Goal: Task Accomplishment & Management: Manage account settings

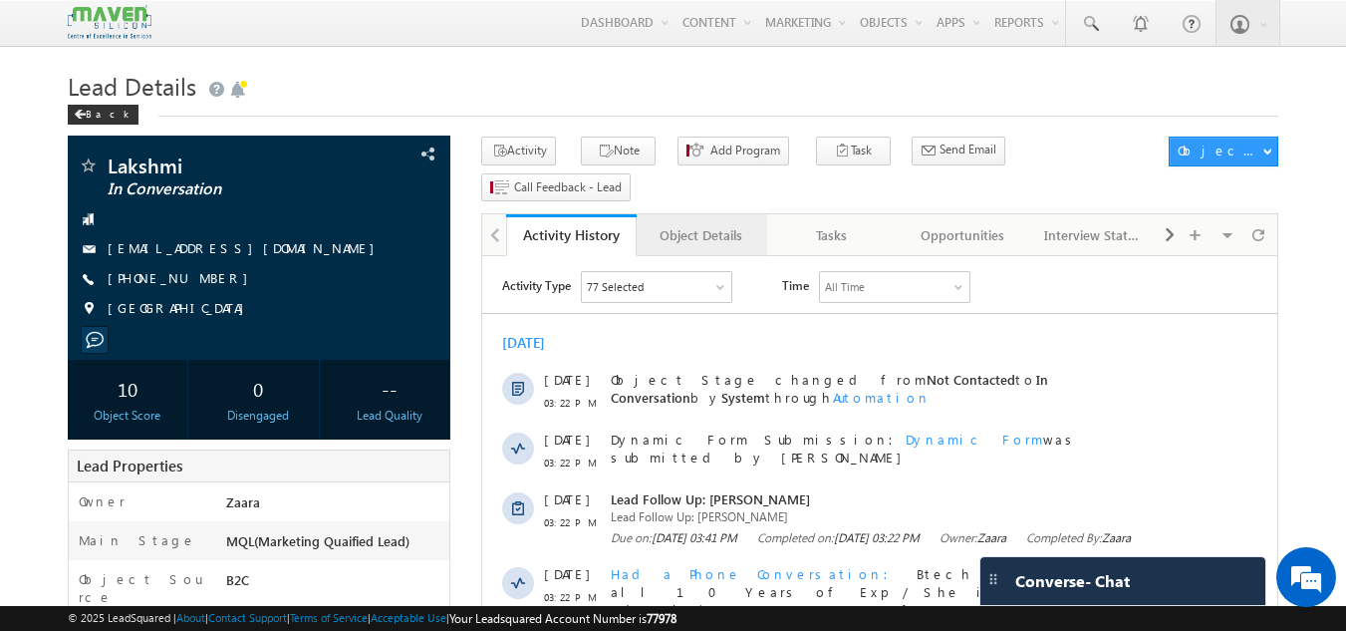
click at [683, 223] on div "Object Details" at bounding box center [701, 235] width 97 height 24
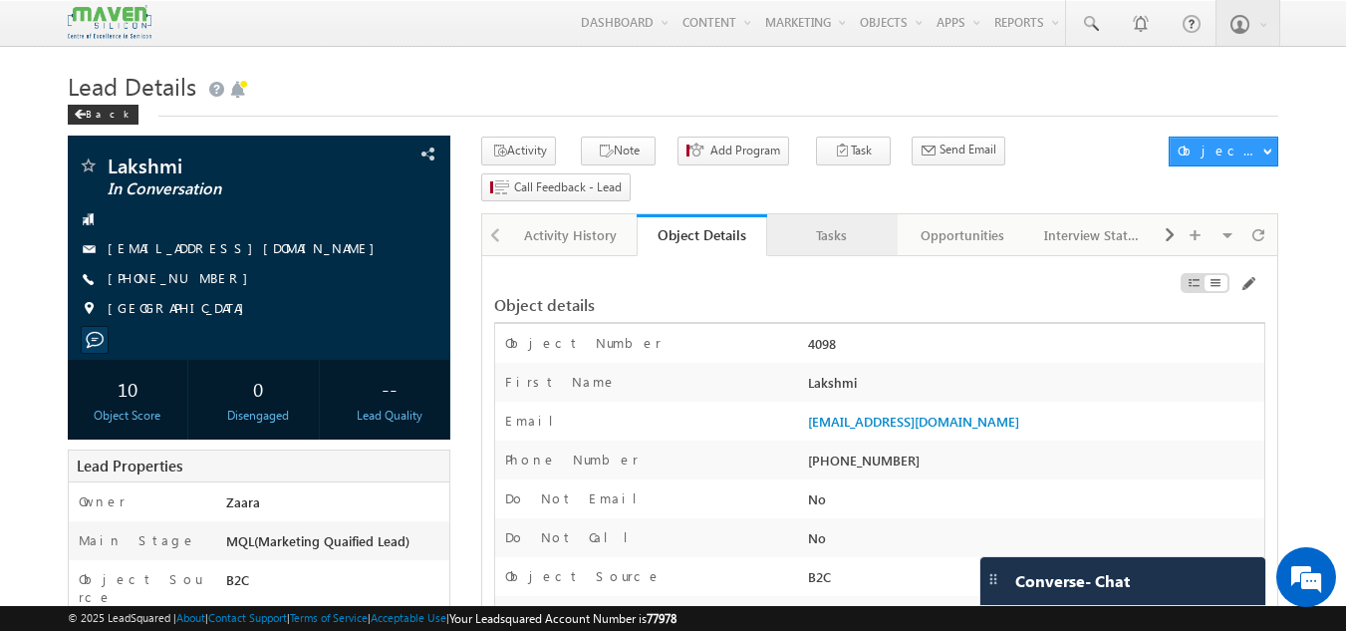
click at [839, 223] on div "Tasks" at bounding box center [831, 235] width 97 height 24
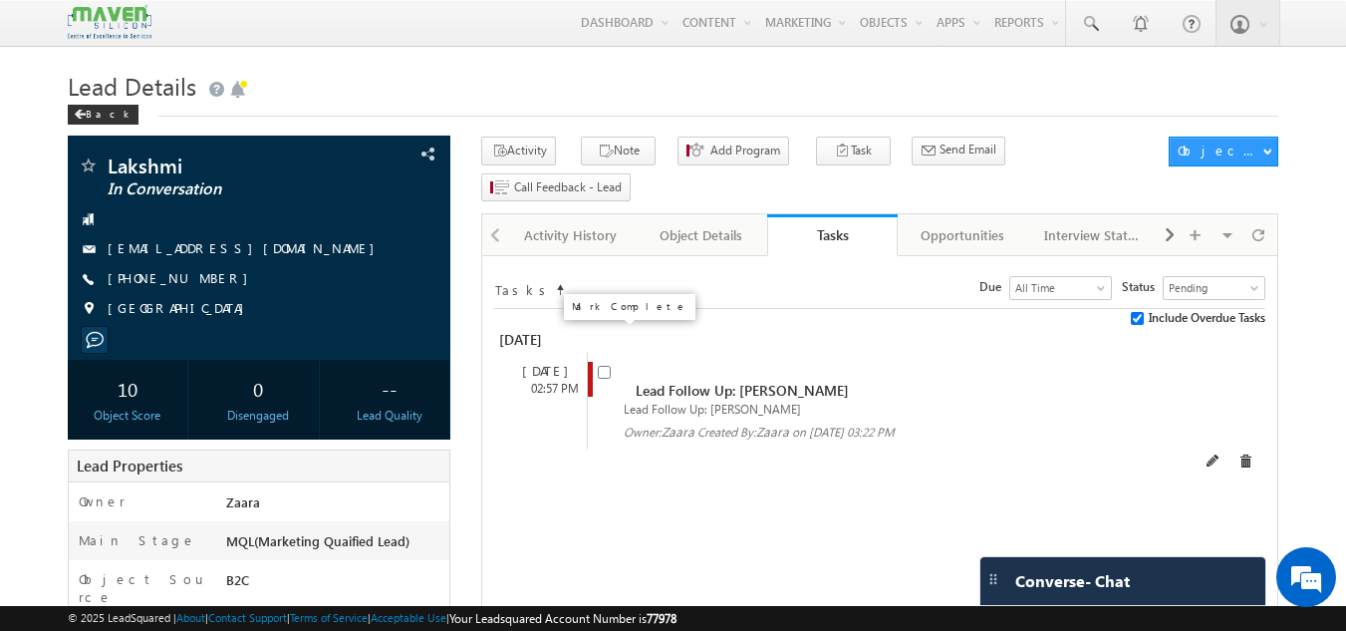
click at [606, 366] on input "checkbox" at bounding box center [604, 372] width 13 height 13
checkbox input "false"
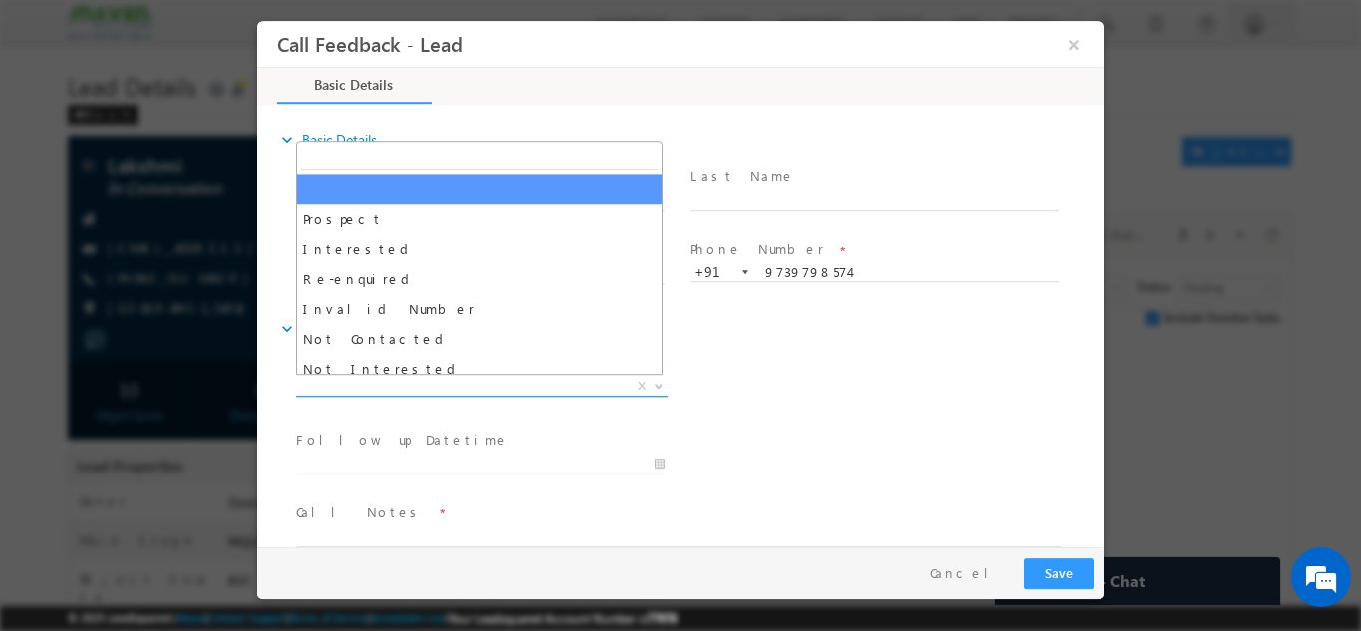
click at [412, 377] on span "X" at bounding box center [482, 386] width 372 height 20
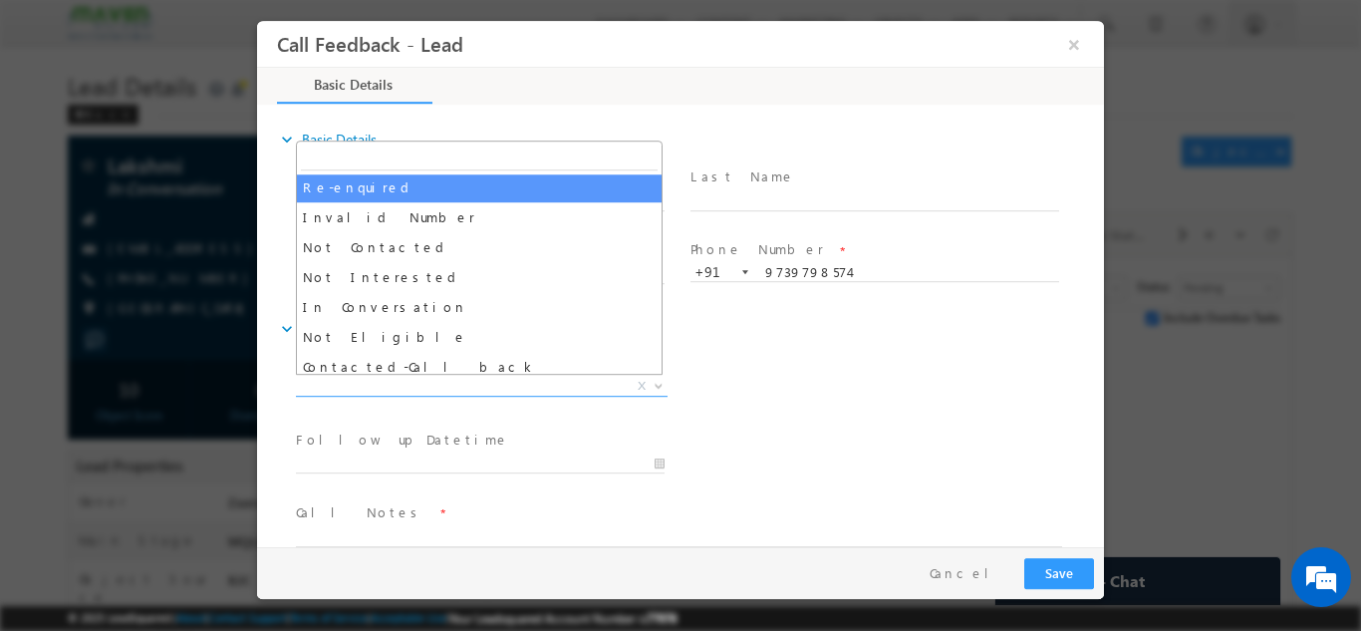
scroll to position [93, 0]
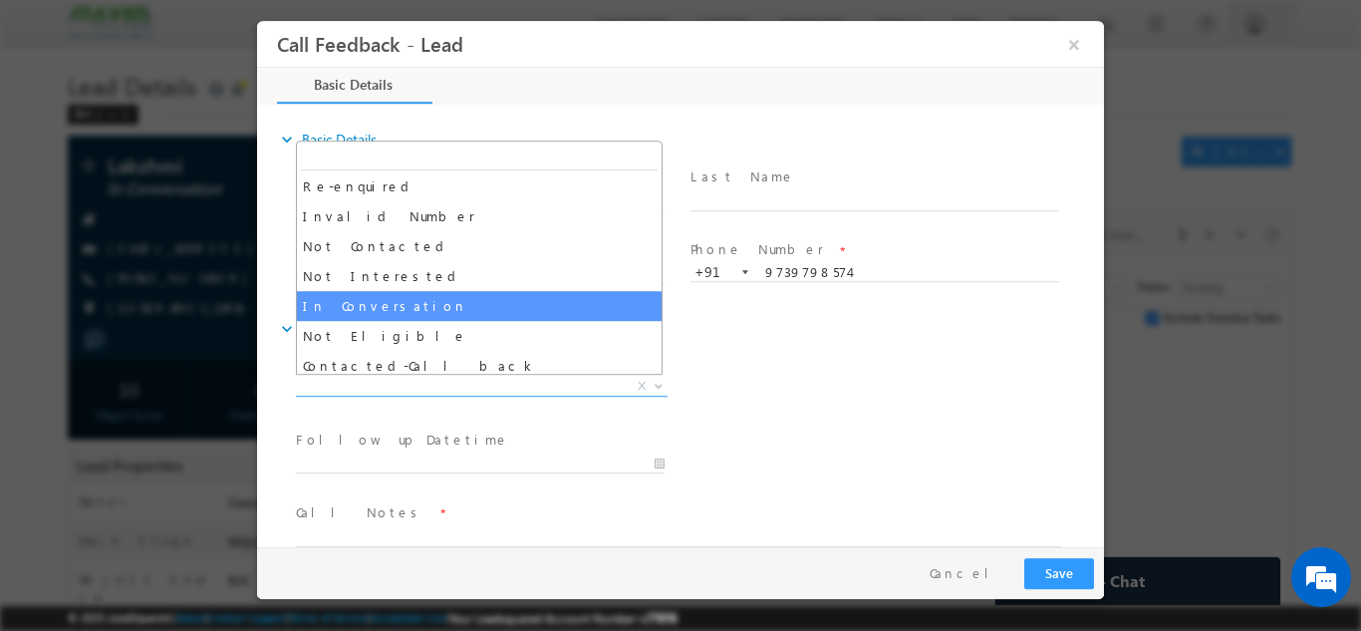
select select "In Conversation"
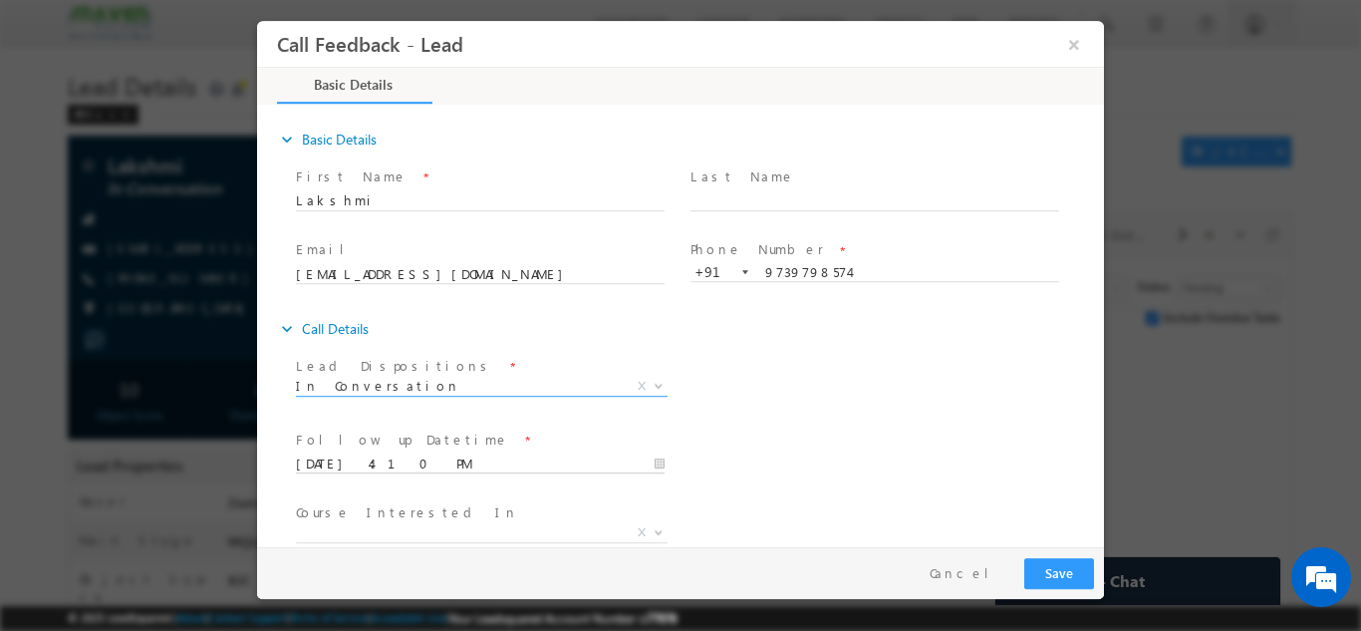
click at [529, 460] on input "09/10/2025 4:10 PM" at bounding box center [480, 463] width 369 height 20
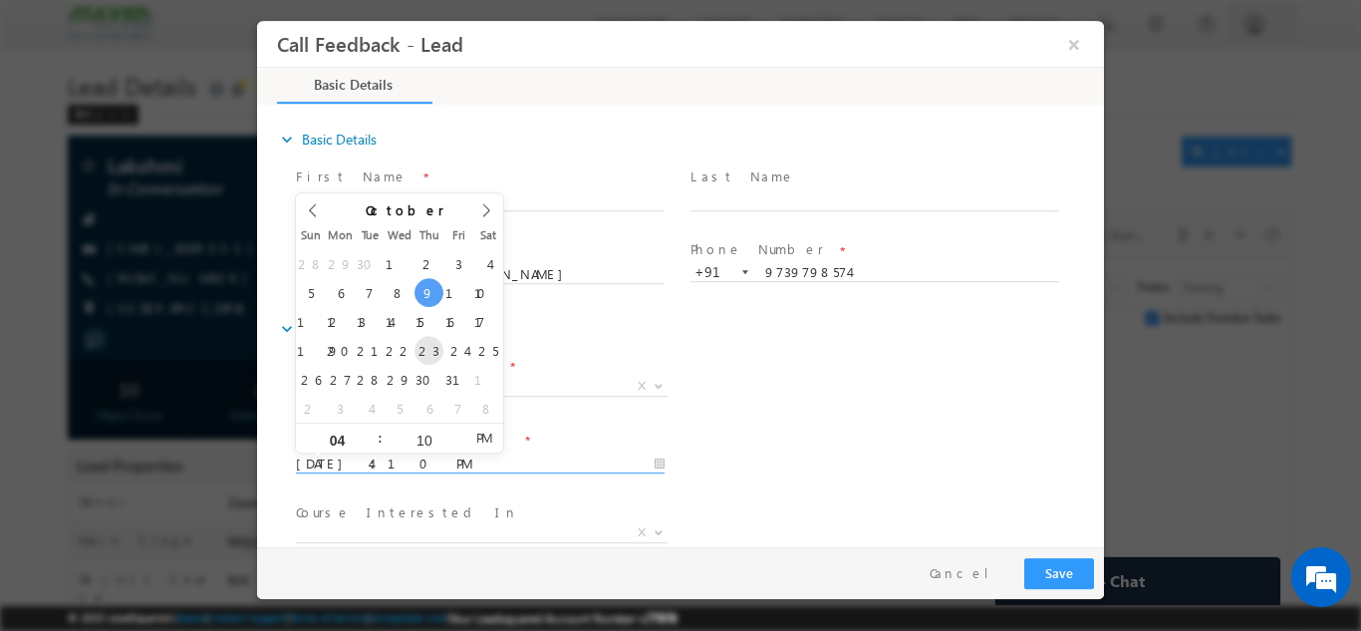
type input "23/10/2025 4:10 PM"
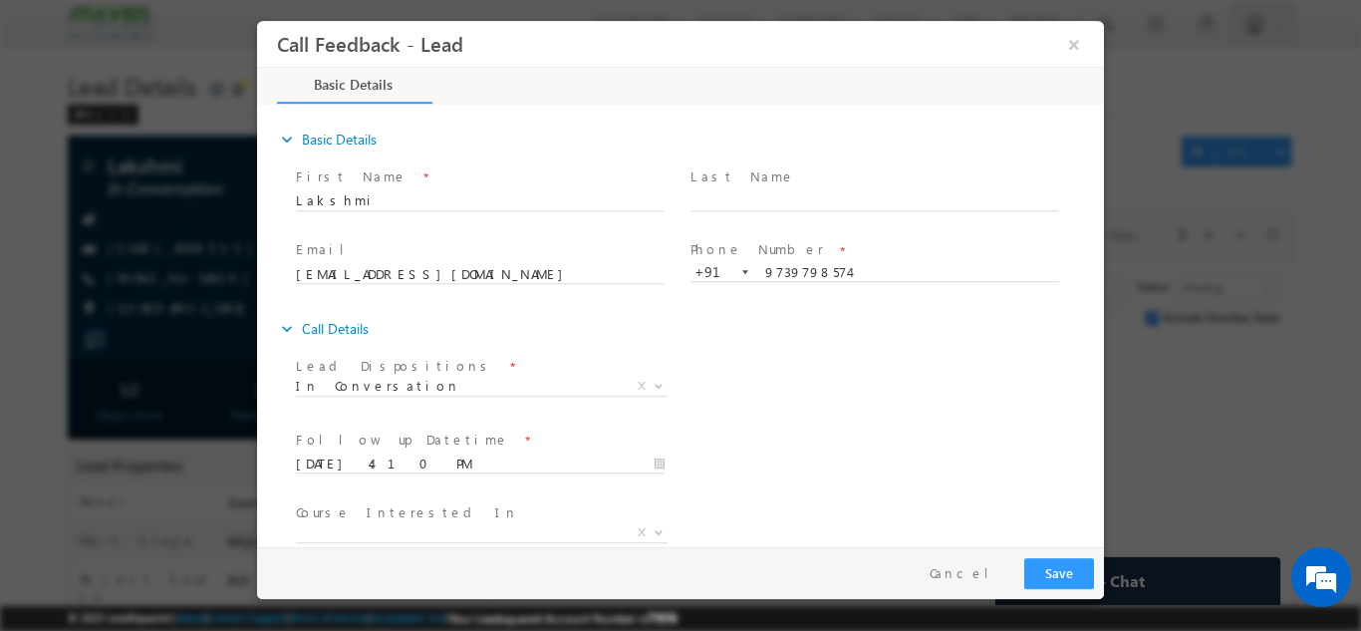
click at [773, 402] on div "Lead Dispositions * Prospect Interested Re-enquired Invalid Number Not Contacte…" at bounding box center [698, 388] width 812 height 74
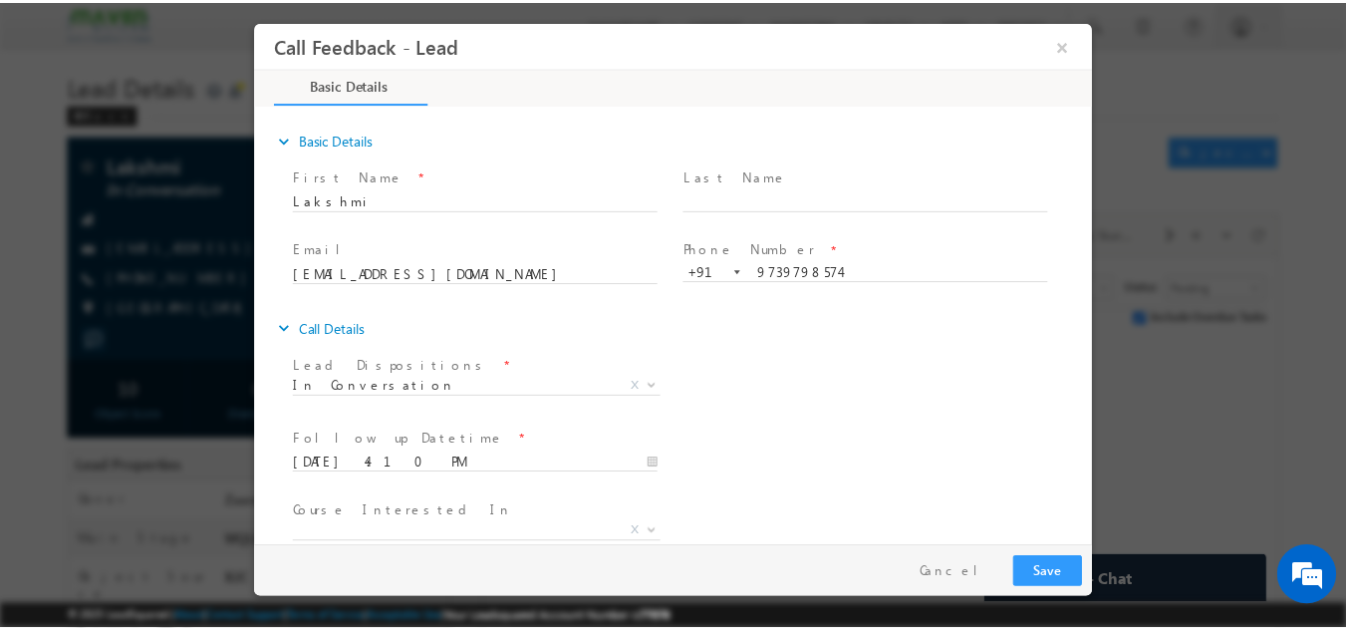
scroll to position [106, 0]
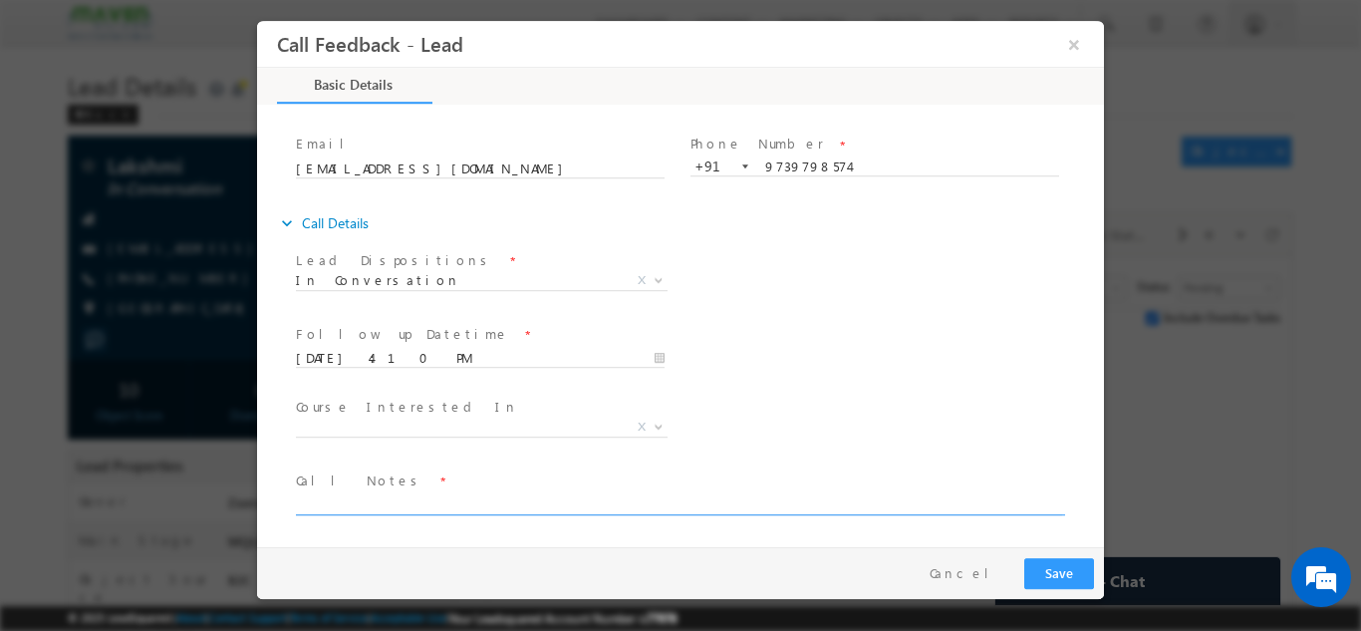
click at [458, 503] on textarea at bounding box center [679, 502] width 766 height 23
type textarea "She is not responding to calls"
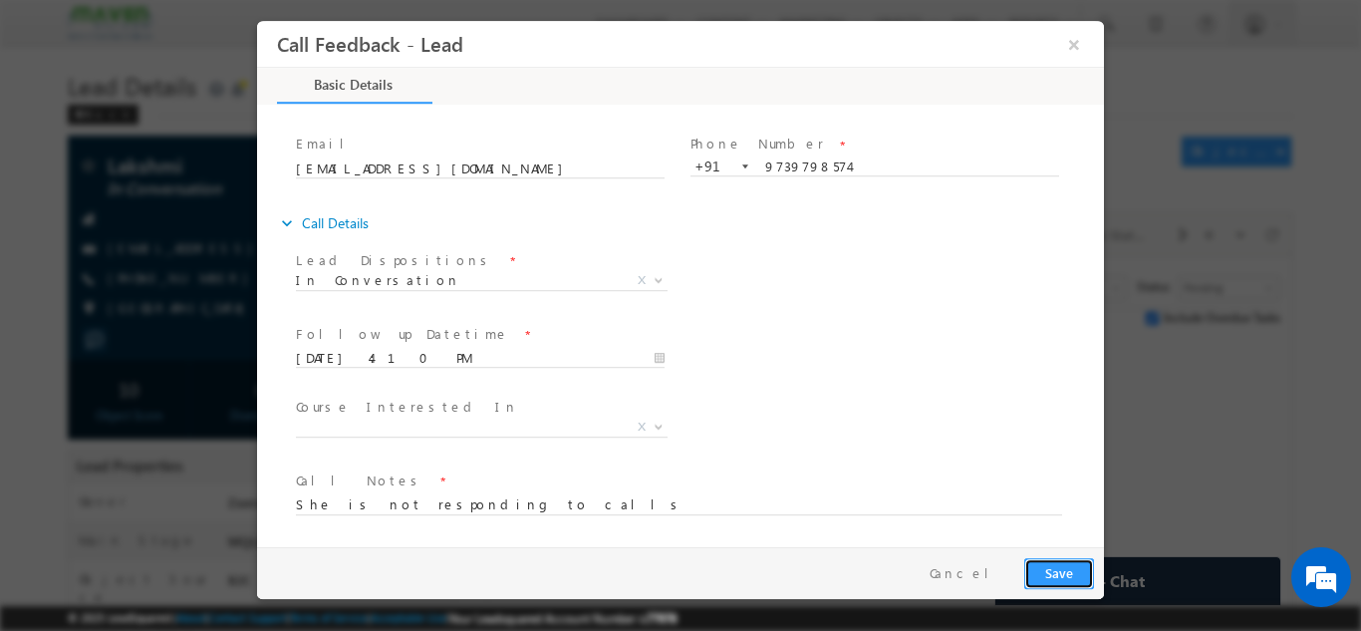
click at [1077, 567] on button "Save" at bounding box center [1059, 572] width 70 height 31
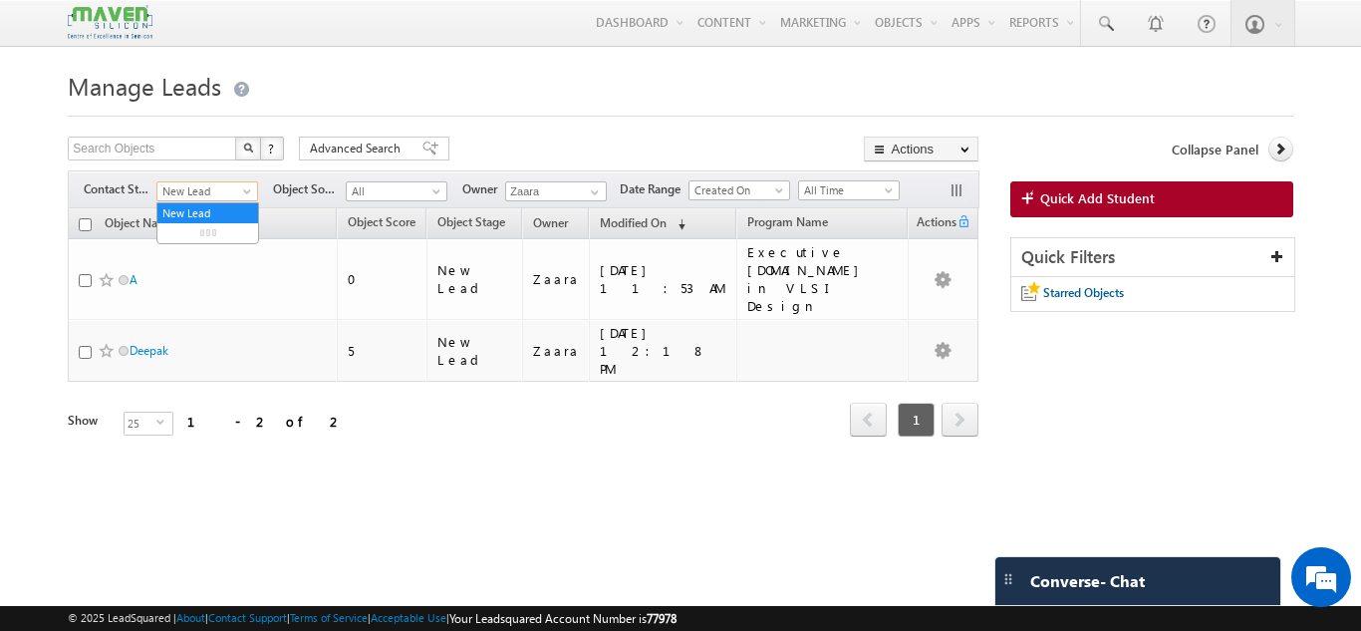
click at [207, 191] on span "New Lead" at bounding box center [204, 191] width 95 height 18
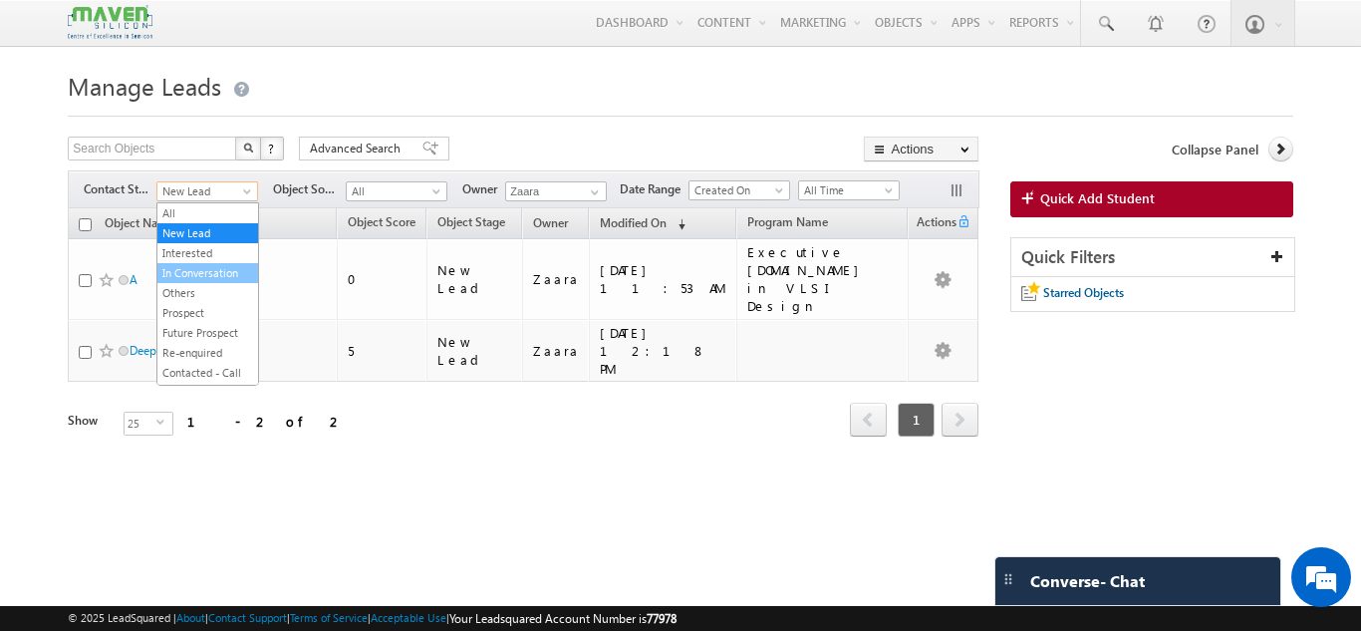
click at [193, 272] on link "In Conversation" at bounding box center [207, 273] width 101 height 18
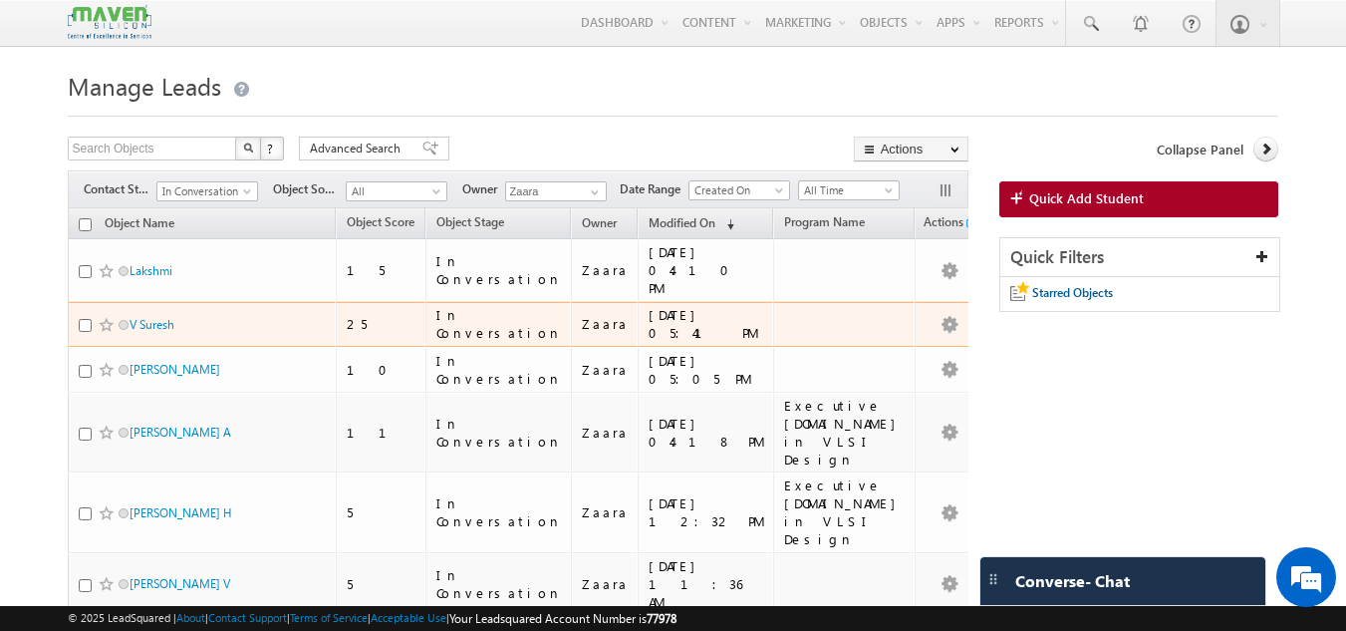
click at [151, 322] on div "V Suresh" at bounding box center [203, 329] width 249 height 28
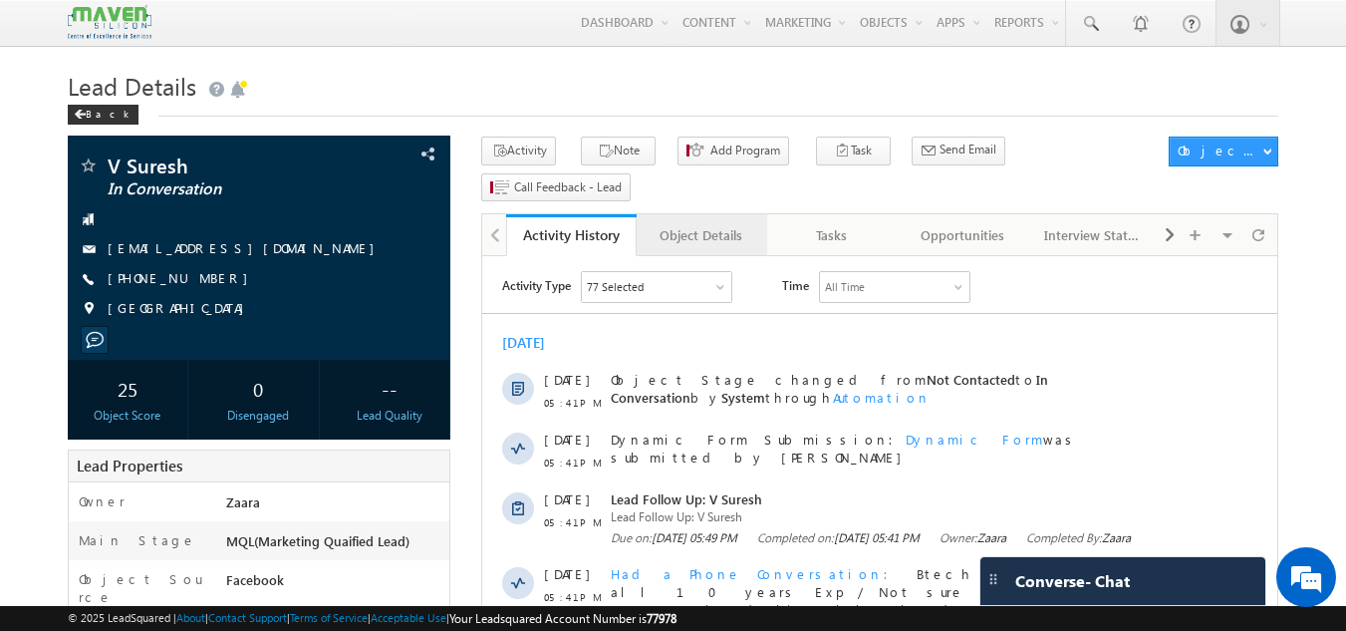
scroll to position [1, 0]
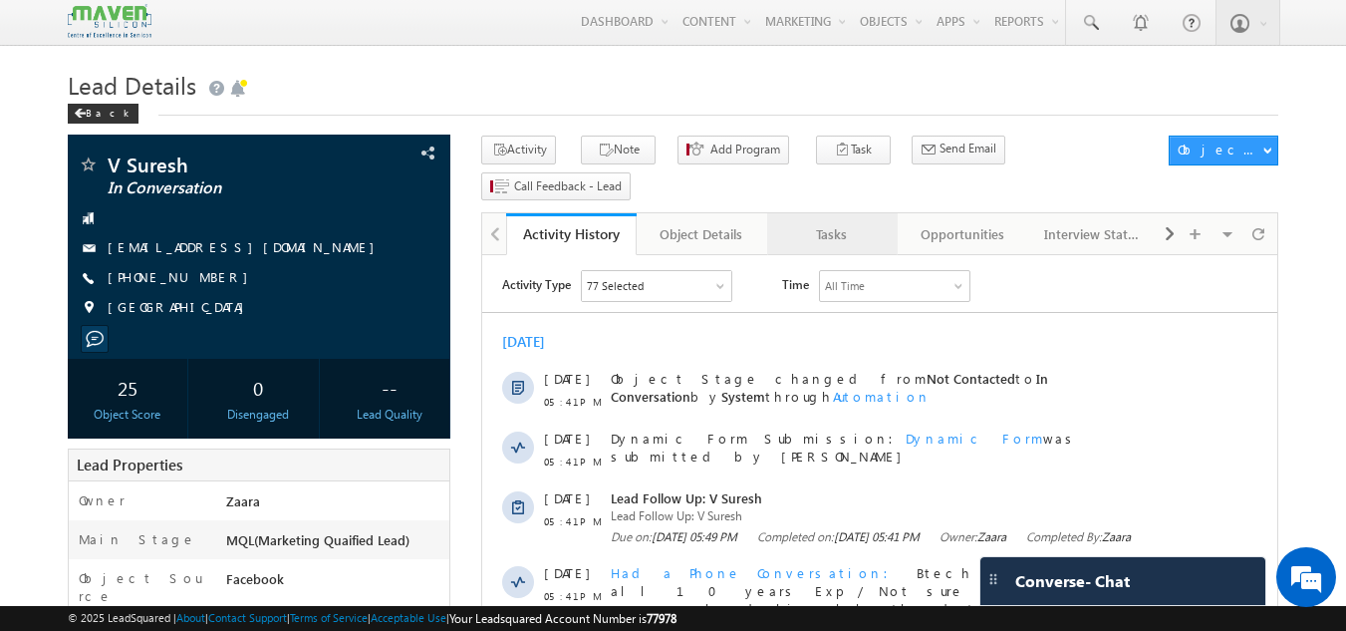
click at [847, 222] on div "Tasks" at bounding box center [831, 234] width 97 height 24
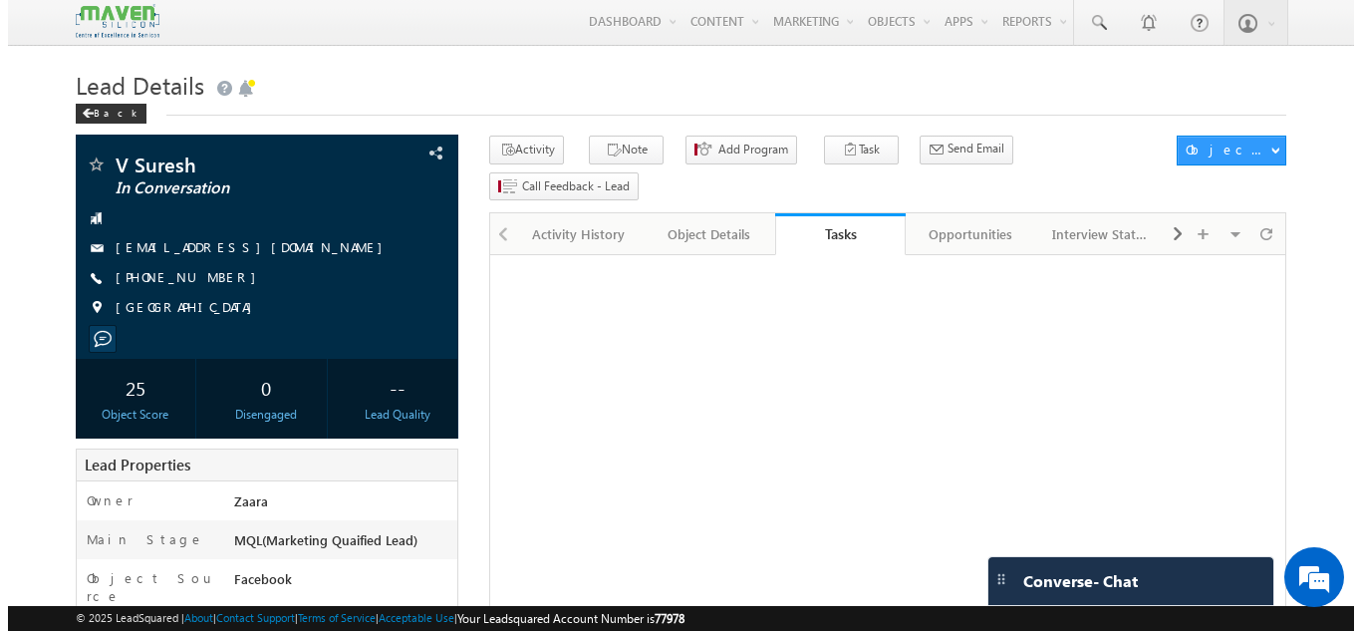
scroll to position [0, 0]
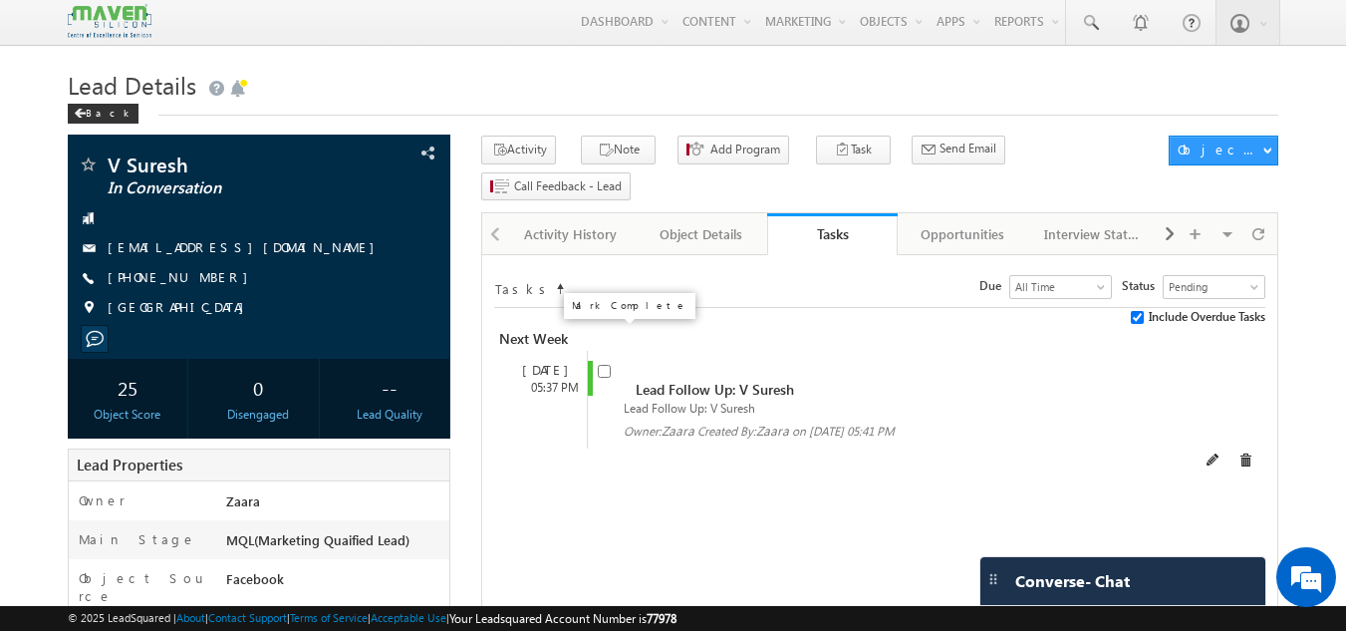
click at [599, 365] on input "checkbox" at bounding box center [604, 371] width 13 height 13
checkbox input "false"
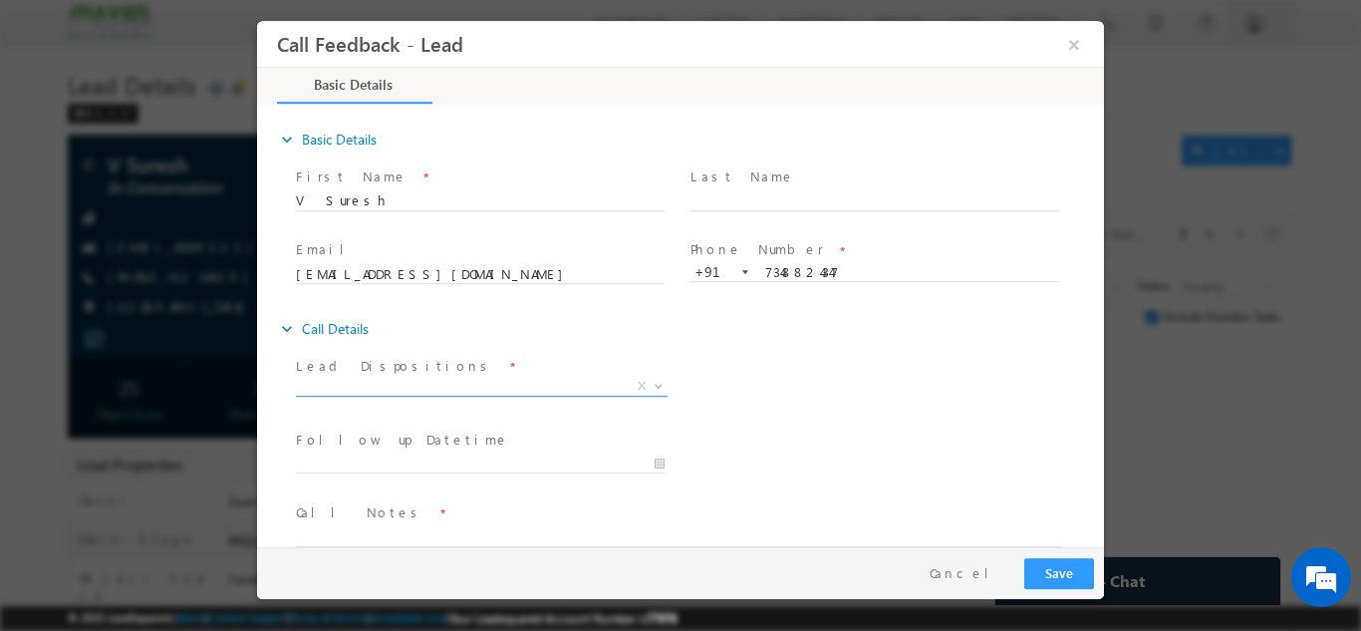
click at [407, 386] on span "X" at bounding box center [482, 386] width 372 height 20
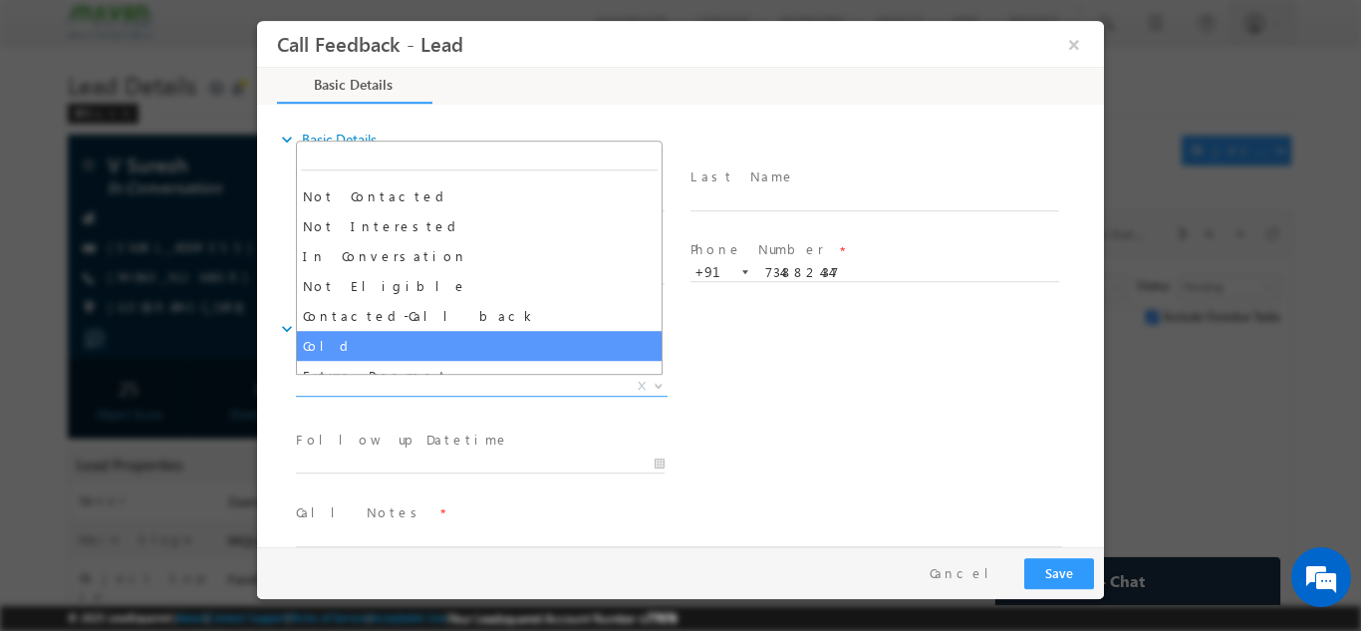
scroll to position [143, 0]
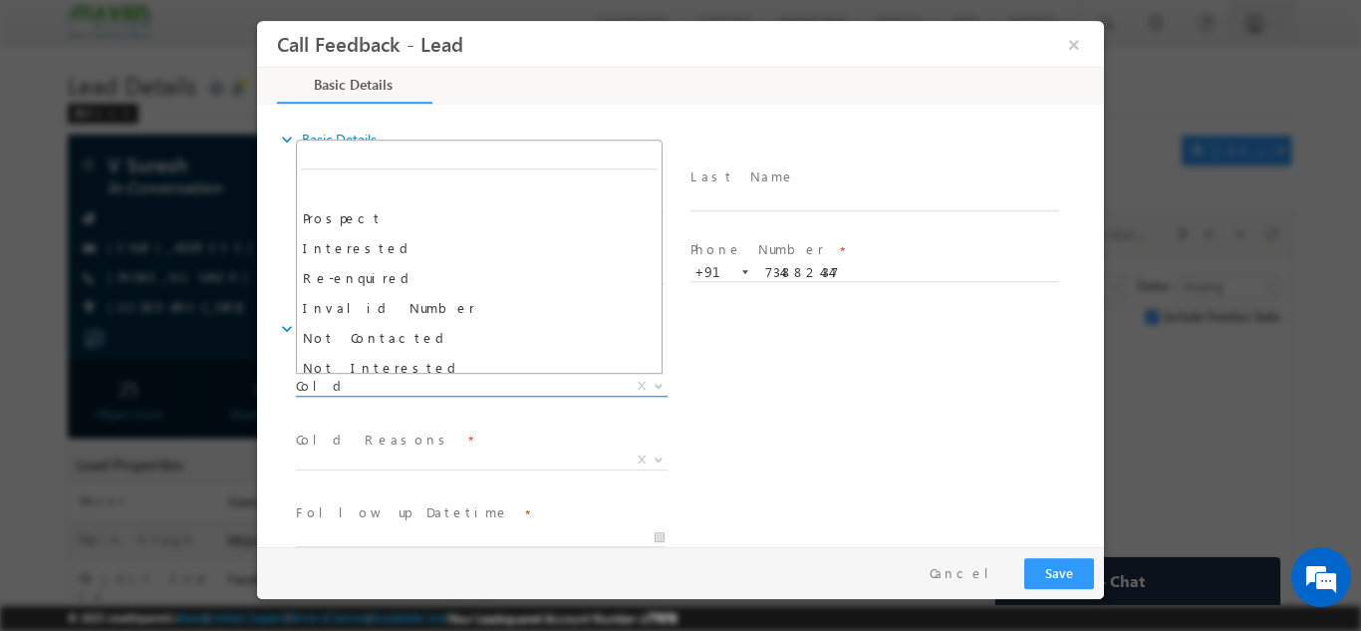
click at [382, 390] on span "Cold" at bounding box center [458, 385] width 324 height 18
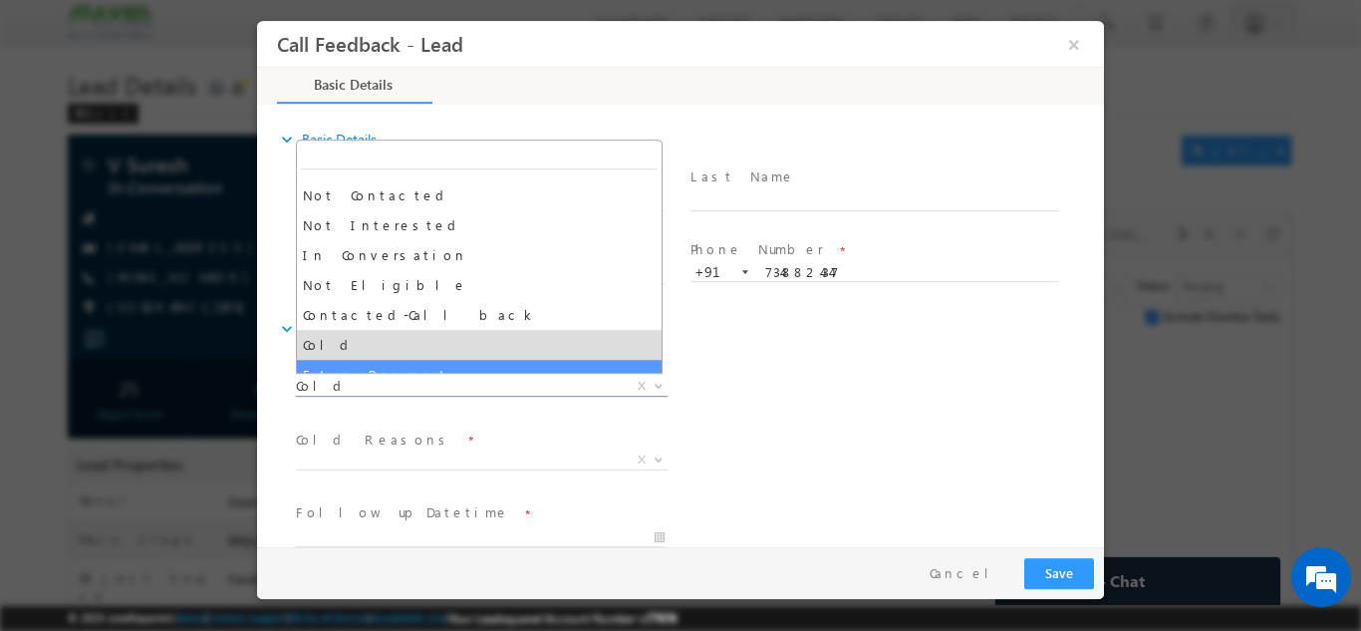
scroll to position [141, 0]
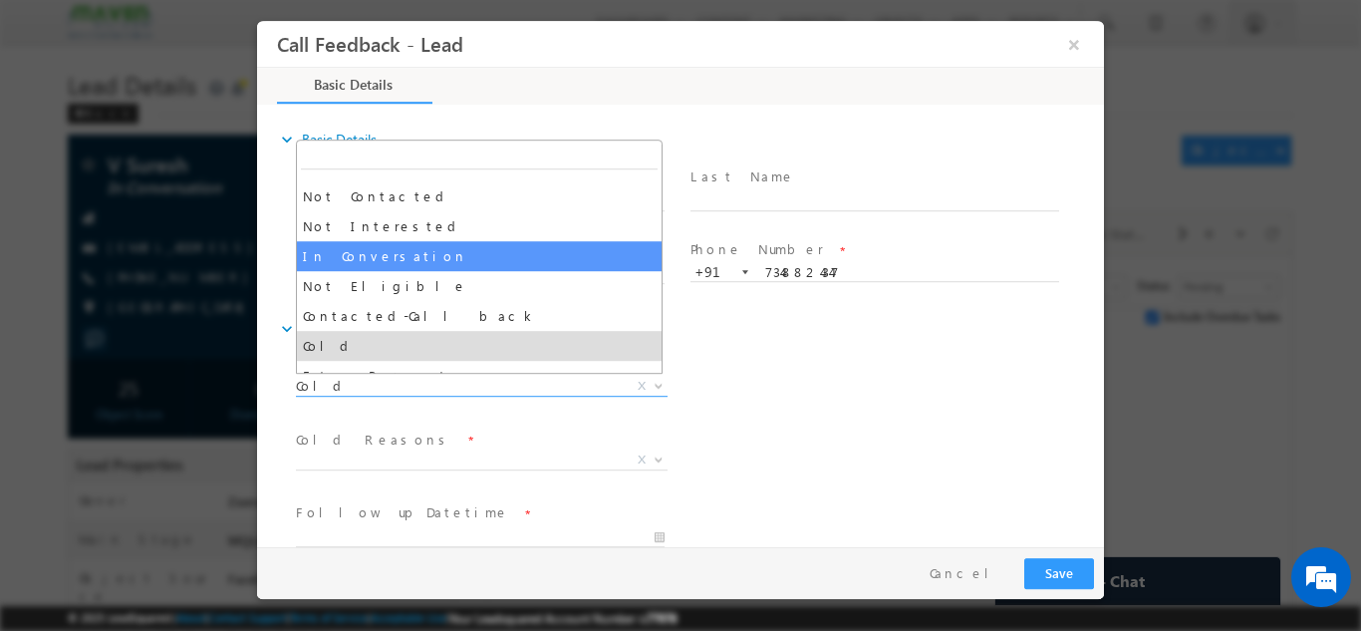
select select "In Conversation"
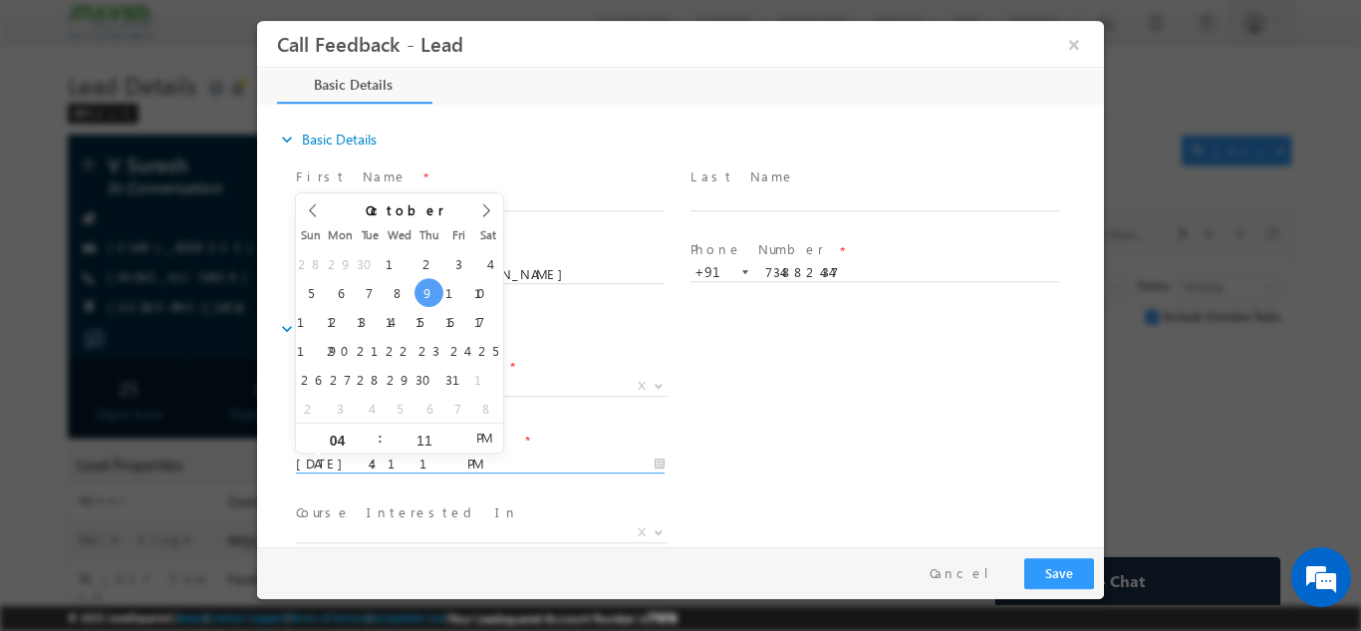
click at [395, 465] on input "09/10/2025 4:11 PM" at bounding box center [480, 463] width 369 height 20
type input "14/10/2025 4:11 PM"
click at [760, 388] on div "Lead Dispositions * Prospect Interested Re-enquired Invalid Number Not Contacte…" at bounding box center [698, 388] width 812 height 74
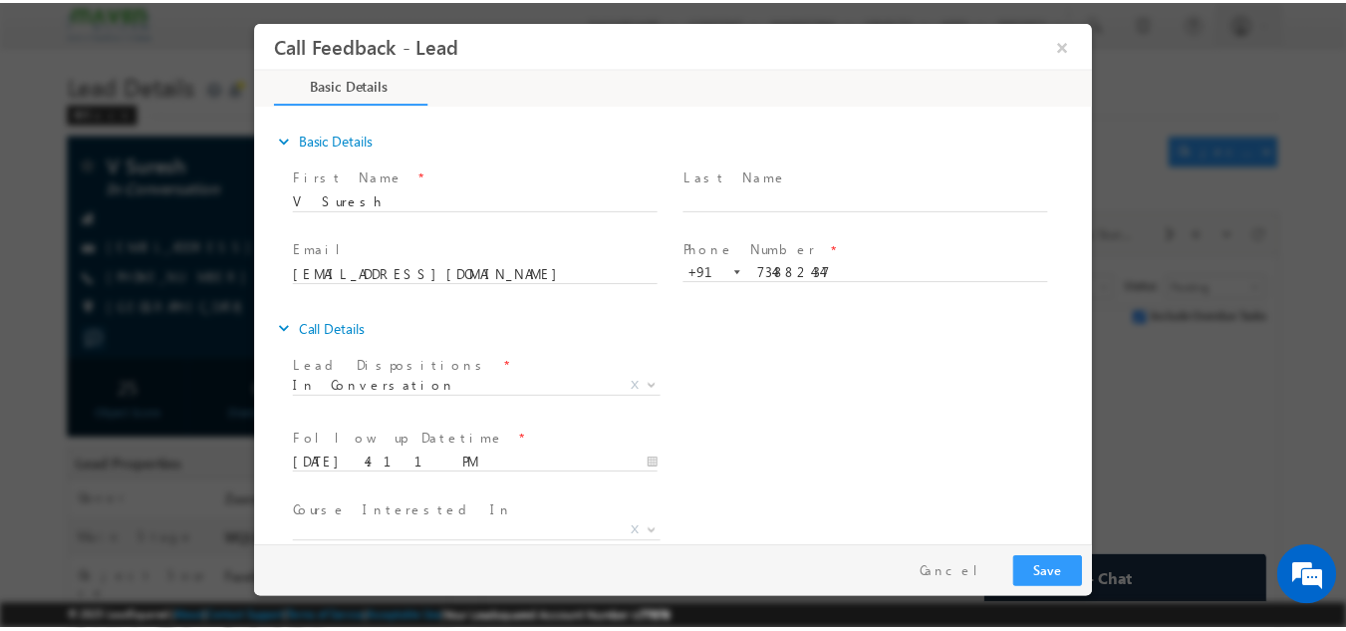
scroll to position [106, 0]
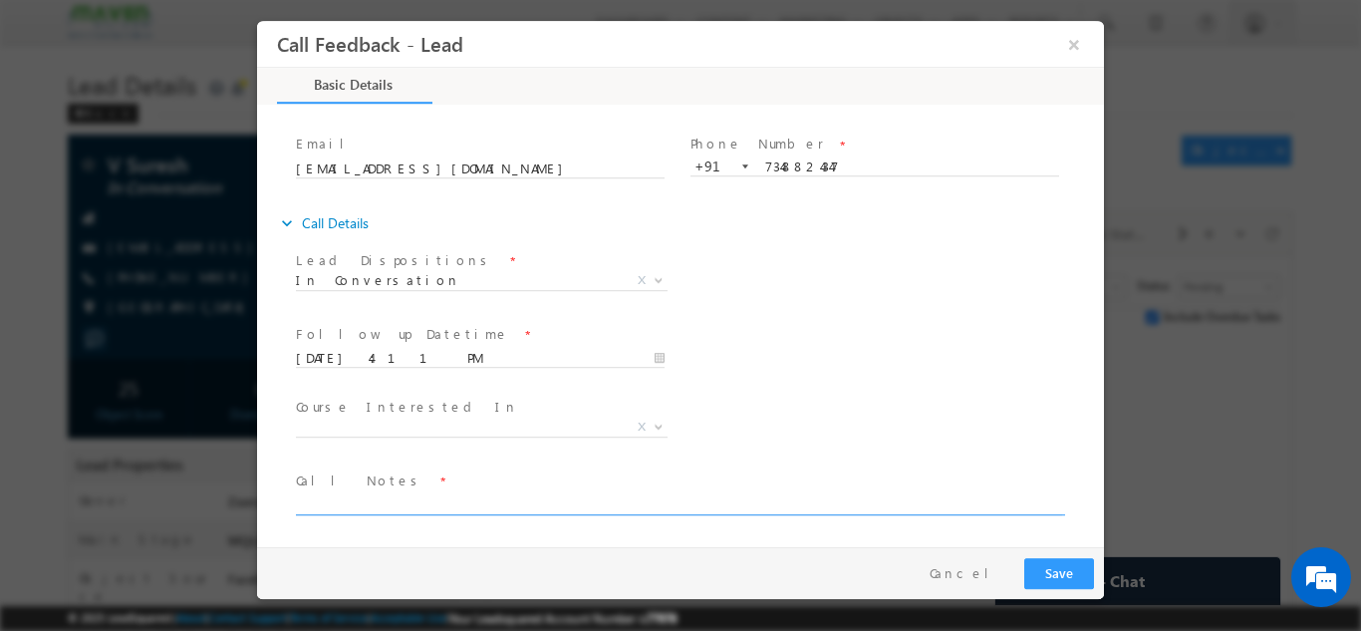
click at [417, 499] on textarea at bounding box center [679, 502] width 766 height 23
type textarea "NPU"
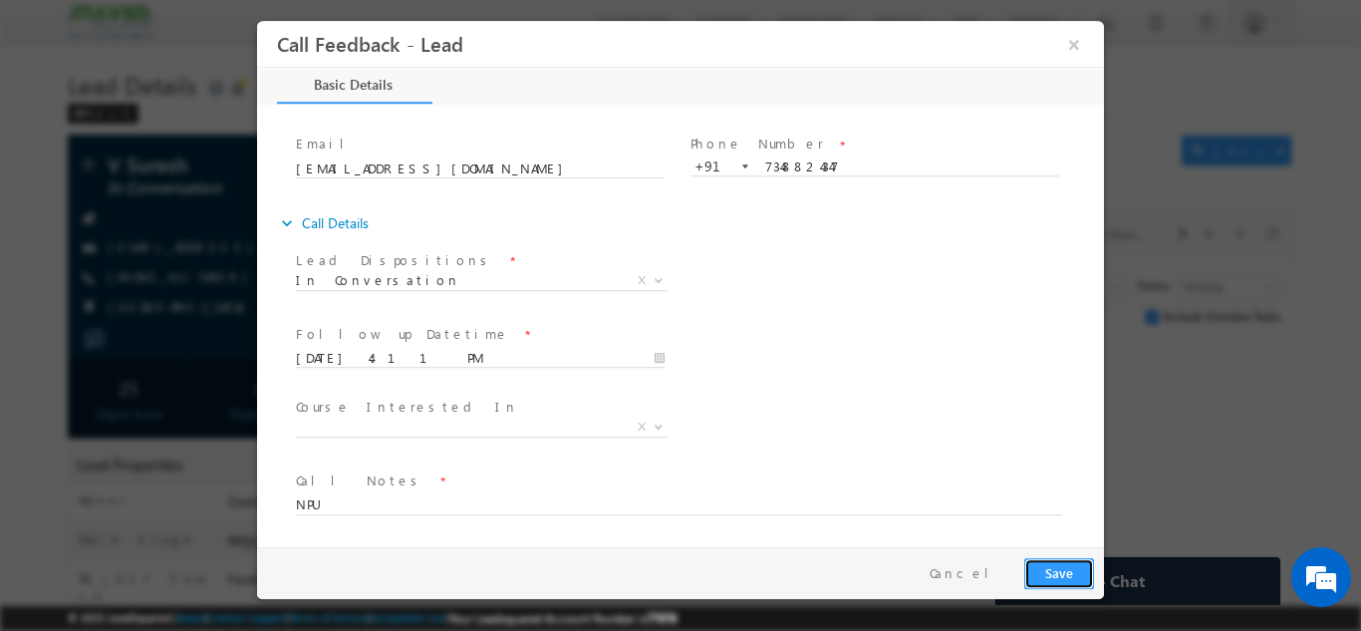
click at [1075, 584] on button "Save" at bounding box center [1059, 572] width 70 height 31
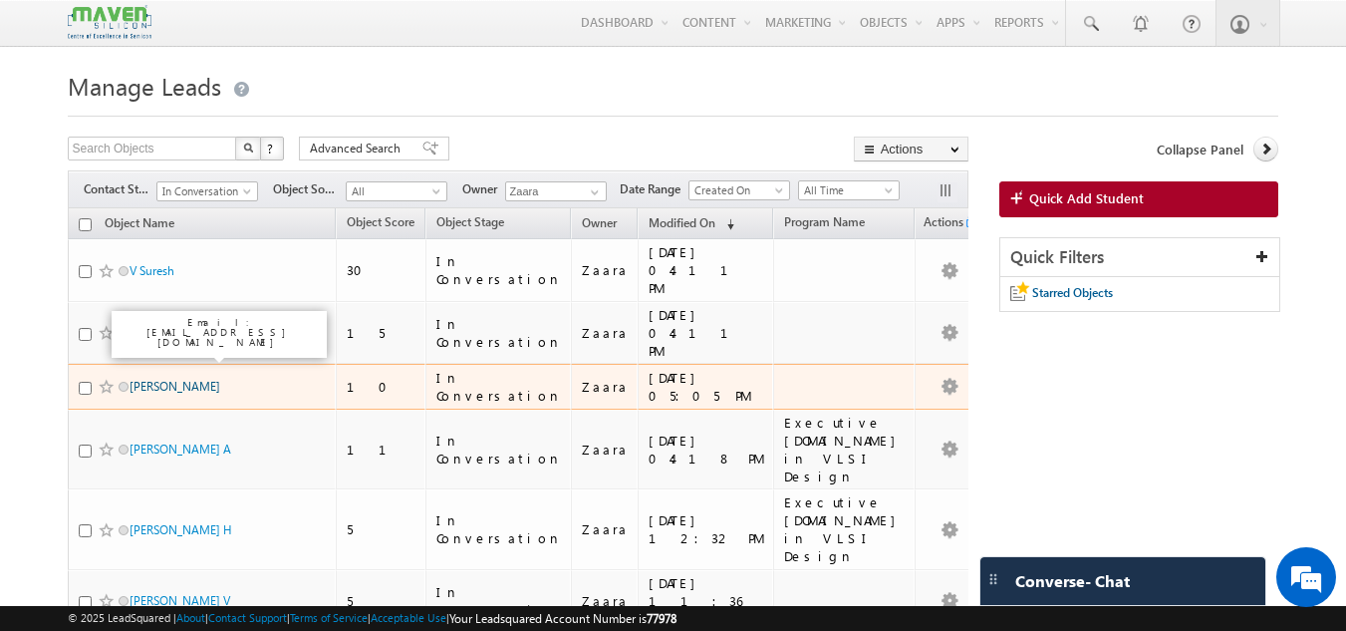
click at [201, 379] on link "[PERSON_NAME]" at bounding box center [175, 386] width 91 height 15
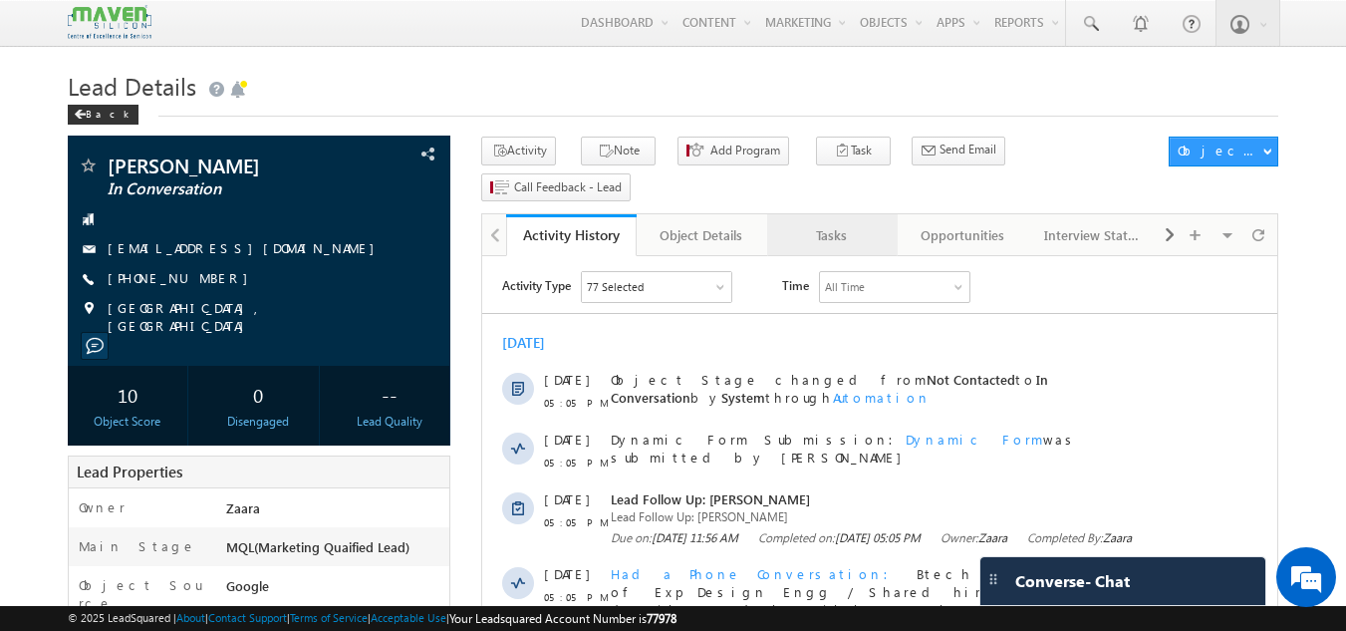
click at [815, 215] on link "Tasks" at bounding box center [832, 235] width 131 height 42
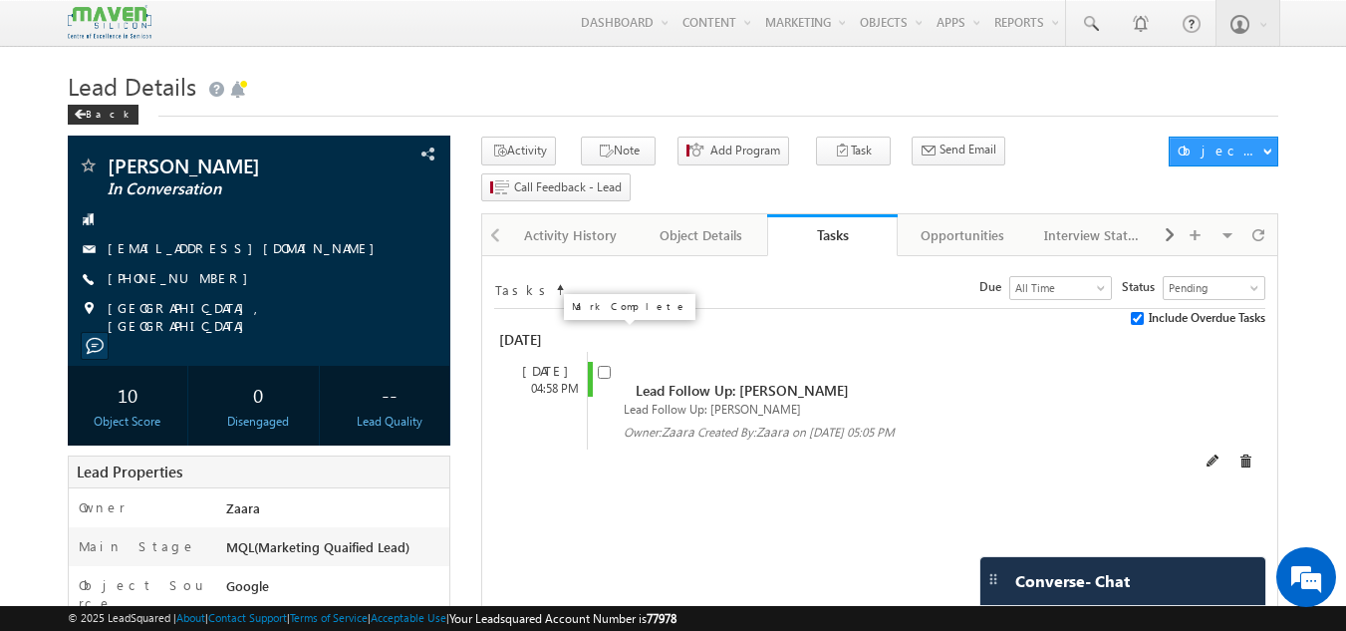
click at [604, 366] on input "checkbox" at bounding box center [604, 372] width 13 height 13
checkbox input "false"
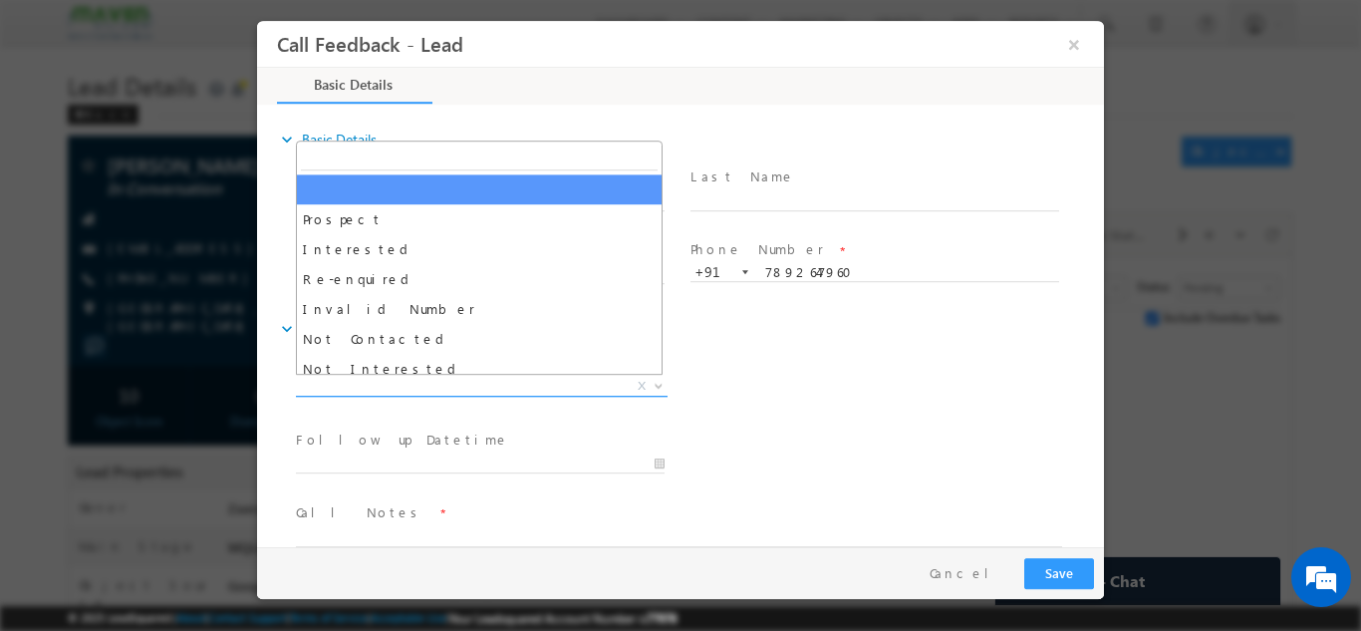
click at [376, 385] on span "X" at bounding box center [482, 386] width 372 height 20
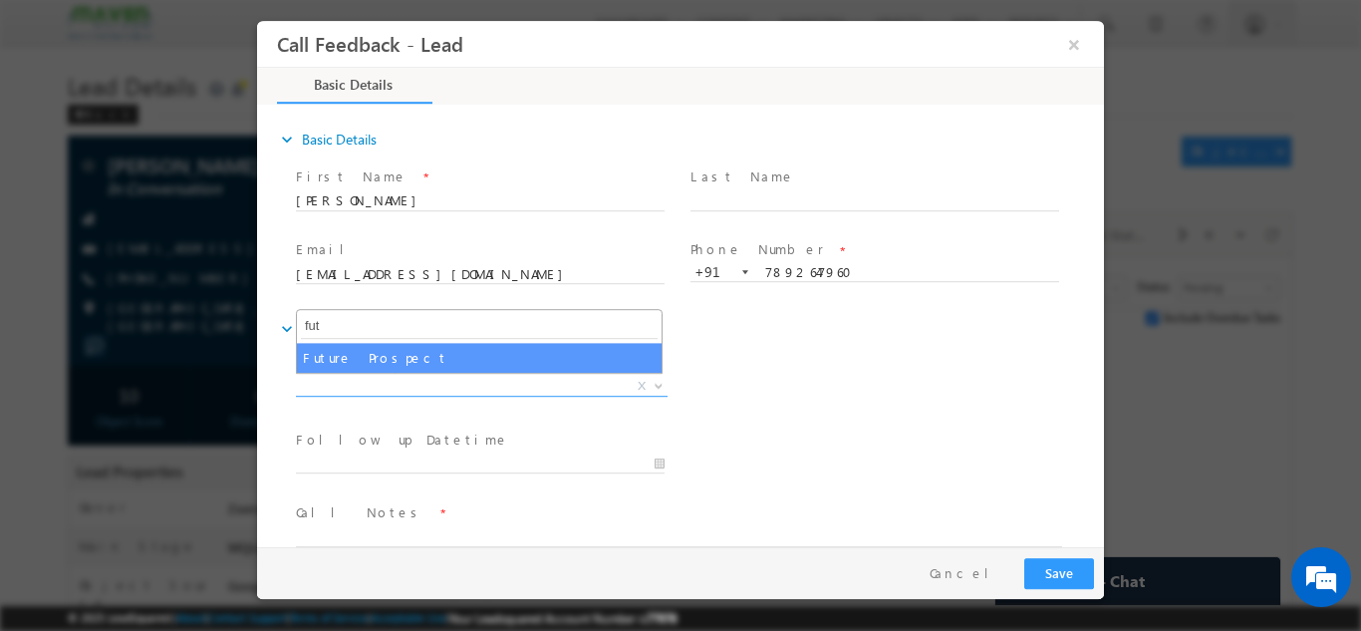
type input "fut"
select select "Future Prospect"
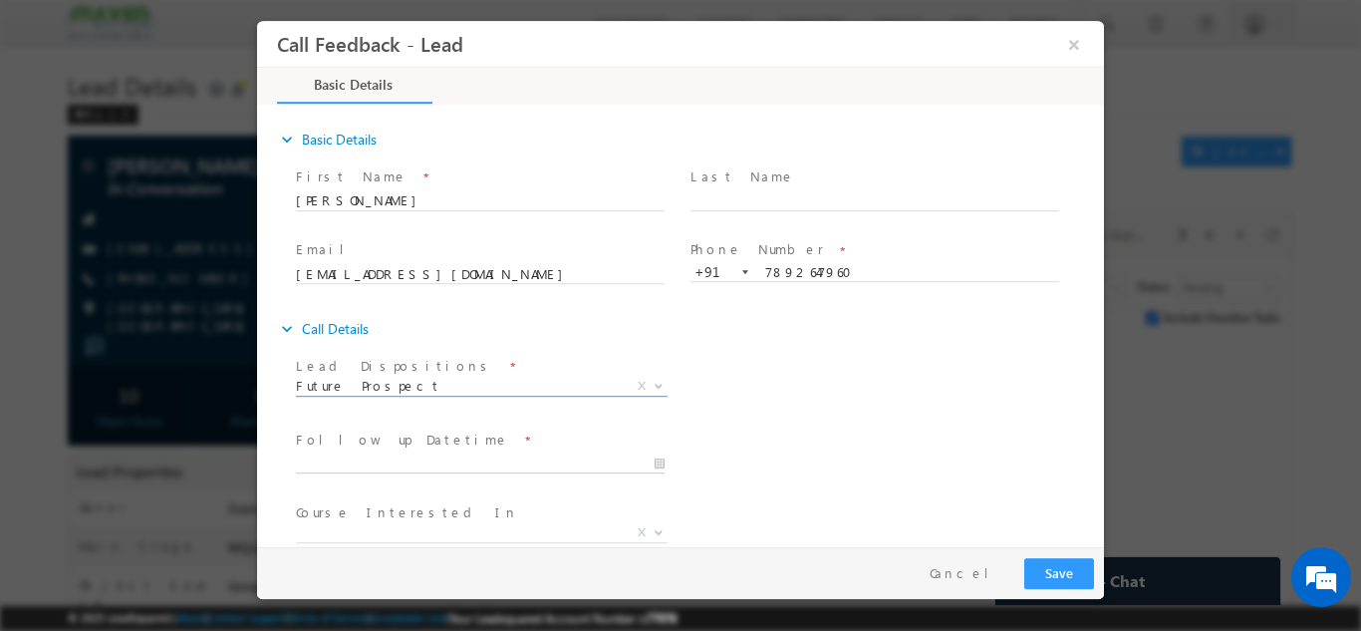
type input "09/10/2025 4:13 PM"
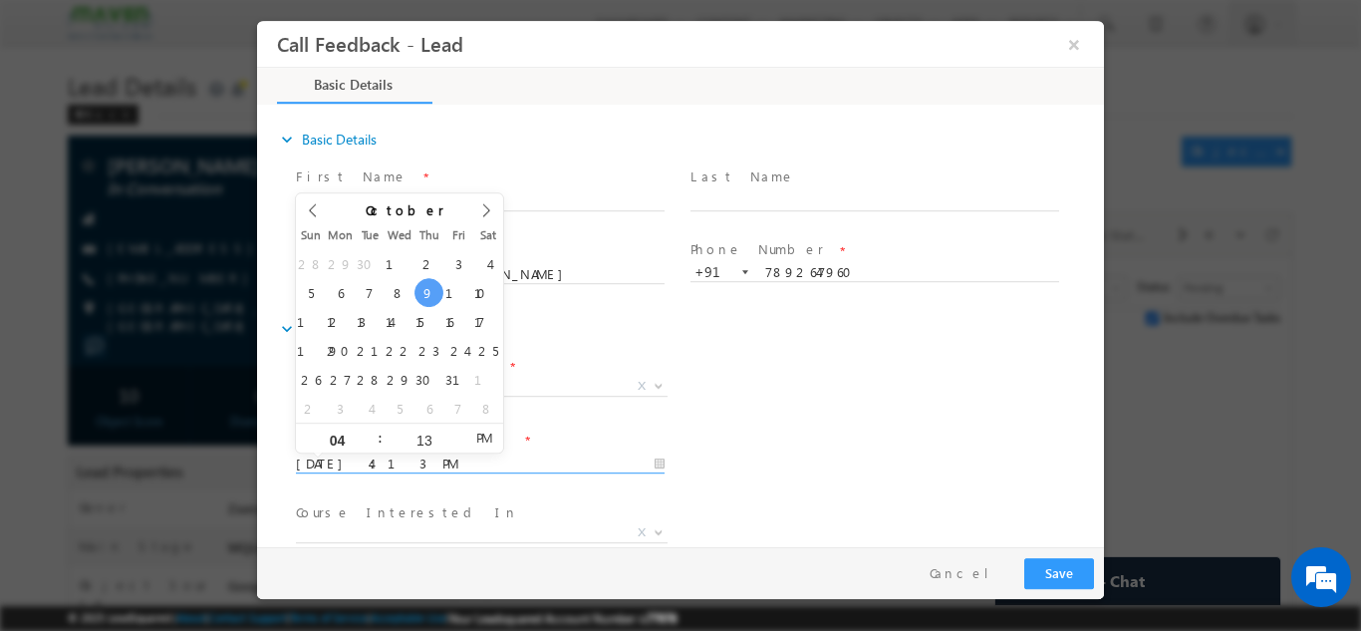
click at [403, 458] on input "09/10/2025 4:13 PM" at bounding box center [480, 463] width 369 height 20
click at [488, 208] on icon at bounding box center [486, 209] width 14 height 14
type input "2026"
click at [488, 208] on icon at bounding box center [486, 209] width 14 height 14
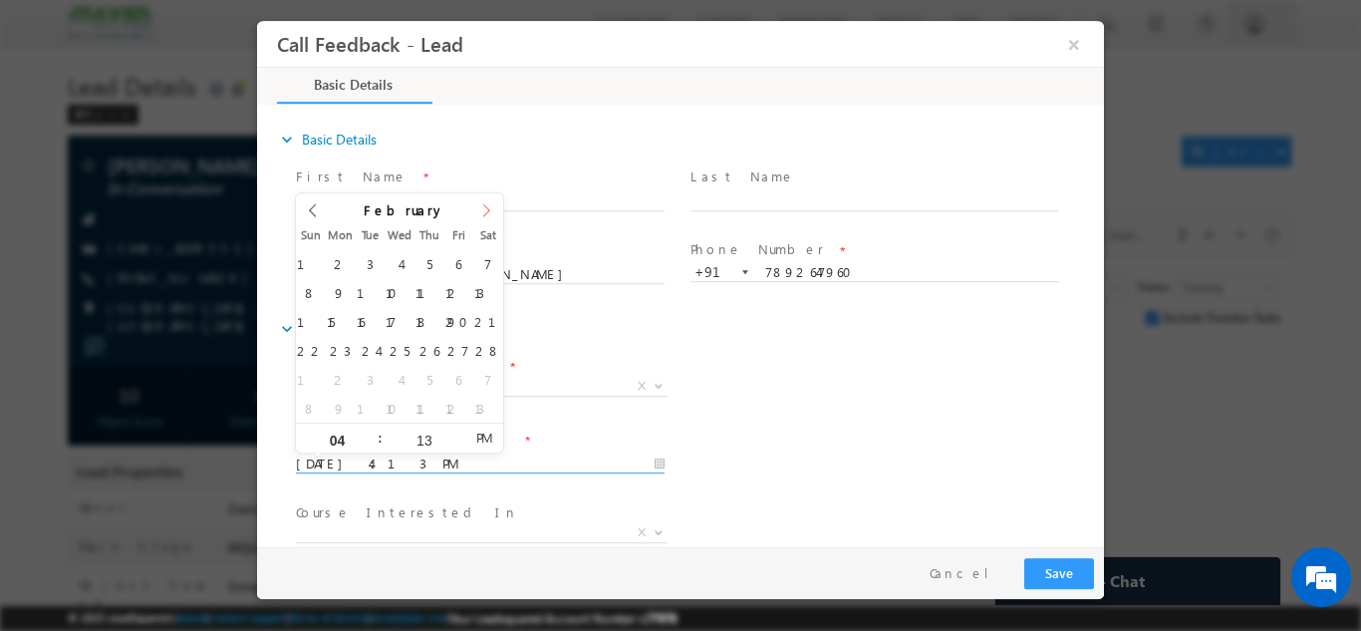
click at [488, 208] on icon at bounding box center [486, 209] width 14 height 14
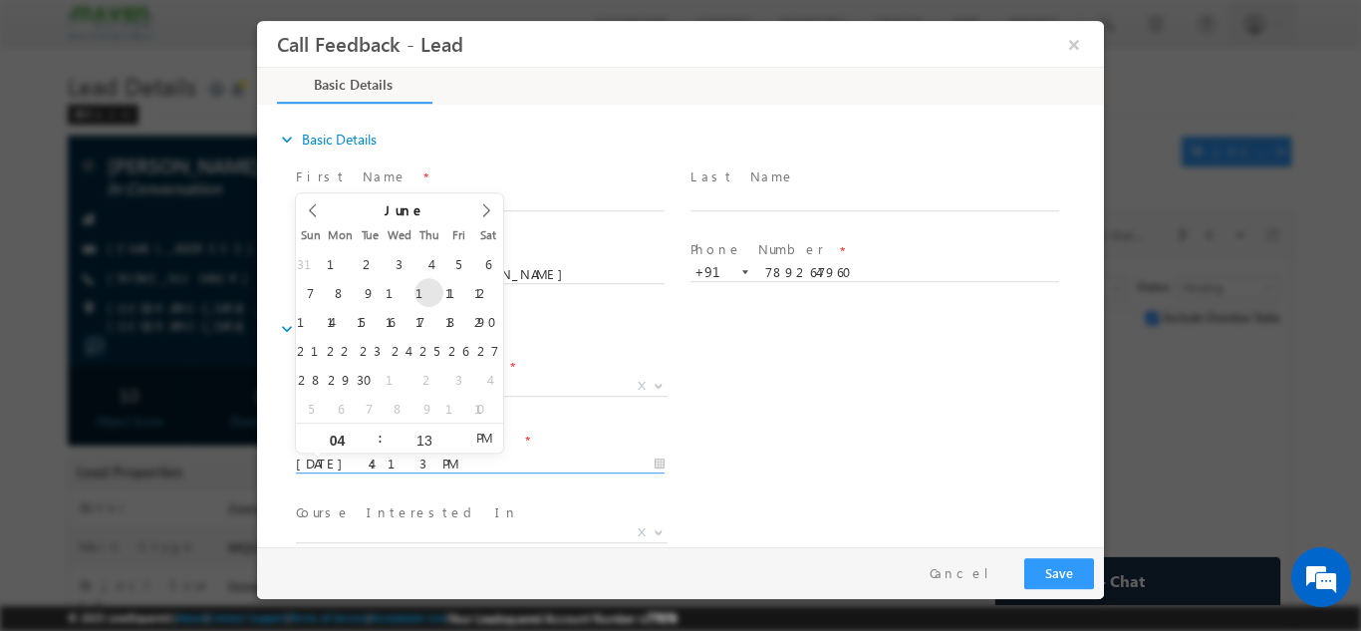
type input "11/06/2026 4:13 PM"
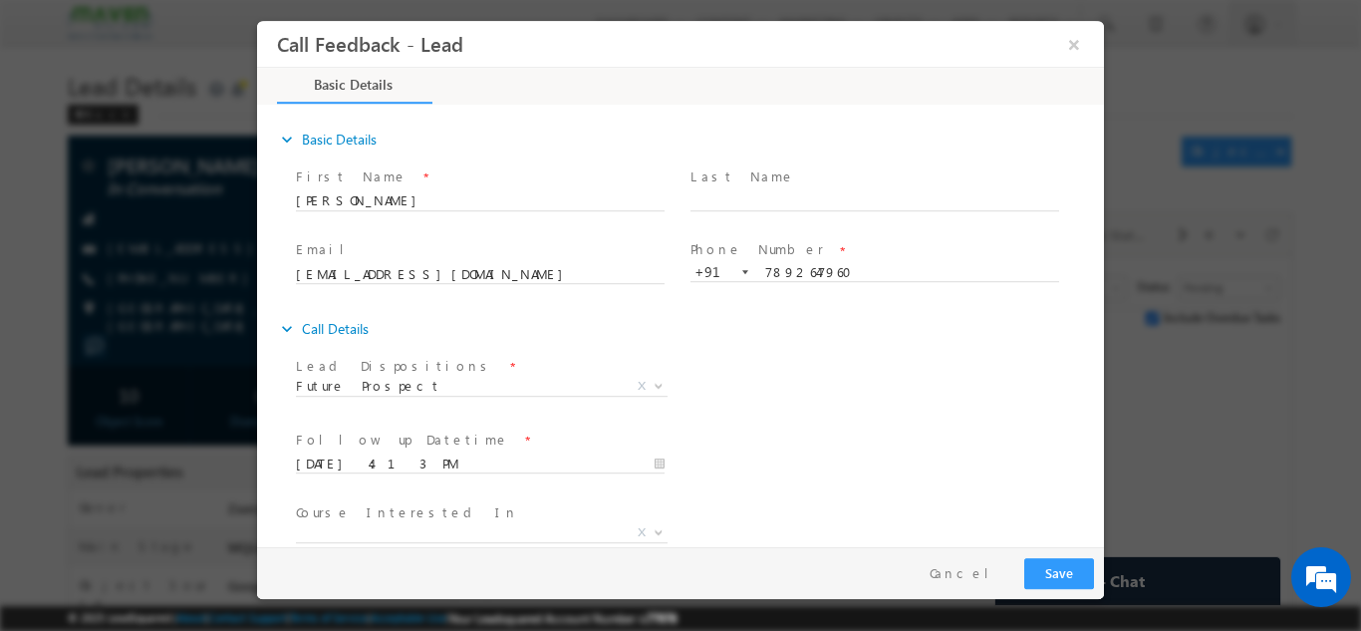
click at [836, 444] on div "Follow up Datetime * 11/06/2026 4:13 PM Program Type * Long Term Short Term X" at bounding box center [698, 461] width 812 height 74
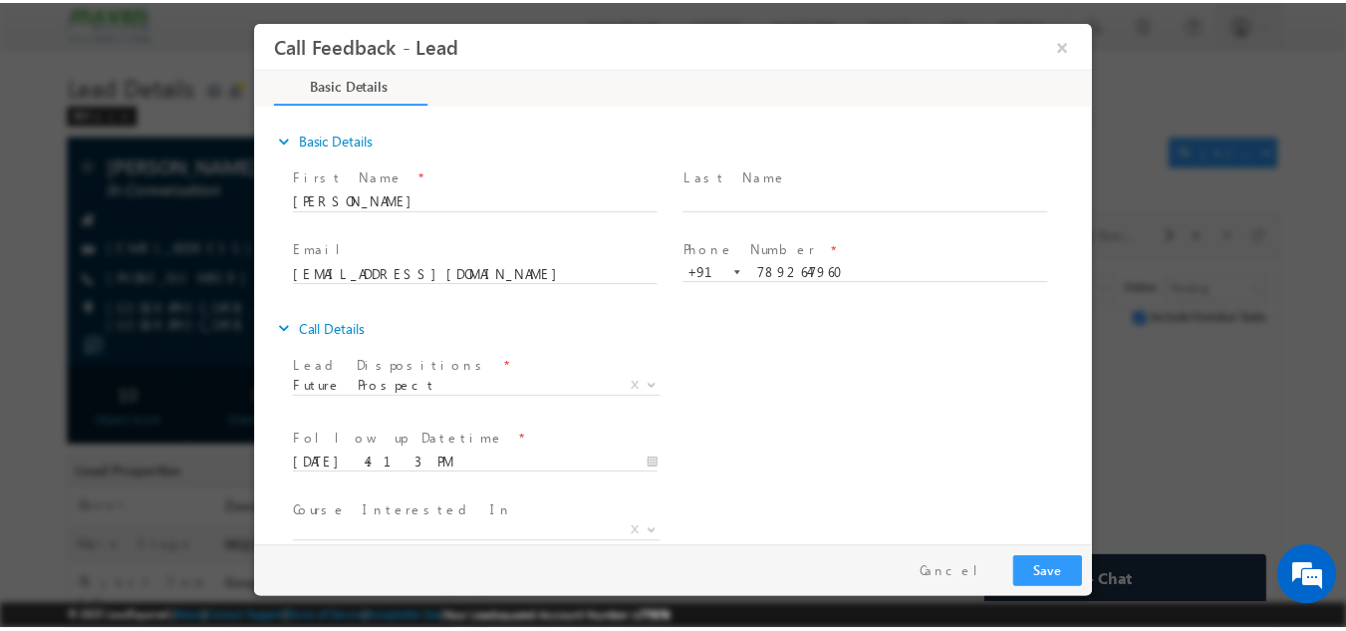
scroll to position [106, 0]
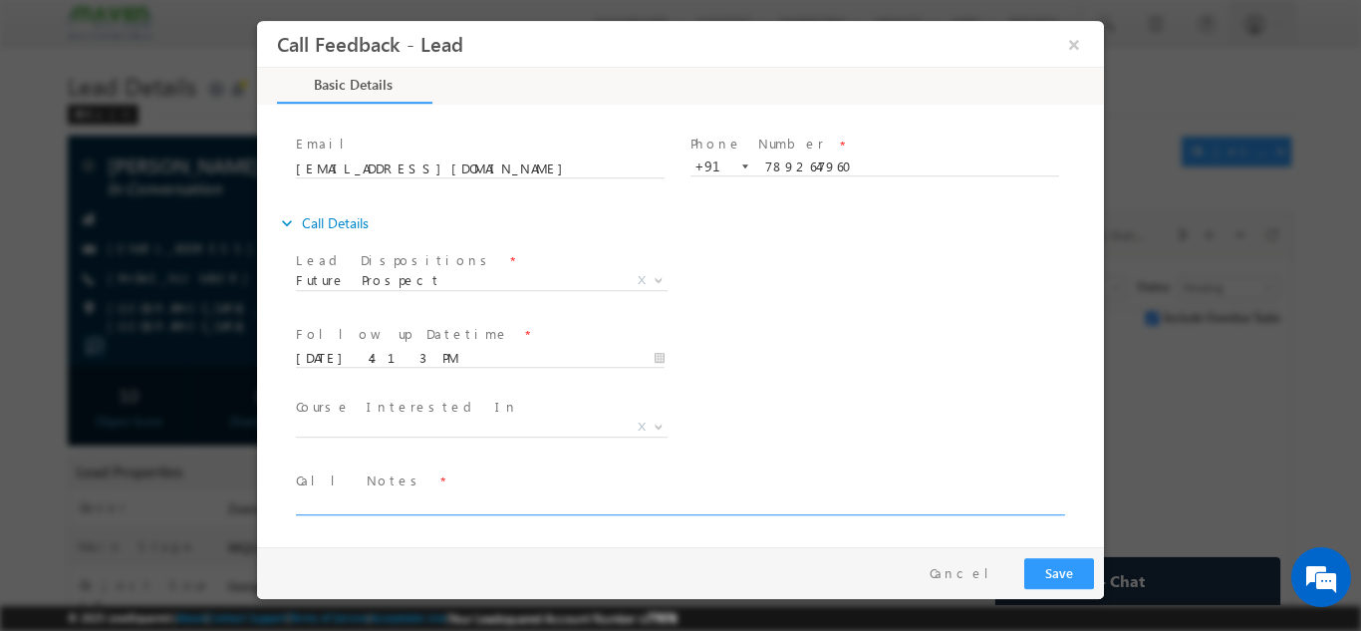
click at [383, 497] on textarea at bounding box center [679, 502] width 766 height 23
click at [615, 507] on textarea "At present he is not interested if interested he will get abck to us" at bounding box center [679, 502] width 766 height 23
type textarea "At present he is not interested if interested he will get back to us"
click at [1057, 562] on button "Save" at bounding box center [1059, 572] width 70 height 31
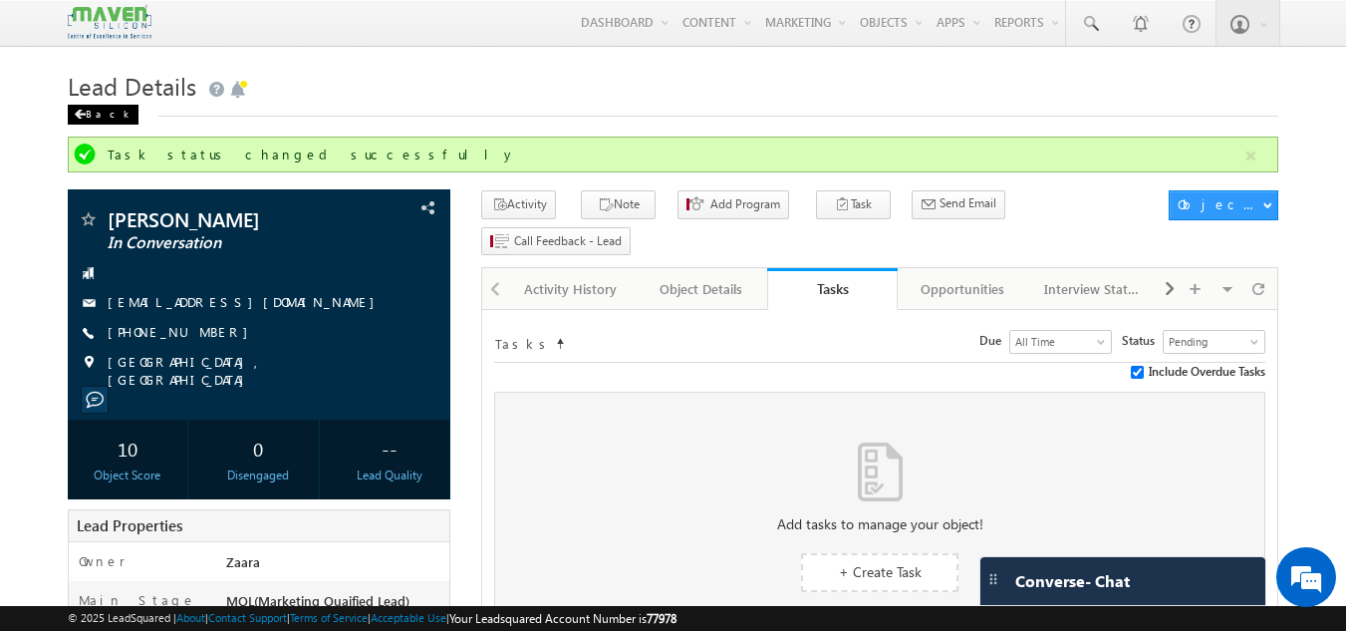
click at [96, 117] on div "Back" at bounding box center [103, 115] width 71 height 20
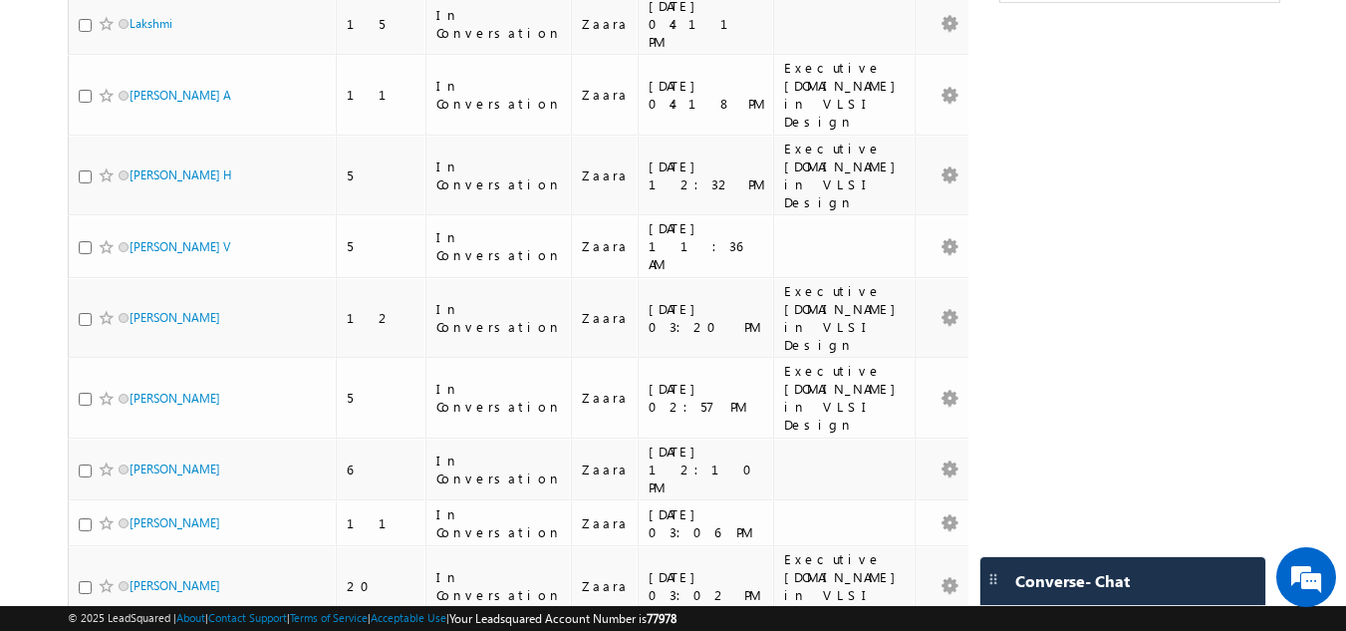
drag, startPoint x: 162, startPoint y: 144, endPoint x: 41, endPoint y: 157, distance: 122.2
click at [41, 157] on body "Menu [GEOGRAPHIC_DATA] lsq2@ maven -sili con.c om" at bounding box center [673, 571] width 1346 height 1760
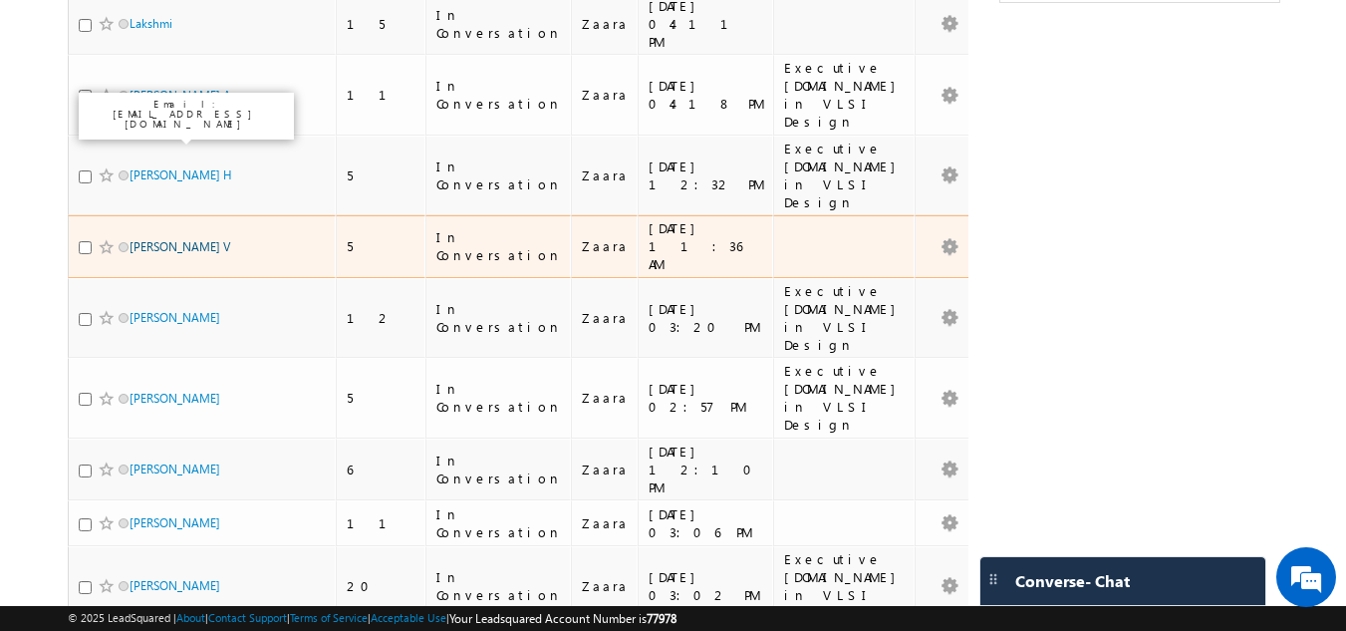
click at [144, 239] on link "[PERSON_NAME] V" at bounding box center [180, 246] width 101 height 15
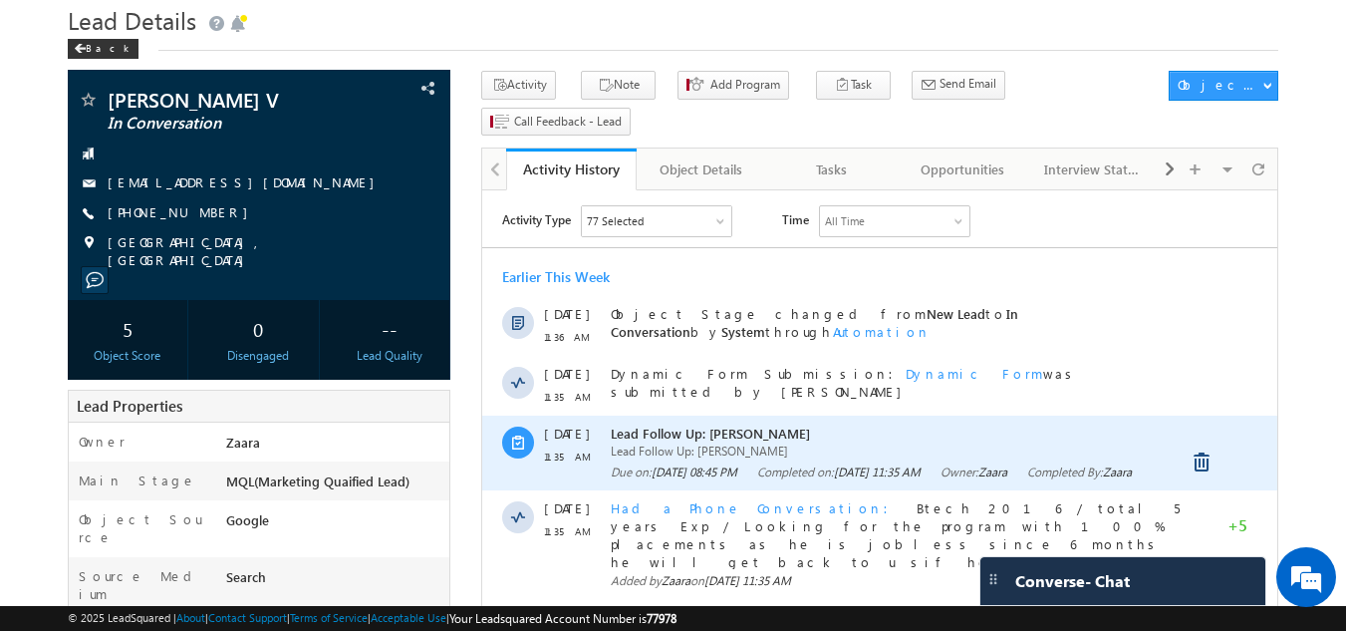
scroll to position [100, 0]
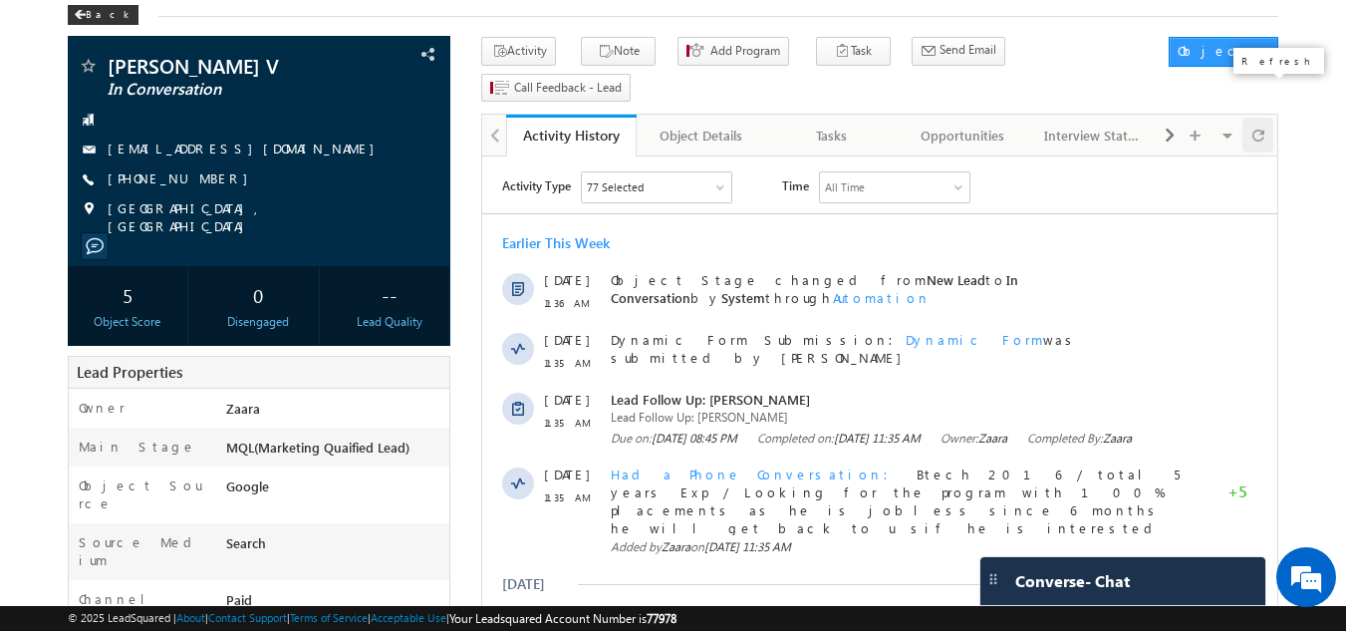
click at [1256, 118] on span at bounding box center [1258, 135] width 12 height 35
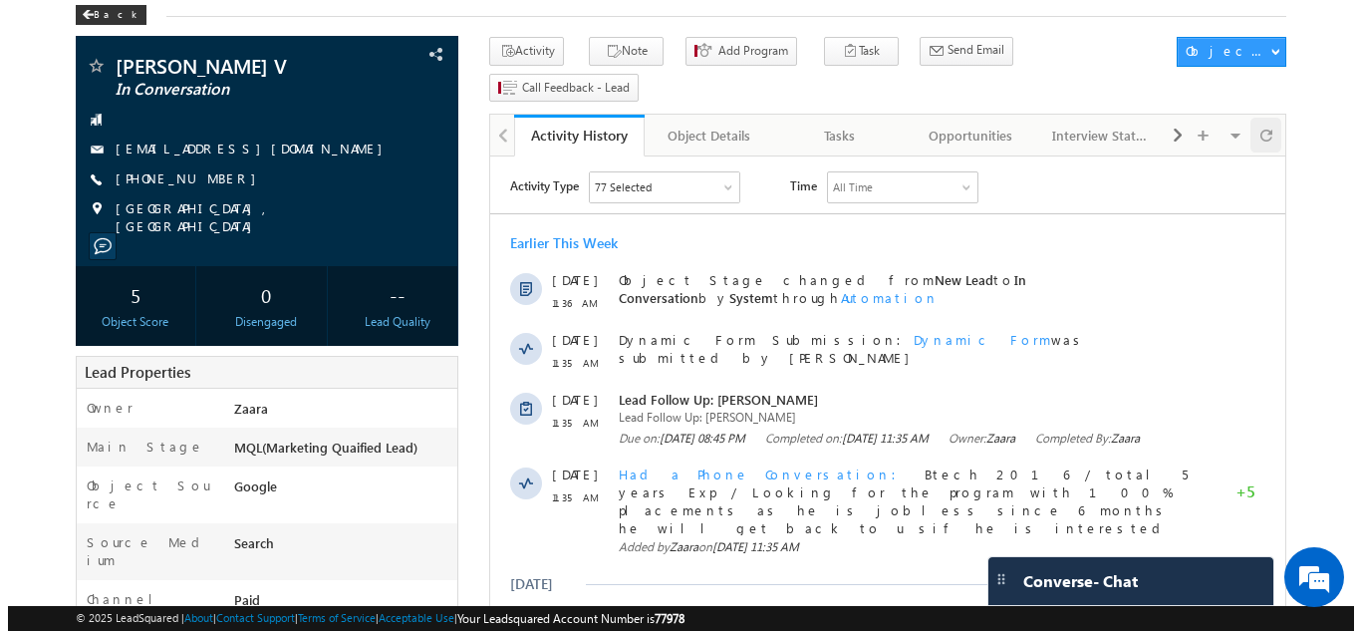
scroll to position [0, 0]
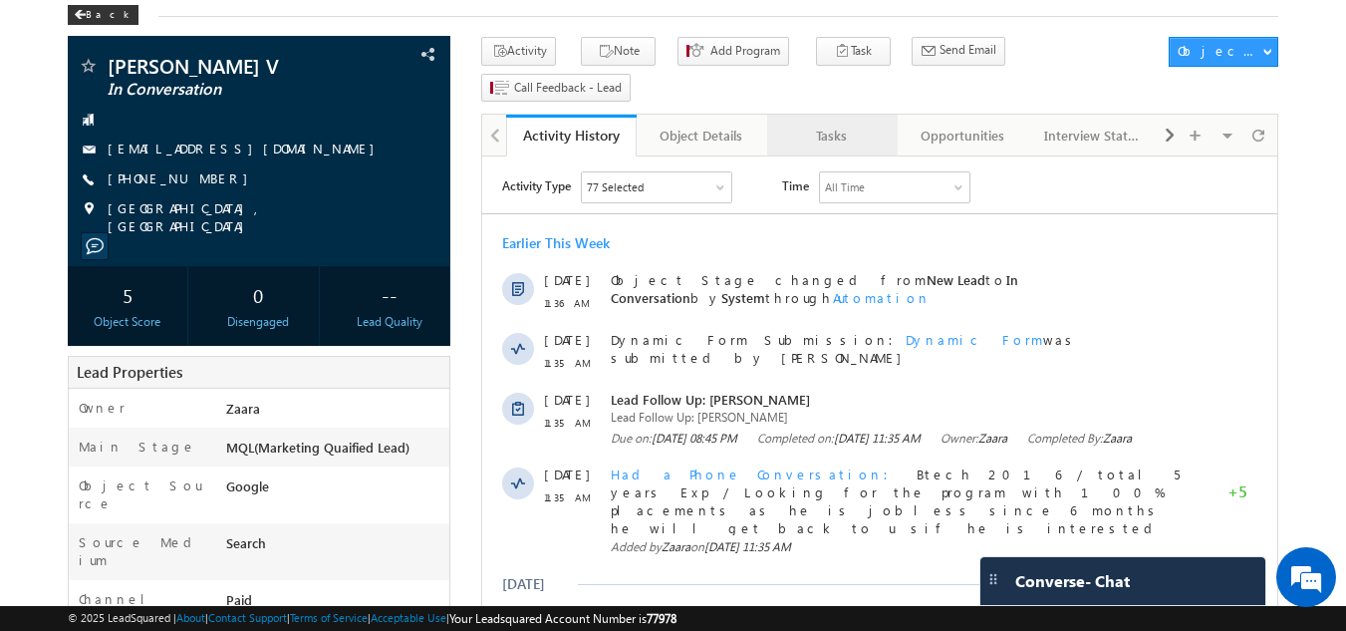
click at [871, 124] on div "Tasks" at bounding box center [831, 136] width 97 height 24
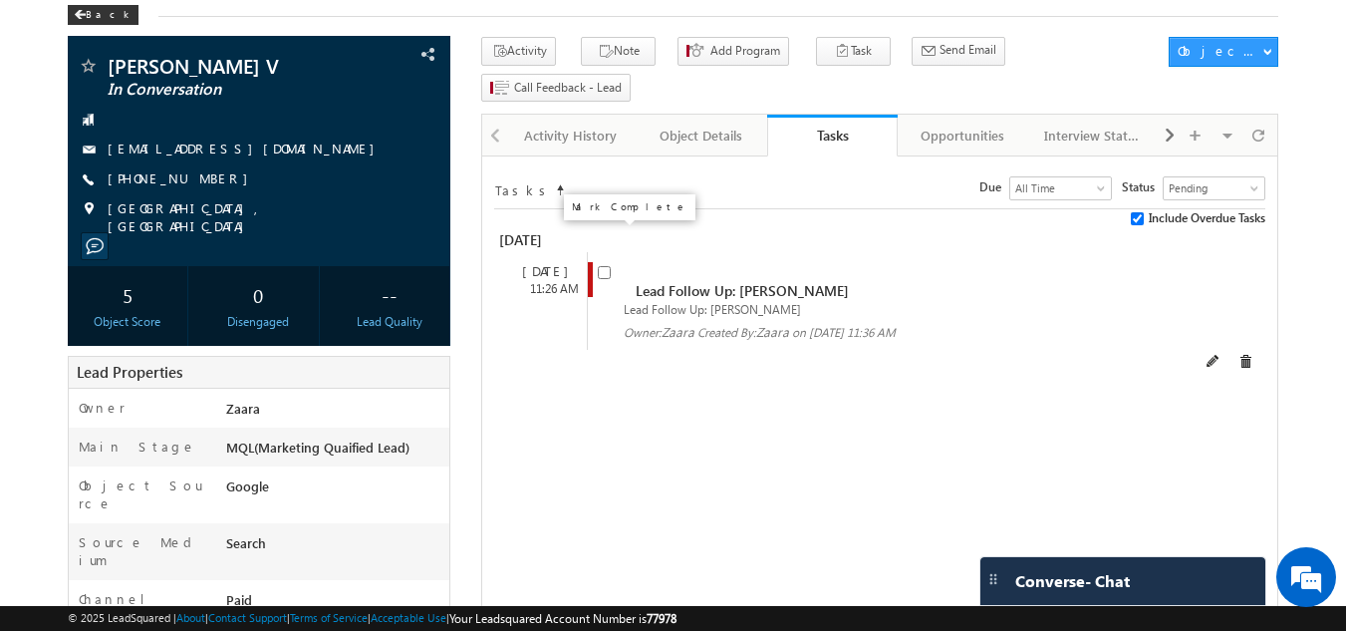
click at [605, 266] on input "checkbox" at bounding box center [604, 272] width 13 height 13
checkbox input "false"
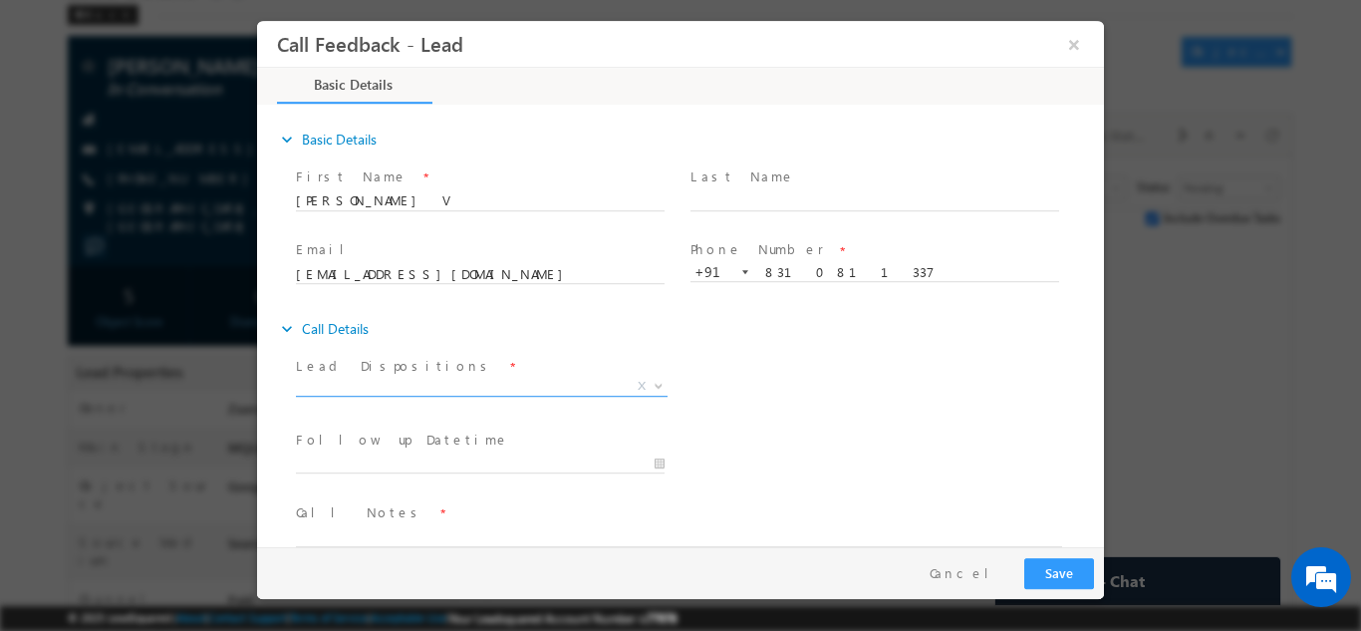
click at [373, 385] on span "X" at bounding box center [482, 386] width 372 height 20
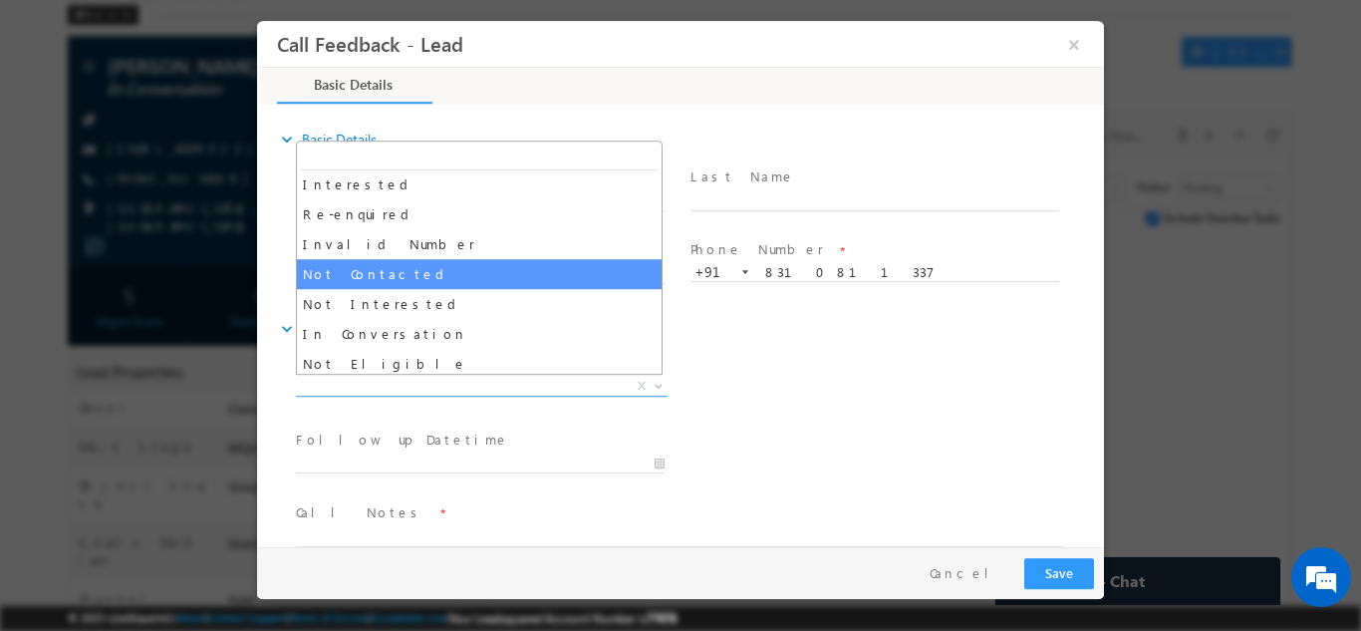
scroll to position [100, 0]
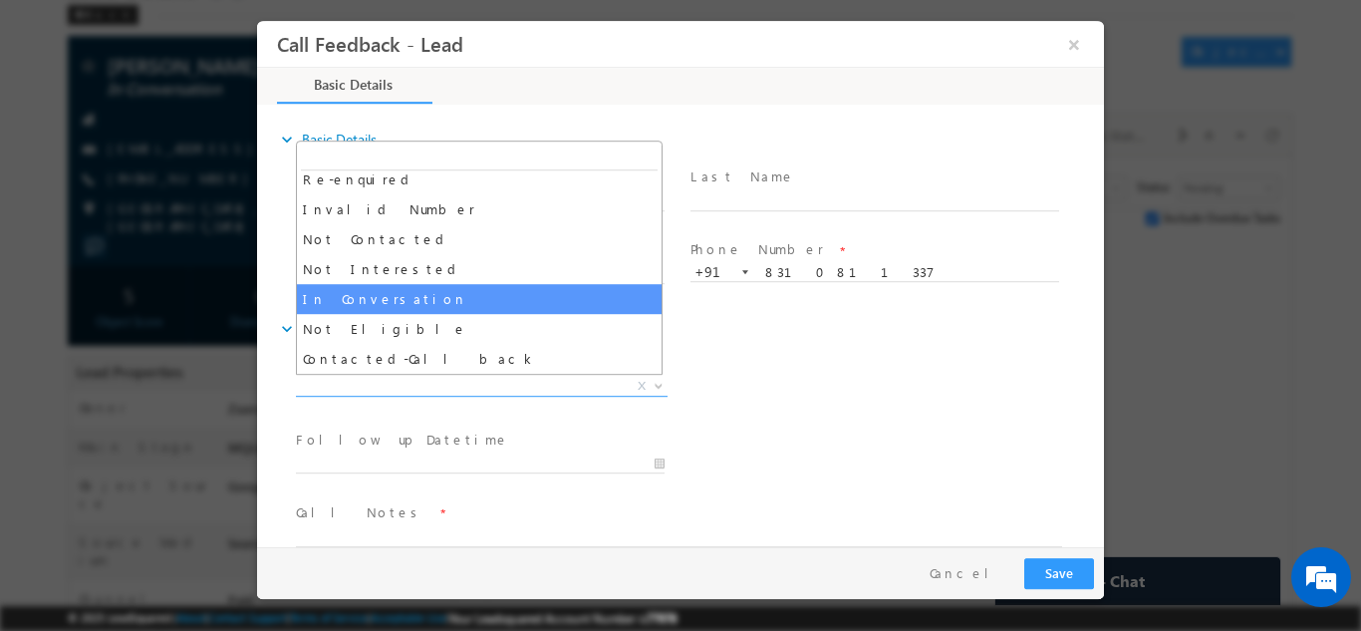
select select "In Conversation"
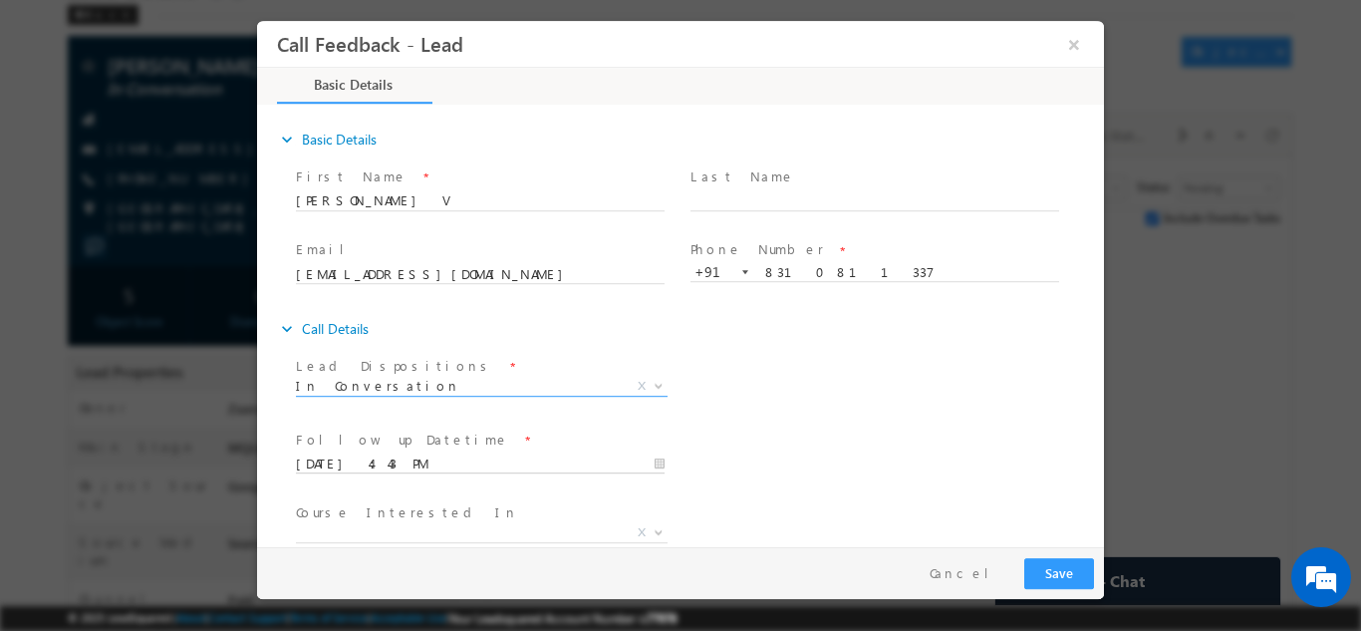
click at [472, 465] on input "09/10/2025 4:43 PM" at bounding box center [480, 463] width 369 height 20
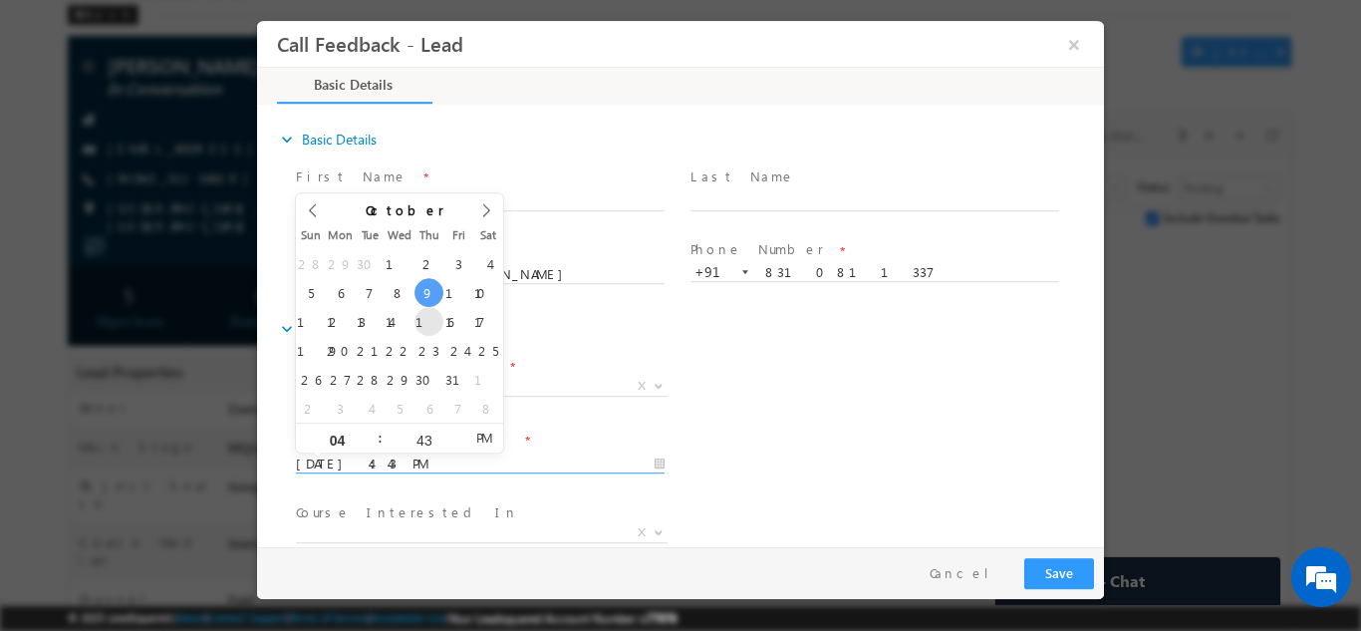
type input "16/10/2025 4:43 PM"
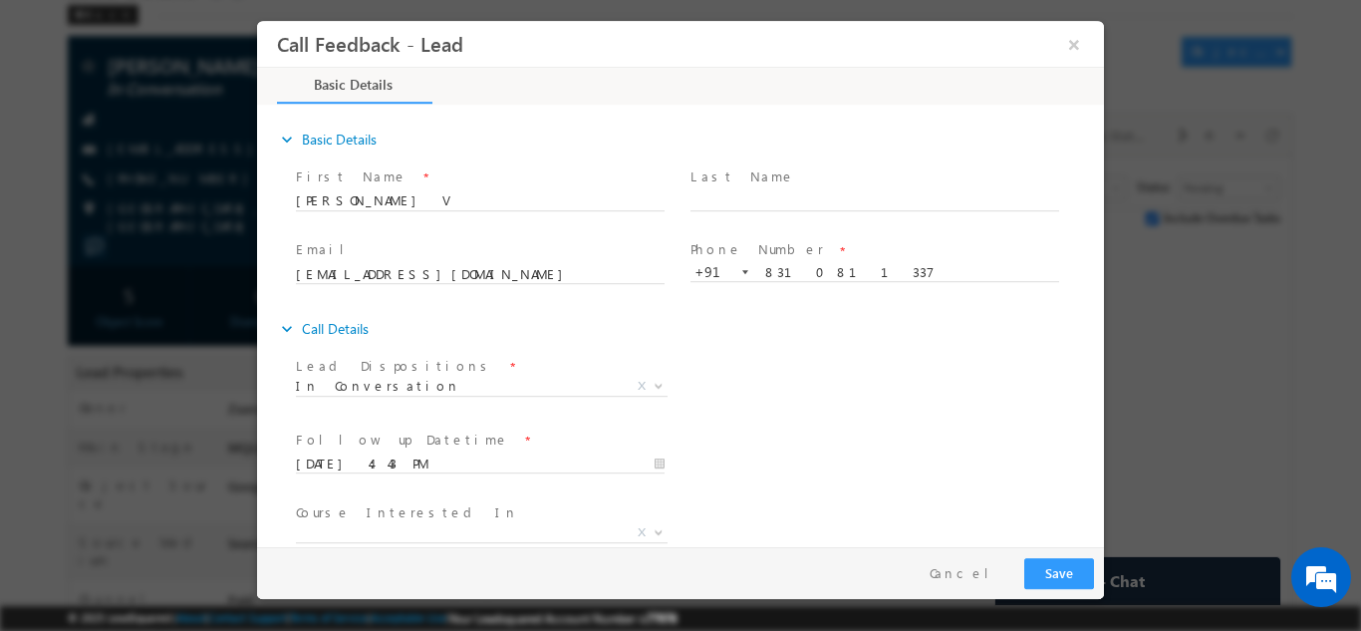
click at [743, 414] on div "Lead Dispositions * Prospect Interested Re-enquired Invalid Number Not Contacte…" at bounding box center [698, 388] width 812 height 74
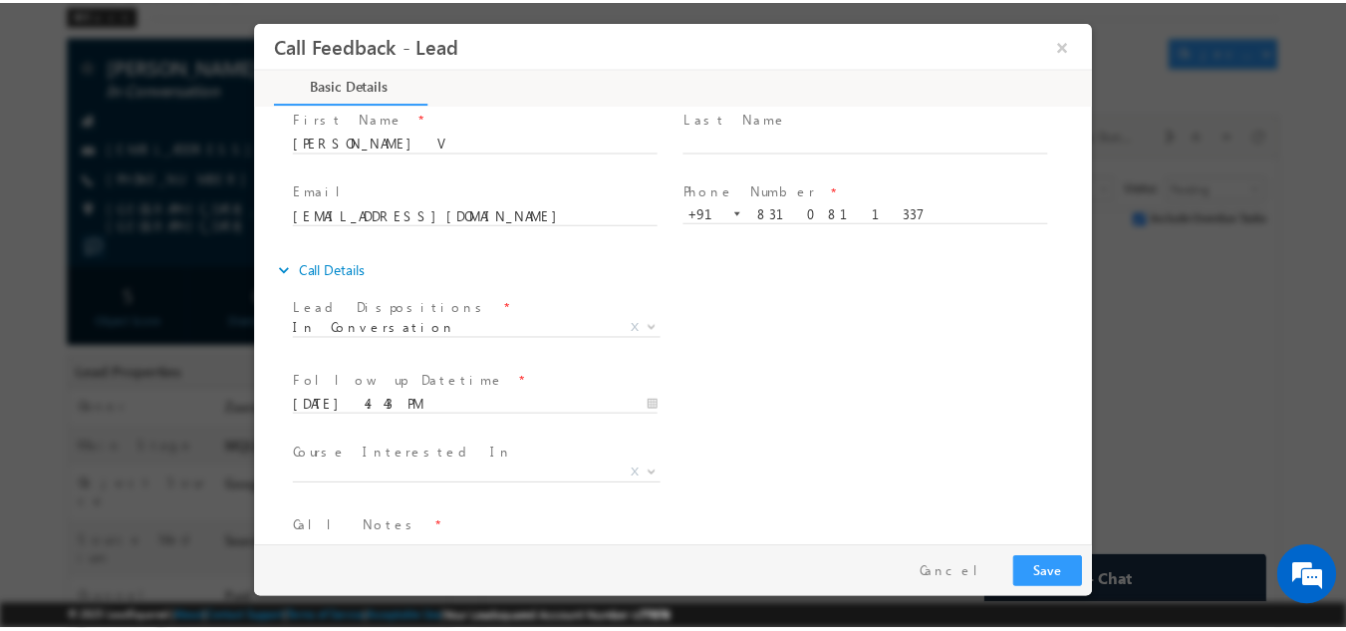
scroll to position [106, 0]
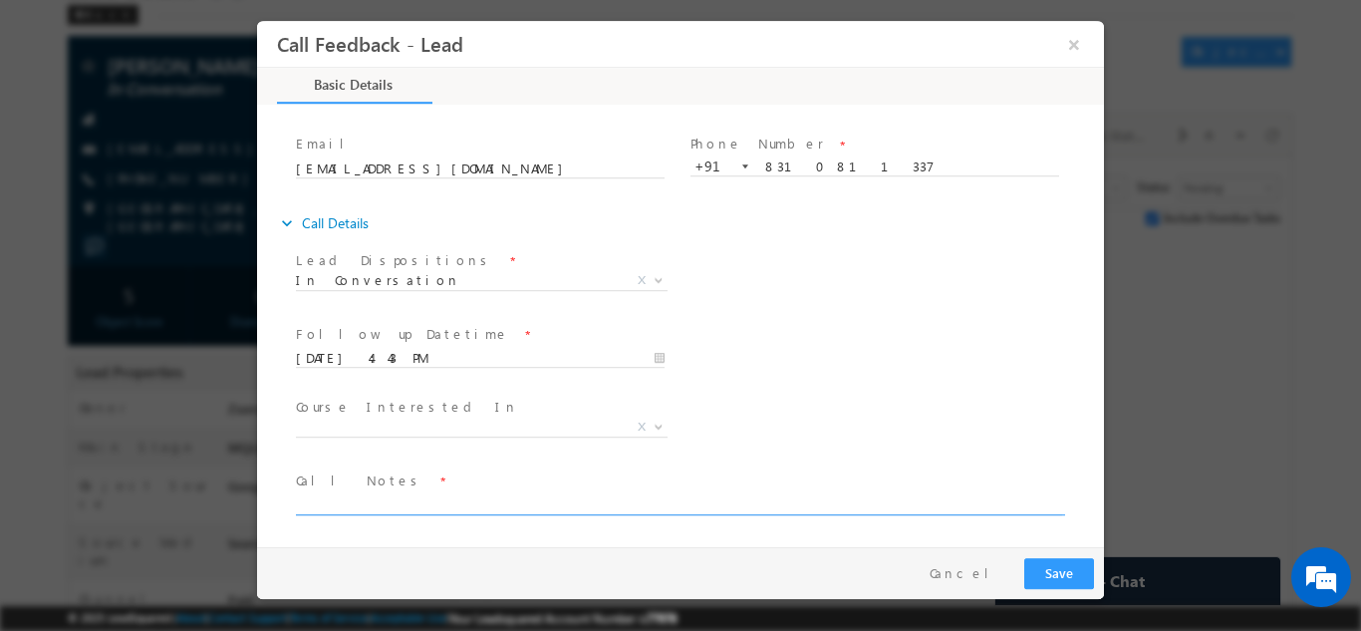
click at [350, 499] on textarea at bounding box center [679, 502] width 766 height 23
click at [410, 506] on textarea "he will plan for IIT roorkee program" at bounding box center [679, 502] width 766 height 23
type textarea "he will plan for IIT Roorkee program"
click at [1060, 563] on button "Save" at bounding box center [1059, 572] width 70 height 31
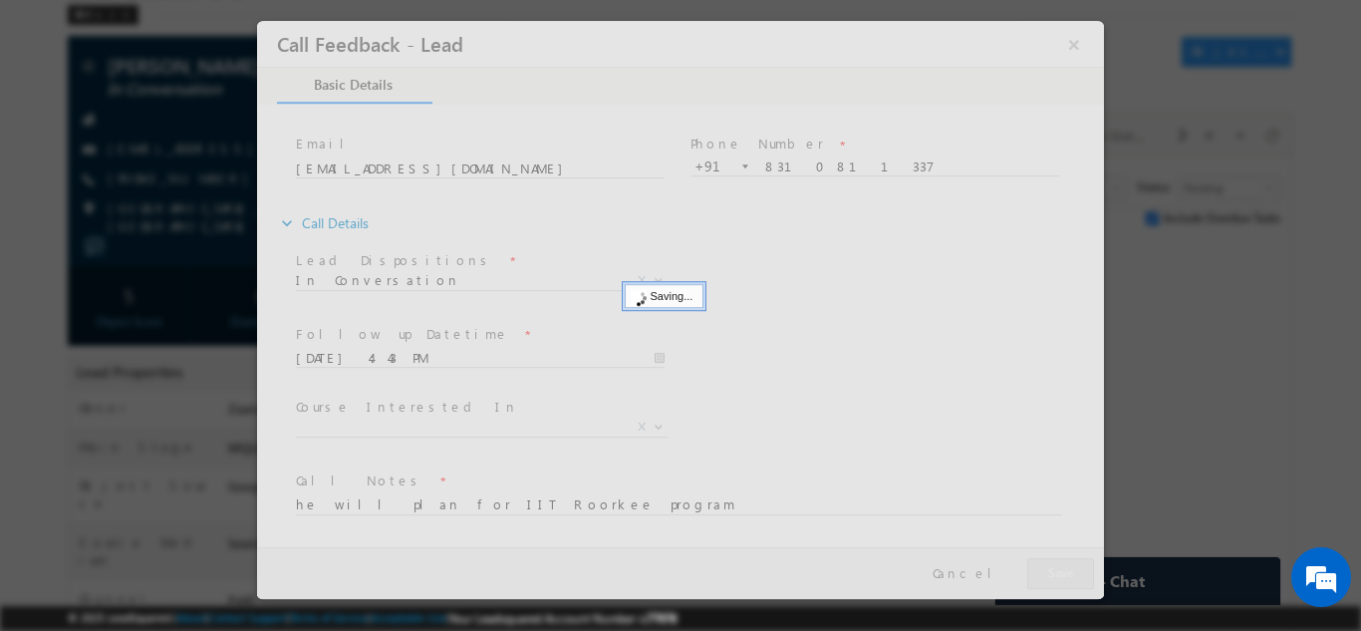
click at [1060, 563] on div at bounding box center [680, 309] width 847 height 578
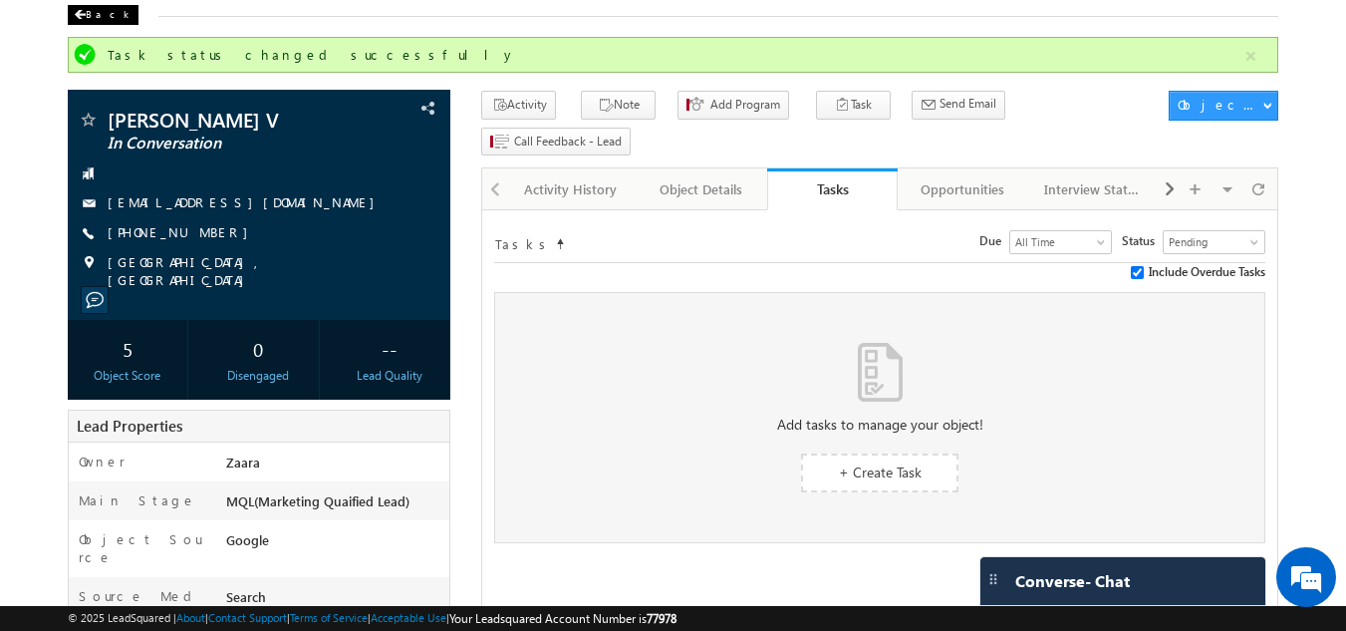
click at [90, 12] on div "Back" at bounding box center [103, 15] width 71 height 20
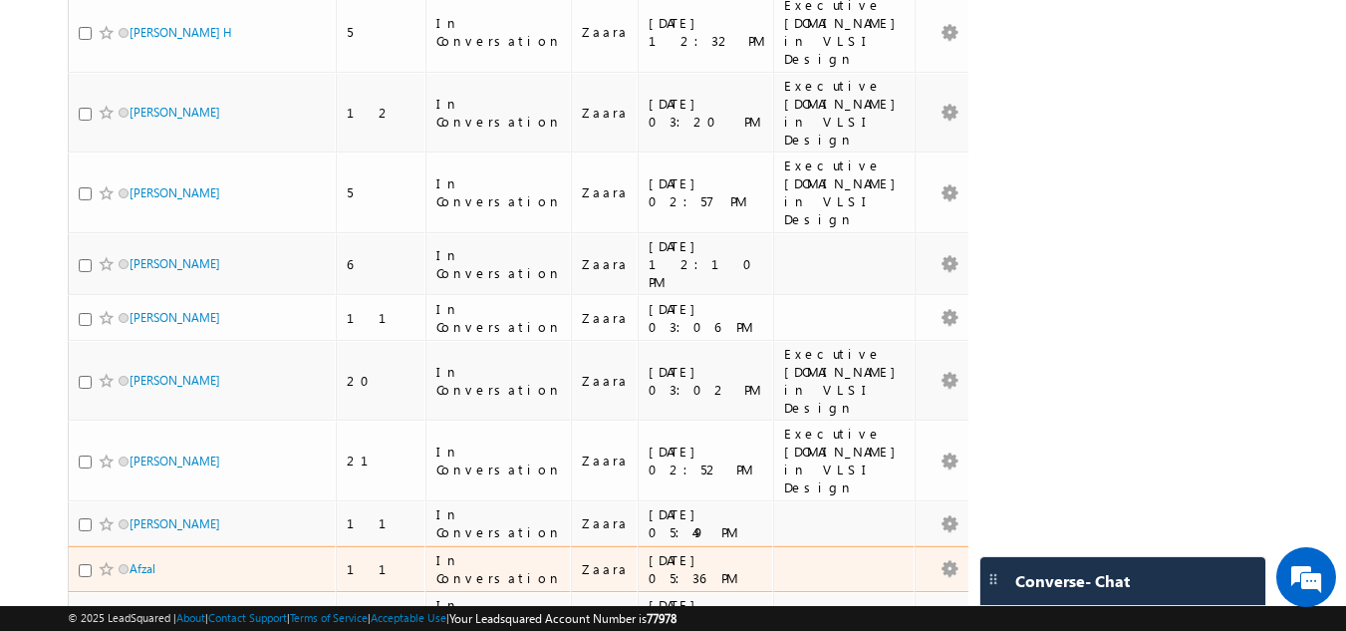
scroll to position [498, 0]
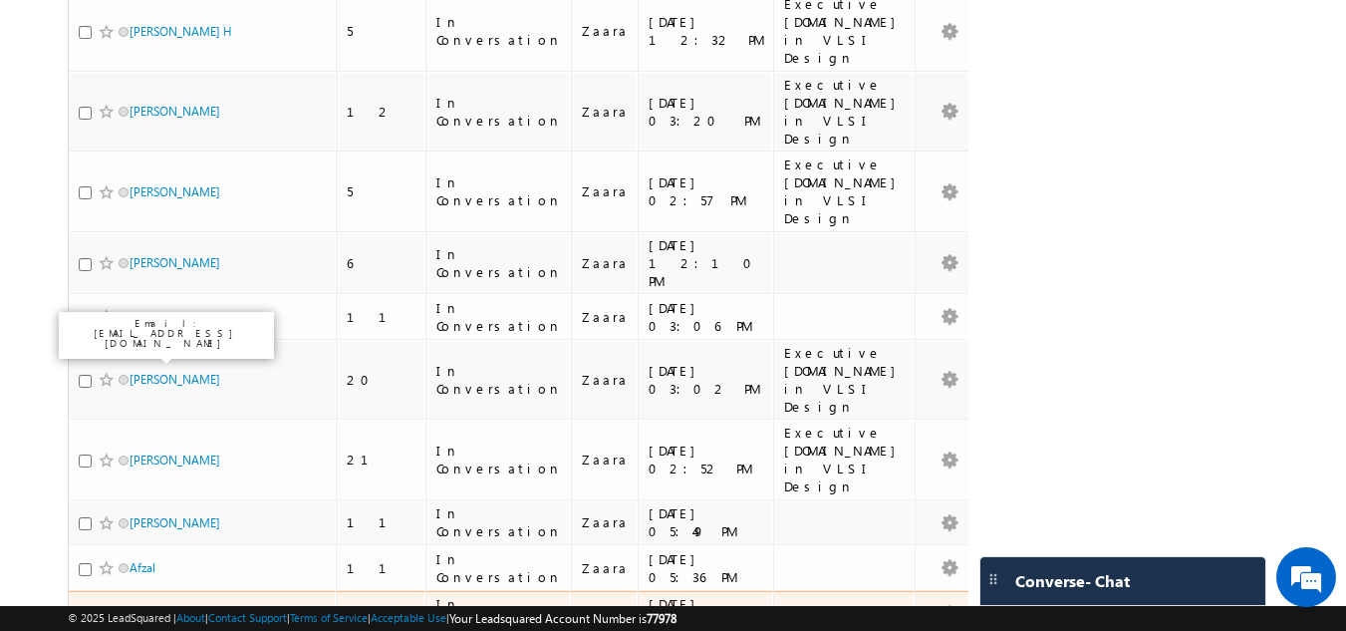
click at [139, 606] on link "Nafisa" at bounding box center [146, 613] width 33 height 15
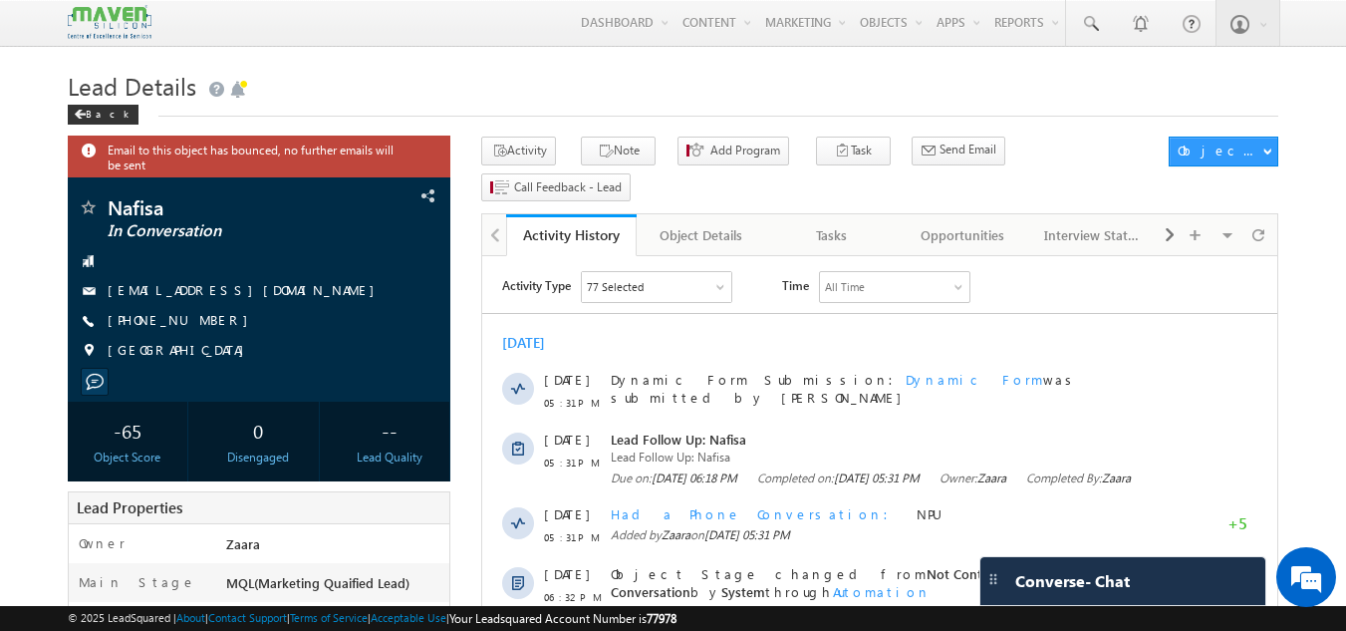
click at [825, 223] on div "Tasks" at bounding box center [831, 235] width 97 height 24
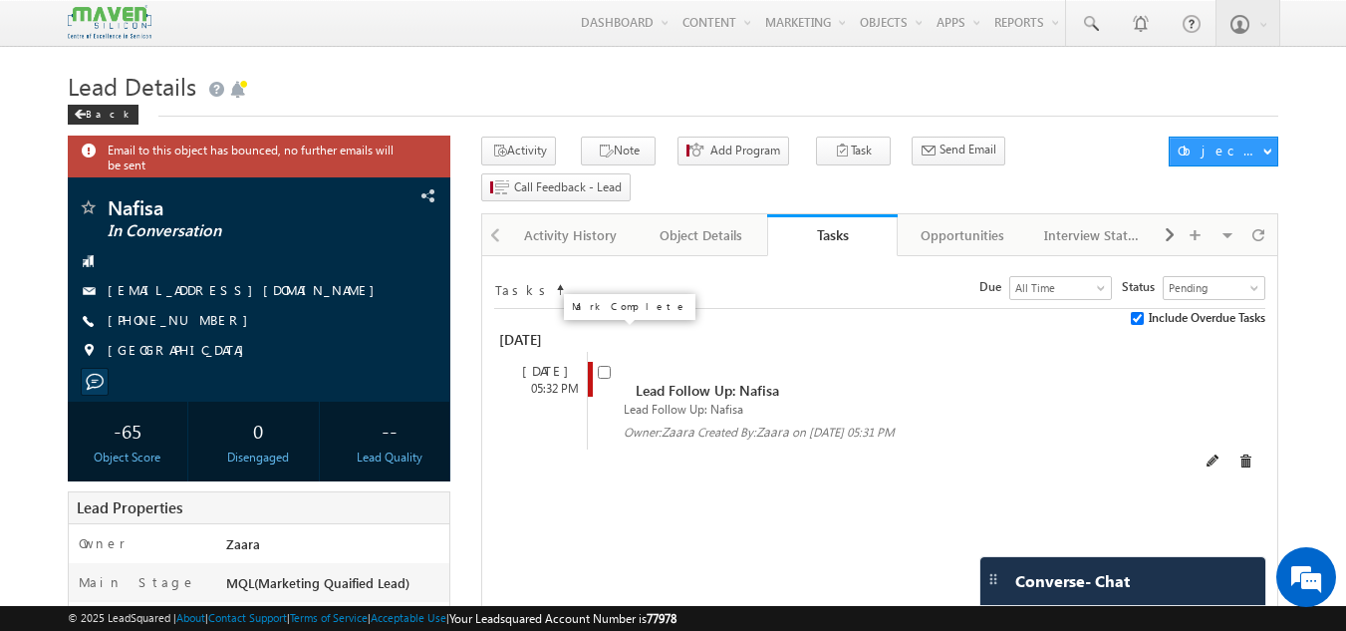
click at [603, 366] on input "checkbox" at bounding box center [604, 372] width 13 height 13
checkbox input "false"
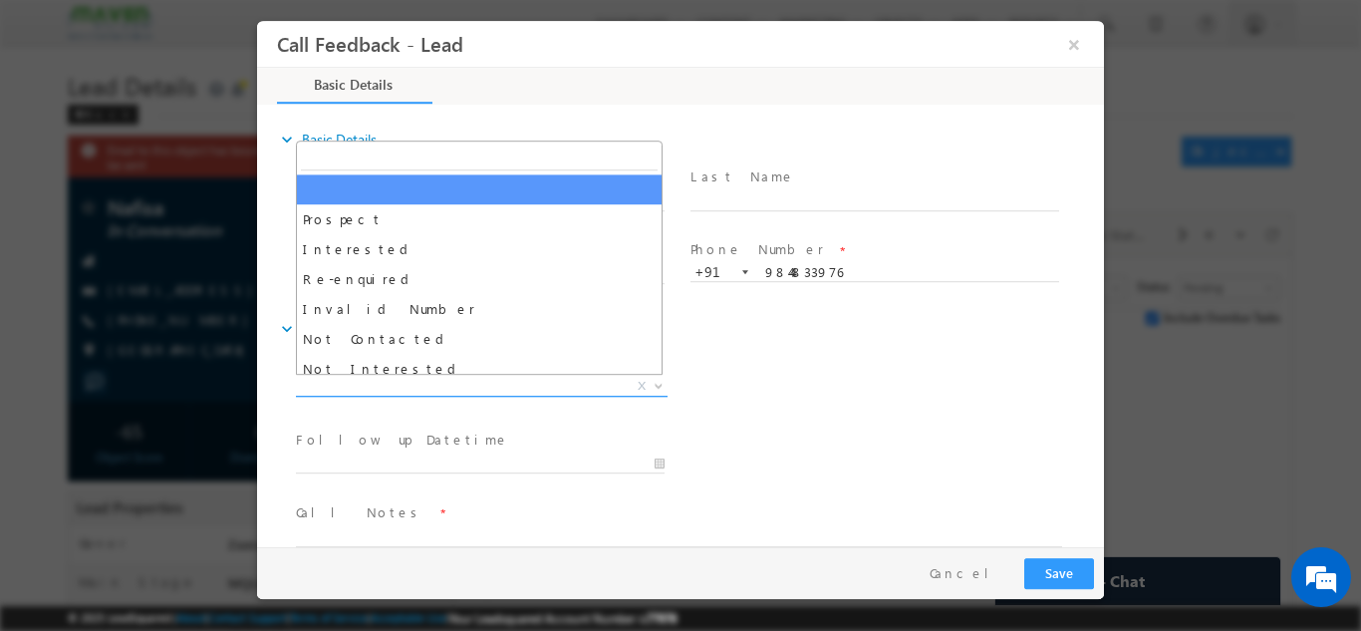
click at [403, 391] on span "X" at bounding box center [482, 386] width 372 height 20
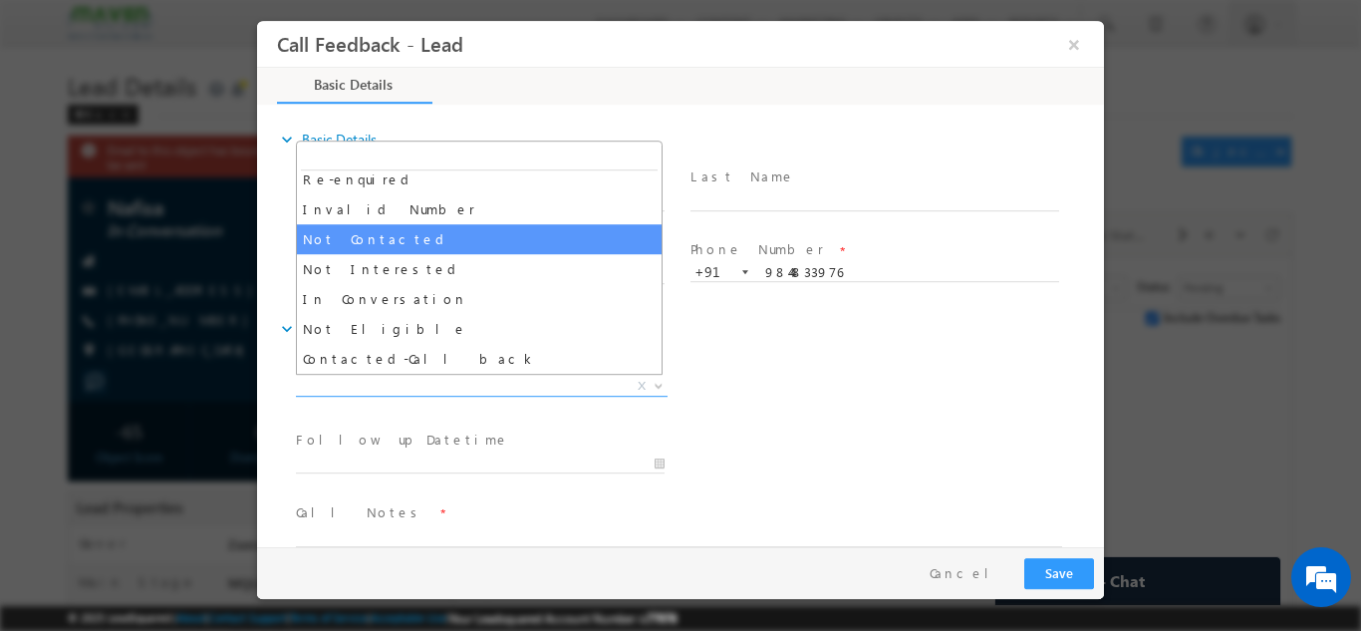
scroll to position [101, 0]
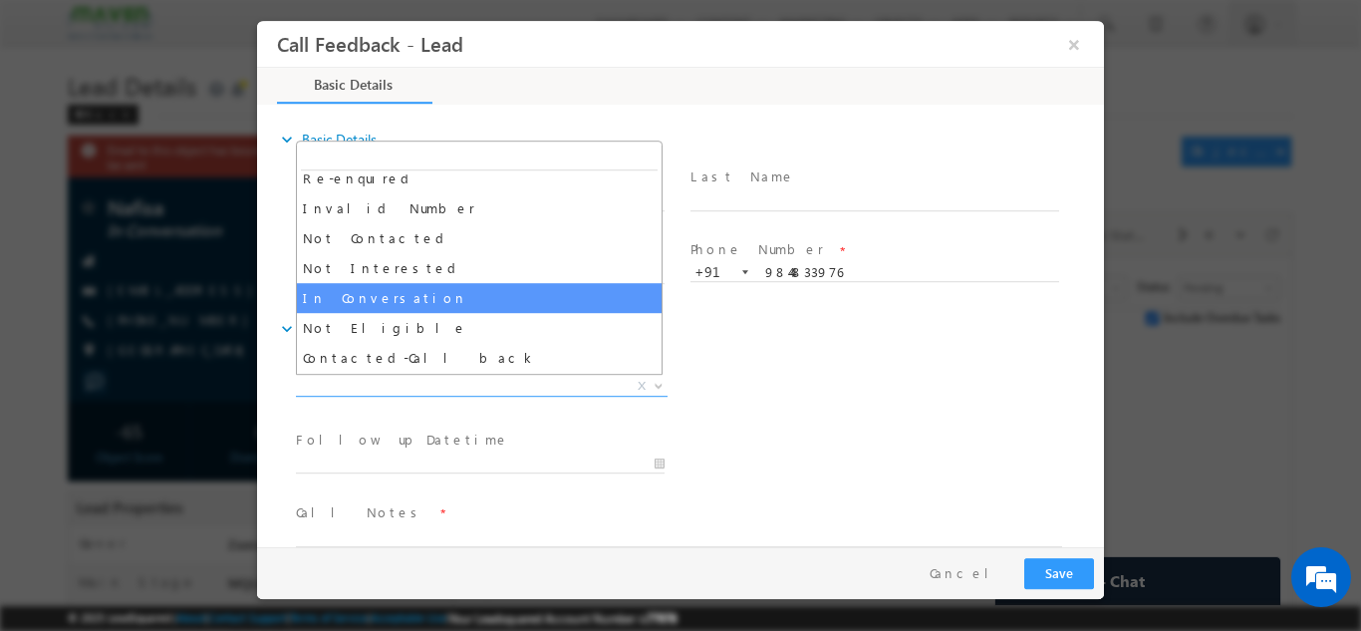
select select "In Conversation"
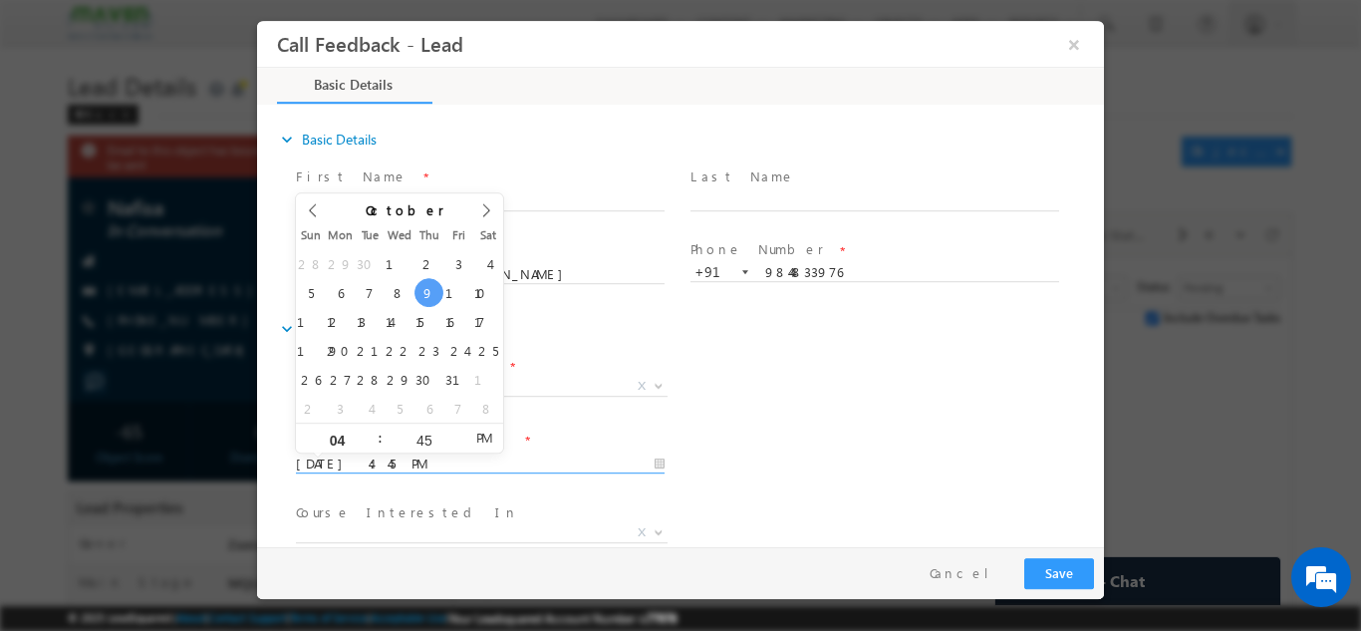
click at [351, 470] on input "09/10/2025 4:45 PM" at bounding box center [480, 463] width 369 height 20
type input "15/10/2025 4:45 PM"
click at [782, 463] on div "Follow up Datetime * 15/10/2025 4:45 PM Program Type * Long Term Short Term X" at bounding box center [698, 461] width 812 height 74
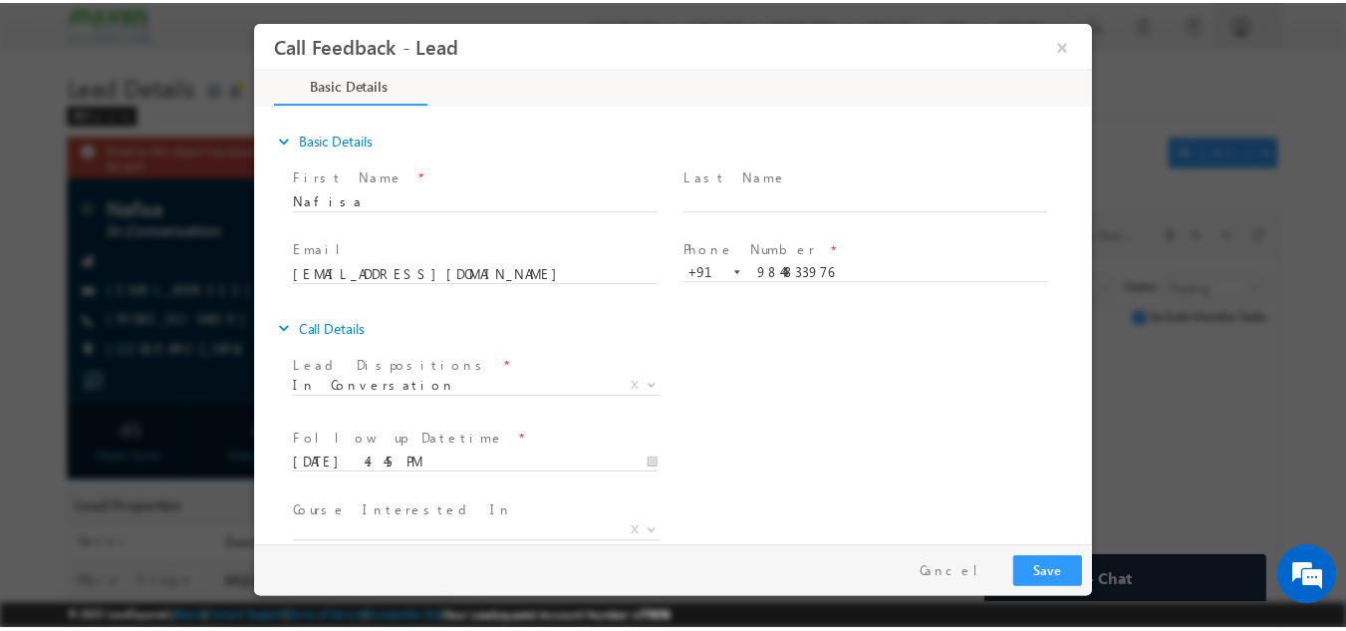
scroll to position [106, 0]
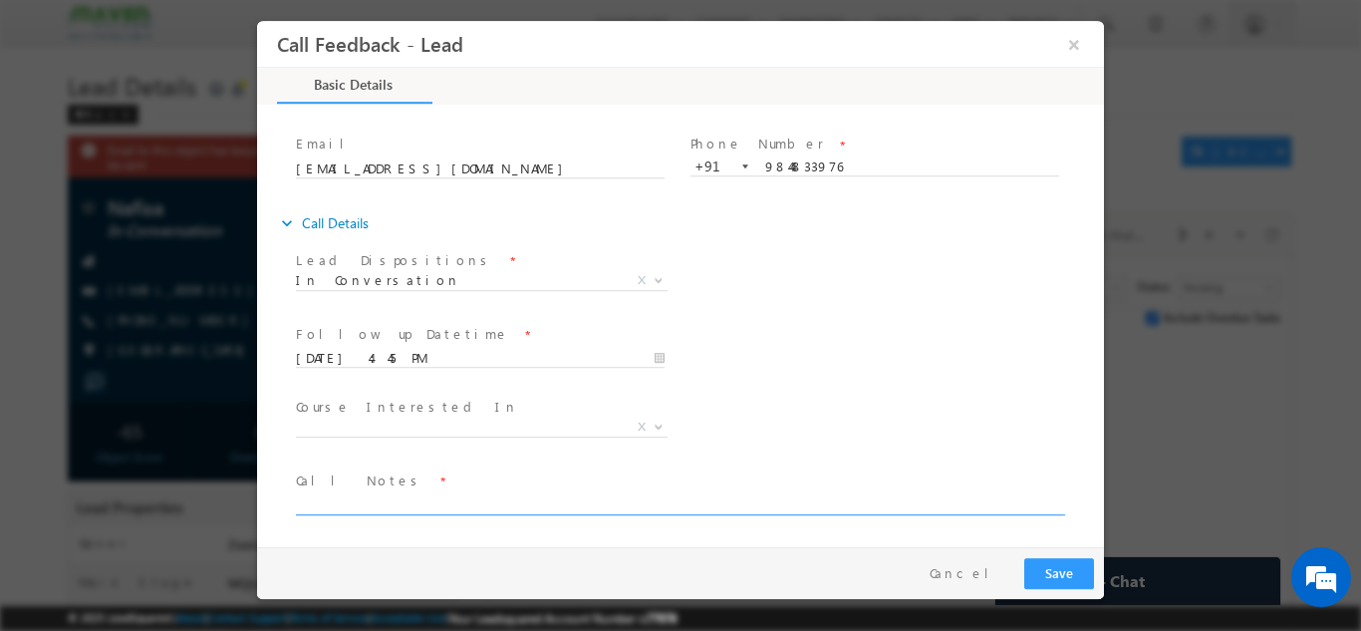
click at [505, 502] on textarea at bounding box center [679, 502] width 766 height 23
type textarea "NPU"
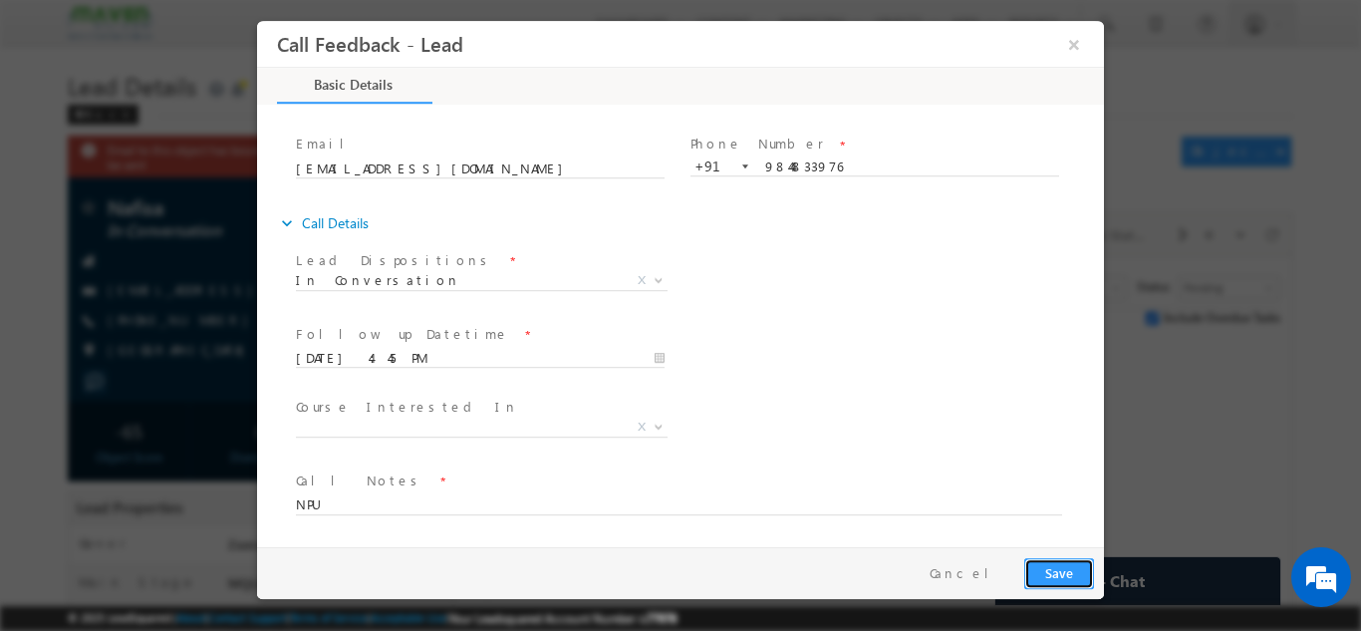
click at [1069, 569] on button "Save" at bounding box center [1059, 572] width 70 height 31
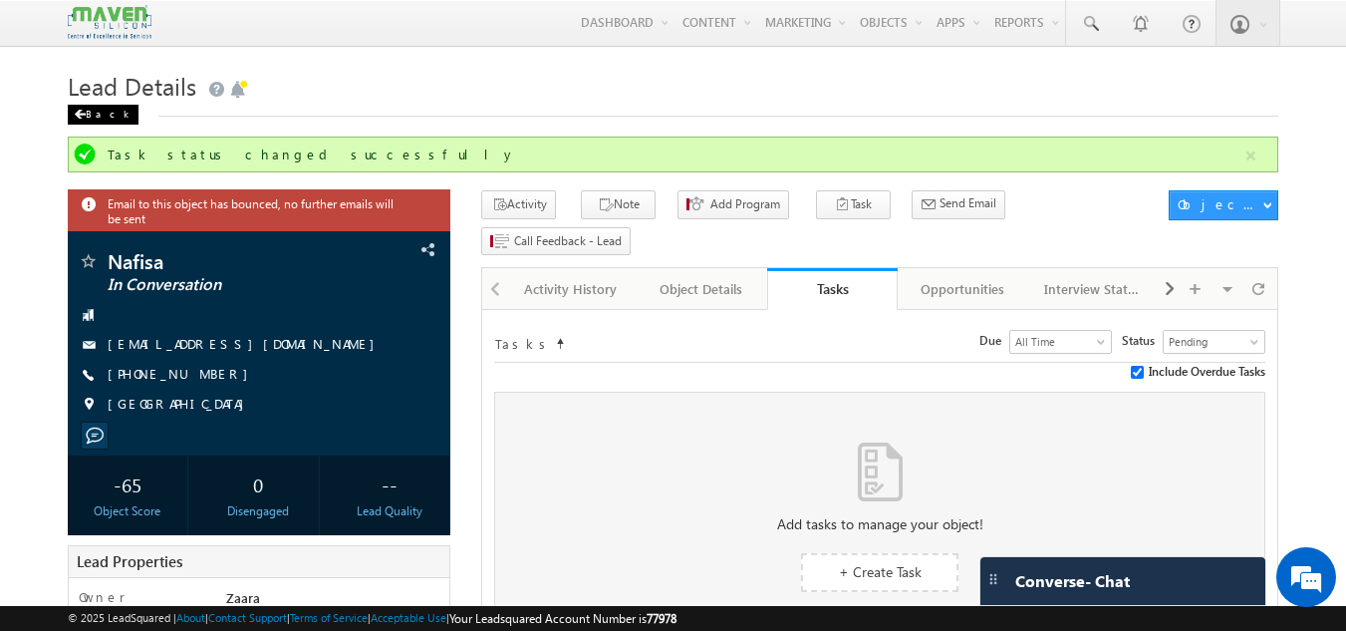
click at [90, 111] on div "Back" at bounding box center [103, 115] width 71 height 20
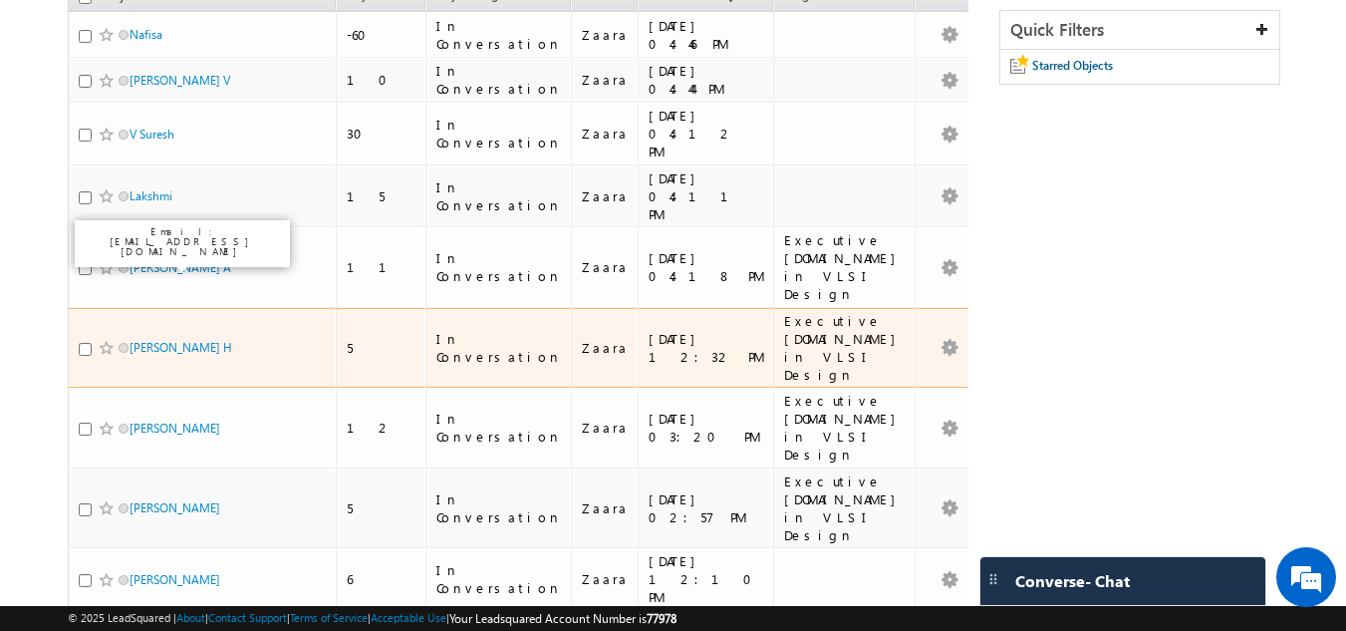
scroll to position [228, 0]
click at [150, 339] on link "Vishwas H" at bounding box center [181, 346] width 103 height 15
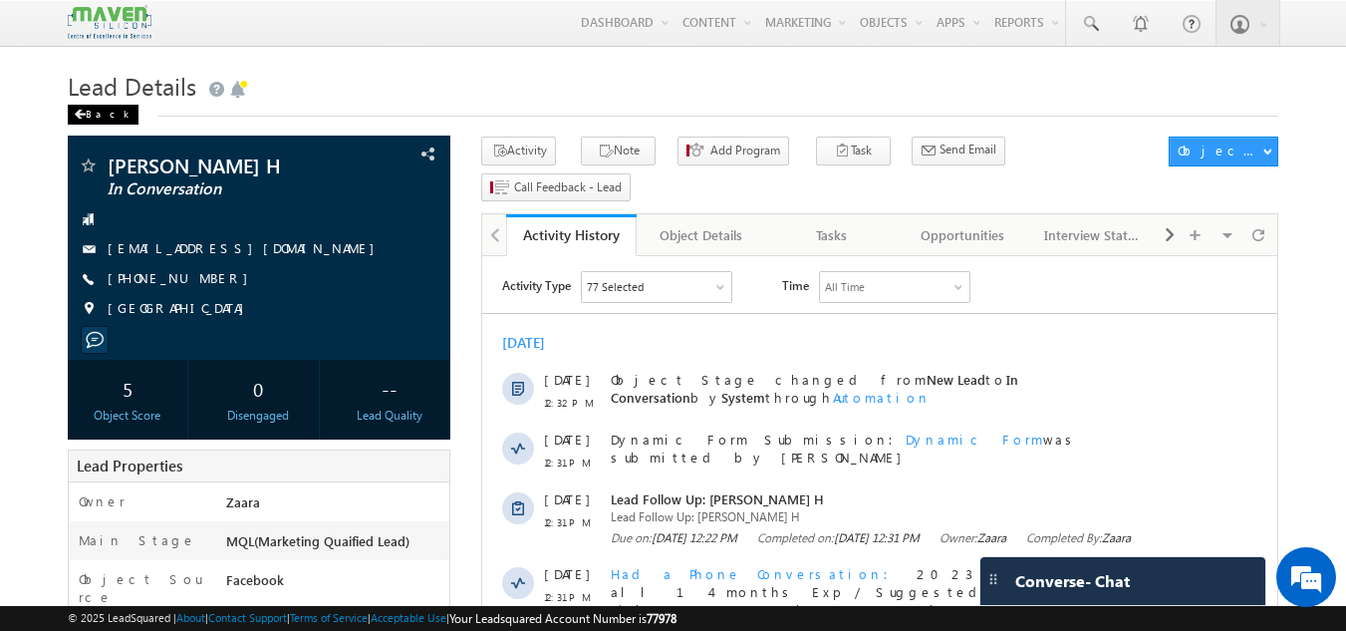
click at [109, 112] on div "Back" at bounding box center [103, 115] width 71 height 20
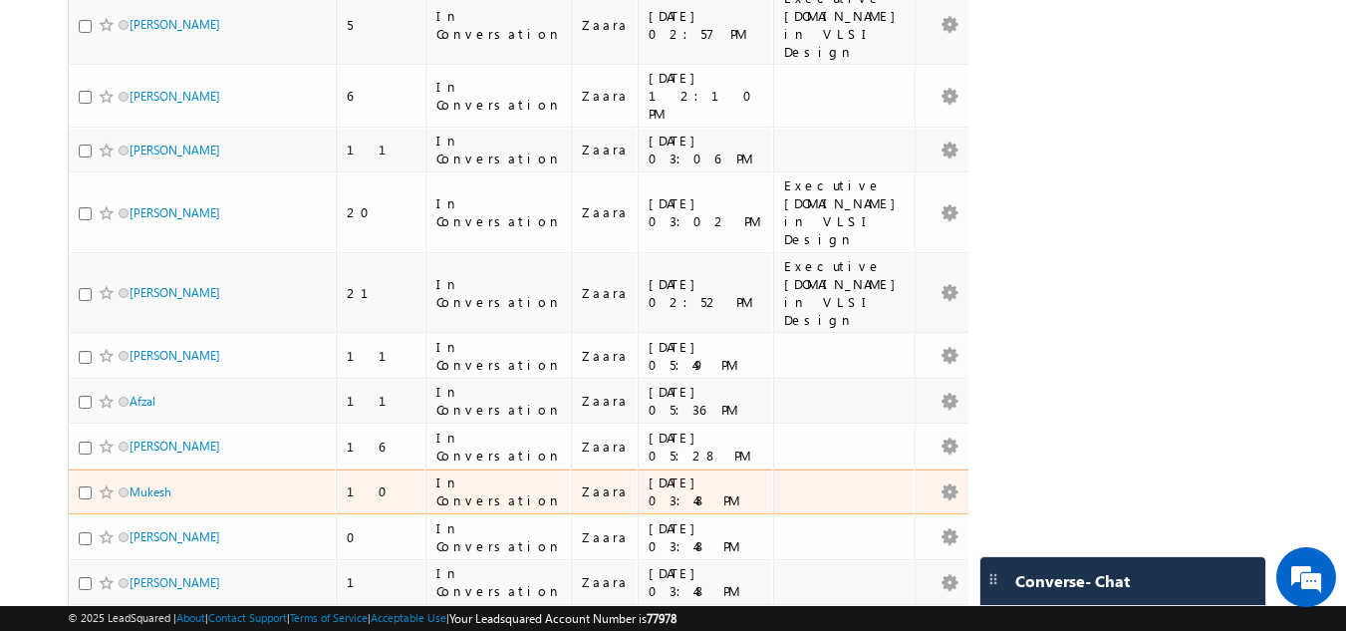
scroll to position [720, 0]
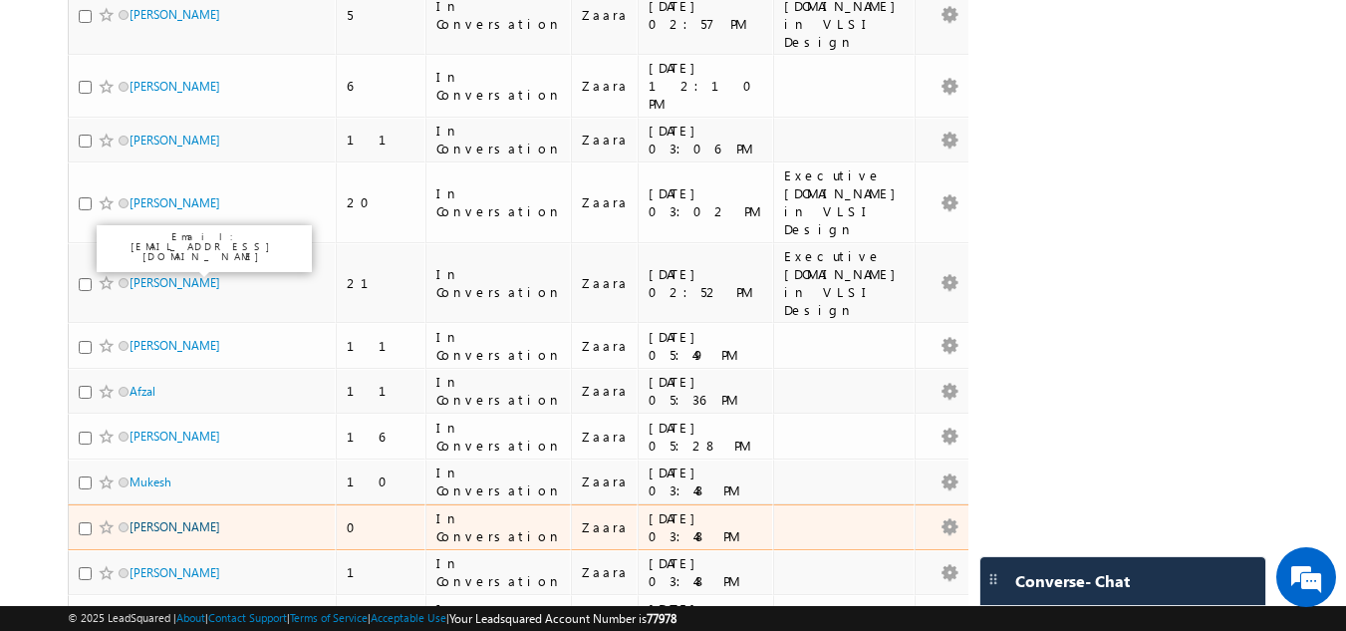
click at [185, 519] on link "[PERSON_NAME]" at bounding box center [175, 526] width 91 height 15
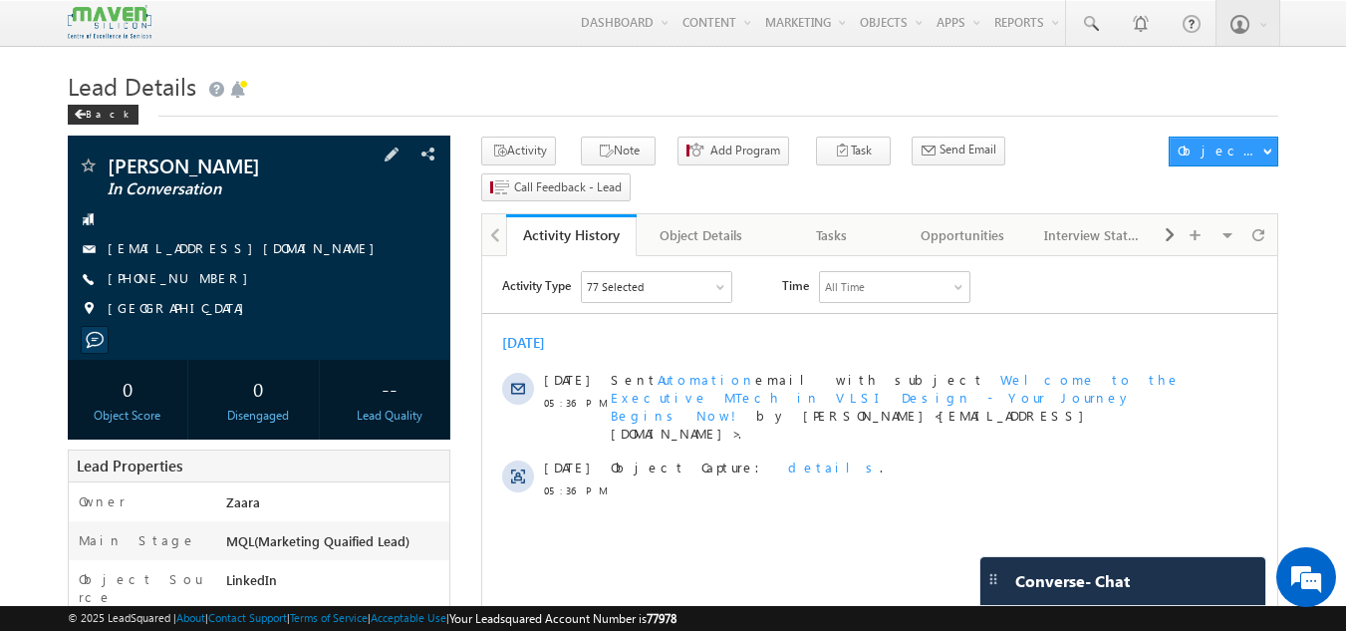
click at [251, 249] on link "[EMAIL_ADDRESS][DOMAIN_NAME]" at bounding box center [246, 247] width 277 height 17
drag, startPoint x: 392, startPoint y: 6, endPoint x: 863, endPoint y: 210, distance: 513.6
click at [863, 223] on div "Tasks" at bounding box center [831, 235] width 97 height 24
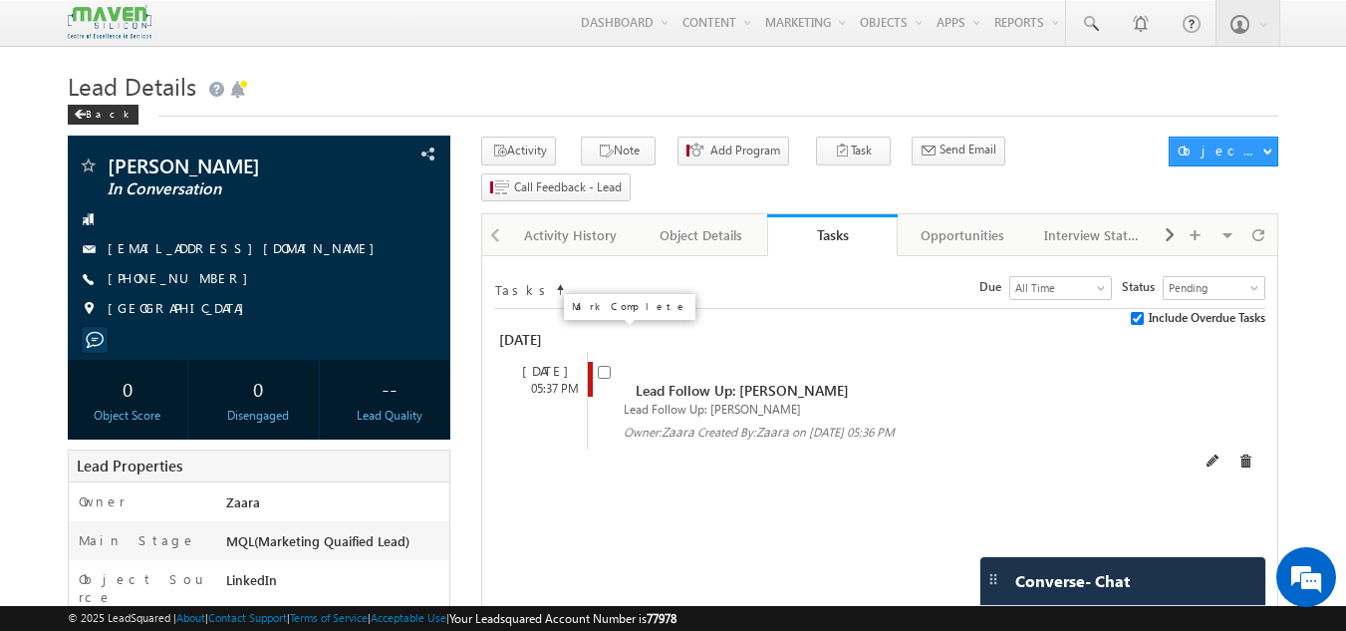
click at [601, 366] on input "checkbox" at bounding box center [604, 372] width 13 height 13
checkbox input "false"
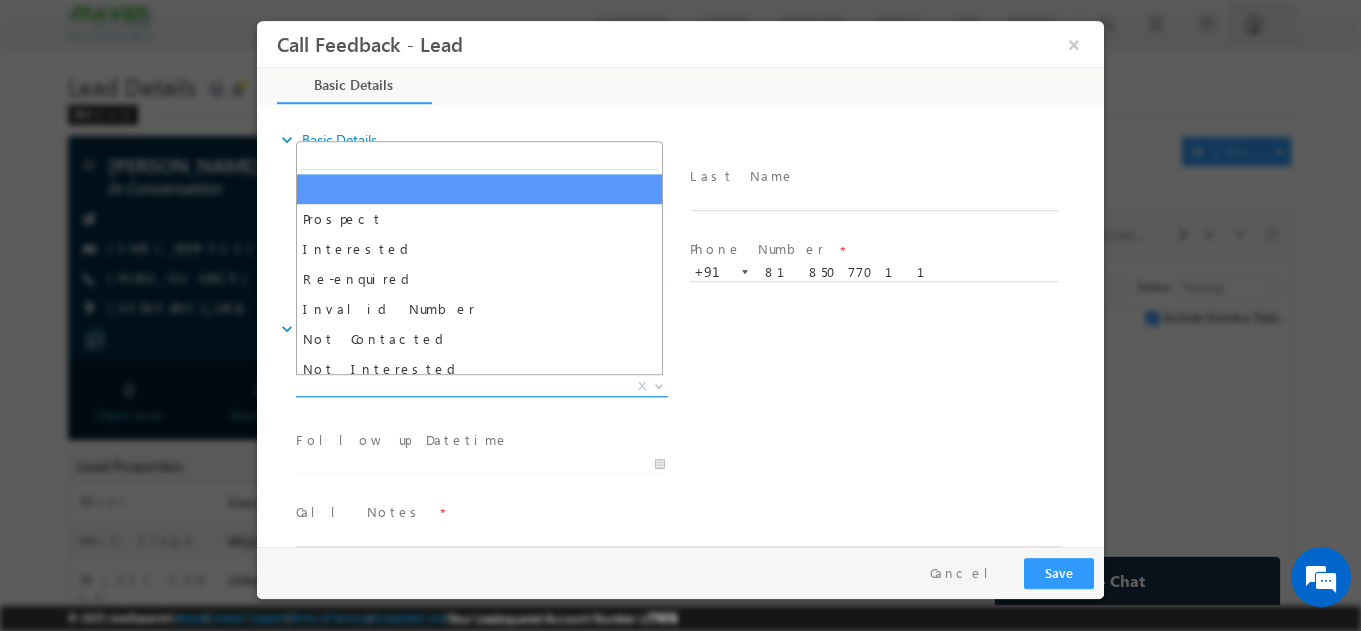
click at [467, 388] on span "X" at bounding box center [482, 386] width 372 height 20
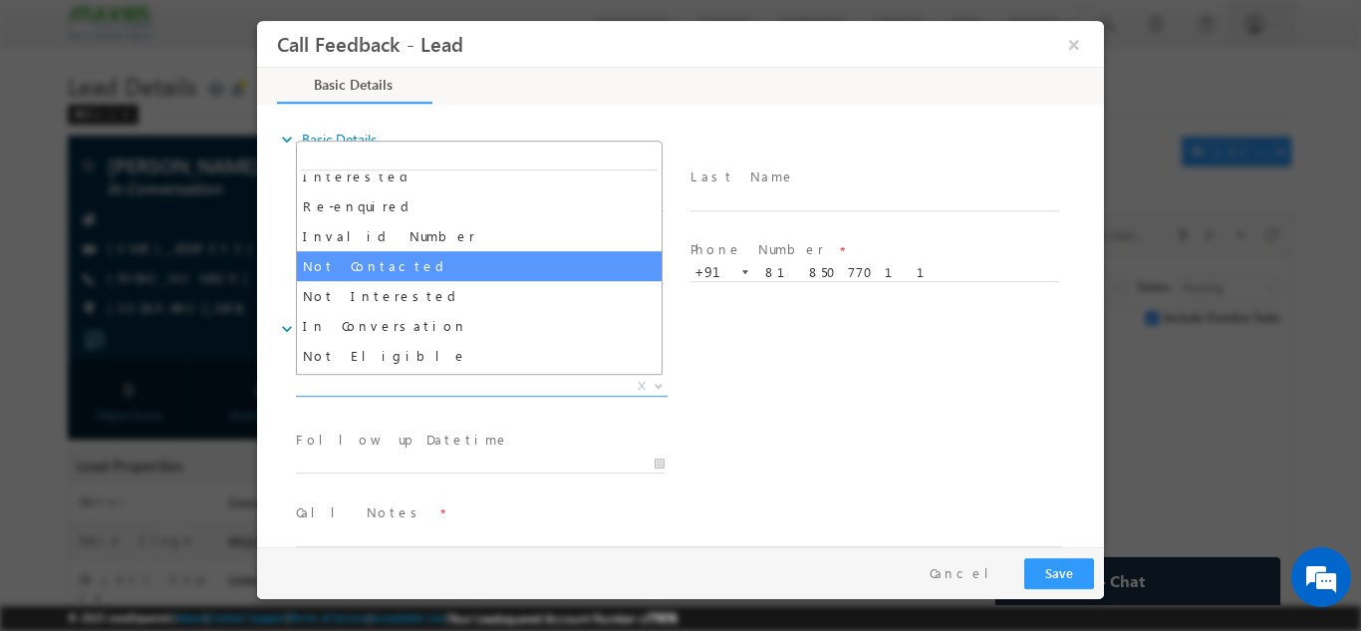
scroll to position [74, 0]
select select "Not Contacted"
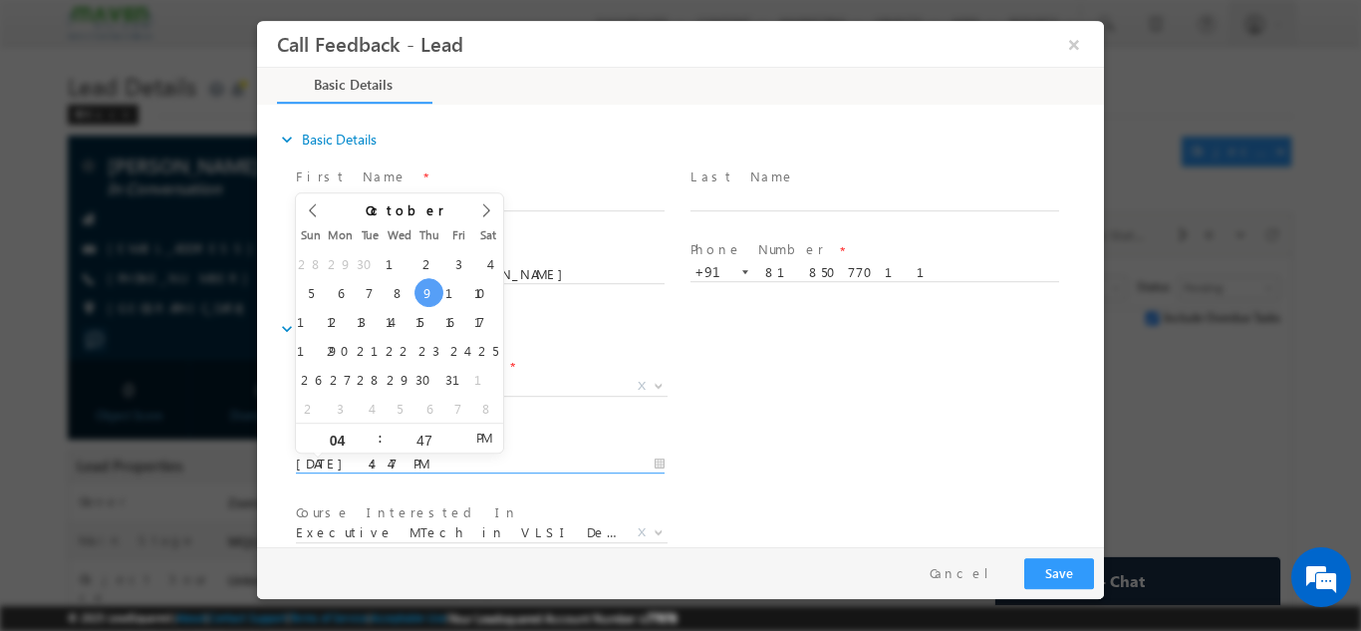
click at [414, 457] on input "09/10/2025 4:47 PM" at bounding box center [480, 463] width 369 height 20
type input "23/10/2025 4:47 PM"
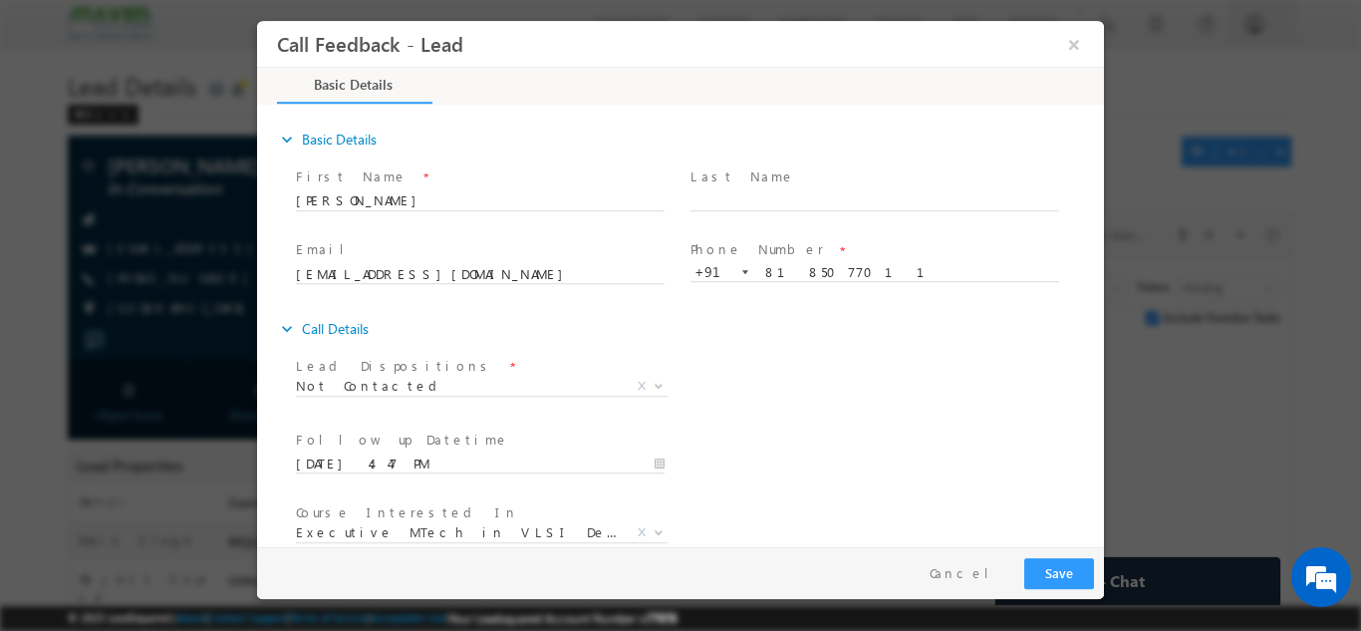
click at [701, 480] on div "Follow up Datetime * 23/10/2025 4:47 PM Program Type * Long Term Short Term X" at bounding box center [698, 461] width 812 height 74
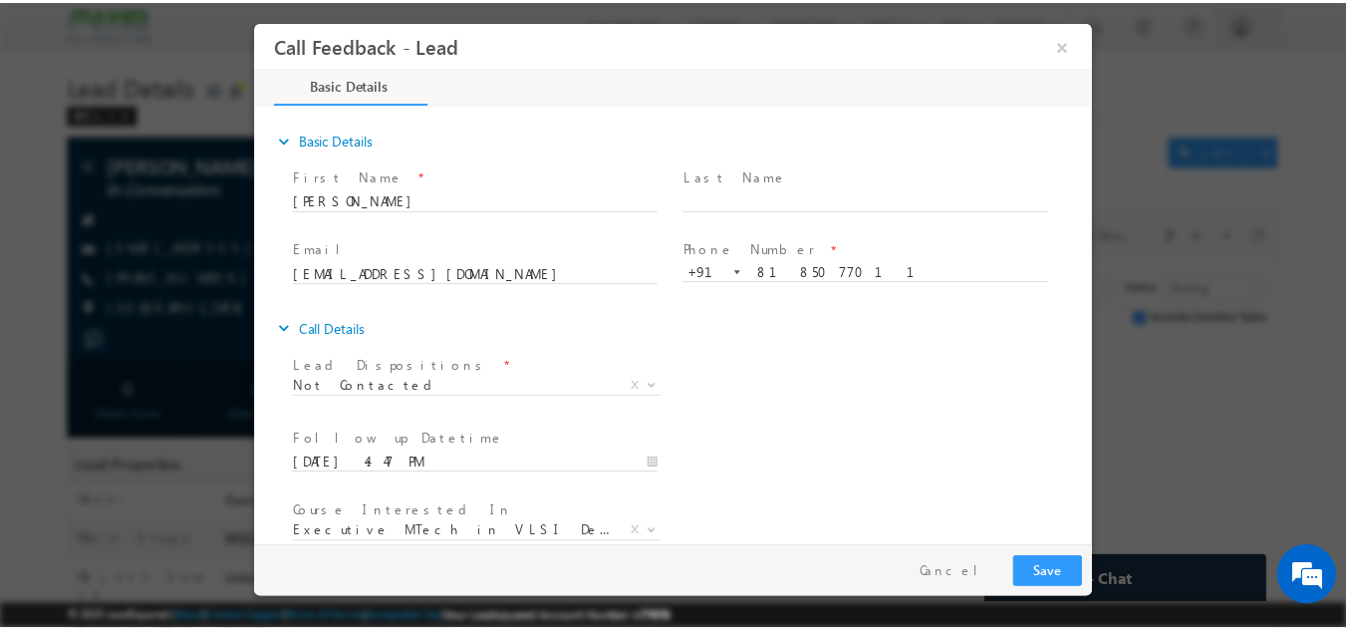
scroll to position [106, 0]
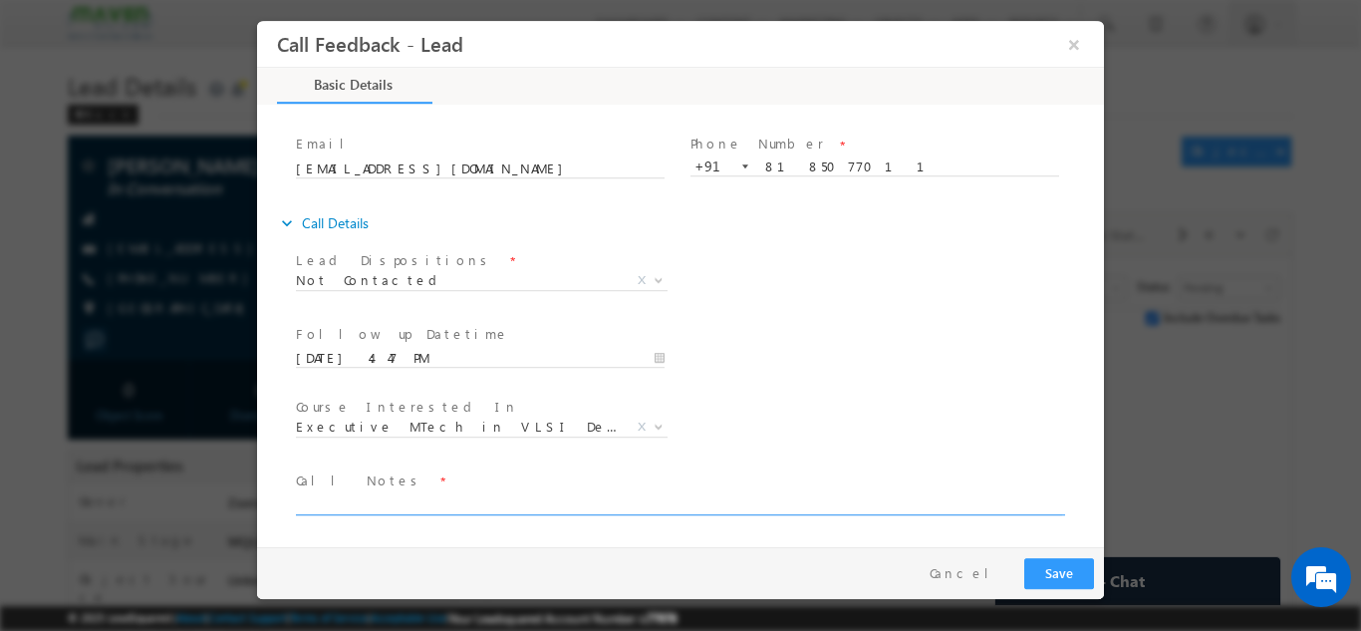
click at [555, 506] on textarea at bounding box center [679, 502] width 766 height 23
type textarea "NPU"
click at [1078, 569] on button "Save" at bounding box center [1059, 572] width 70 height 31
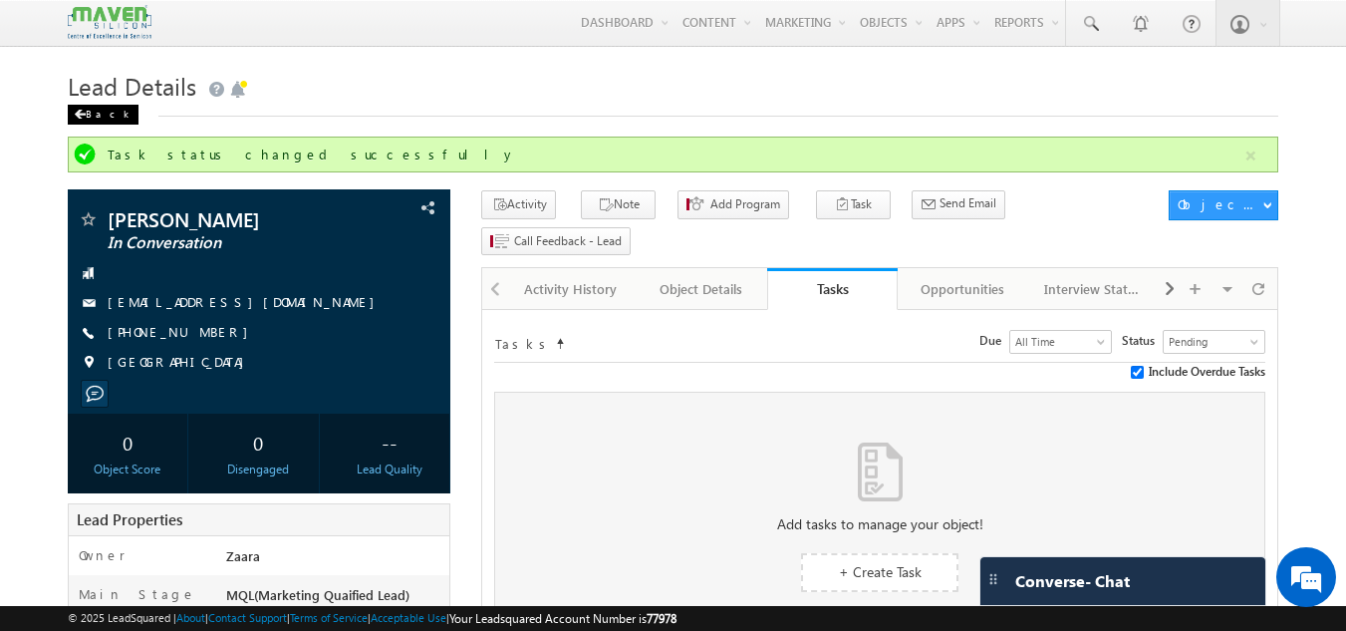
click at [105, 114] on div "Back" at bounding box center [103, 115] width 71 height 20
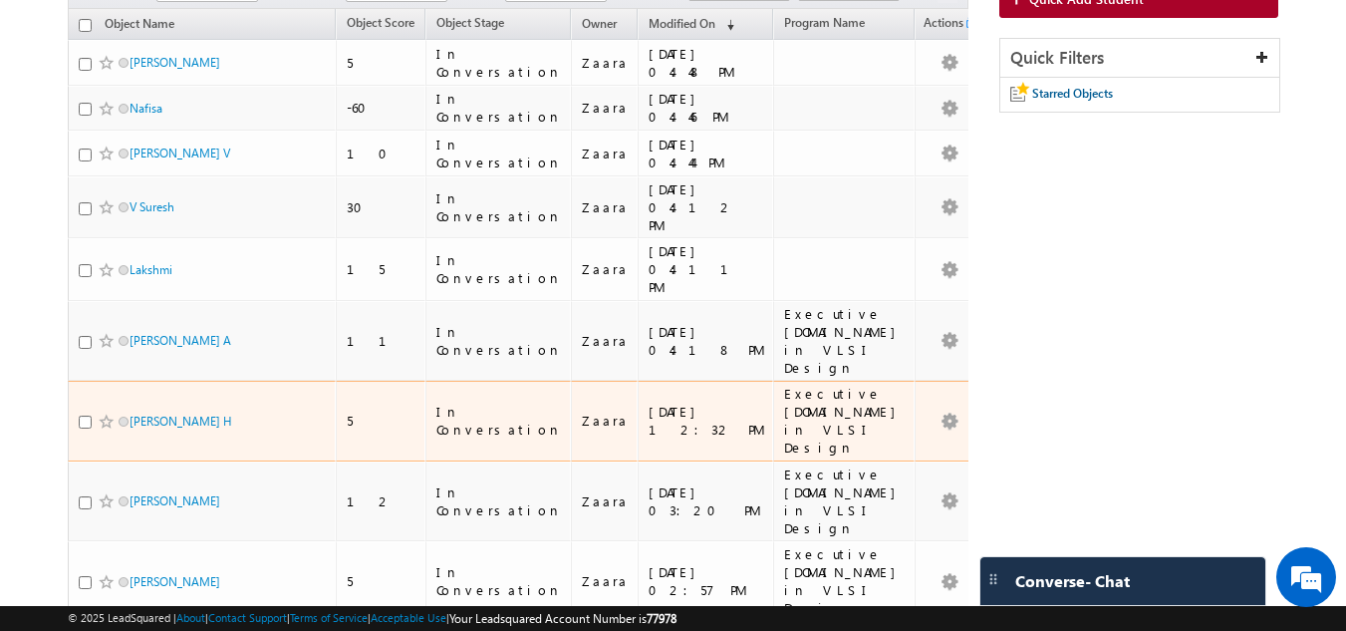
scroll to position [299, 0]
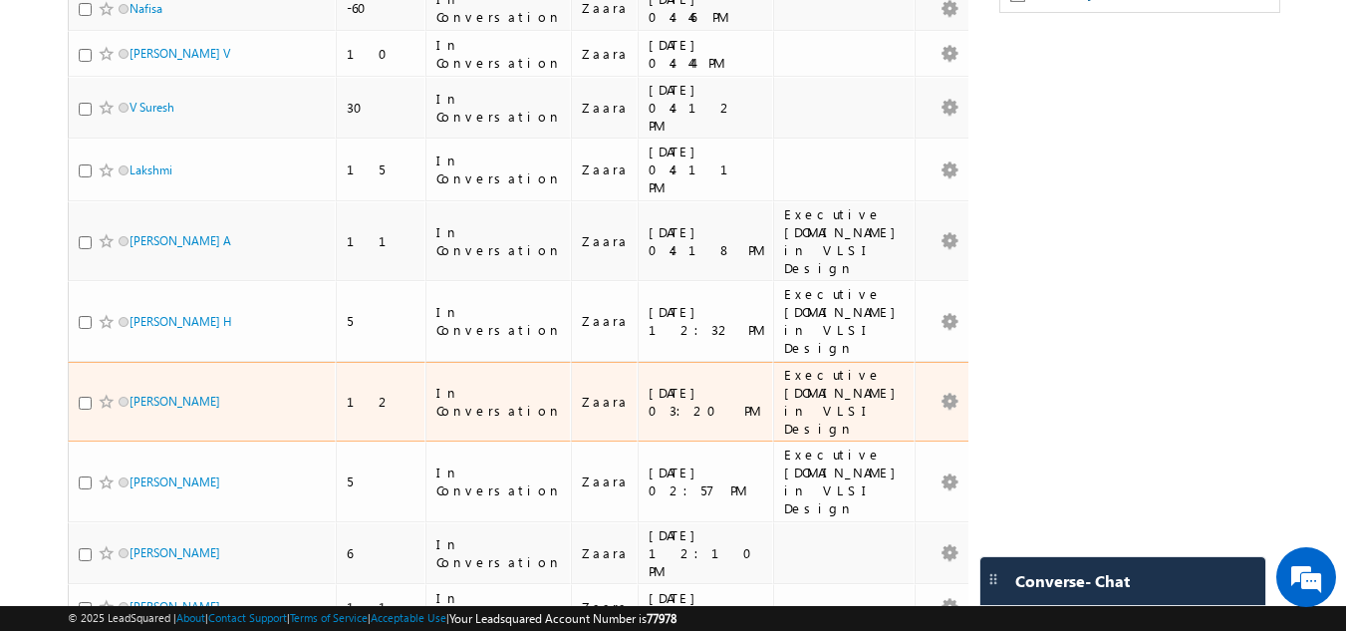
drag, startPoint x: 184, startPoint y: 290, endPoint x: 57, endPoint y: 288, distance: 127.5
click at [57, 288] on body "Menu [GEOGRAPHIC_DATA] lsq2@ maven -sili con.c om" at bounding box center [673, 572] width 1346 height 1743
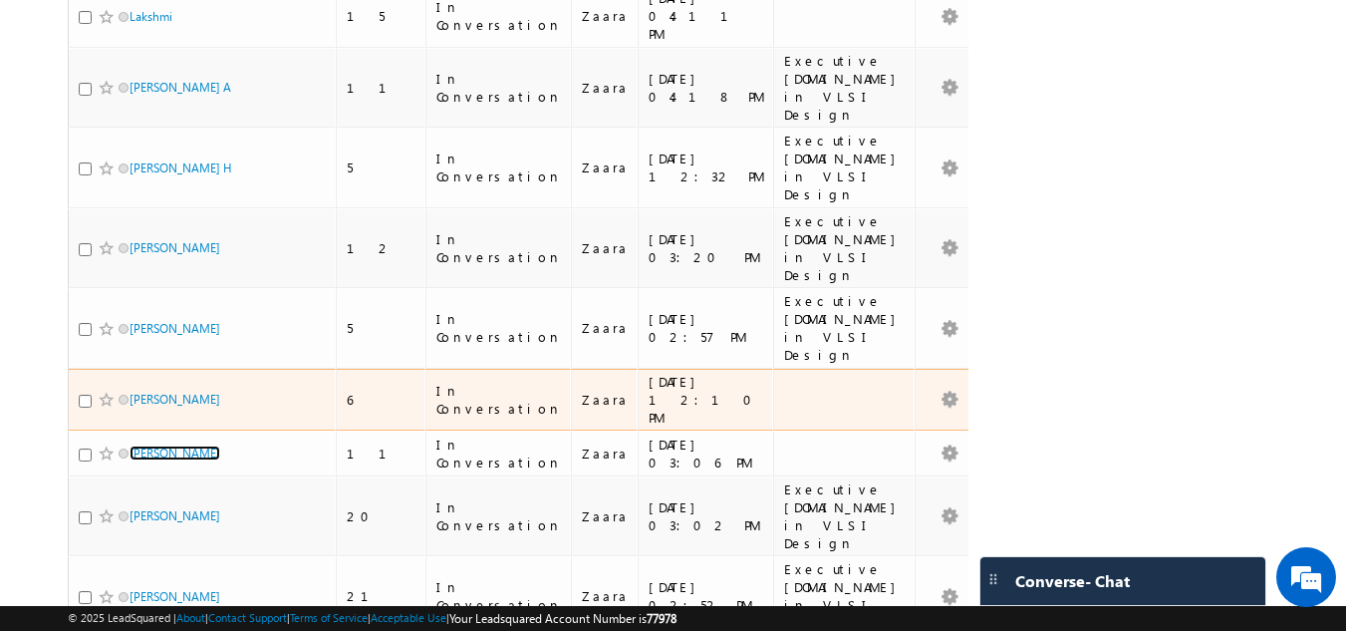
scroll to position [498, 0]
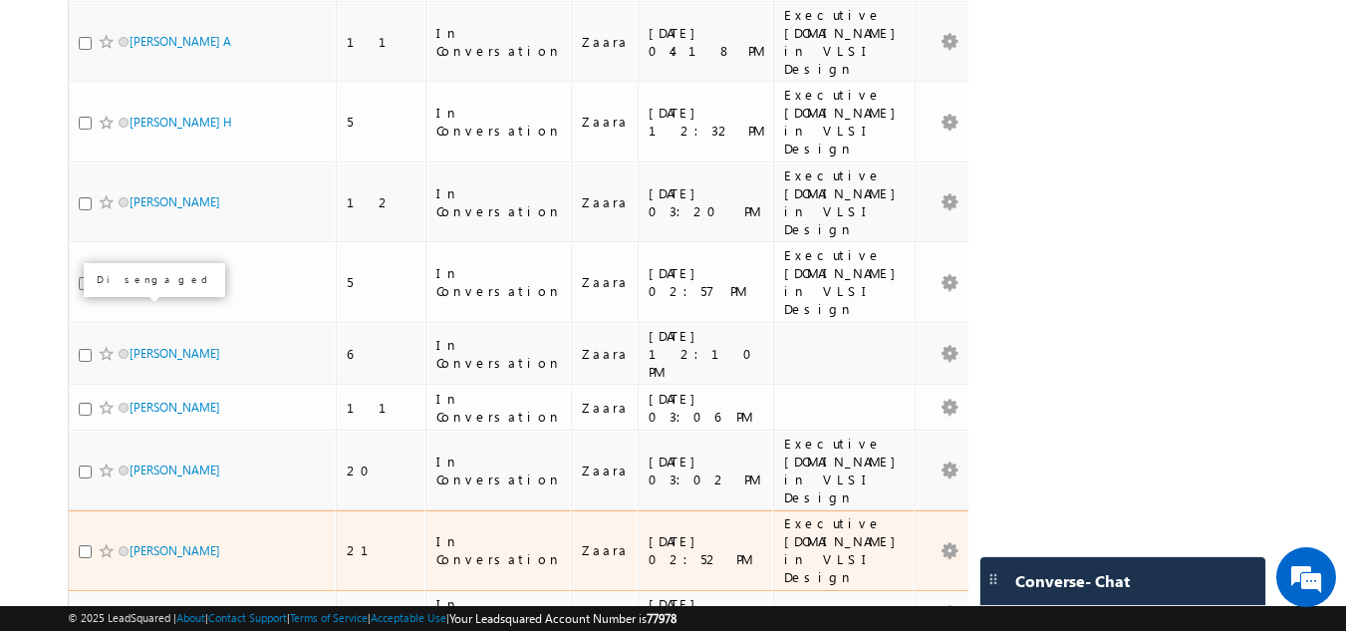
drag, startPoint x: 128, startPoint y: 312, endPoint x: 98, endPoint y: 315, distance: 30.0
click at [32, 322] on body "Menu Zaara lsq2@ maven -sili con.c om" at bounding box center [673, 373] width 1346 height 1743
drag, startPoint x: 149, startPoint y: 313, endPoint x: 54, endPoint y: 321, distance: 96.0
click at [55, 322] on body "Menu Zaara lsq2@ maven -sili con.c om" at bounding box center [673, 373] width 1346 height 1743
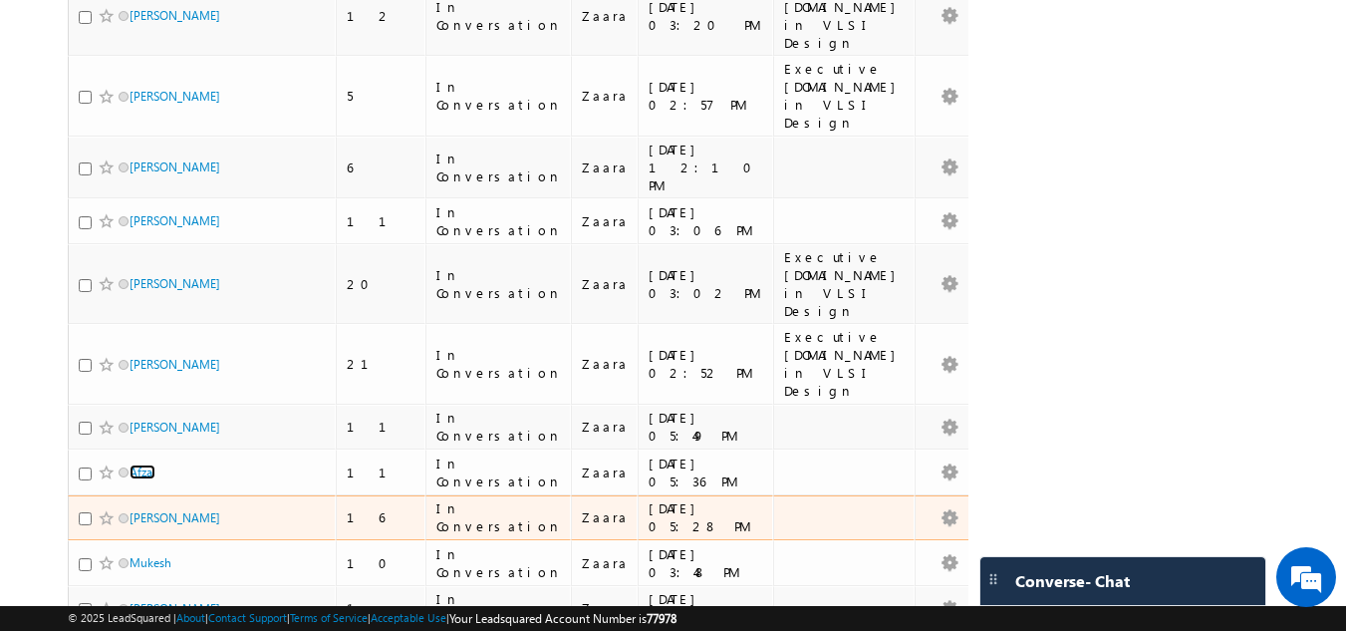
scroll to position [697, 0]
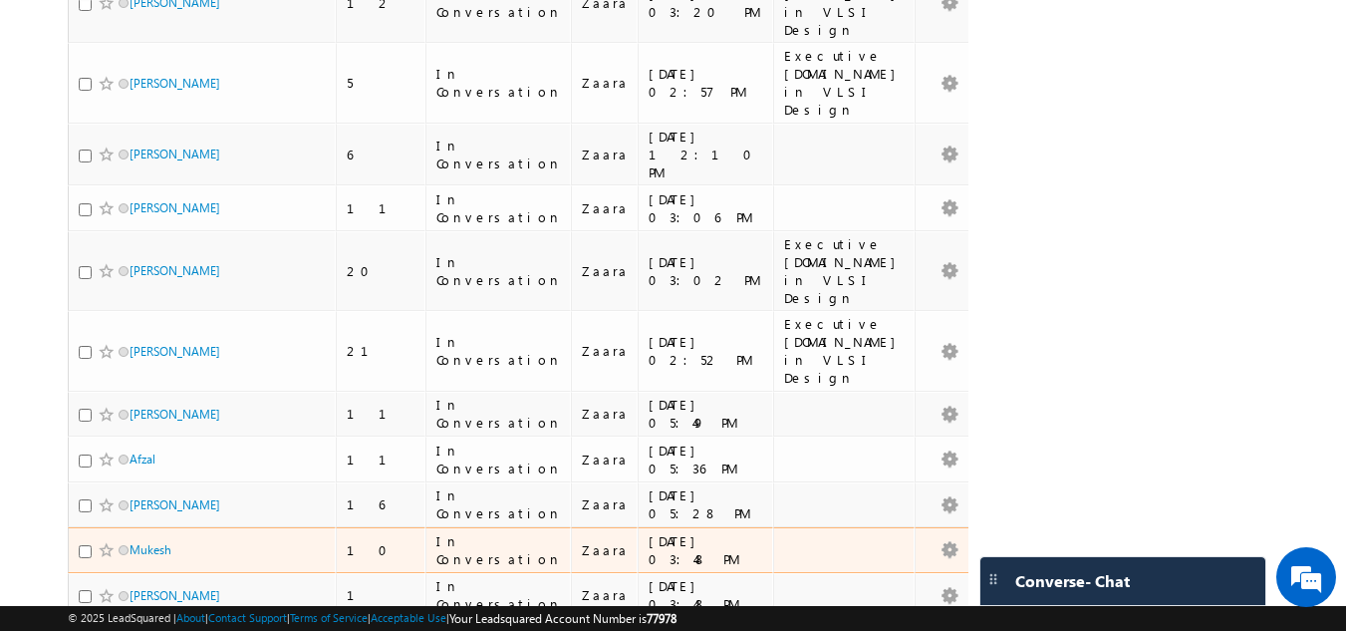
drag, startPoint x: 156, startPoint y: 295, endPoint x: 28, endPoint y: 308, distance: 129.2
click at [28, 308] on body "Menu Zaara lsq2@ maven -sili con.c om" at bounding box center [673, 174] width 1346 height 1743
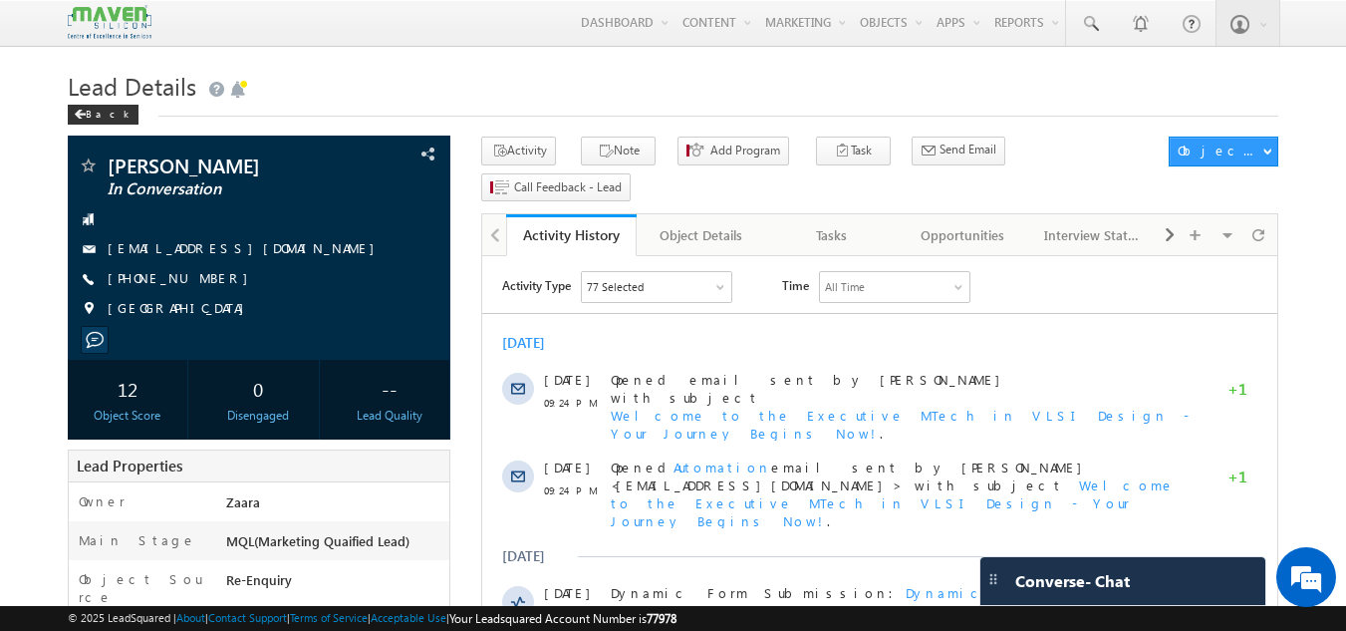
click at [293, 97] on h1 "Lead Details" at bounding box center [674, 84] width 1212 height 39
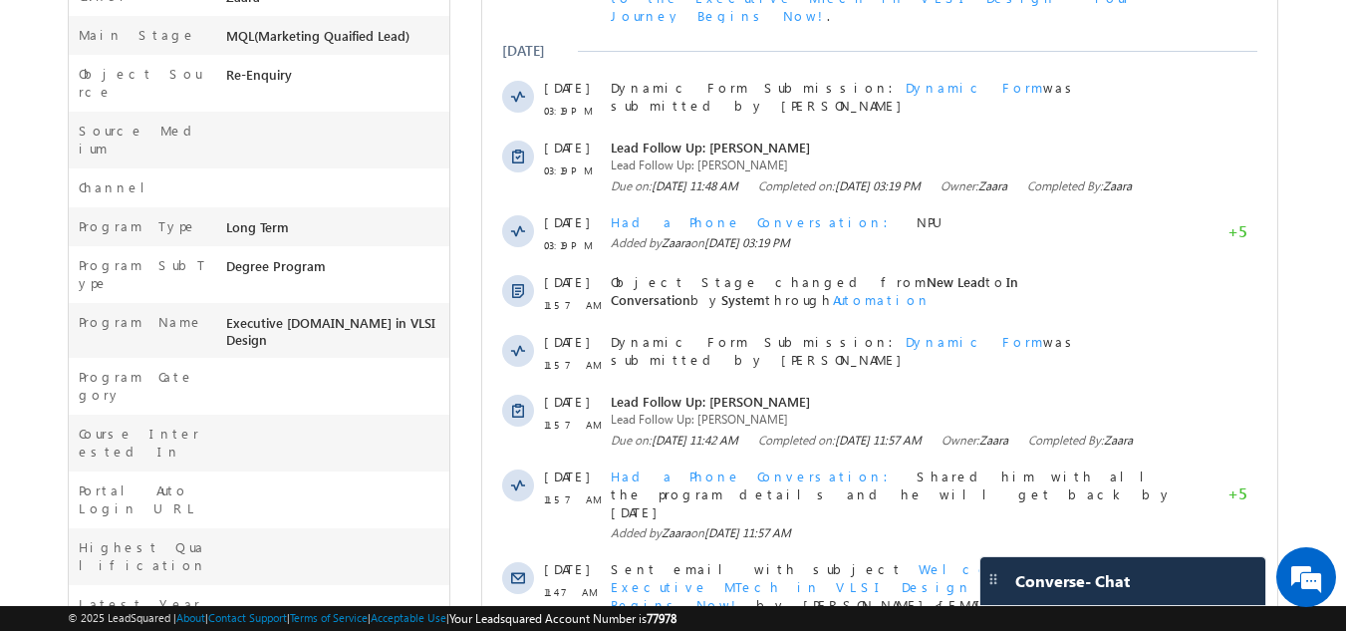
scroll to position [93, 0]
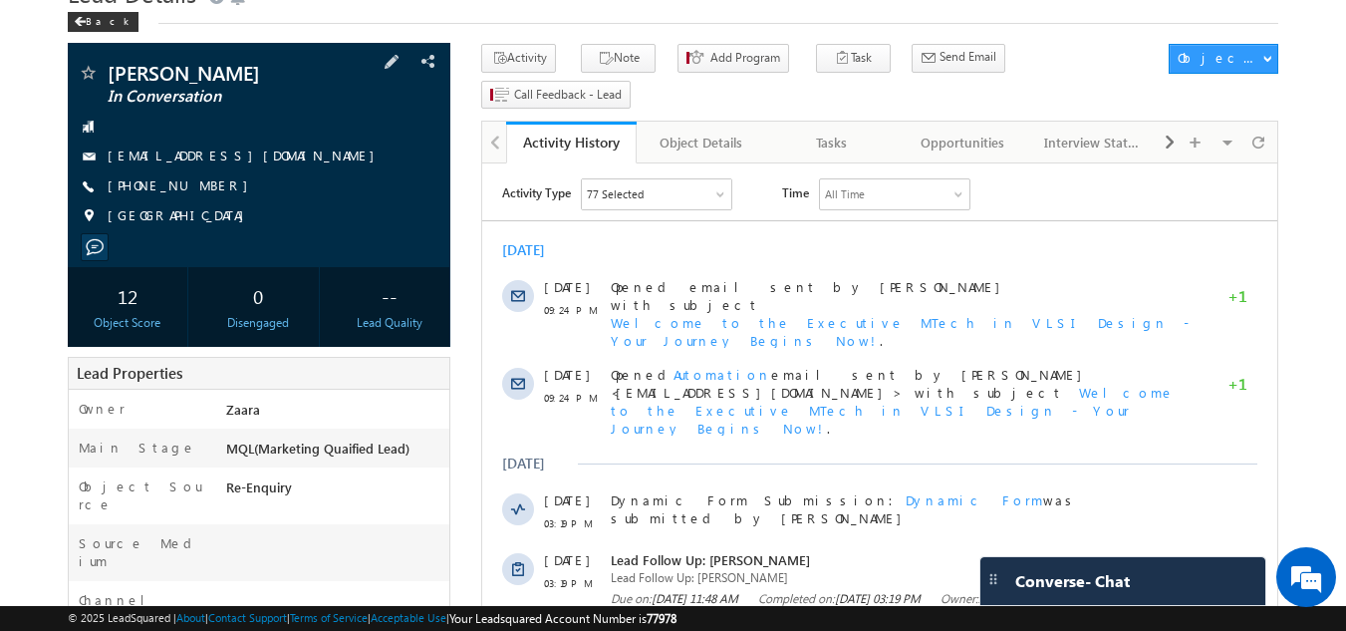
click at [154, 190] on span "[PHONE_NUMBER]" at bounding box center [183, 186] width 150 height 20
drag, startPoint x: 137, startPoint y: 185, endPoint x: 203, endPoint y: 187, distance: 65.8
click at [203, 187] on span "[PHONE_NUMBER]" at bounding box center [183, 186] width 150 height 20
copy span "9620750691"
click at [171, 149] on link "[EMAIL_ADDRESS][DOMAIN_NAME]" at bounding box center [246, 154] width 277 height 17
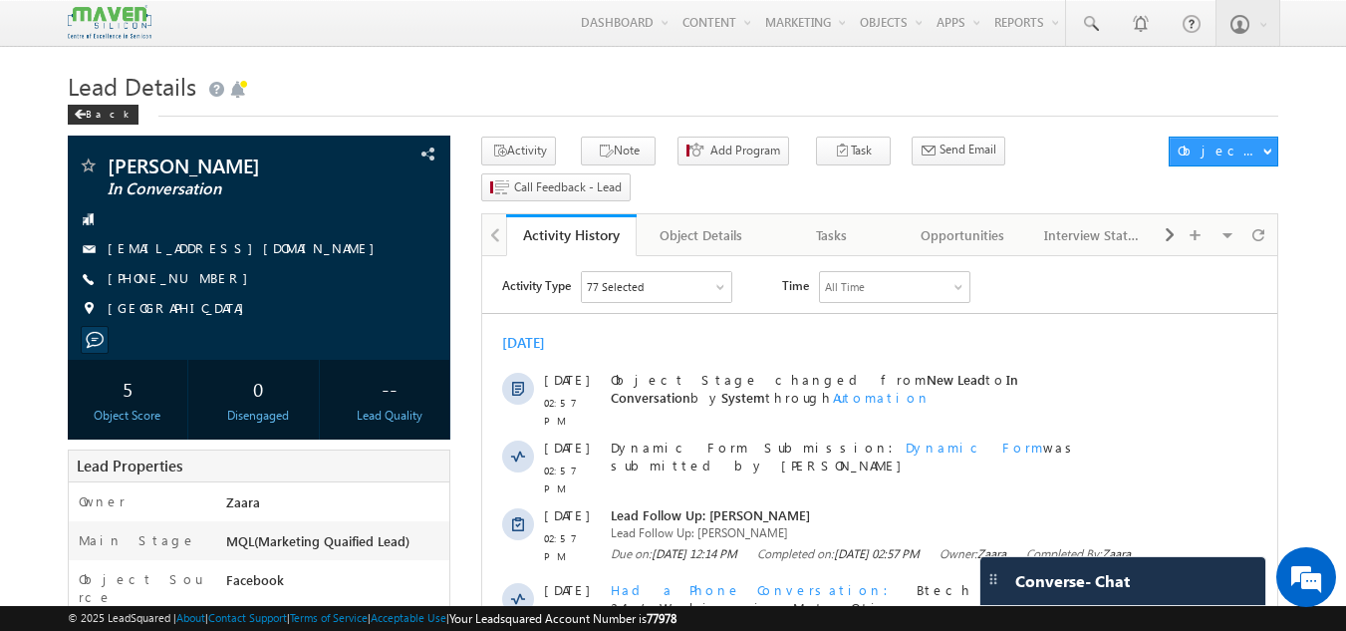
click at [403, 101] on h1 "Lead Details" at bounding box center [674, 84] width 1212 height 39
click at [840, 223] on div "Tasks" at bounding box center [831, 235] width 97 height 24
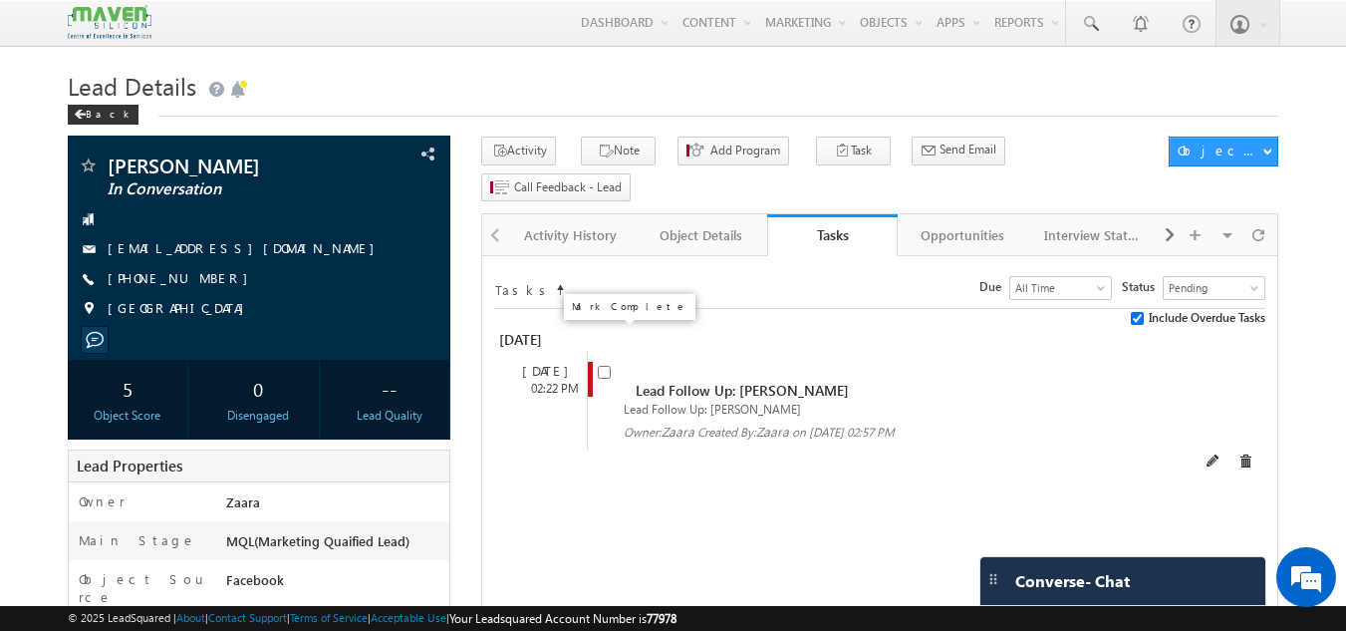
click at [604, 366] on input "checkbox" at bounding box center [604, 372] width 13 height 13
checkbox input "false"
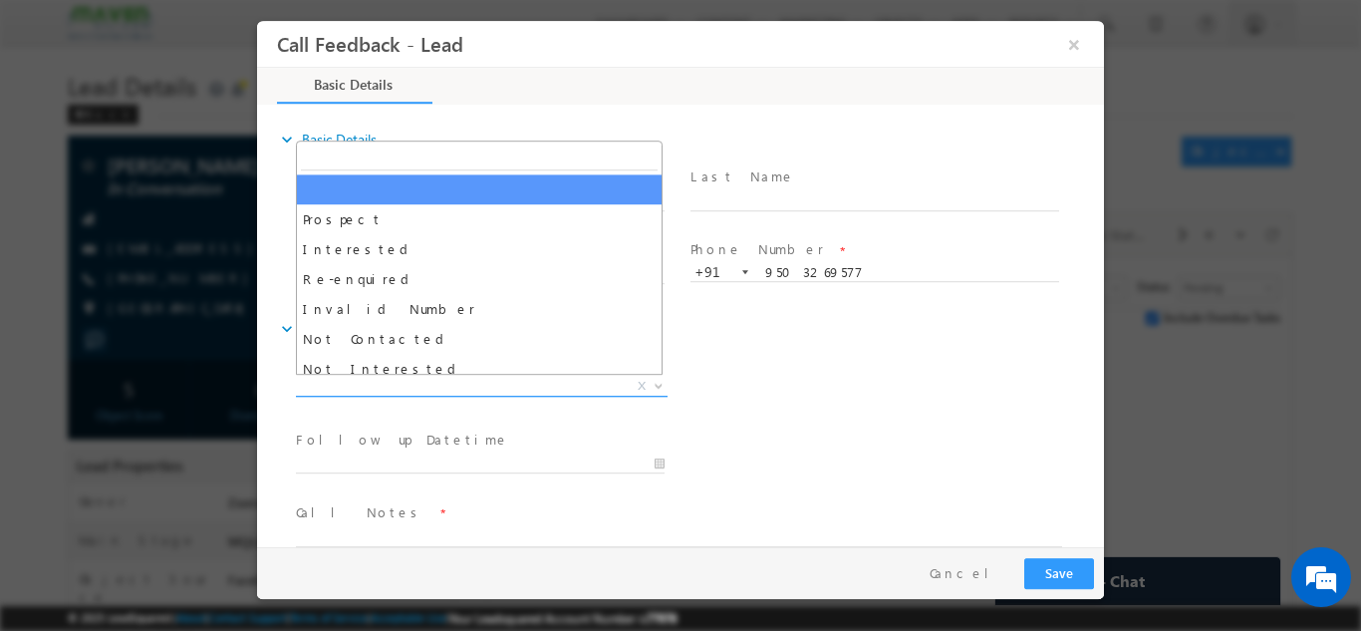
click at [324, 394] on span "Prospect Interested Re-enquired Invalid Number Not Contacted Not Interested In …" at bounding box center [489, 389] width 387 height 24
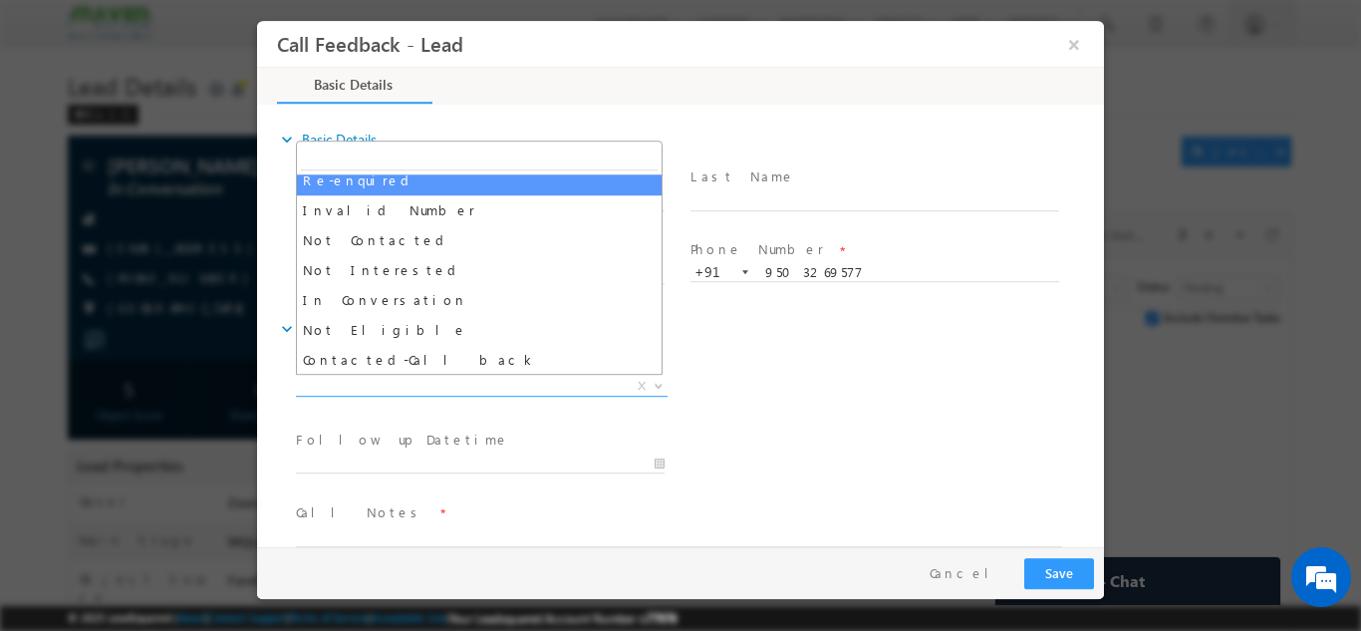
scroll to position [100, 0]
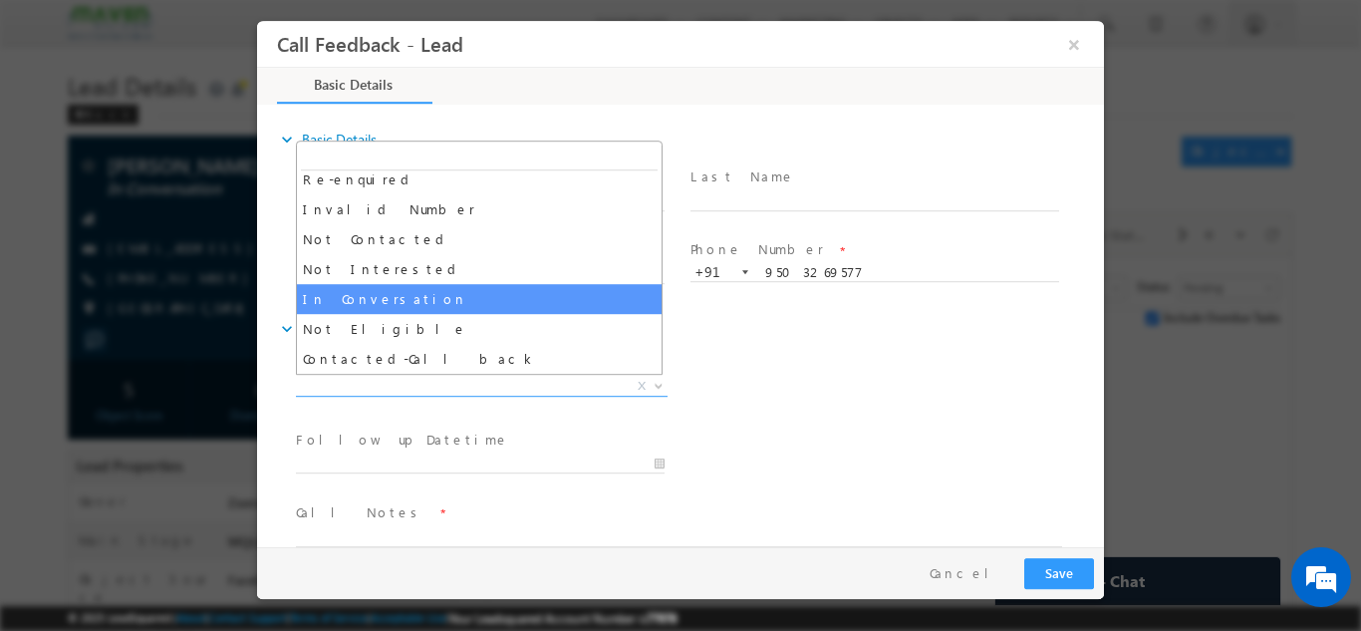
select select "In Conversation"
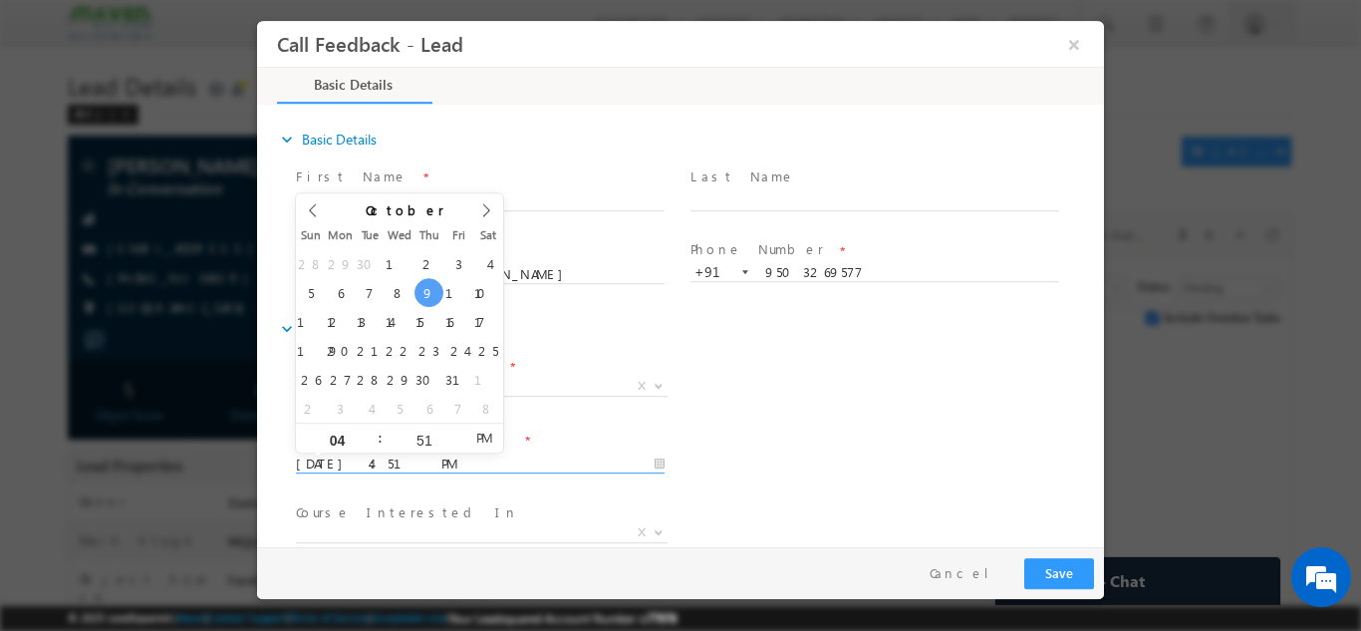
click at [351, 469] on input "09/10/2025 4:51 PM" at bounding box center [480, 463] width 369 height 20
type input "23/10/2025 4:51 PM"
click at [823, 409] on div "Lead Dispositions * Prospect Interested Re-enquired Invalid Number Not Contacte…" at bounding box center [698, 388] width 812 height 74
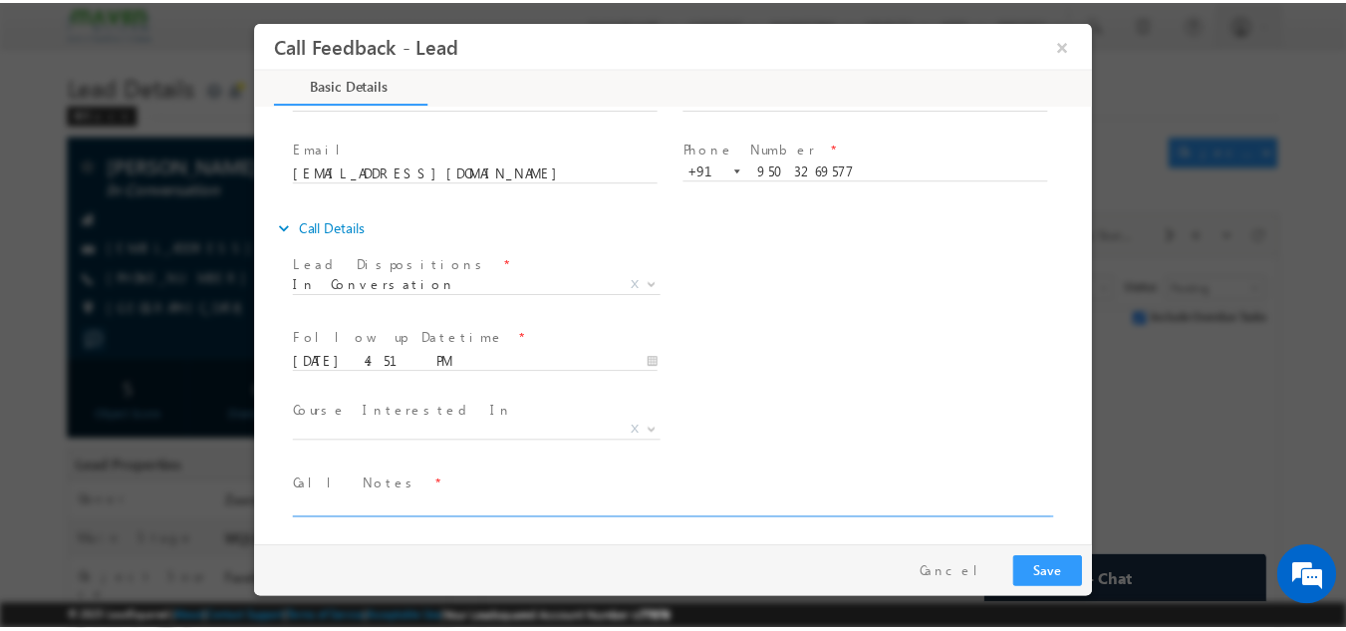
scroll to position [106, 0]
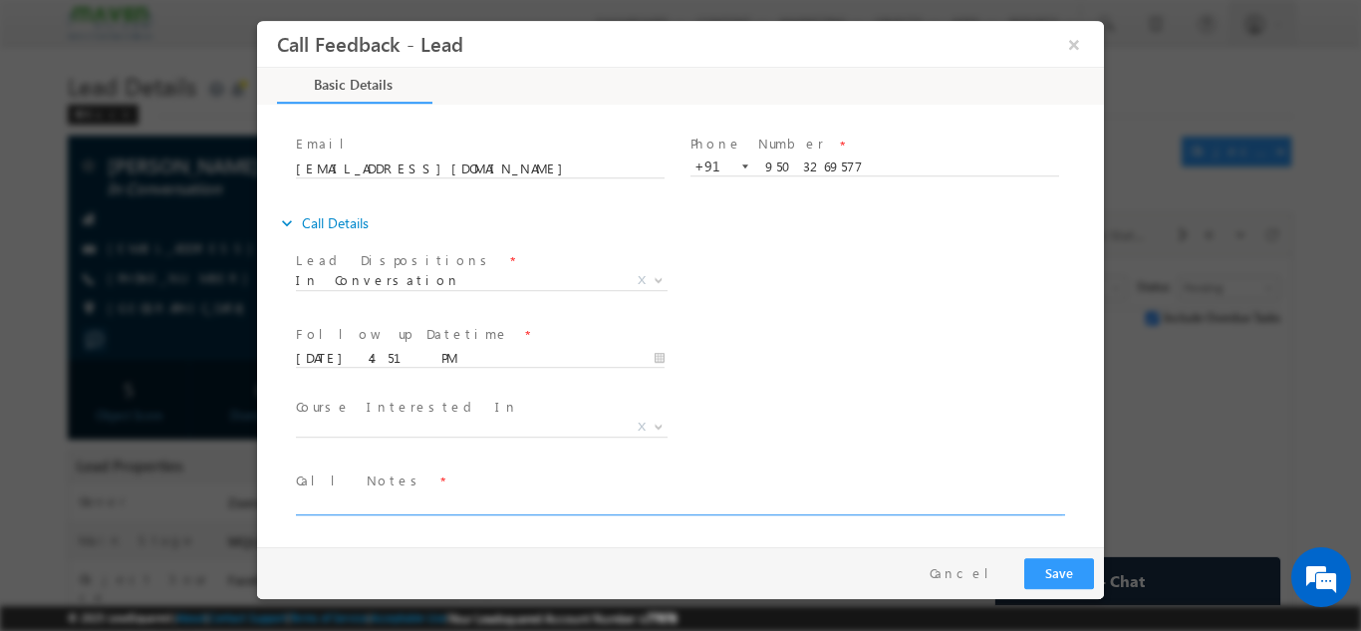
click at [336, 496] on textarea at bounding box center [679, 502] width 766 height 23
type textarea "Call back on 10th Oct"
click at [1085, 570] on button "Save" at bounding box center [1059, 572] width 70 height 31
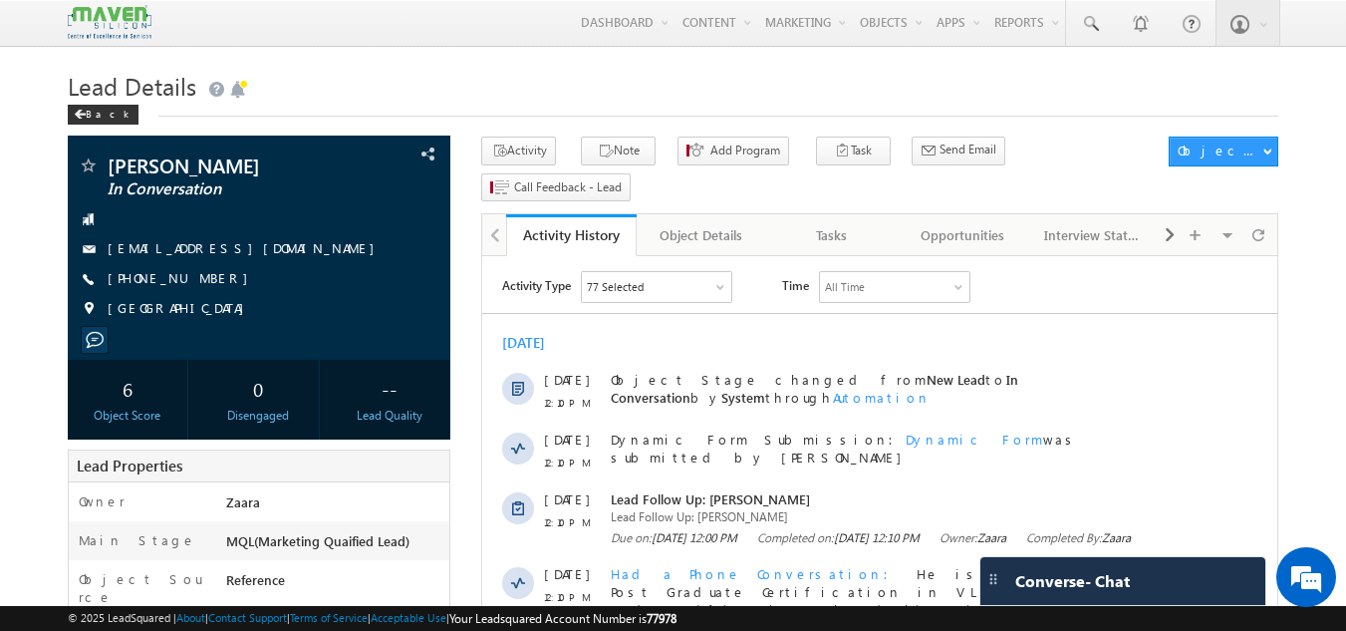
click at [488, 100] on h1 "Lead Details" at bounding box center [674, 84] width 1212 height 39
click at [822, 223] on div "Tasks" at bounding box center [831, 235] width 97 height 24
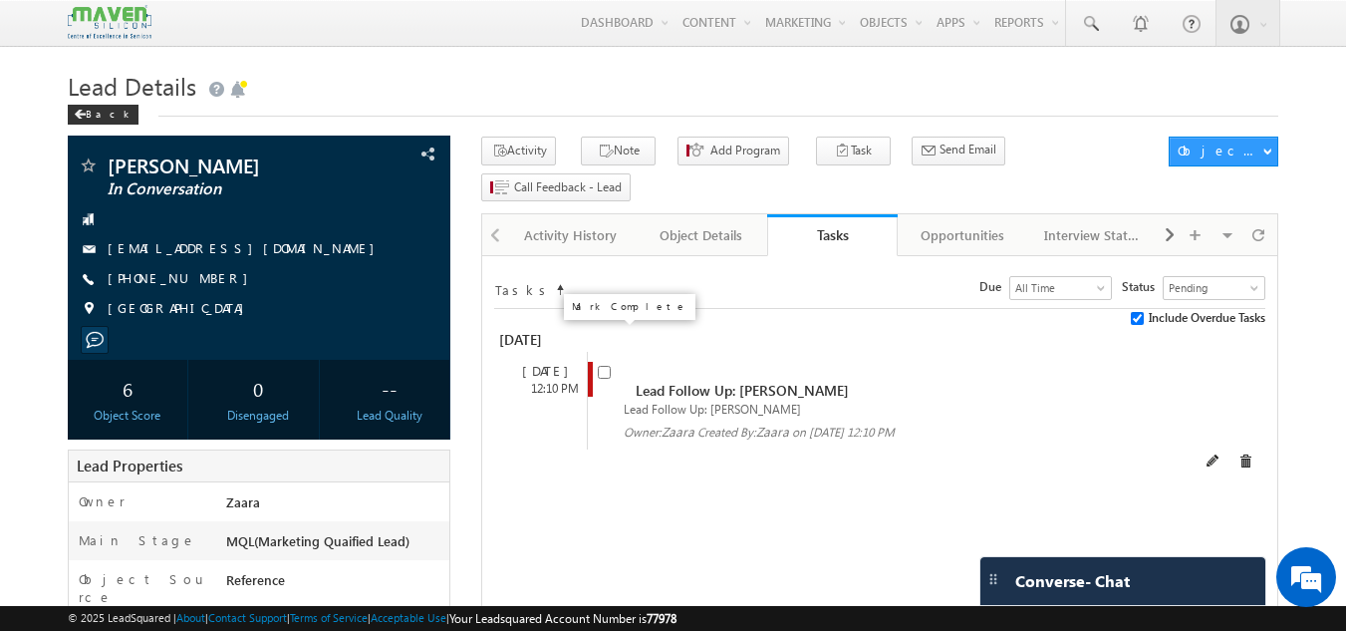
click at [598, 366] on input "checkbox" at bounding box center [604, 372] width 13 height 13
checkbox input "false"
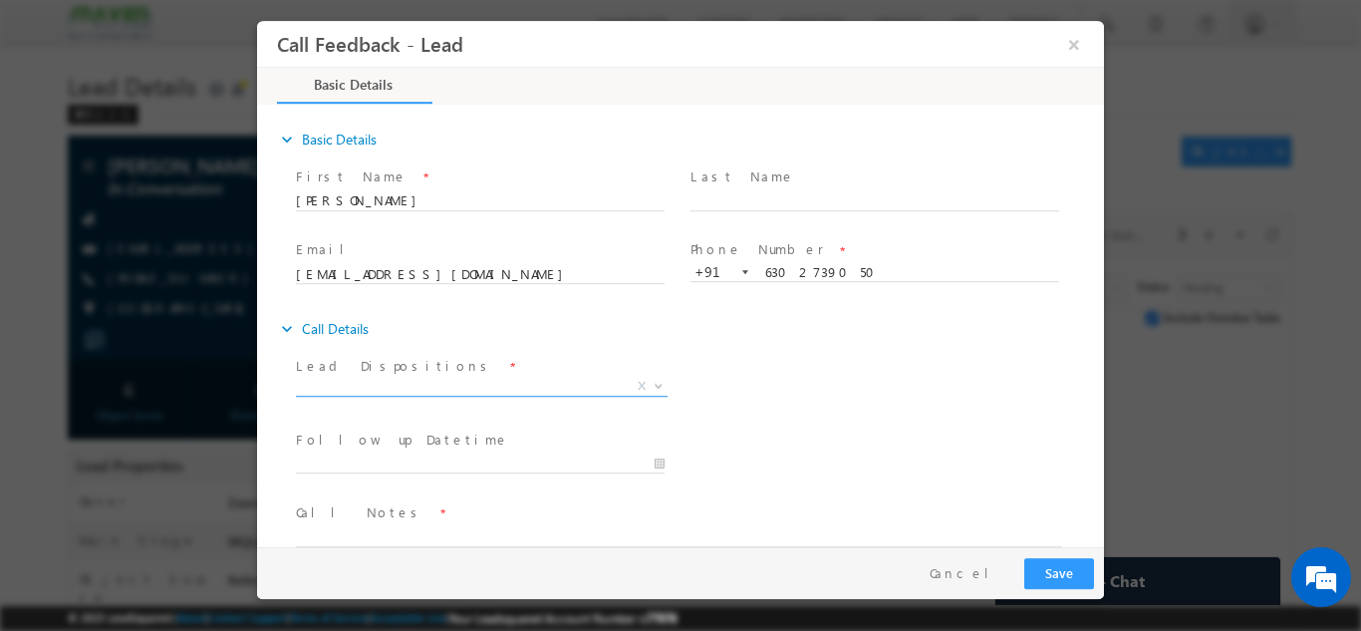
click at [378, 392] on span "X" at bounding box center [482, 386] width 372 height 20
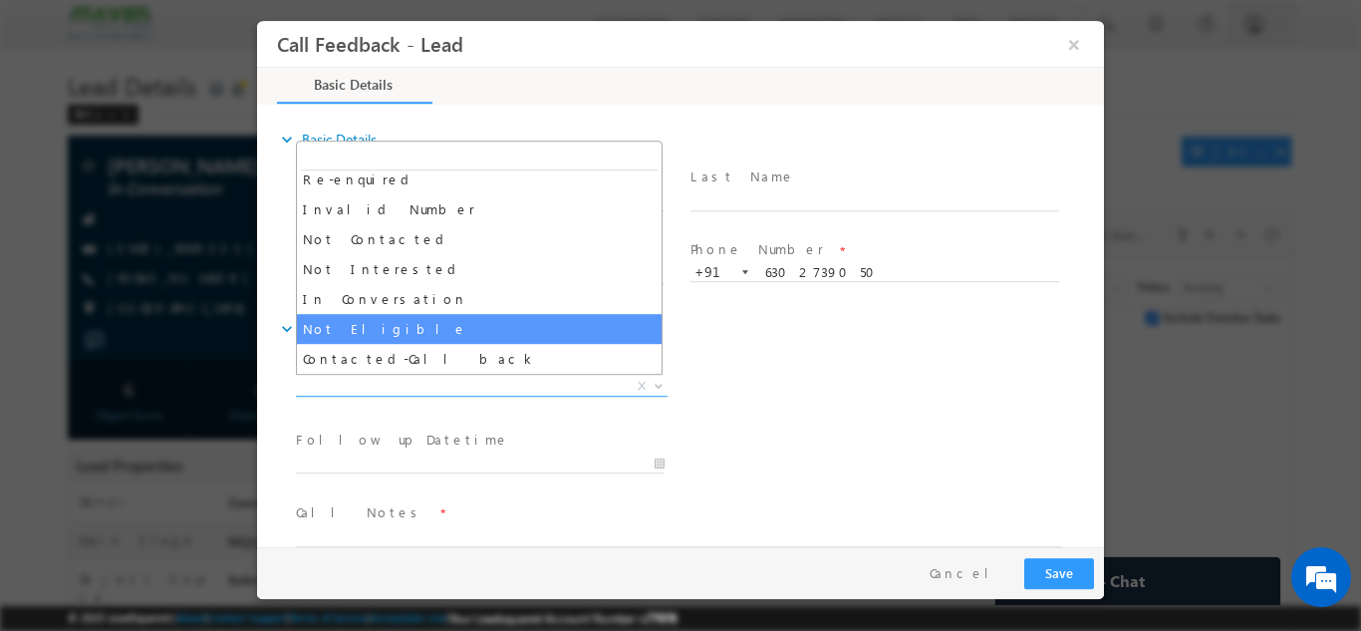
scroll to position [189, 0]
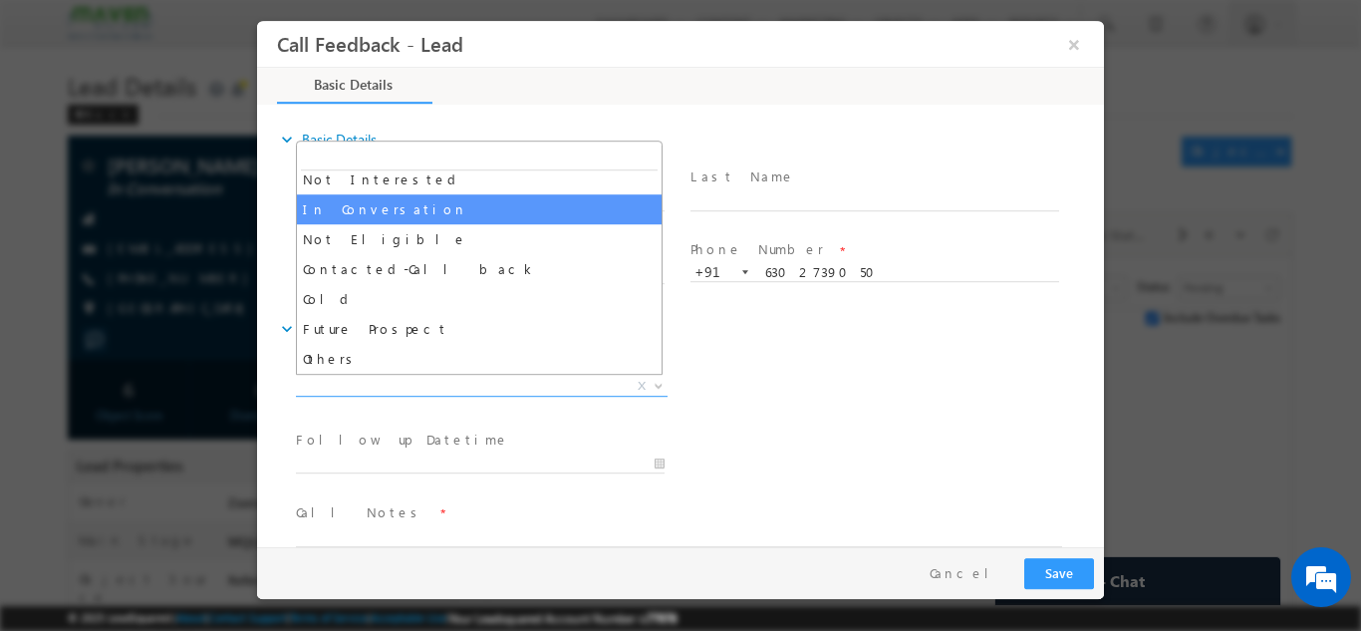
select select "In Conversation"
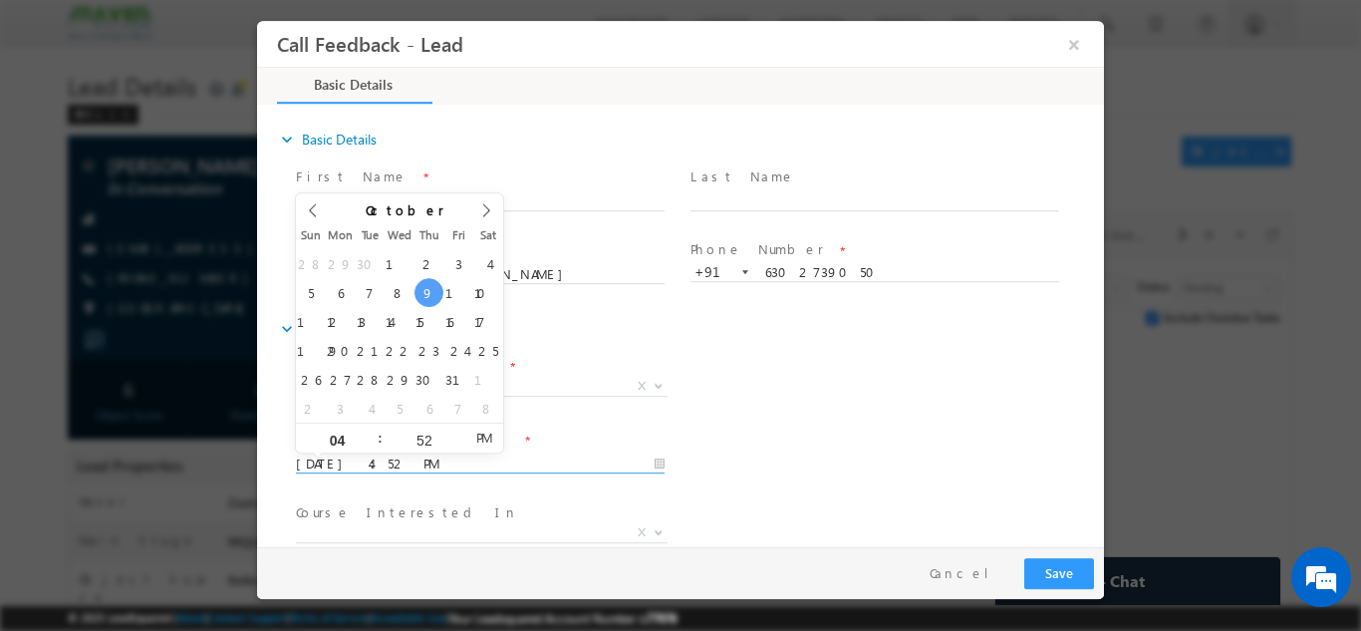
click at [363, 454] on input "09/10/2025 4:52 PM" at bounding box center [480, 463] width 369 height 20
type input "15/10/2025 4:52 PM"
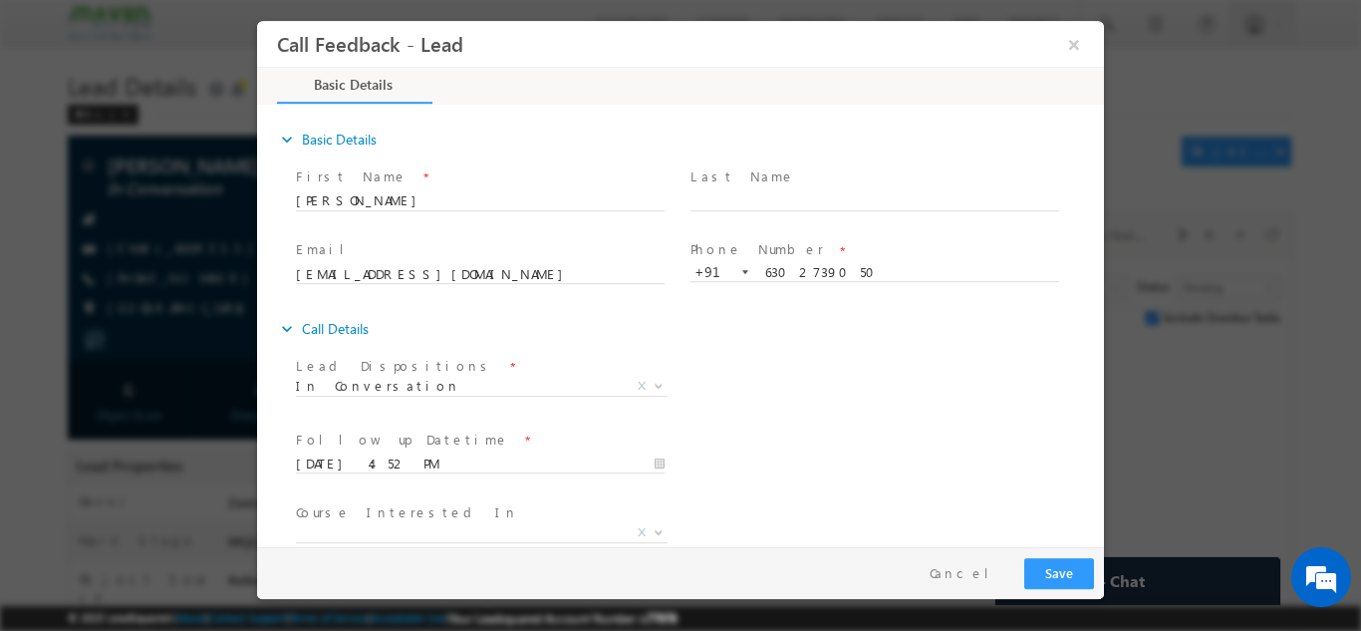
click at [944, 442] on div "Follow up Datetime * 15/10/2025 4:52 PM Program Type * Long Term Short Term X" at bounding box center [698, 461] width 812 height 74
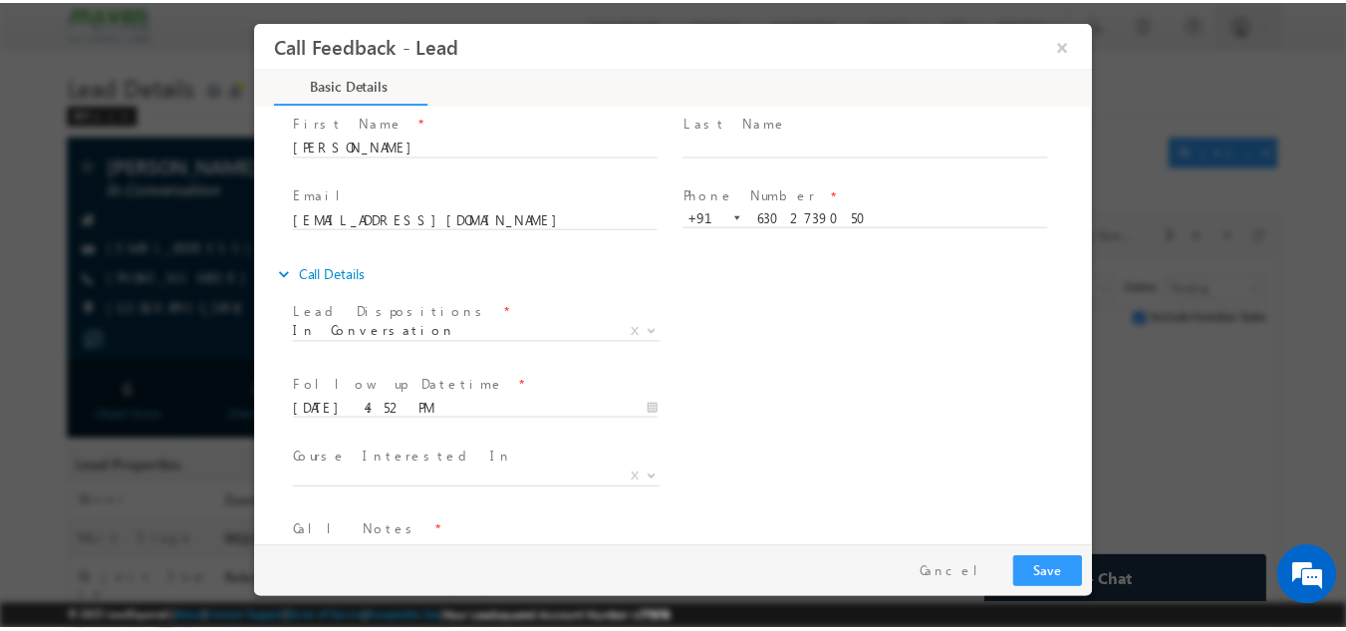
scroll to position [106, 0]
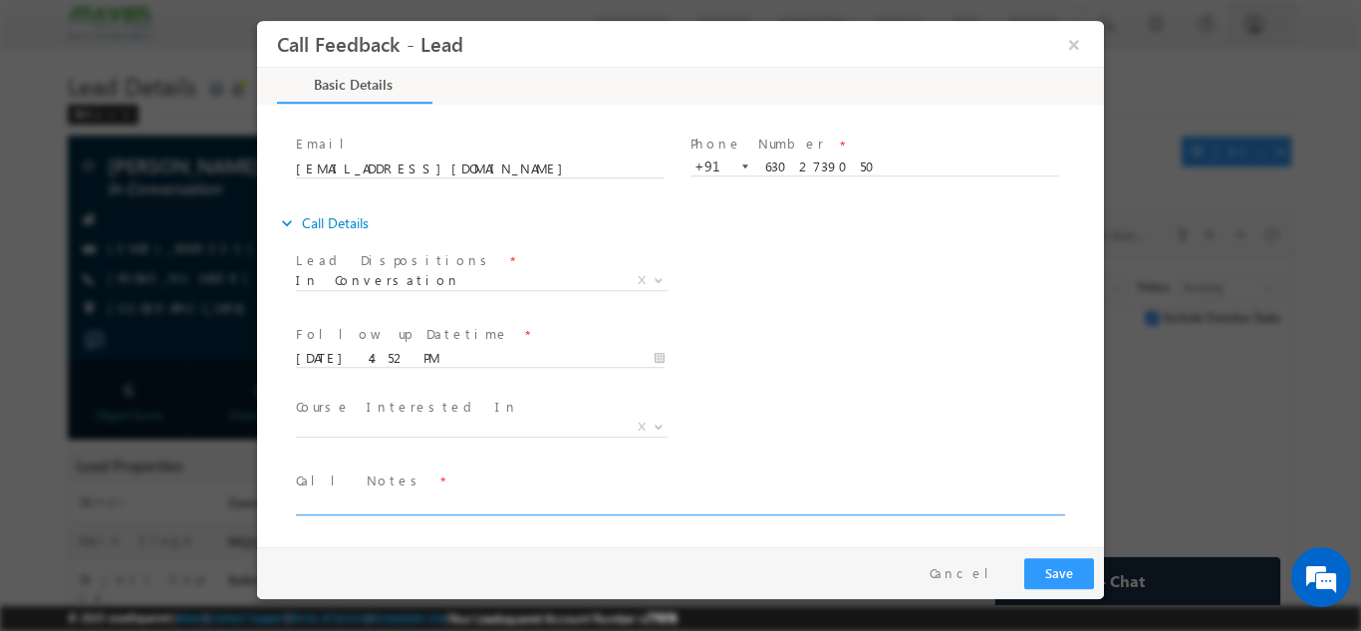
click at [375, 500] on textarea at bounding box center [679, 502] width 766 height 23
type textarea "After Intro he is disconnecting the call"
click at [1070, 578] on button "Save" at bounding box center [1059, 572] width 70 height 31
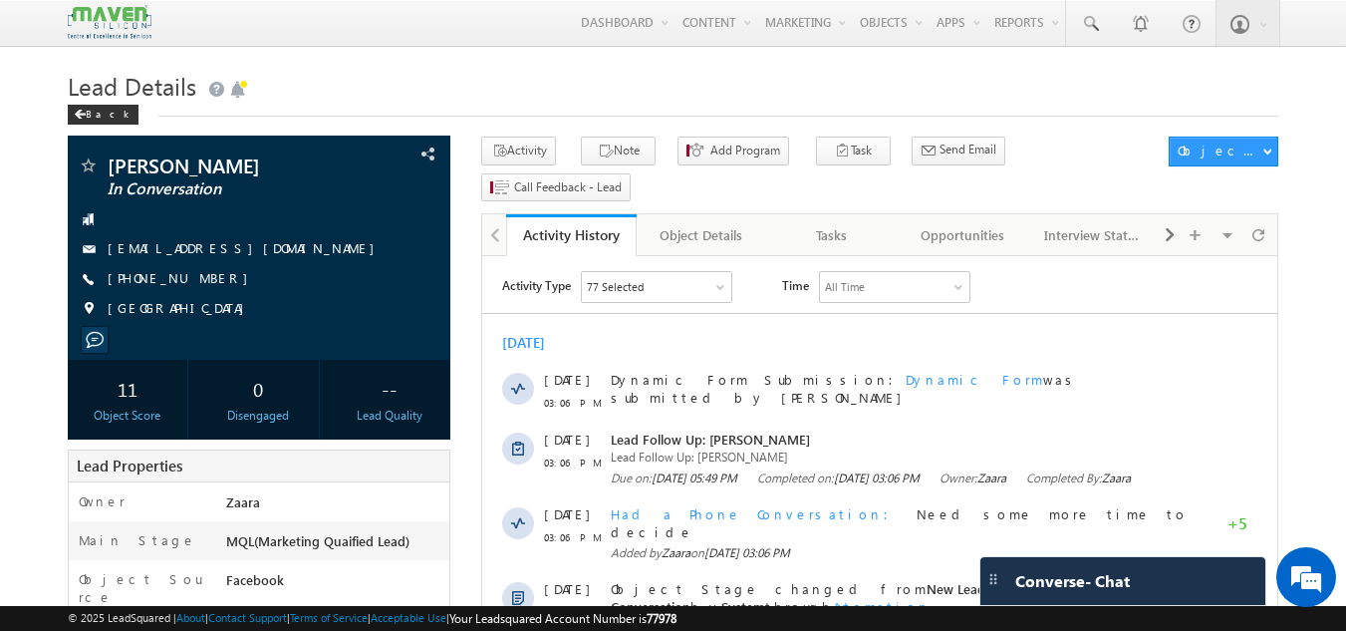
click at [426, 93] on h1 "Lead Details" at bounding box center [674, 84] width 1212 height 39
click at [410, 97] on h1 "Lead Details" at bounding box center [674, 84] width 1212 height 39
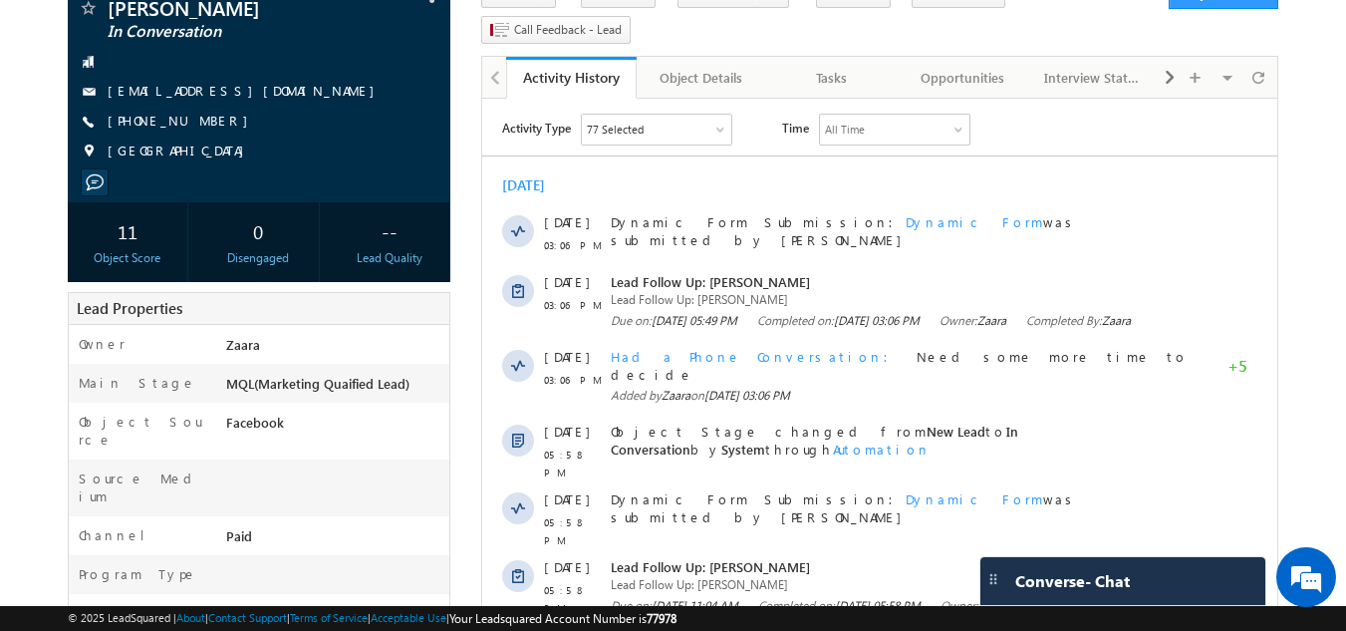
scroll to position [100, 0]
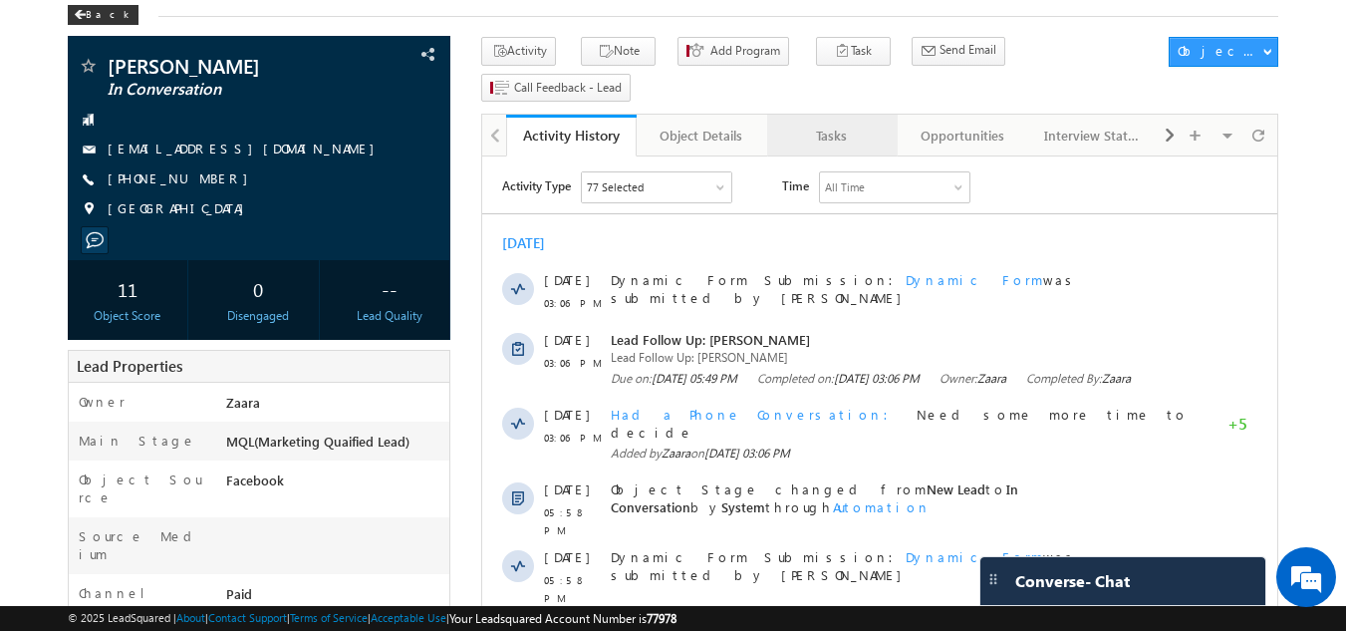
click at [864, 124] on div "Tasks" at bounding box center [831, 136] width 97 height 24
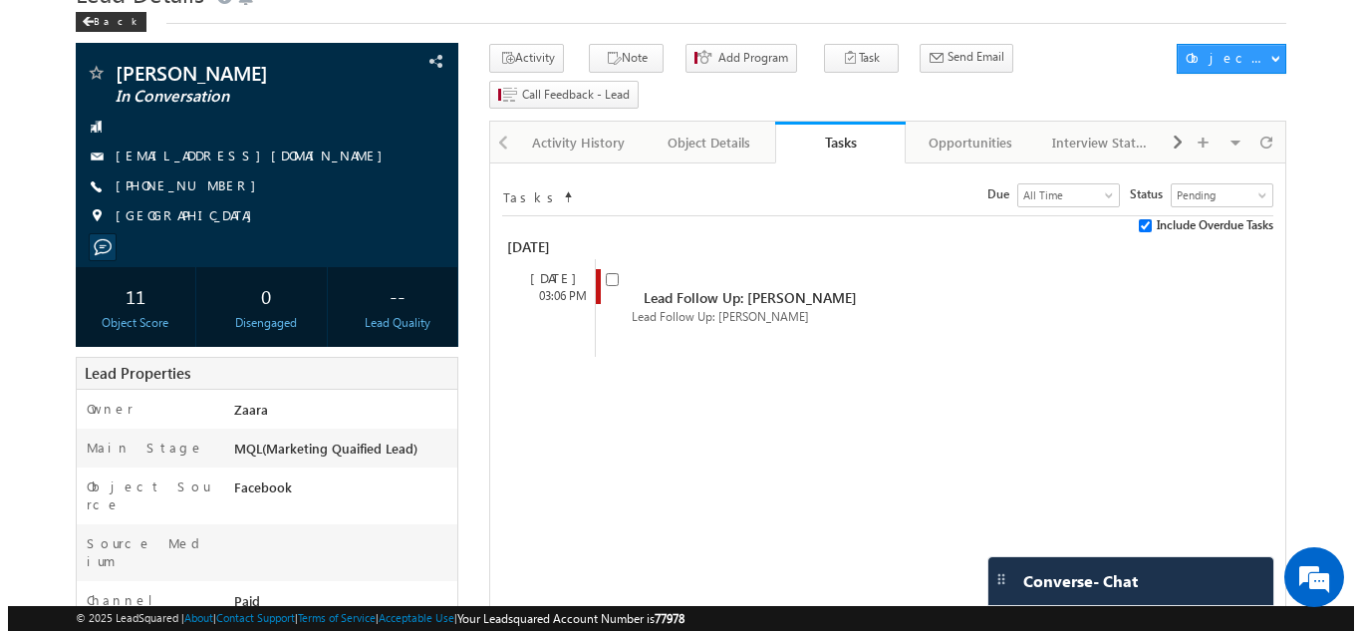
scroll to position [0, 0]
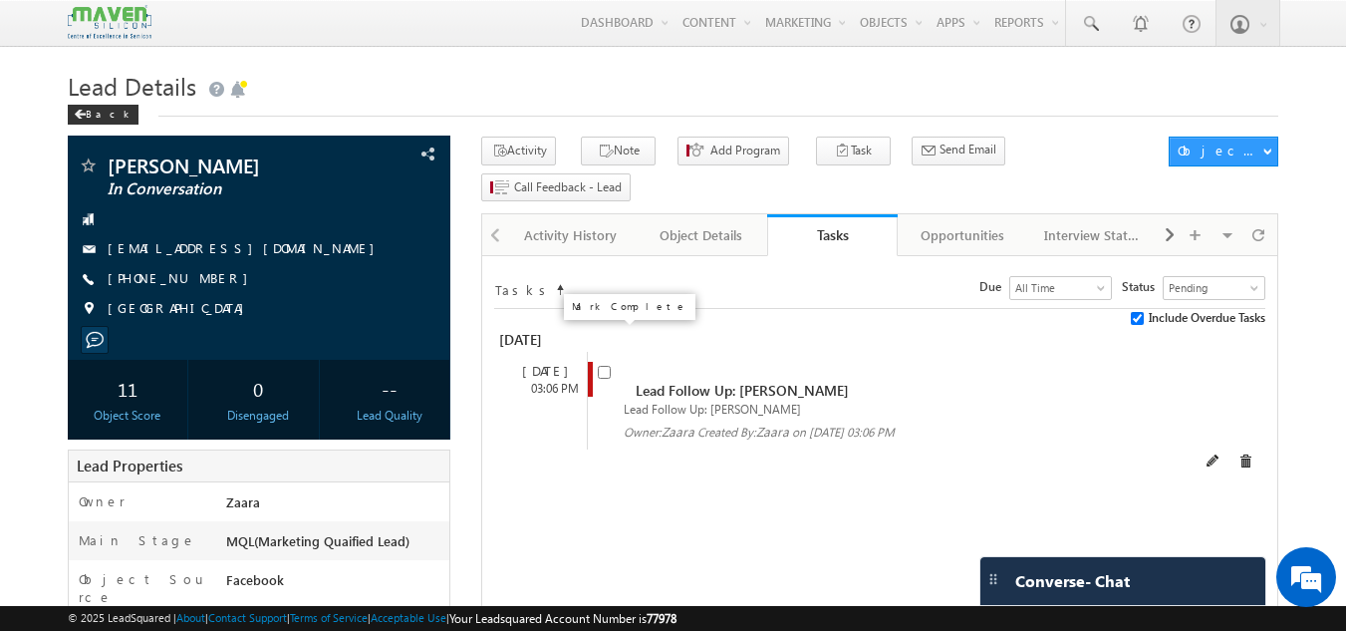
click at [604, 366] on input "checkbox" at bounding box center [604, 372] width 13 height 13
checkbox input "false"
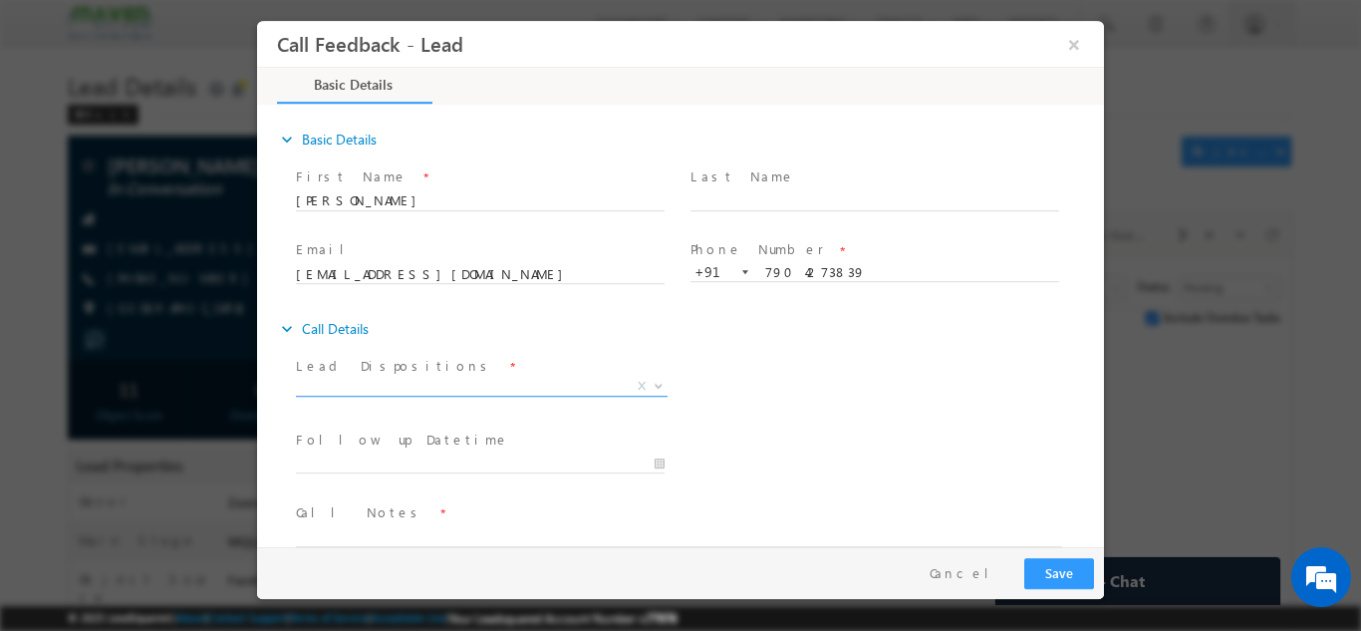
click at [388, 383] on span "X" at bounding box center [482, 386] width 372 height 20
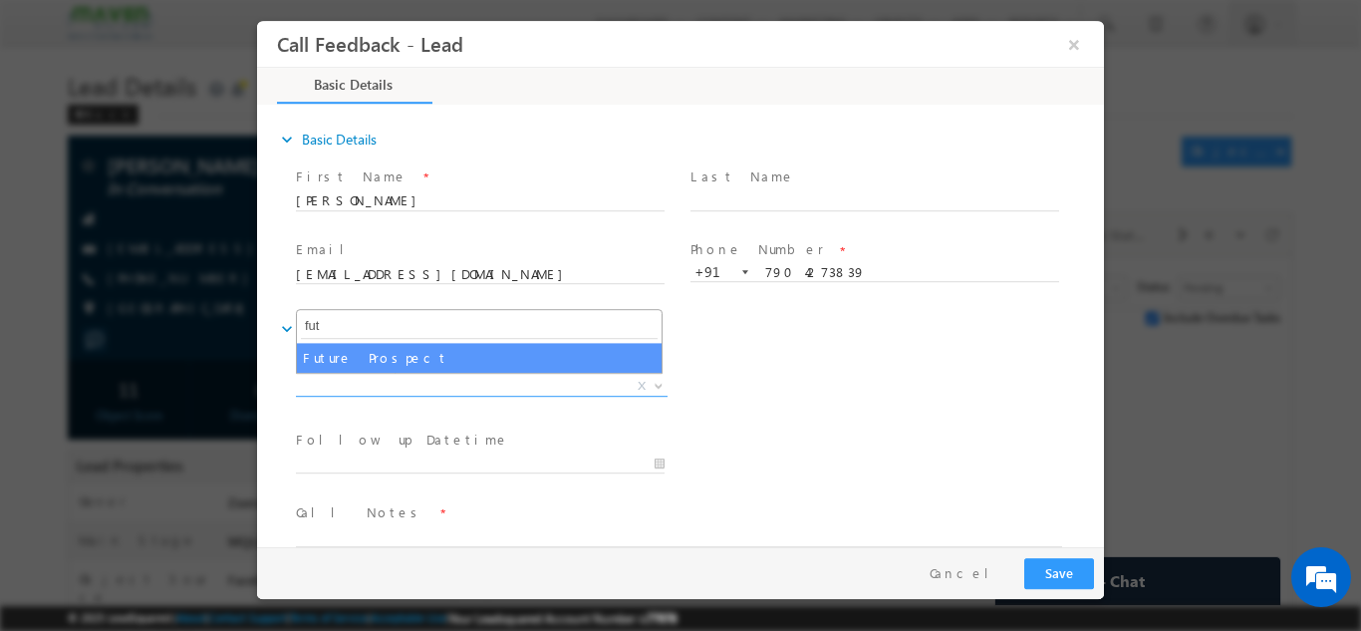
type input "fut"
select select "Future Prospect"
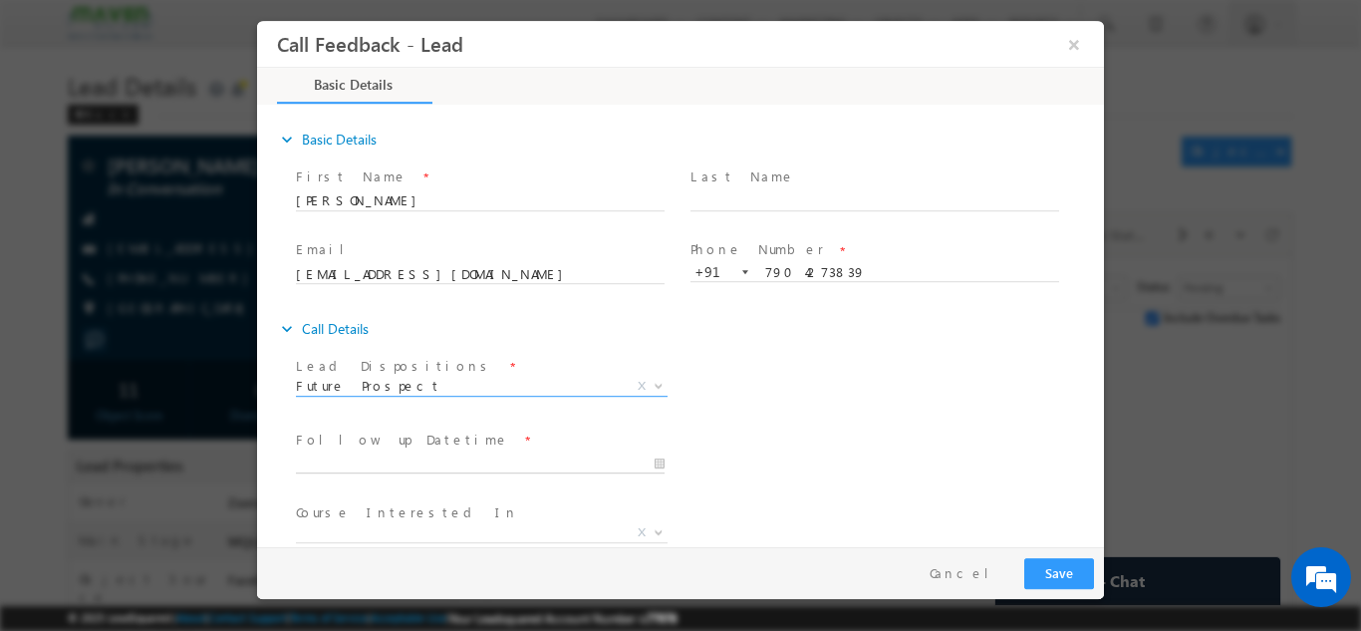
type input "[DATE] 4:58 PM"
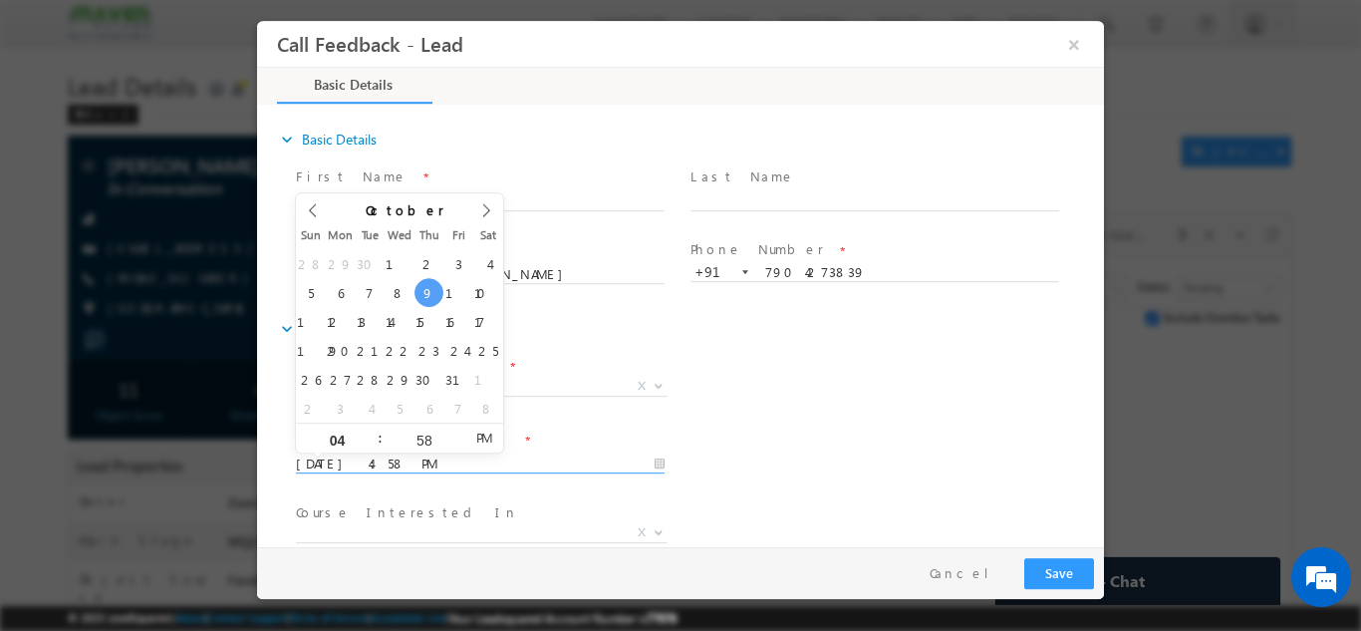
click at [380, 462] on input "[DATE] 4:58 PM" at bounding box center [480, 463] width 369 height 20
click at [488, 205] on icon at bounding box center [486, 209] width 14 height 14
type input "2026"
click at [488, 205] on icon at bounding box center [486, 209] width 14 height 14
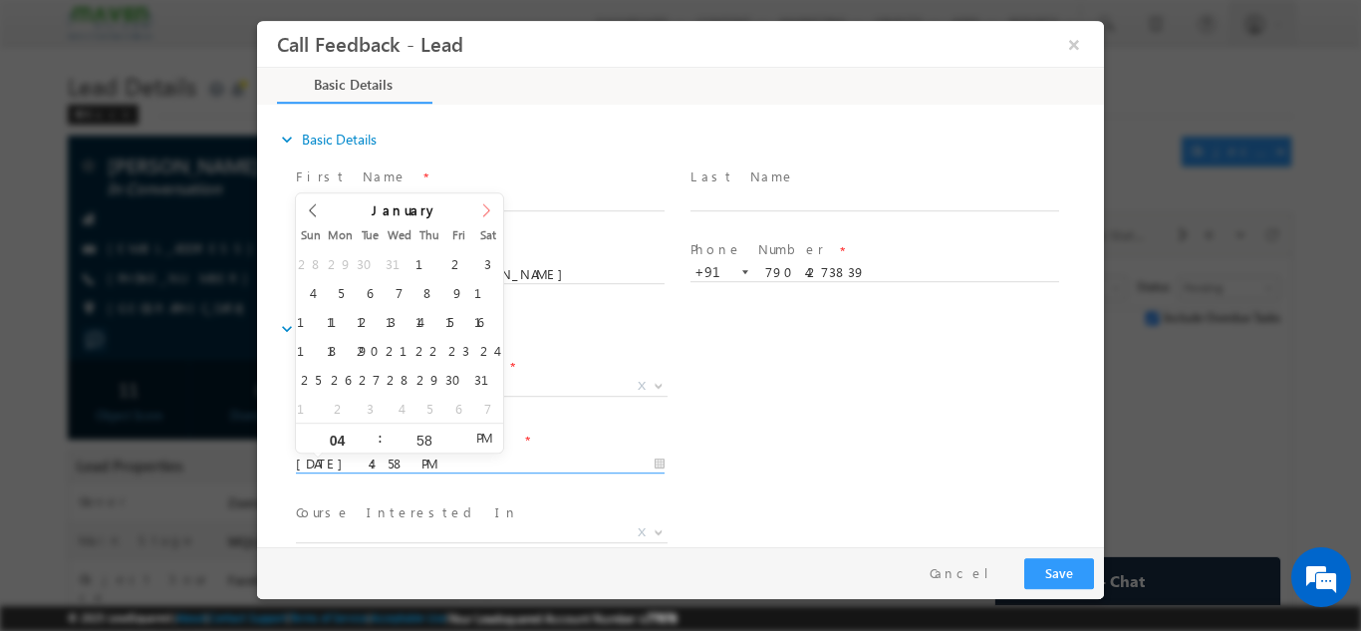
click at [488, 205] on icon at bounding box center [486, 209] width 14 height 14
click at [489, 205] on icon at bounding box center [486, 209] width 14 height 14
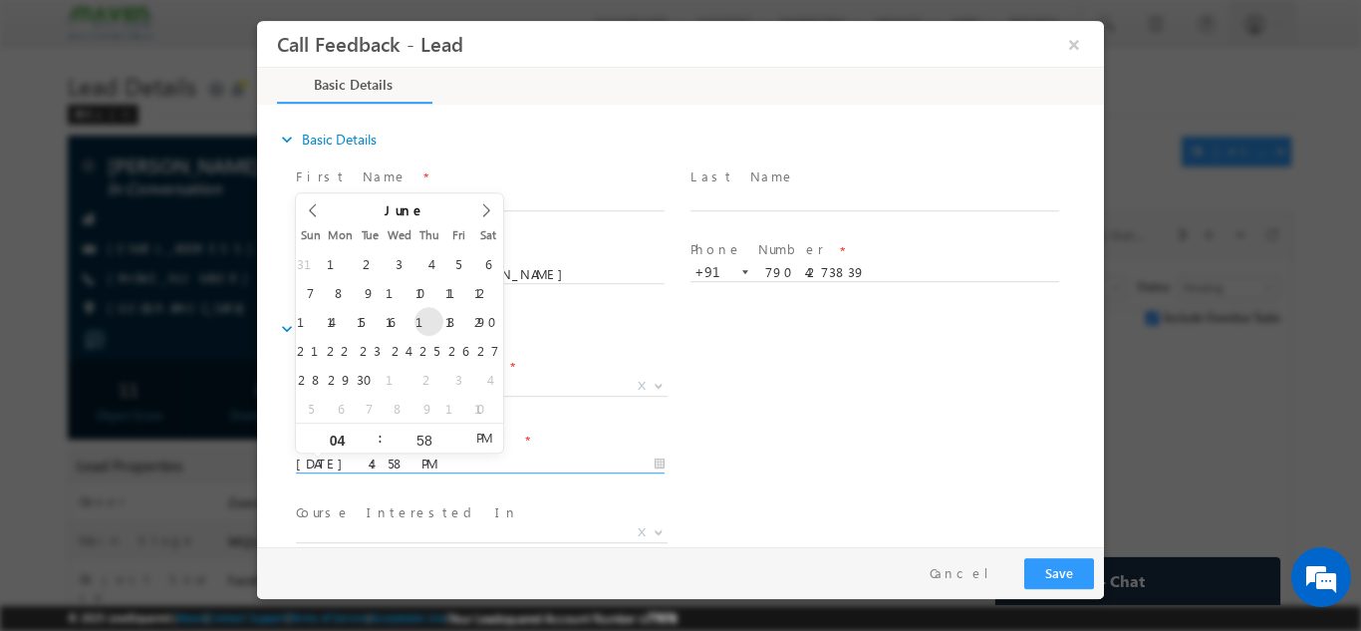
type input "18/06/2026 4:58 PM"
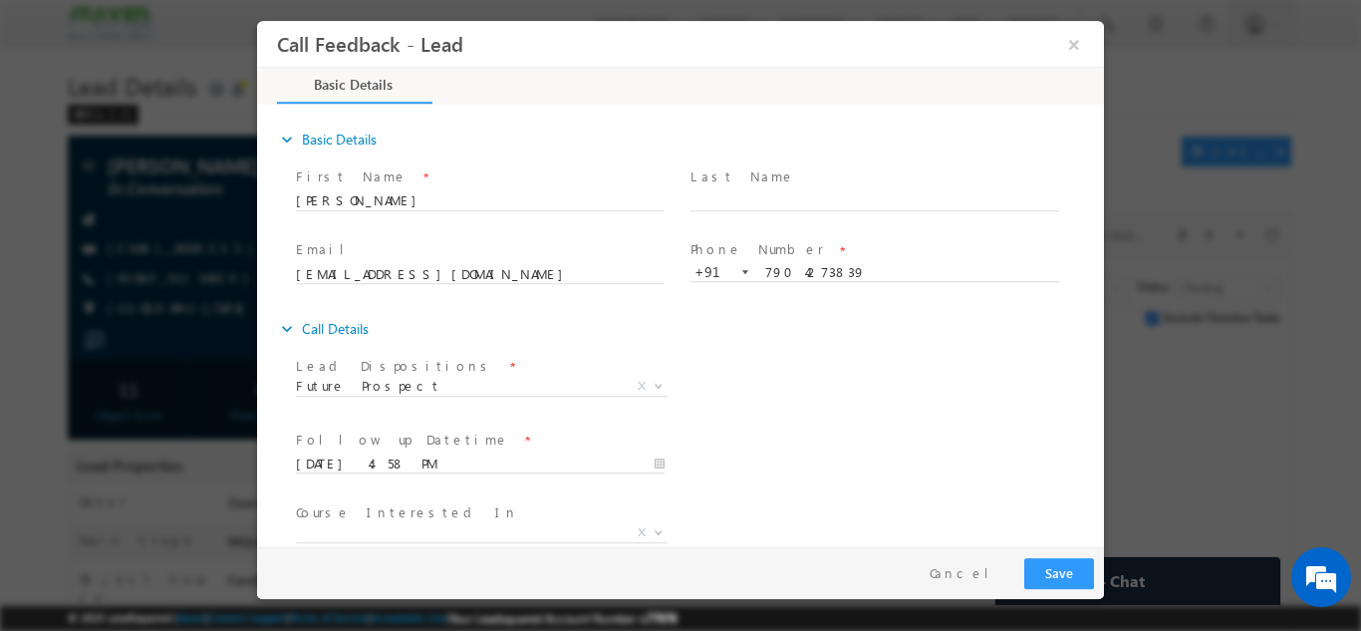
click at [720, 396] on div "Lead Dispositions * Prospect Interested Re-enquired Invalid Number Not Contacte…" at bounding box center [698, 388] width 812 height 74
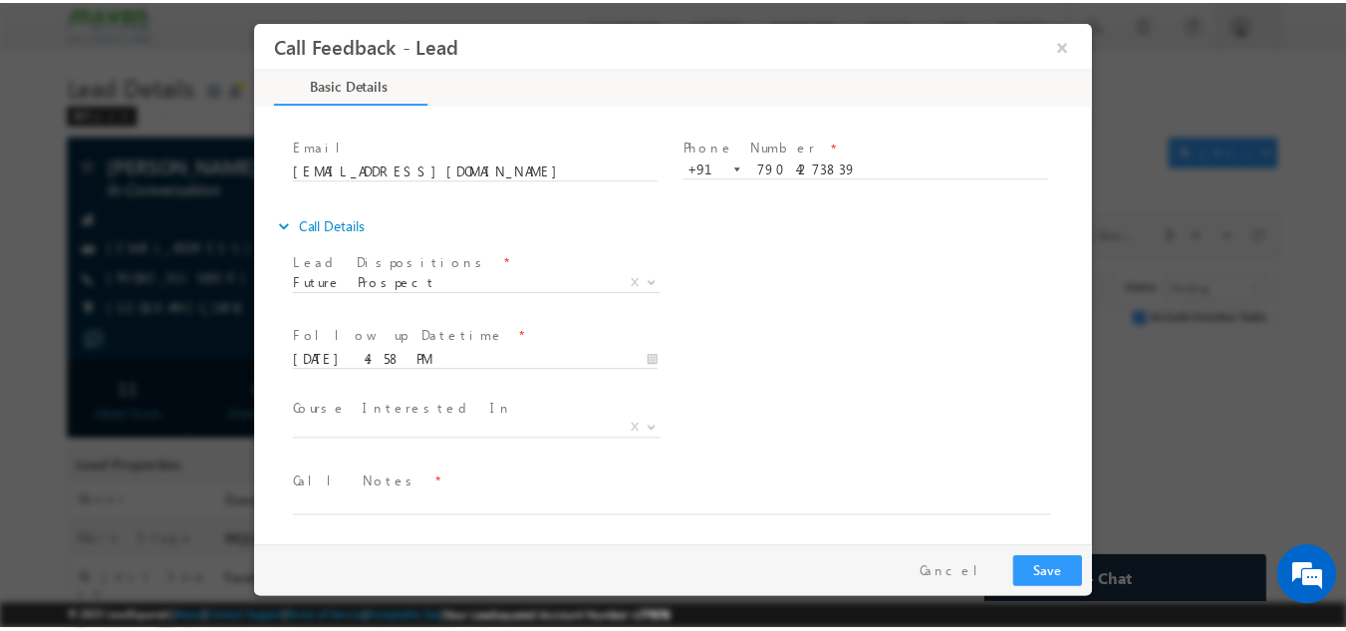
scroll to position [106, 0]
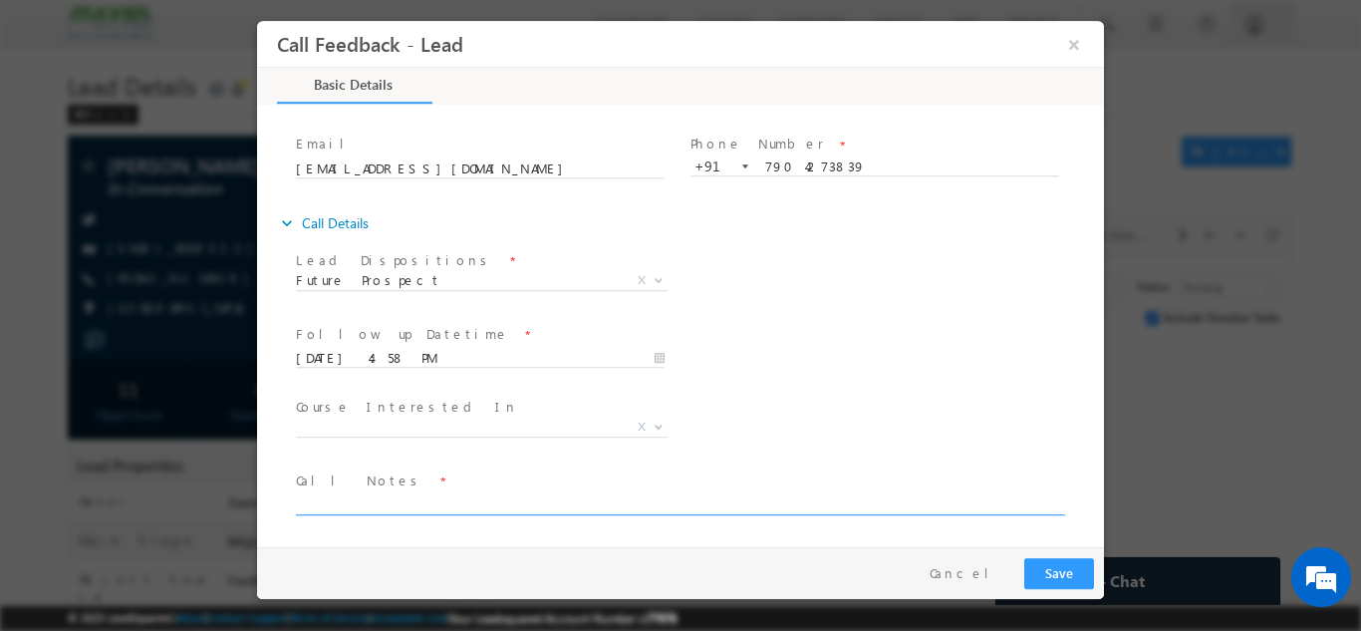
click at [344, 495] on textarea at bounding box center [679, 502] width 766 height 23
type textarea "He will plan for future batch"
click at [1078, 573] on button "Save" at bounding box center [1059, 572] width 70 height 31
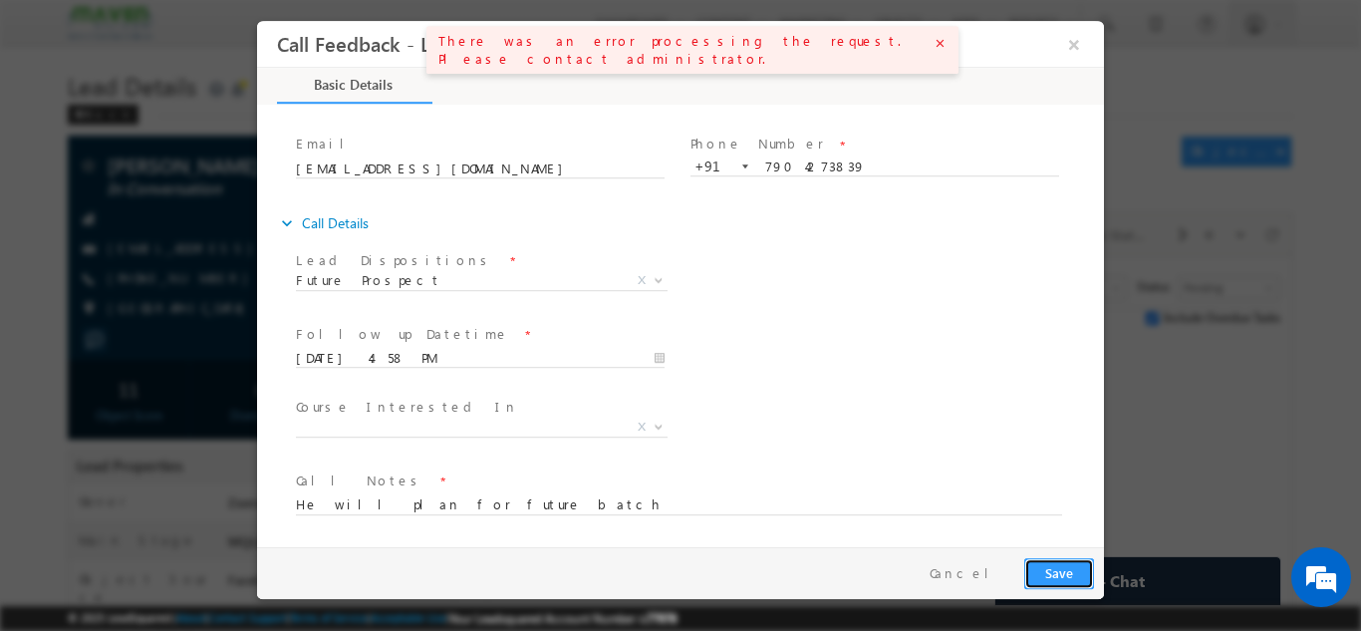
click at [1050, 570] on button "Save" at bounding box center [1059, 572] width 70 height 31
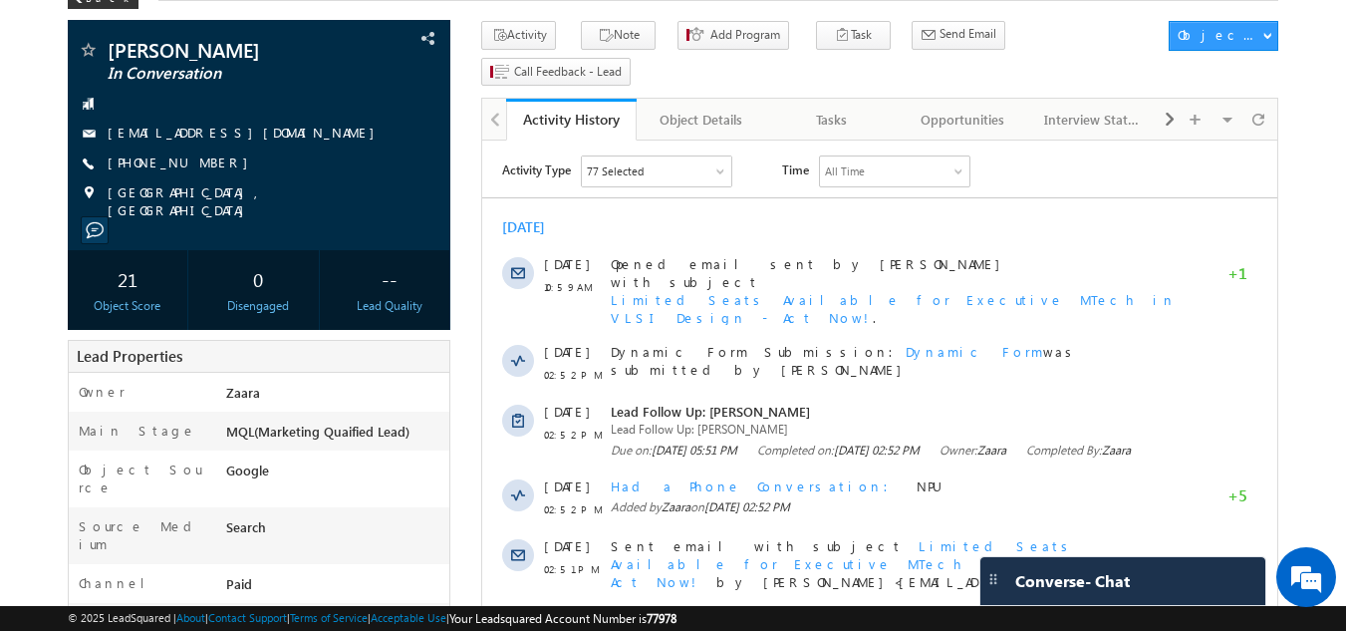
scroll to position [100, 0]
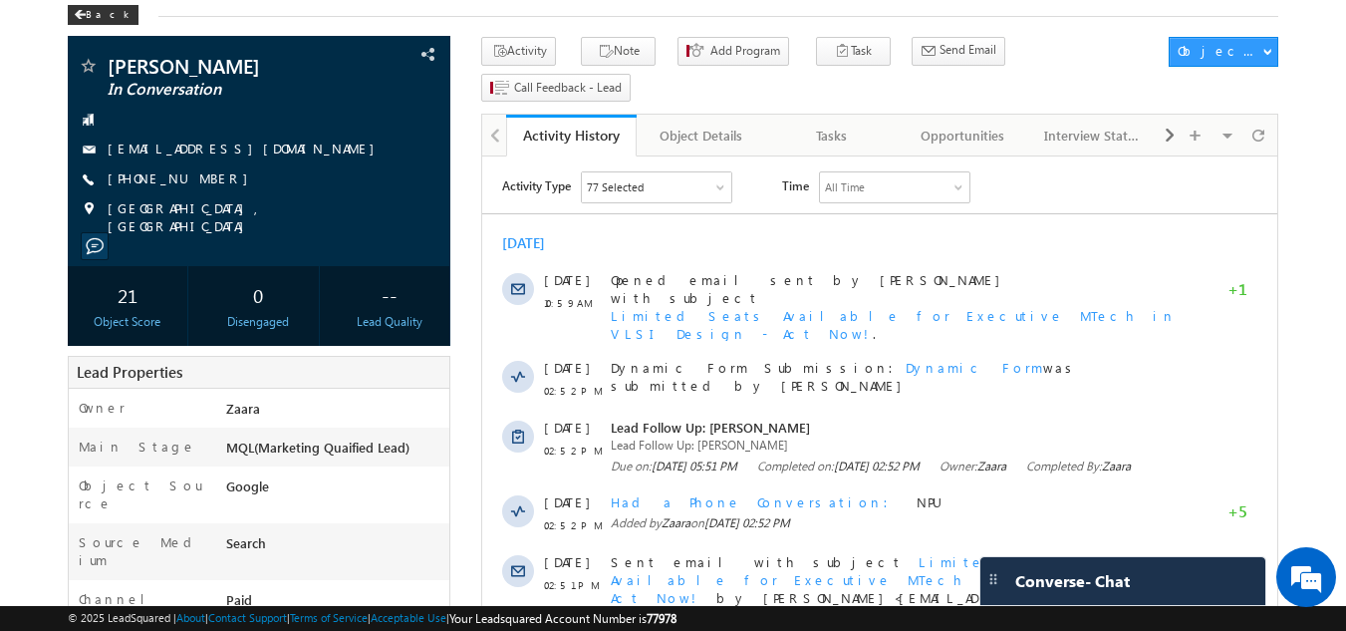
click at [759, 239] on div "[DATE]" at bounding box center [879, 243] width 795 height 18
click at [118, 142] on link "tejanaik52@yahoo.in" at bounding box center [246, 147] width 277 height 17
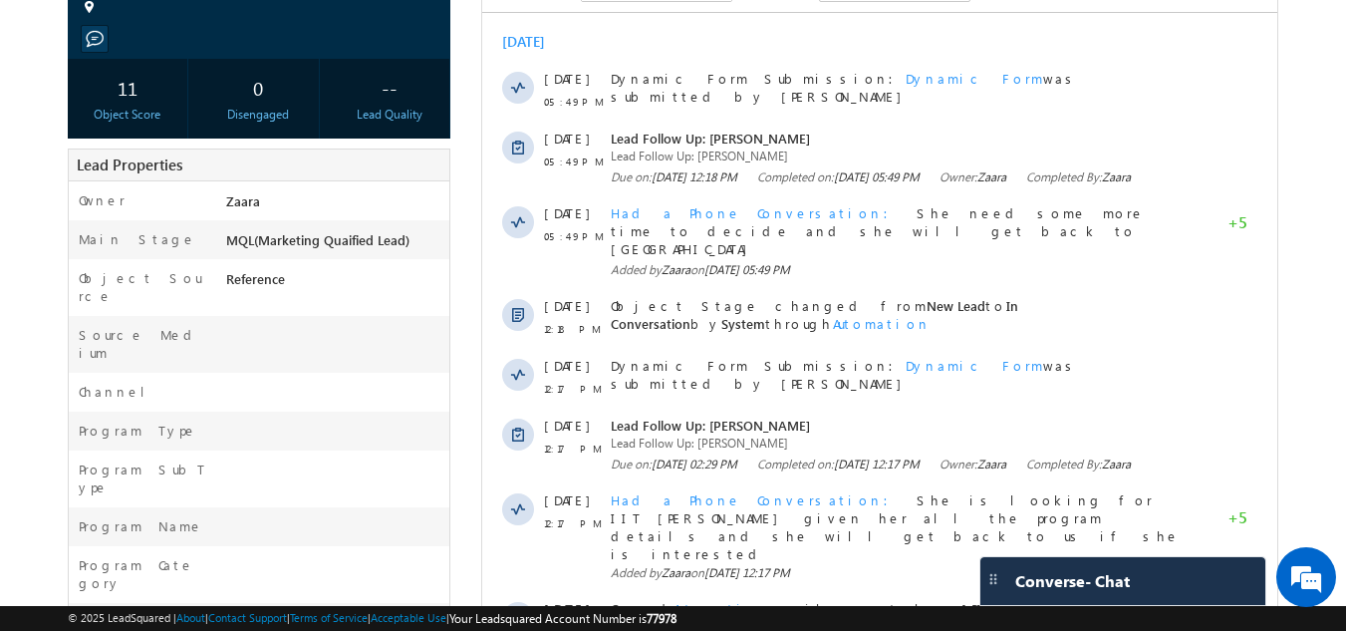
scroll to position [93, 0]
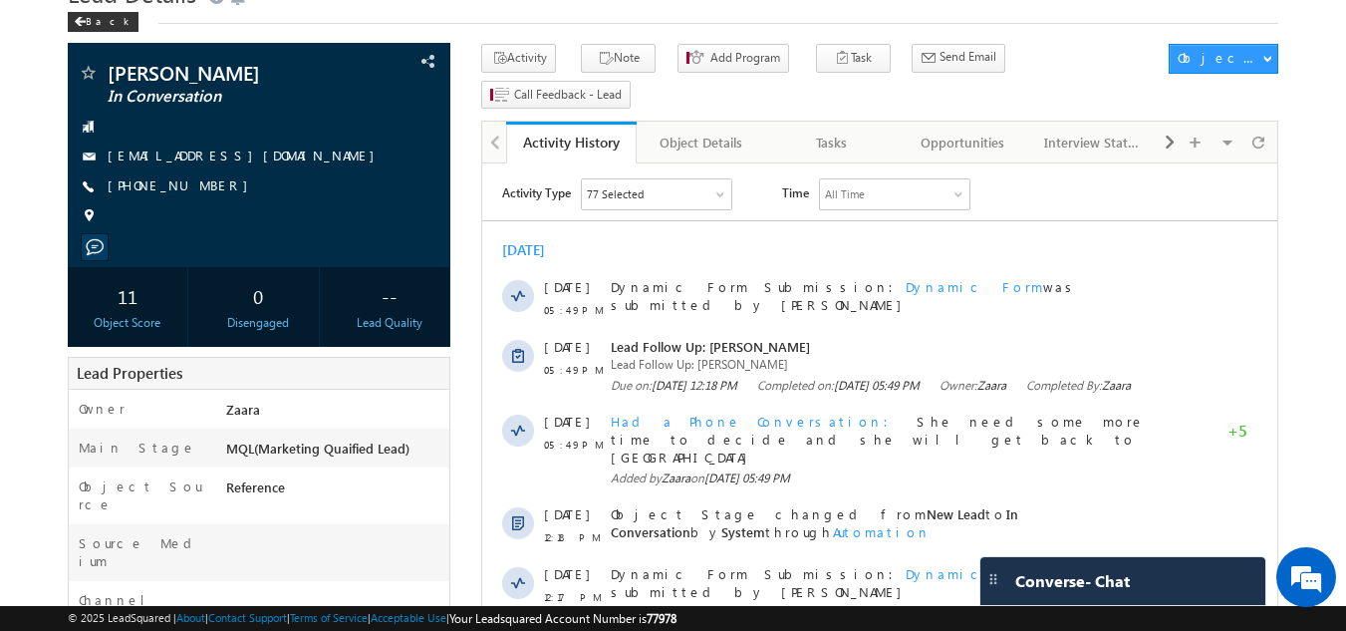
click at [1303, 202] on body "Menu [GEOGRAPHIC_DATA] lsq2@ maven -sili con.c om" at bounding box center [673, 641] width 1346 height 1468
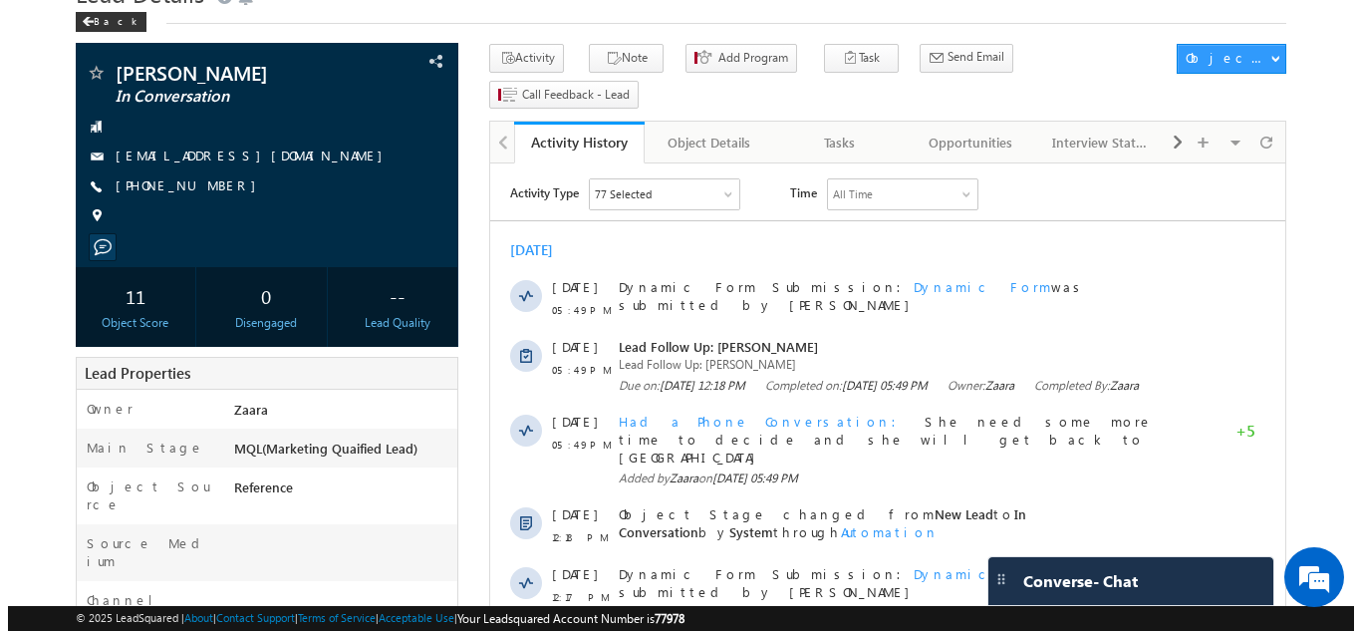
scroll to position [0, 0]
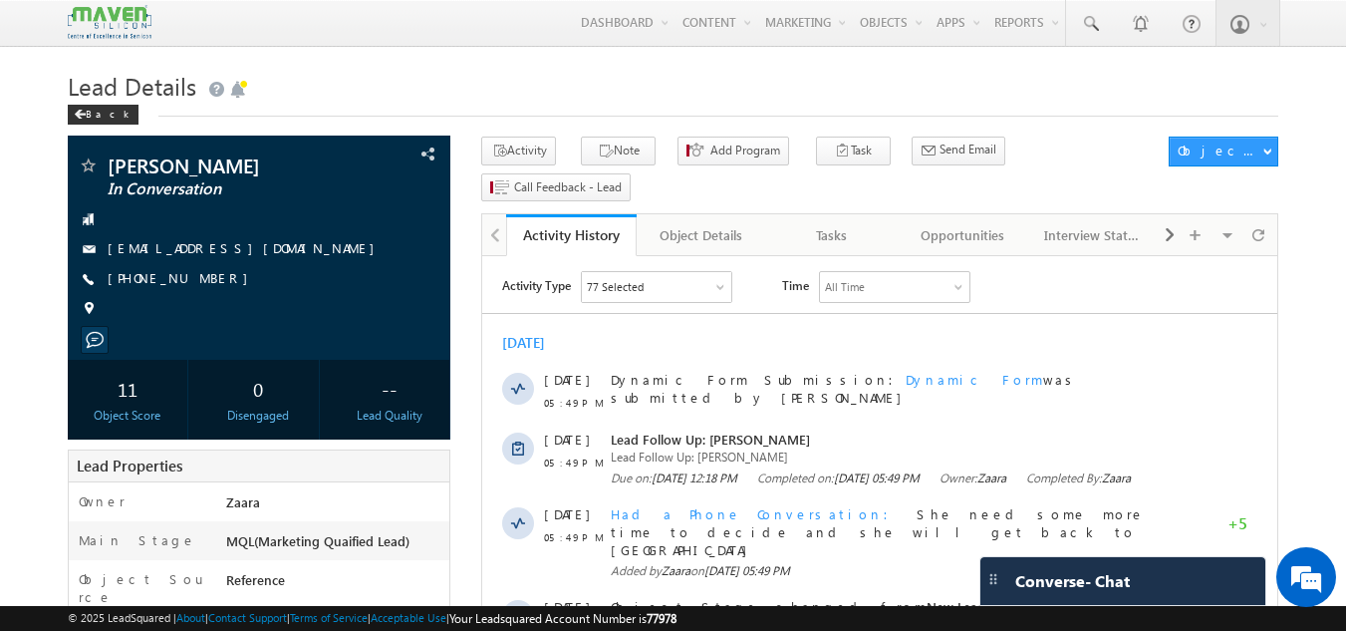
click at [450, 95] on h1 "Lead Details" at bounding box center [674, 84] width 1212 height 39
drag, startPoint x: 105, startPoint y: 256, endPoint x: 237, endPoint y: 252, distance: 132.6
click at [237, 252] on div "tejasrich21@gmail.com" at bounding box center [260, 249] width 364 height 20
copy div "tejasrich21@gmail.com"
click at [822, 223] on div "Tasks" at bounding box center [831, 235] width 97 height 24
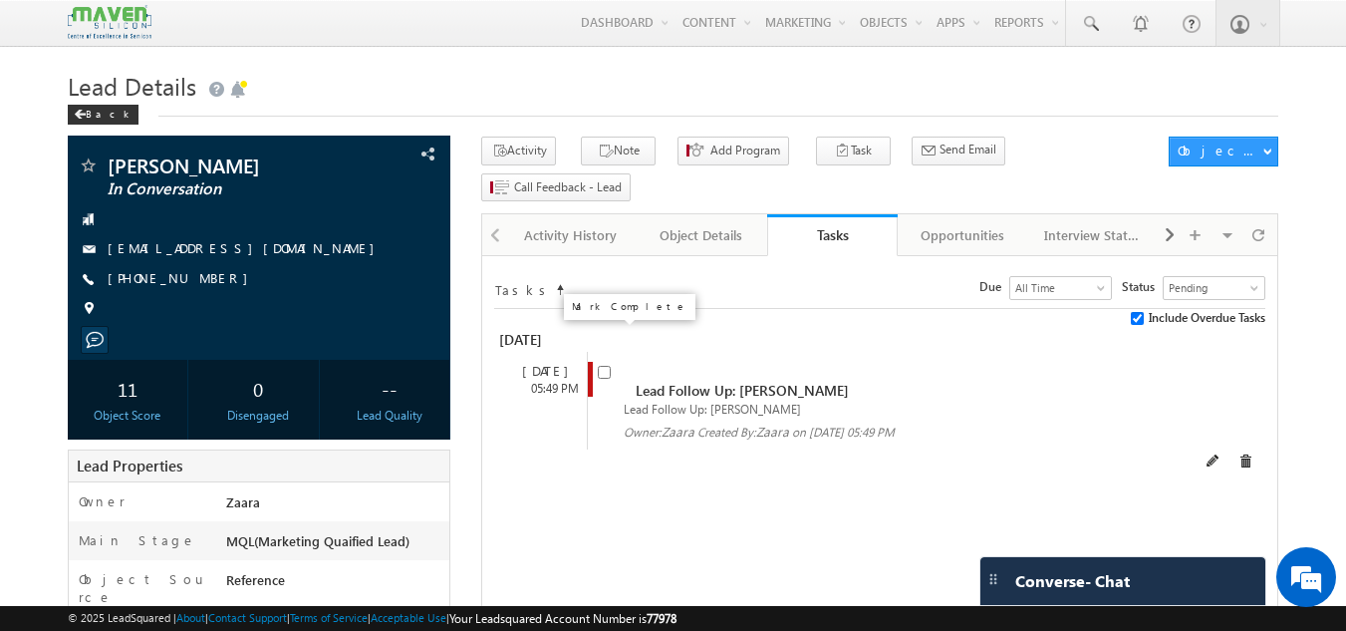
click at [605, 366] on input "checkbox" at bounding box center [604, 372] width 13 height 13
checkbox input "false"
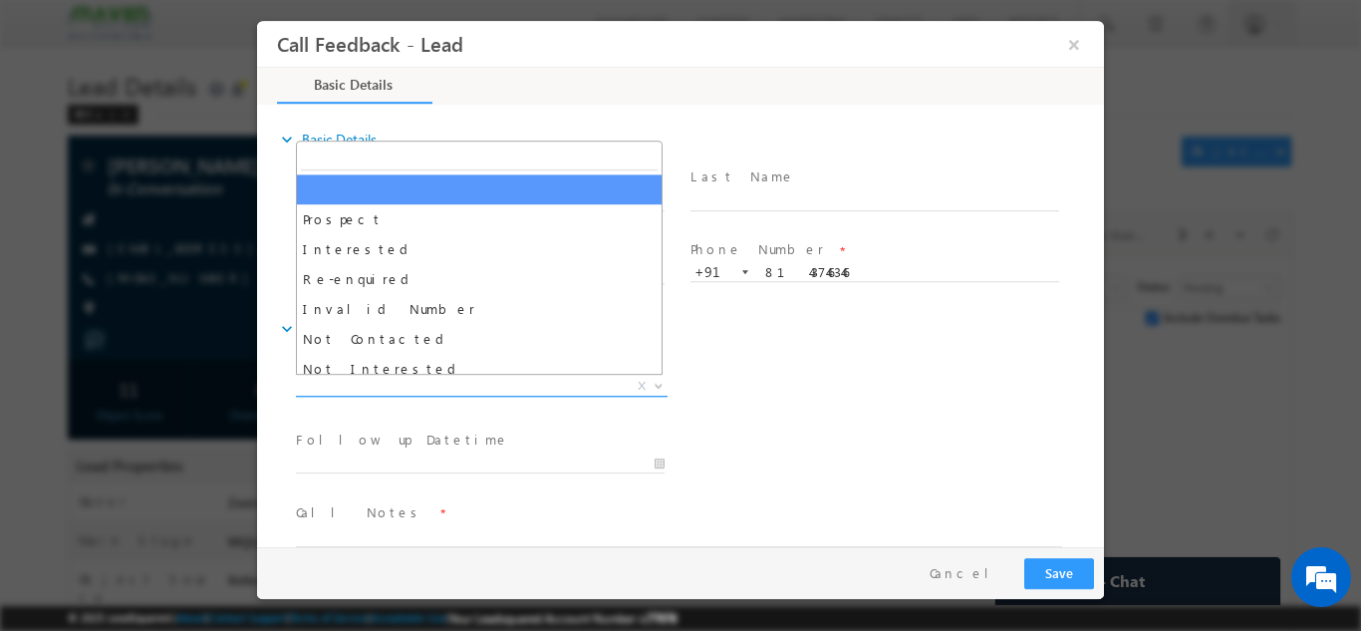
click at [429, 388] on span "X" at bounding box center [482, 386] width 372 height 20
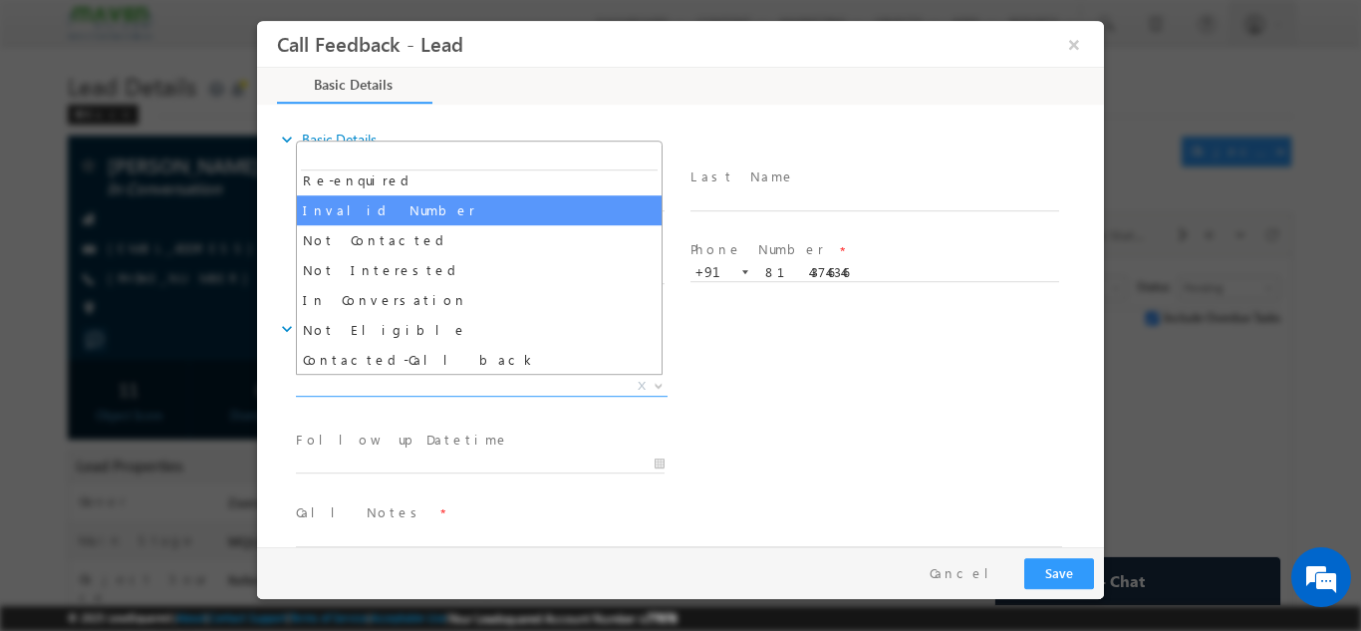
scroll to position [100, 0]
click at [938, 201] on input "text" at bounding box center [874, 200] width 369 height 20
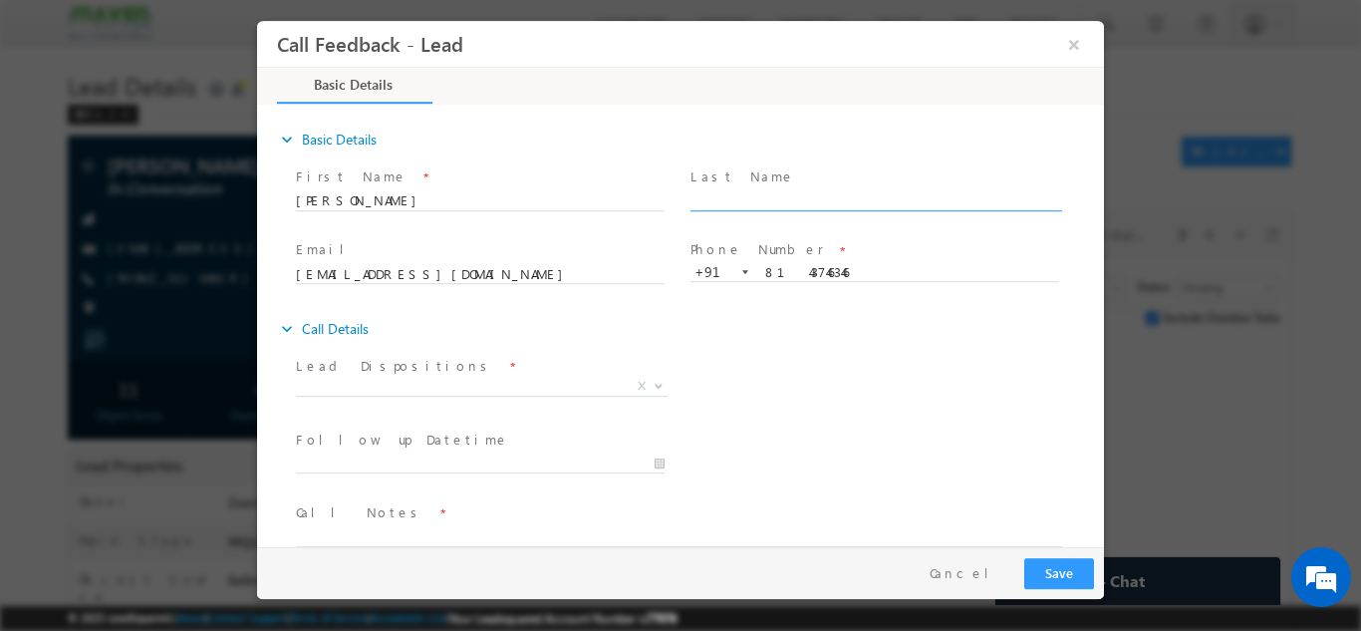
click at [1069, 172] on div "Last Name *" at bounding box center [883, 198] width 395 height 74
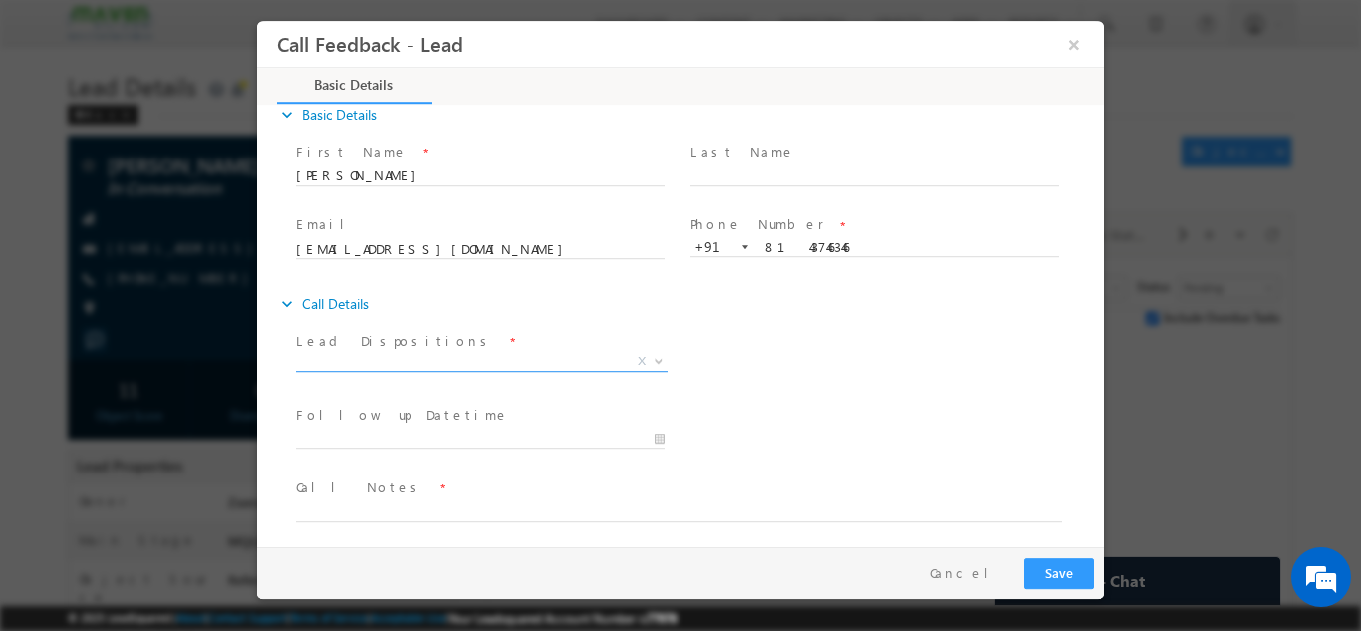
scroll to position [32, 0]
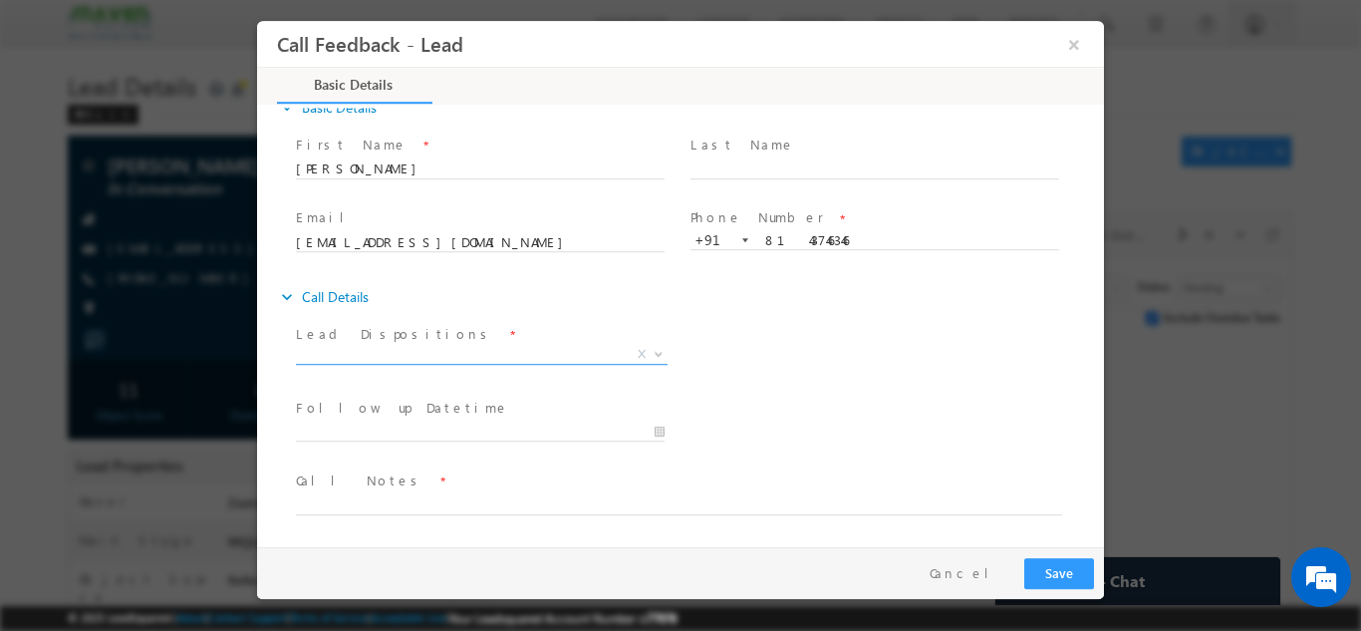
click at [384, 353] on span "X" at bounding box center [482, 354] width 372 height 20
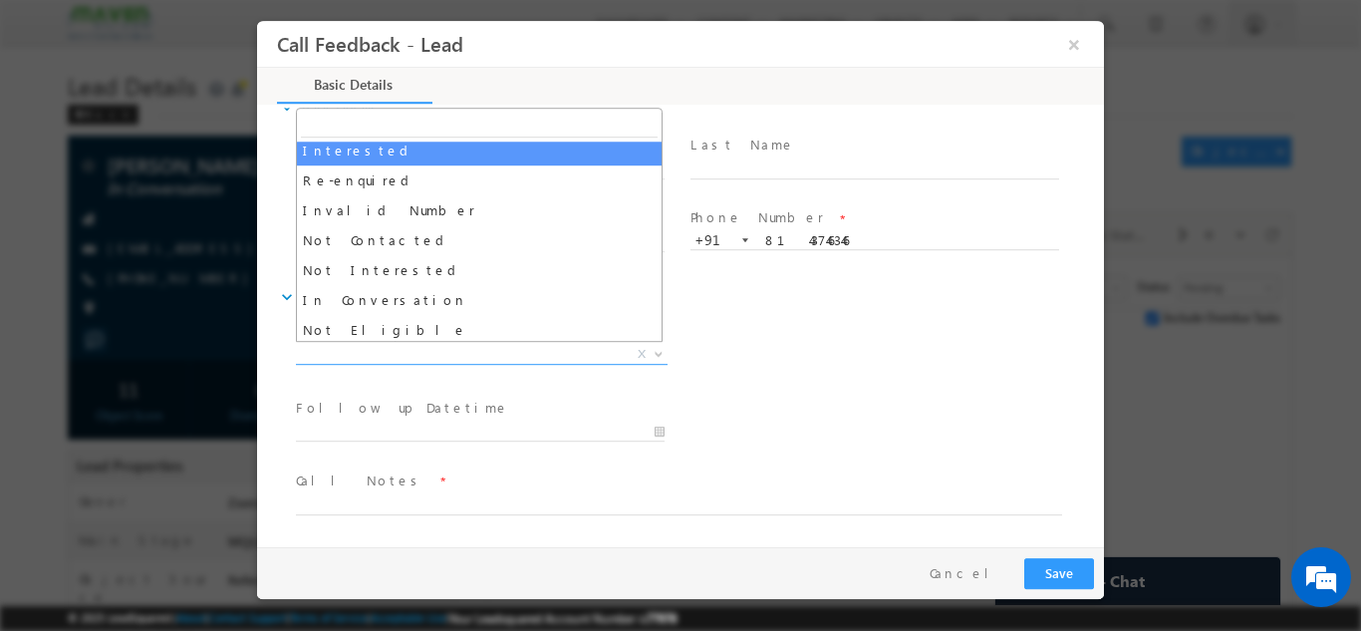
scroll to position [100, 0]
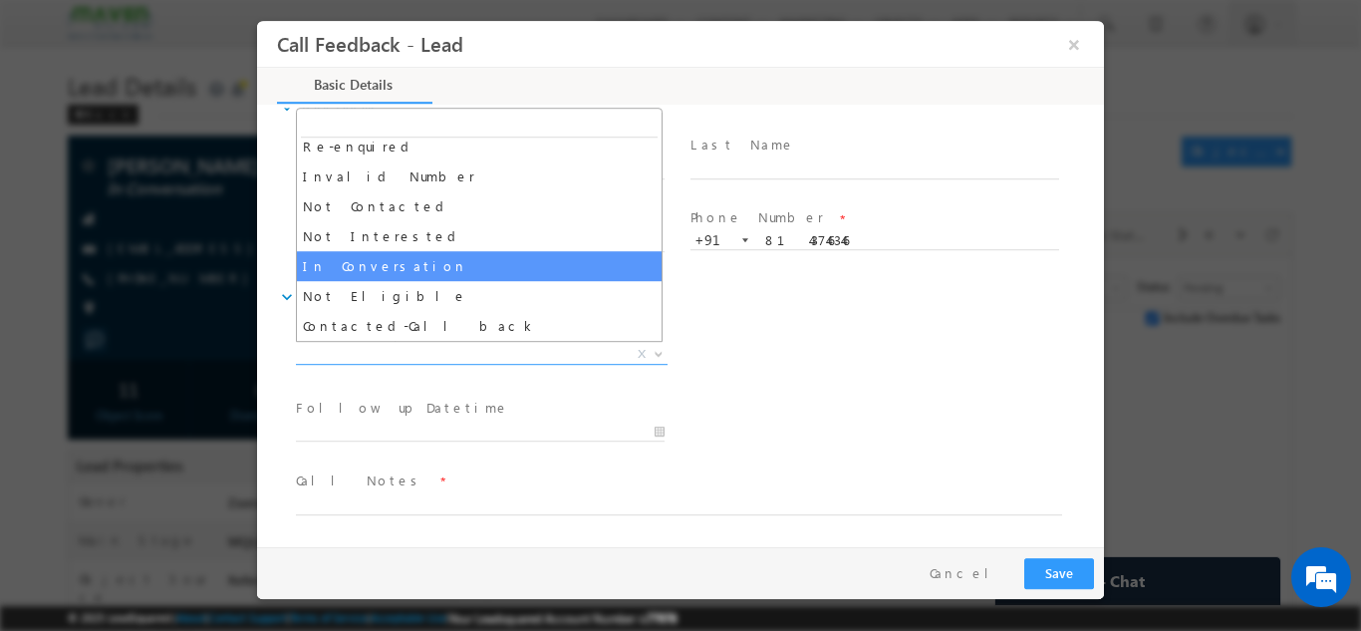
select select "In Conversation"
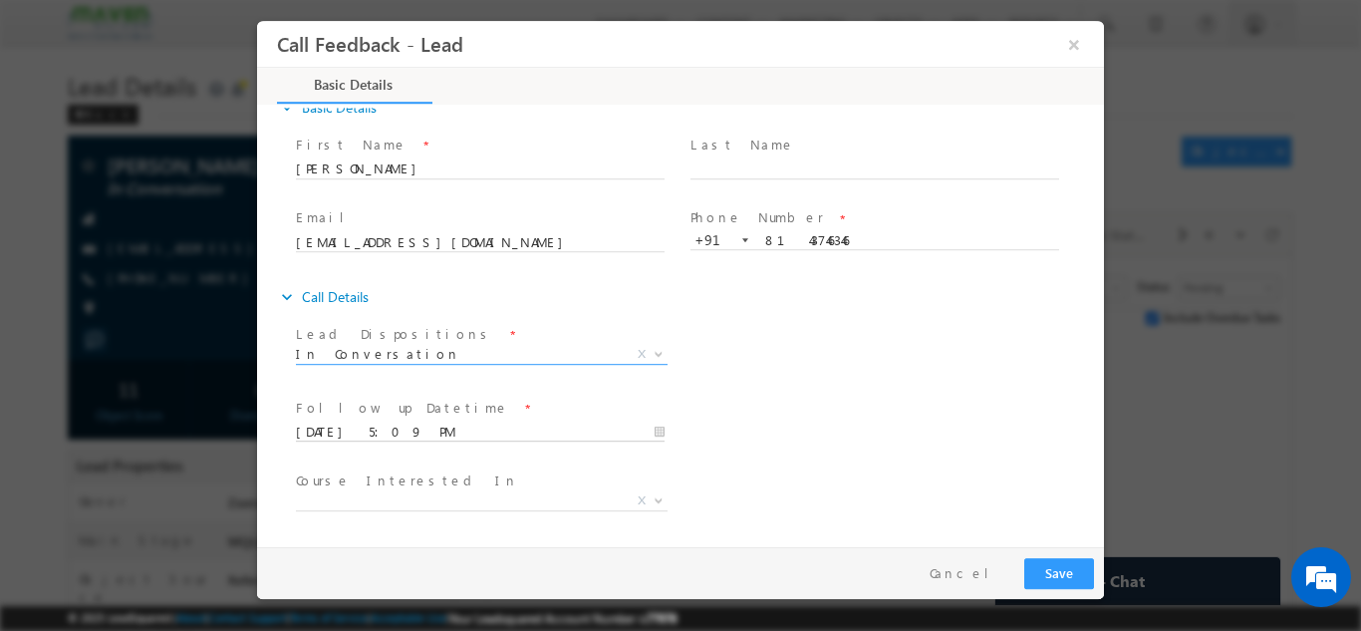
click at [368, 430] on input "09/10/2025 5:09 PM" at bounding box center [480, 431] width 369 height 20
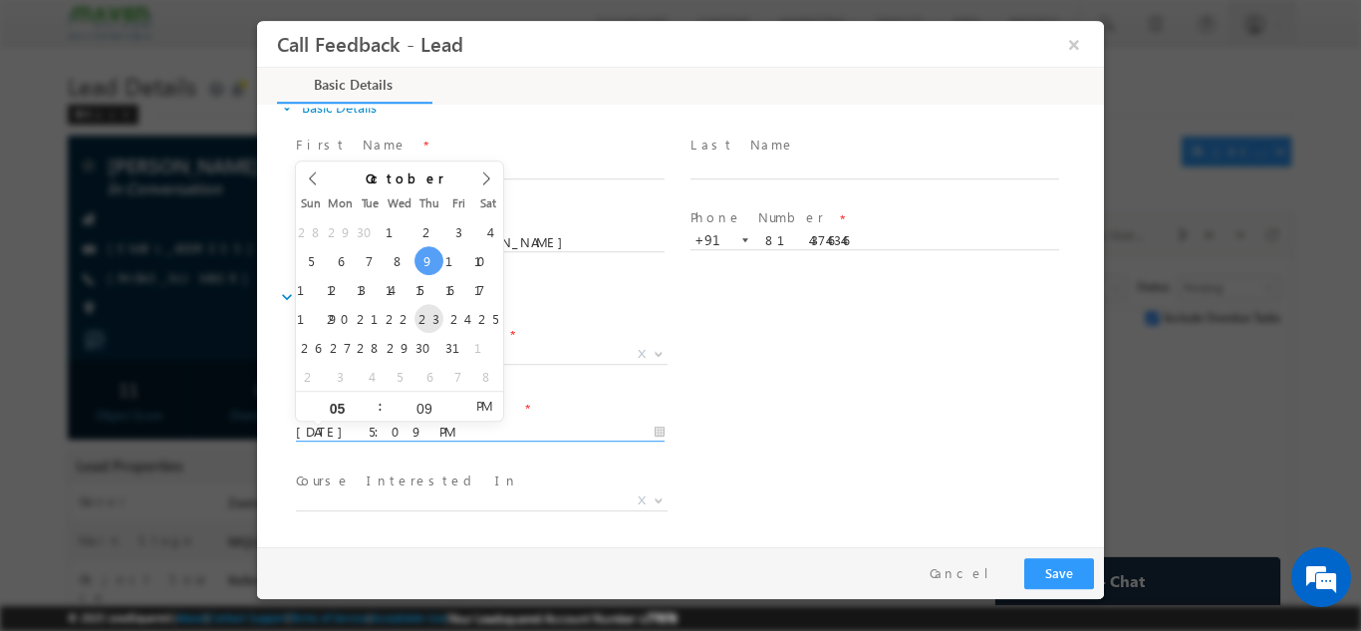
type input "23/10/2025 5:09 PM"
click at [721, 394] on div "Follow up Datetime * 23/10/2025 5:09 PM Program Type * Long Term Short Term X" at bounding box center [698, 430] width 812 height 74
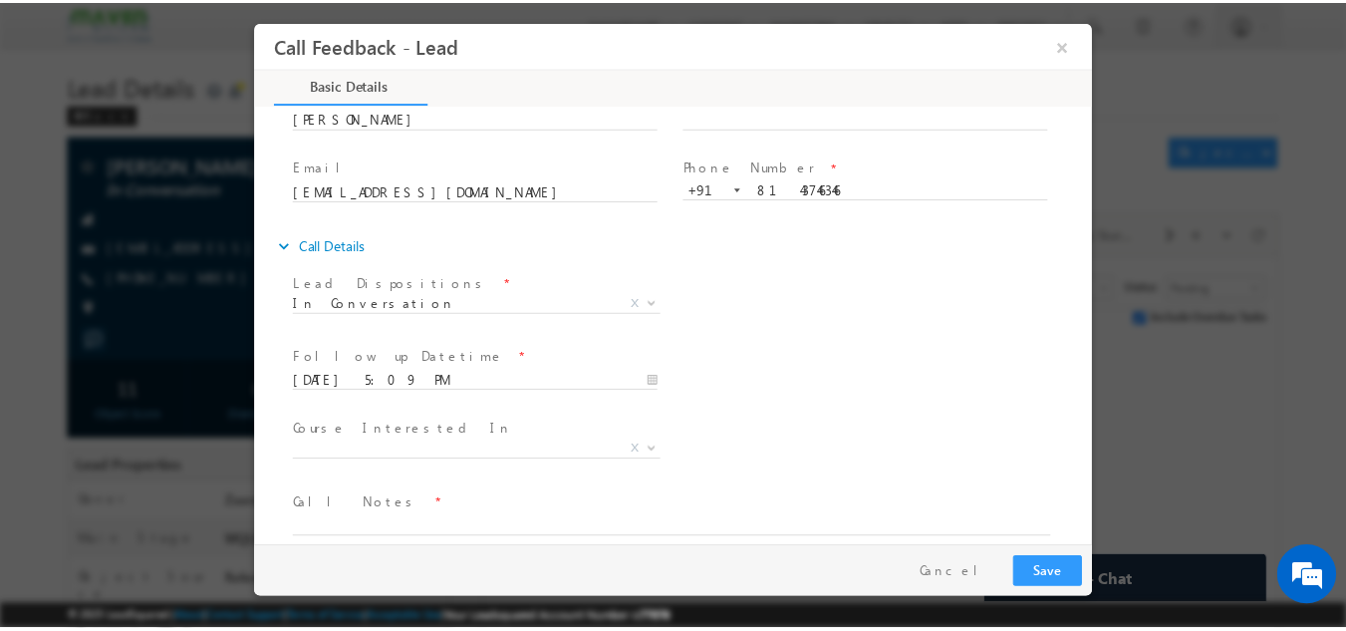
scroll to position [106, 0]
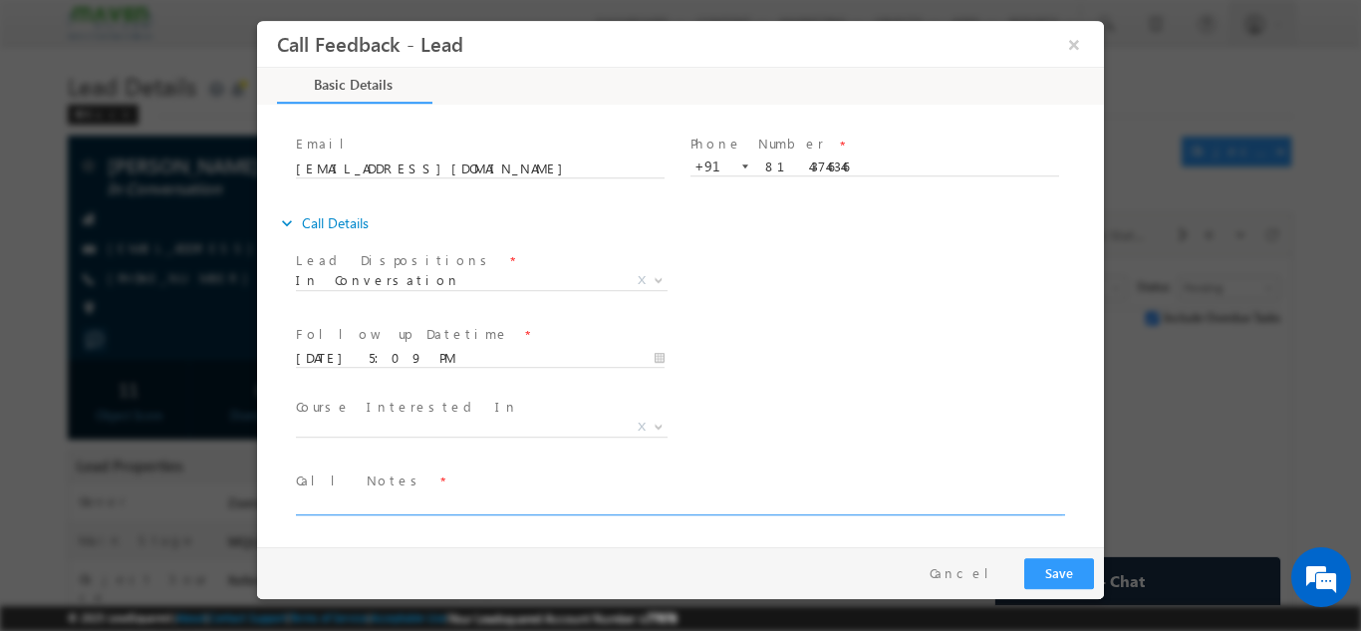
click at [326, 513] on span at bounding box center [668, 524] width 744 height 22
click at [337, 500] on textarea at bounding box center [679, 502] width 766 height 23
type textarea "She need more time to decide"
click at [1038, 568] on button "Save" at bounding box center [1059, 572] width 70 height 31
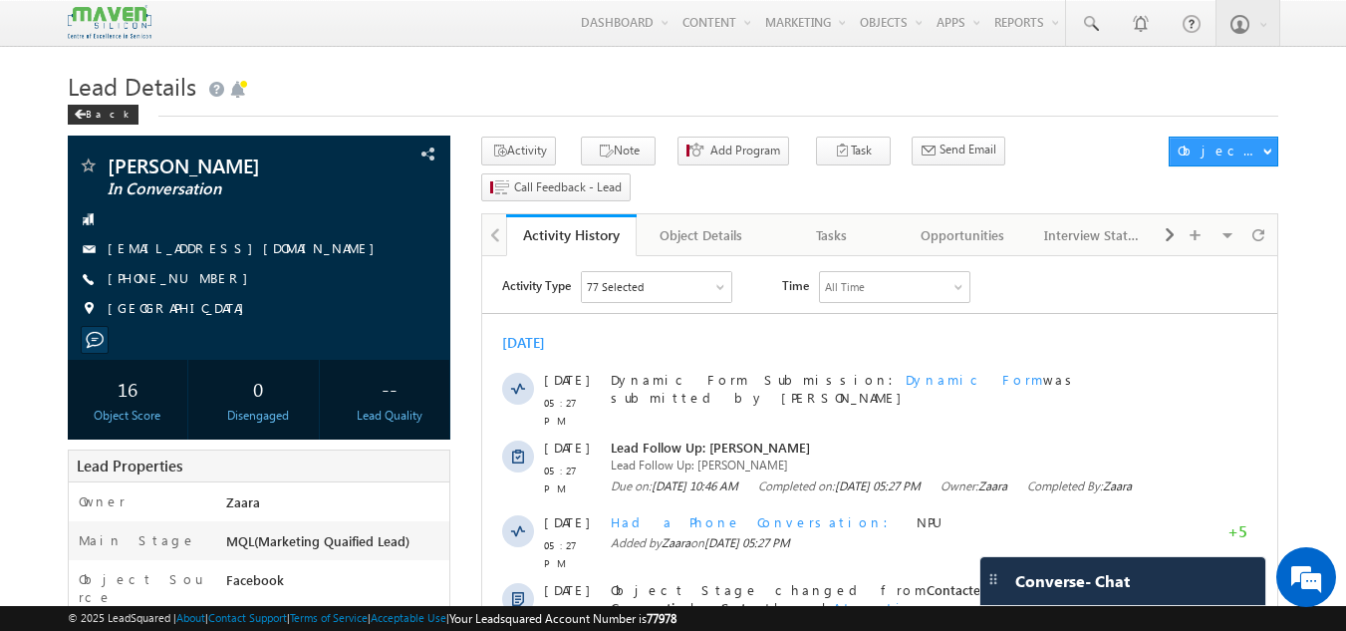
click at [359, 89] on h1 "Lead Details" at bounding box center [674, 84] width 1212 height 39
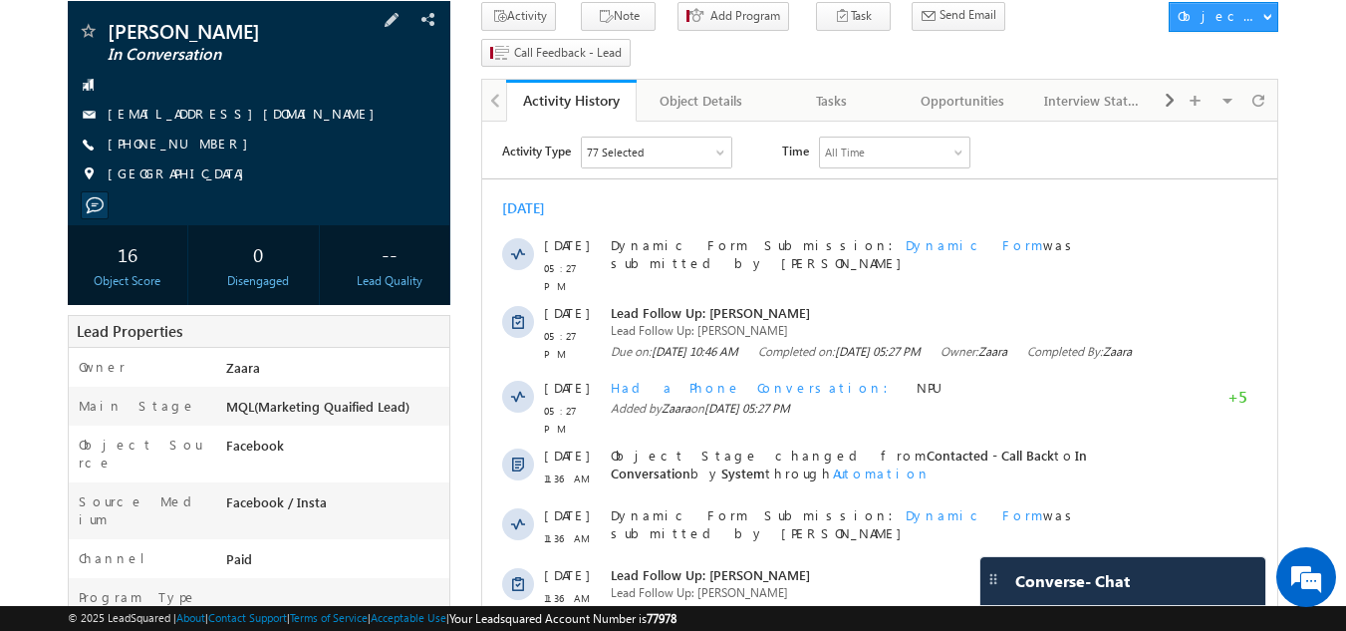
scroll to position [100, 0]
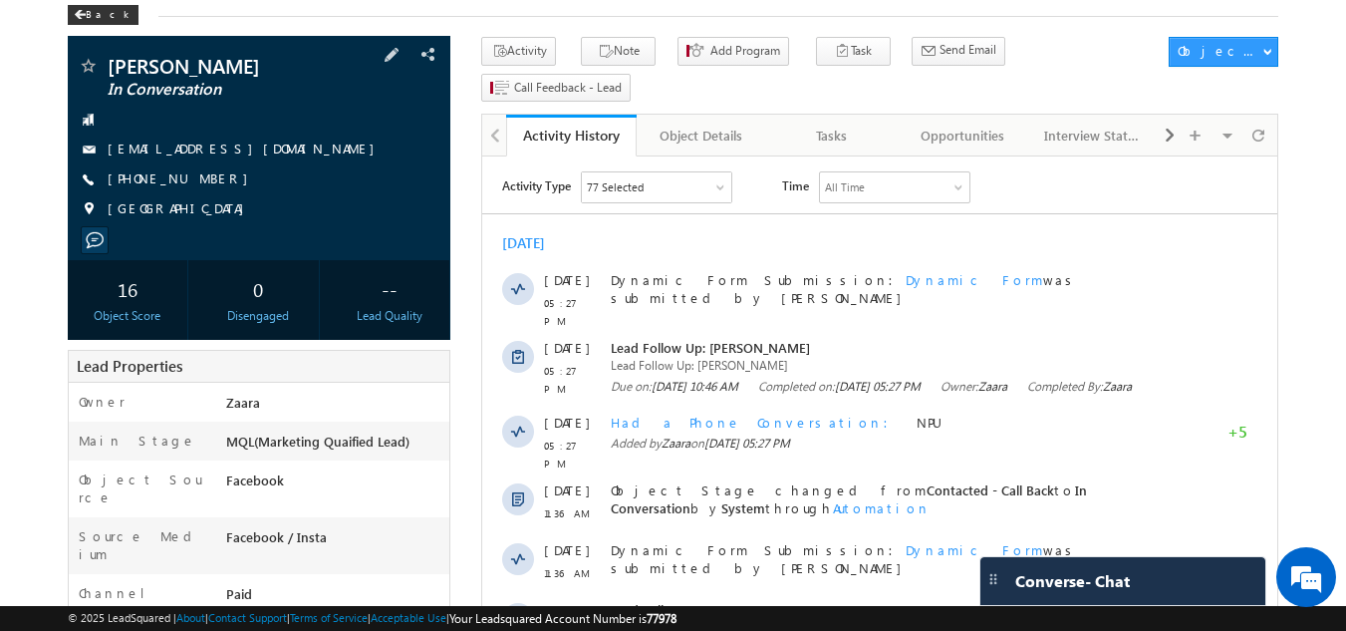
click at [172, 147] on link "hharshu1996@gmail.com" at bounding box center [246, 147] width 277 height 17
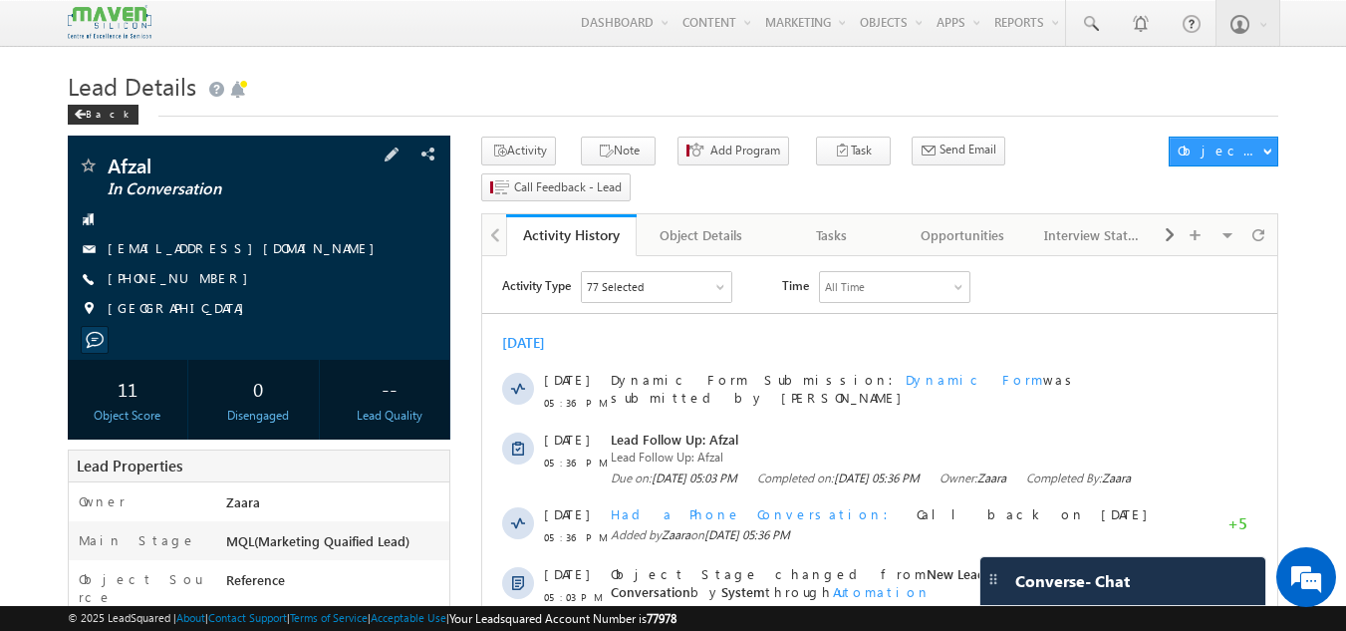
click at [218, 251] on link "[EMAIL_ADDRESS][DOMAIN_NAME]" at bounding box center [246, 247] width 277 height 17
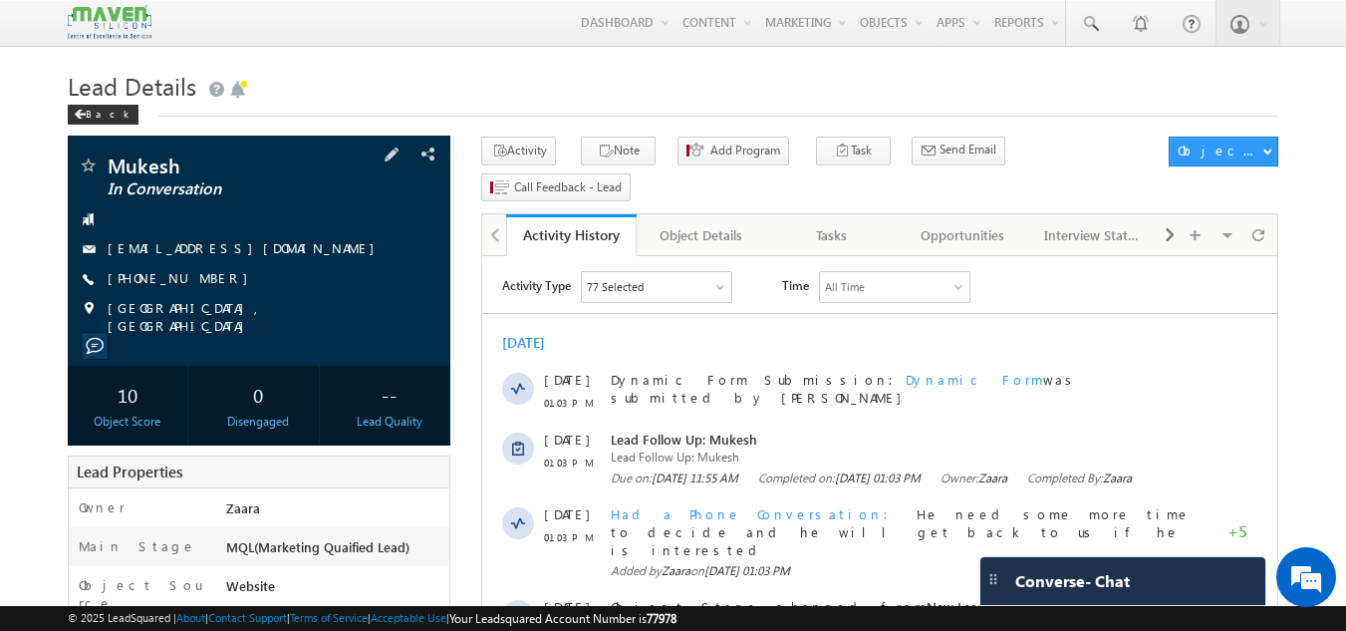
click at [197, 253] on link "mukesh.bind@jiit.ac.in" at bounding box center [246, 247] width 277 height 17
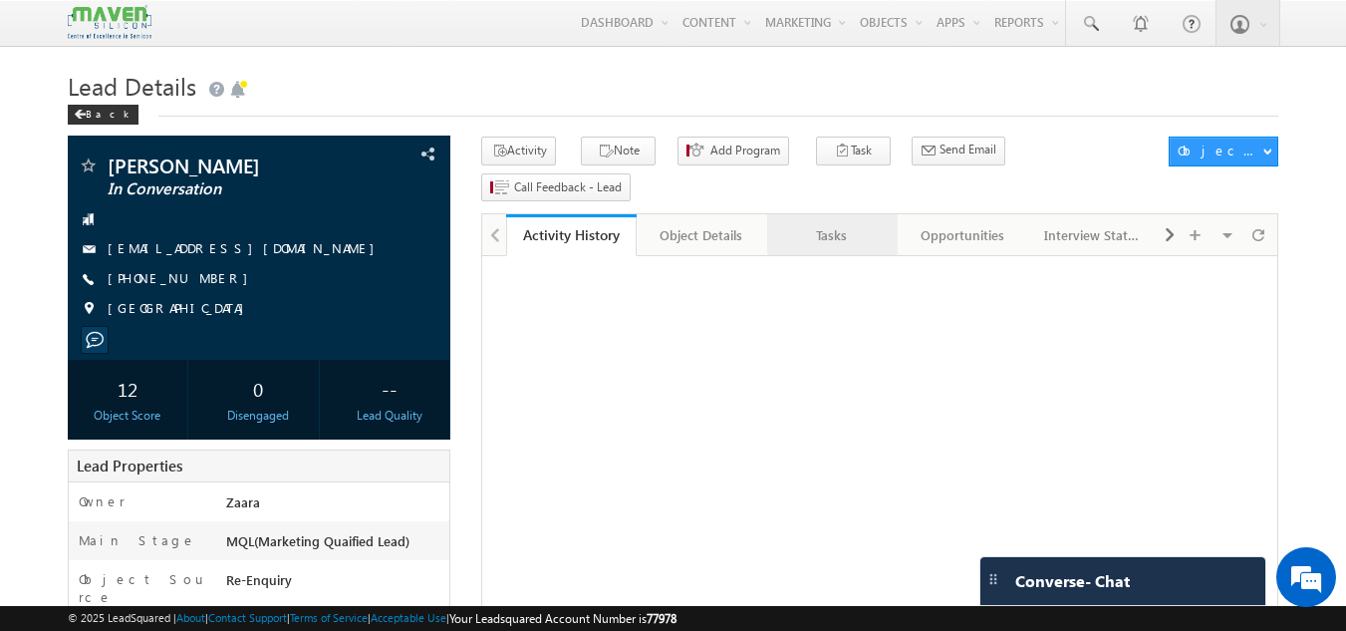
click at [843, 223] on div "Tasks" at bounding box center [831, 235] width 97 height 24
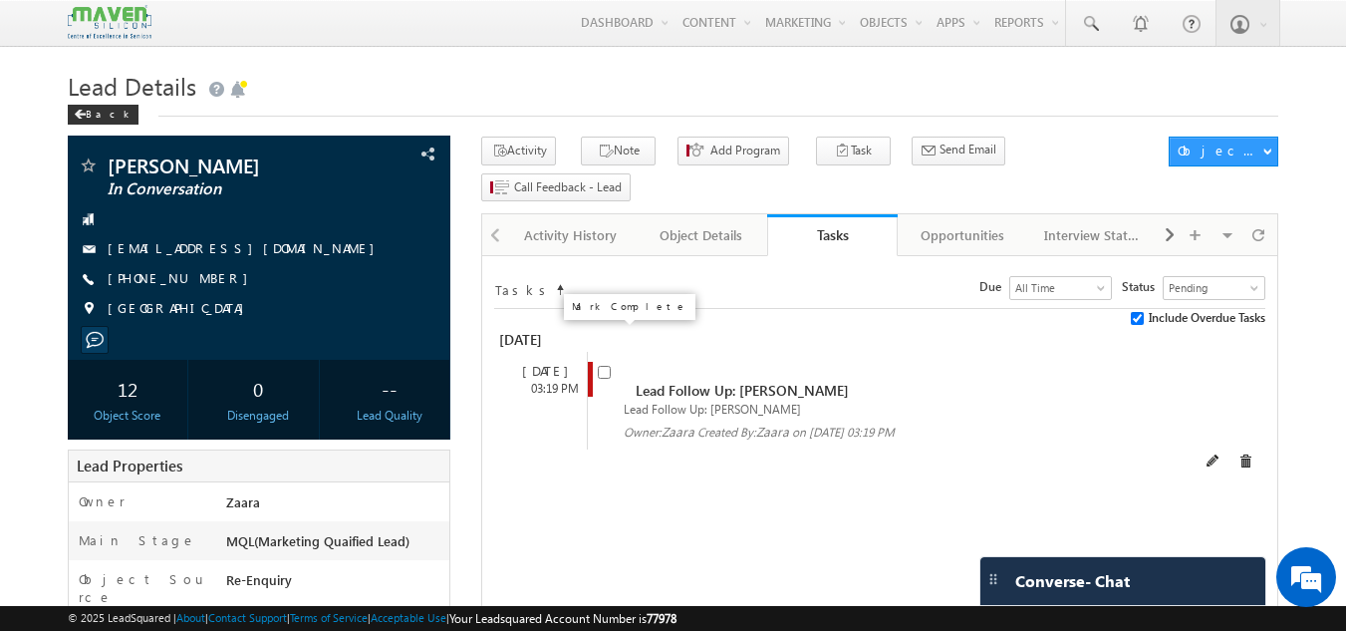
click at [603, 366] on input "checkbox" at bounding box center [604, 372] width 13 height 13
checkbox input "false"
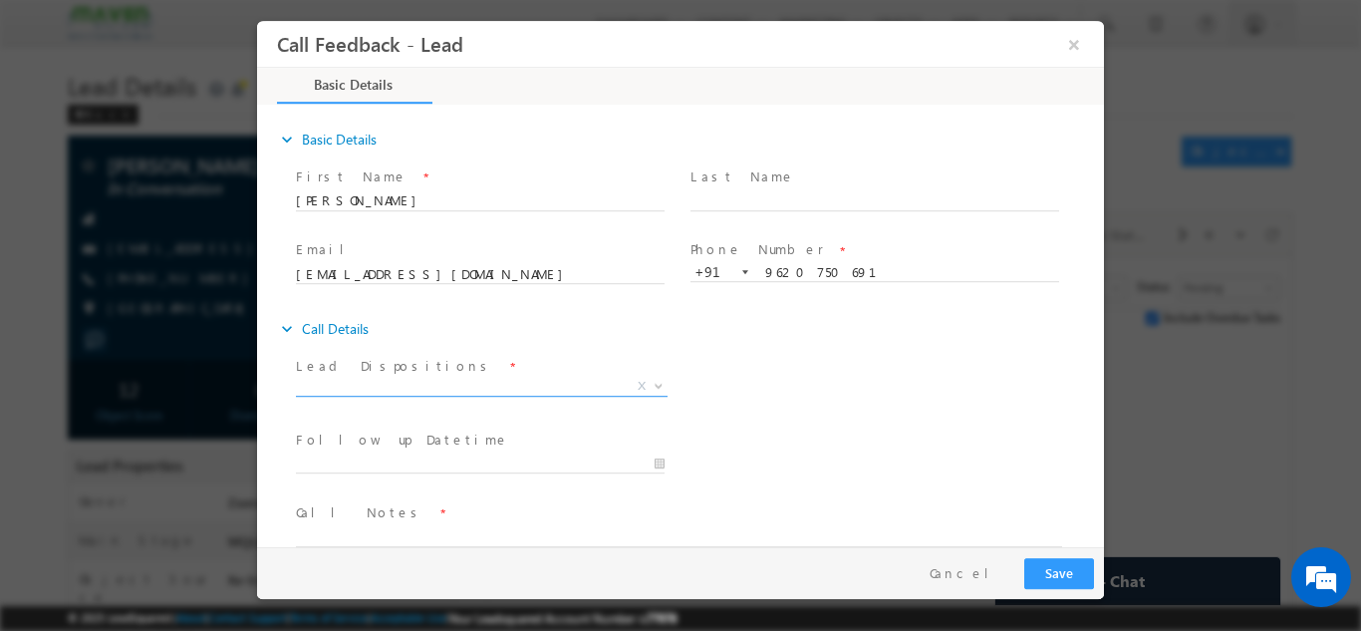
click at [438, 377] on span "X" at bounding box center [482, 386] width 372 height 20
click at [445, 388] on span "Not Contacted" at bounding box center [458, 385] width 324 height 18
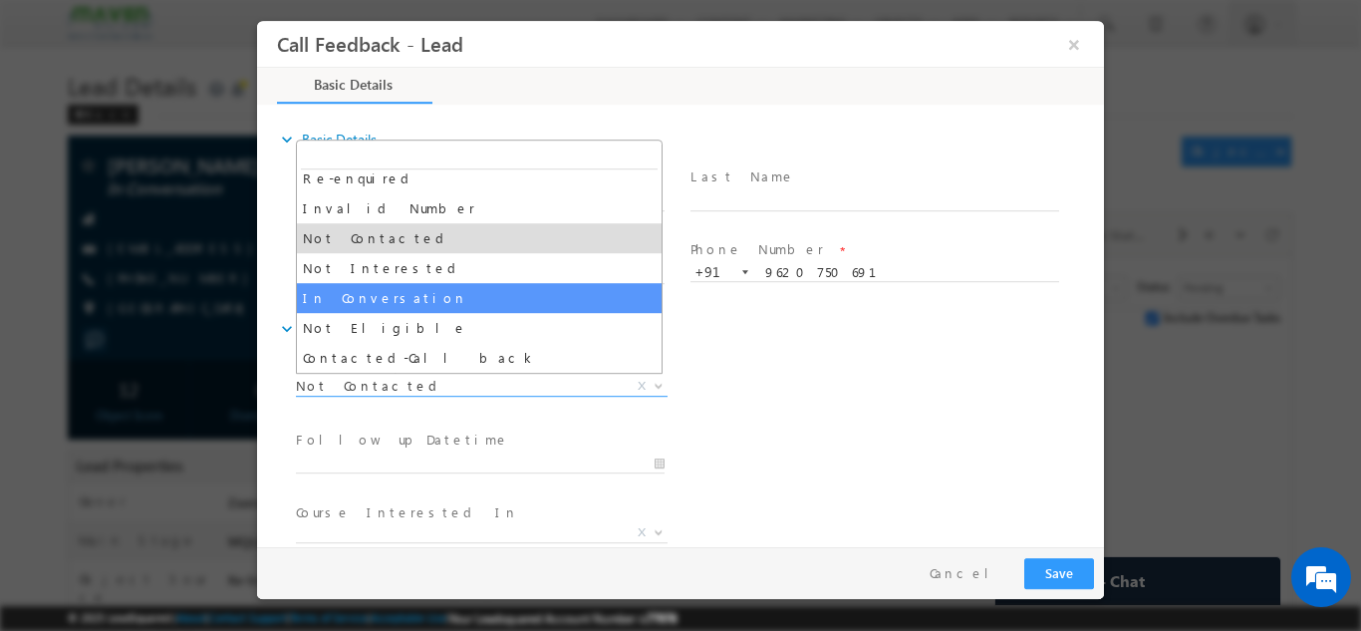
select select "In Conversation"
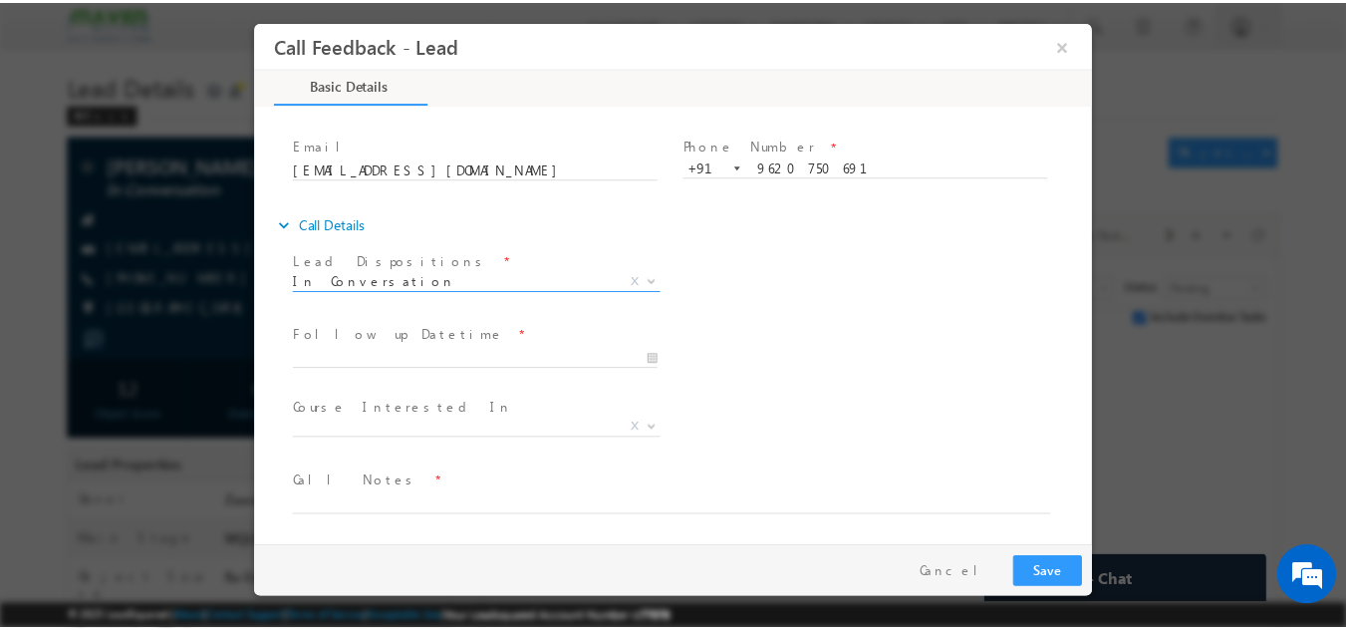
scroll to position [106, 0]
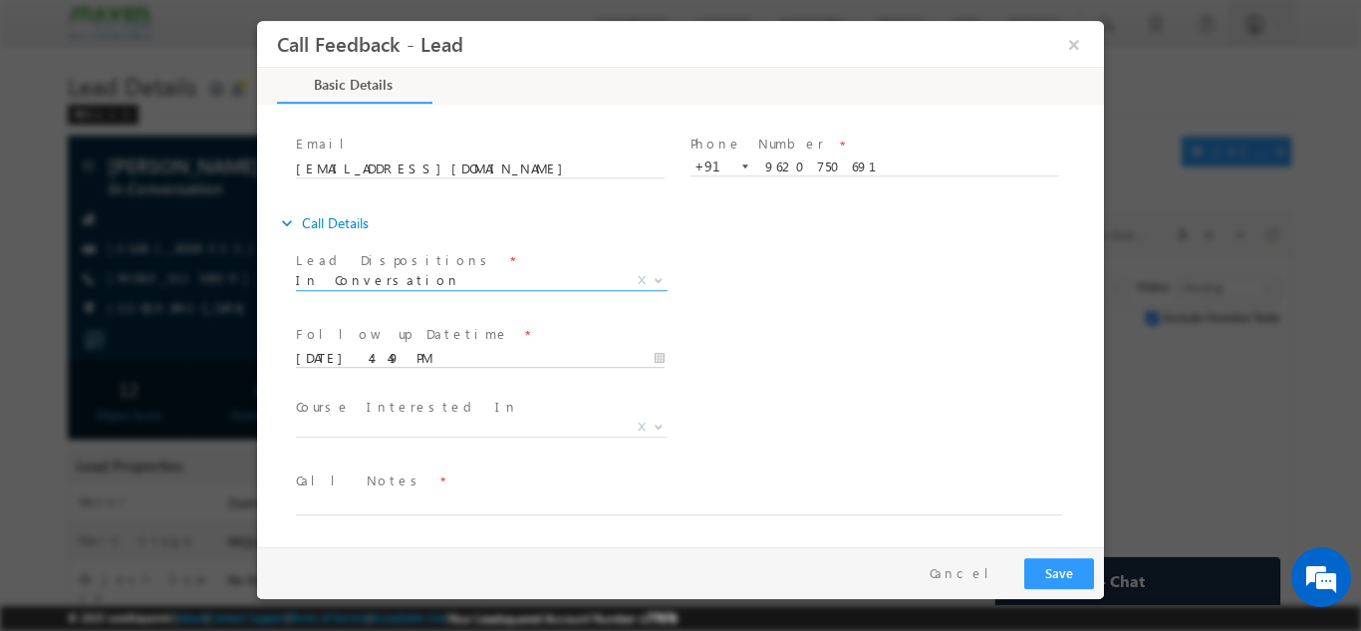
click at [391, 361] on input "09/10/2025 4:49 PM" at bounding box center [480, 358] width 369 height 20
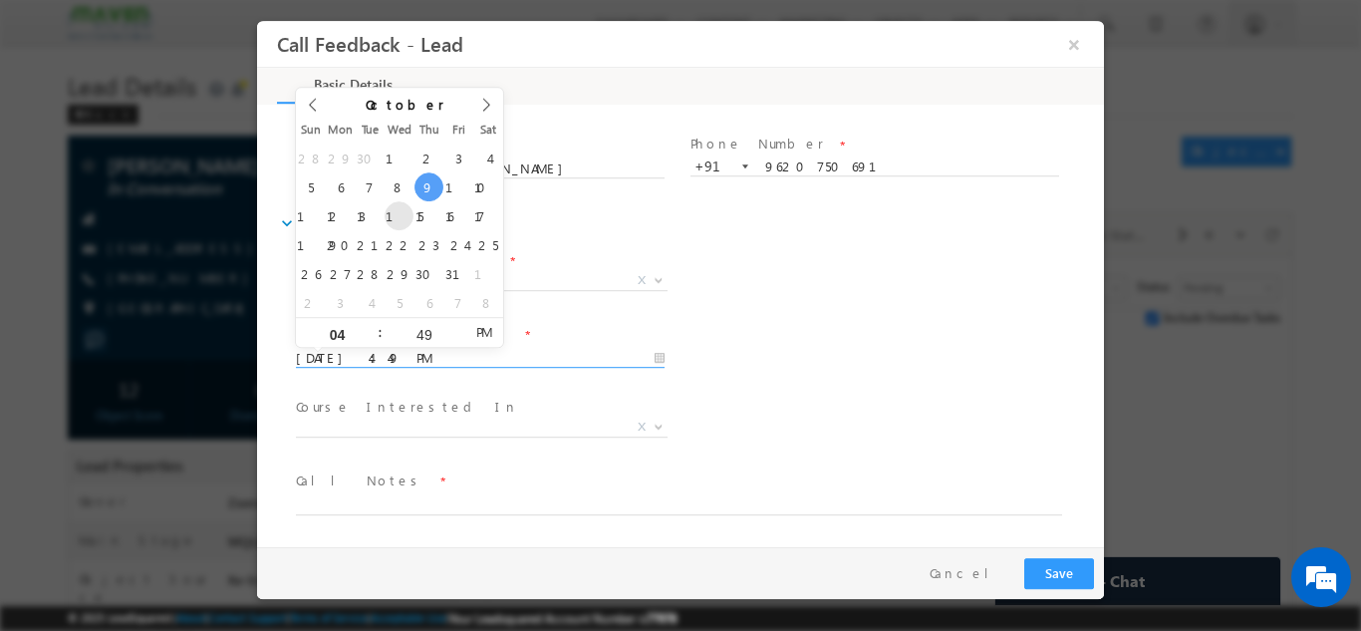
type input "15/10/2025 4:49 PM"
click at [750, 344] on div "Follow up Datetime * 15/10/2025 4:49 PM Program Type * Long Term Short Term X" at bounding box center [698, 356] width 812 height 74
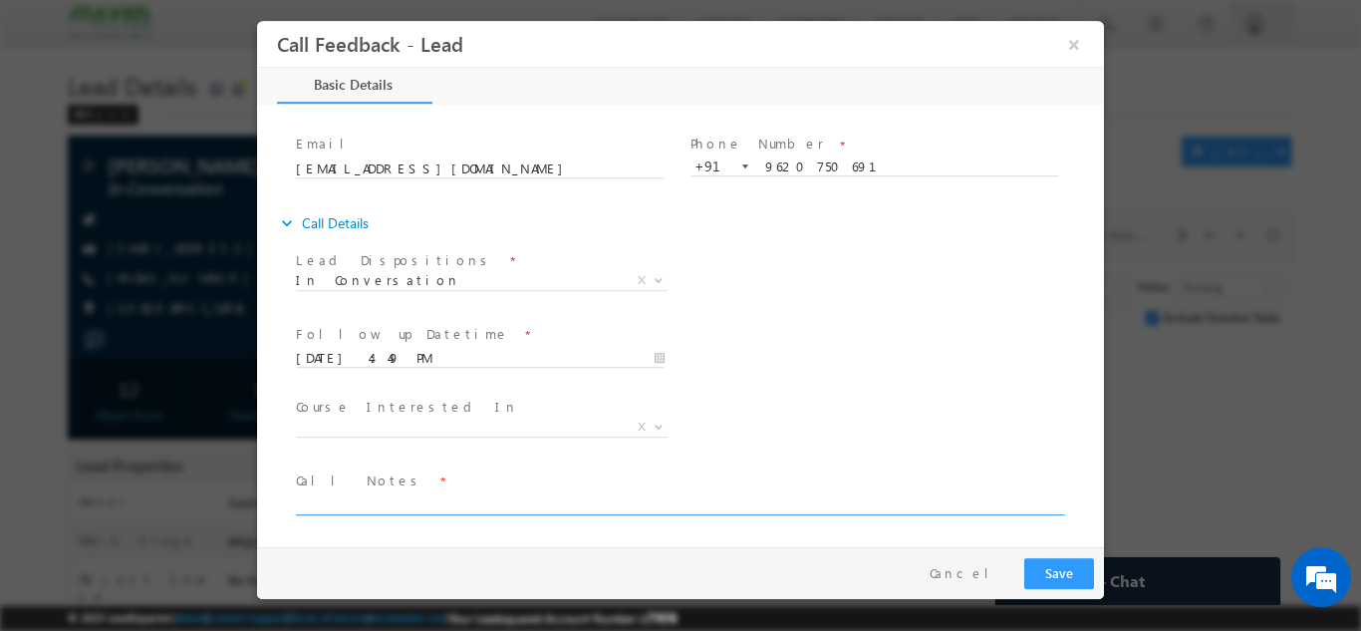
click at [351, 505] on textarea at bounding box center [679, 502] width 766 height 23
type textarea "NPU"
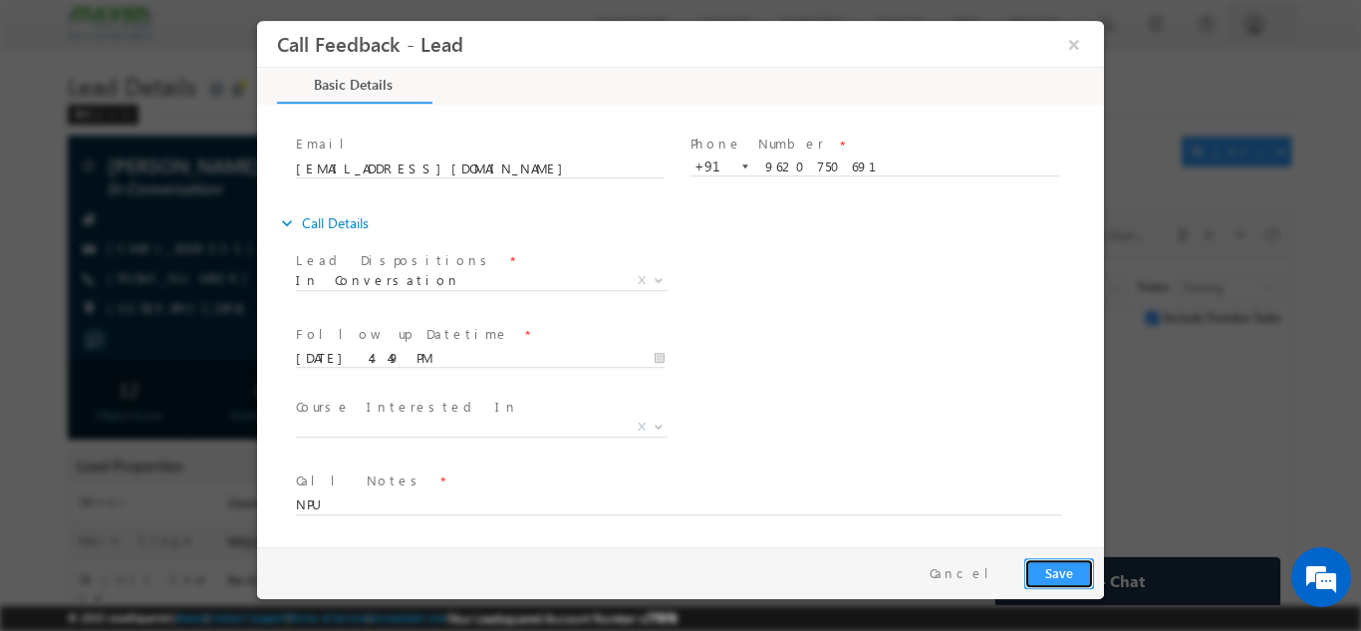
click at [1063, 581] on button "Save" at bounding box center [1059, 572] width 70 height 31
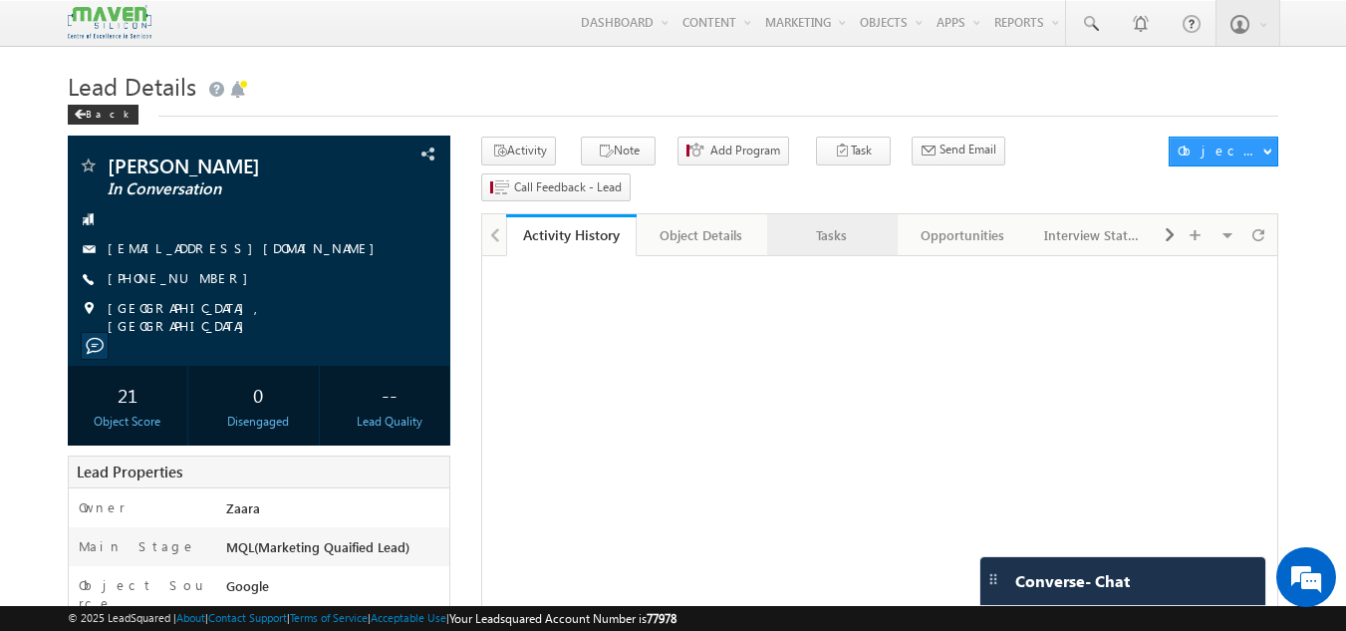
click at [832, 223] on div "Tasks" at bounding box center [831, 235] width 97 height 24
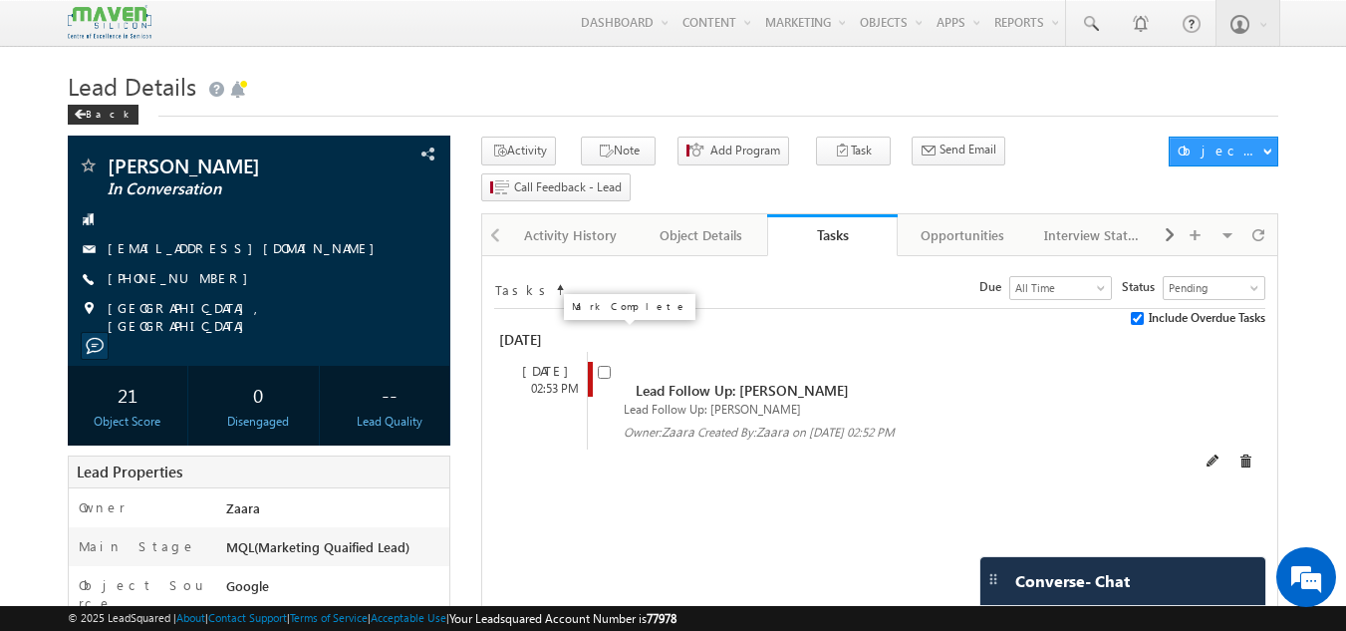
click at [599, 366] on input "checkbox" at bounding box center [604, 372] width 13 height 13
checkbox input "false"
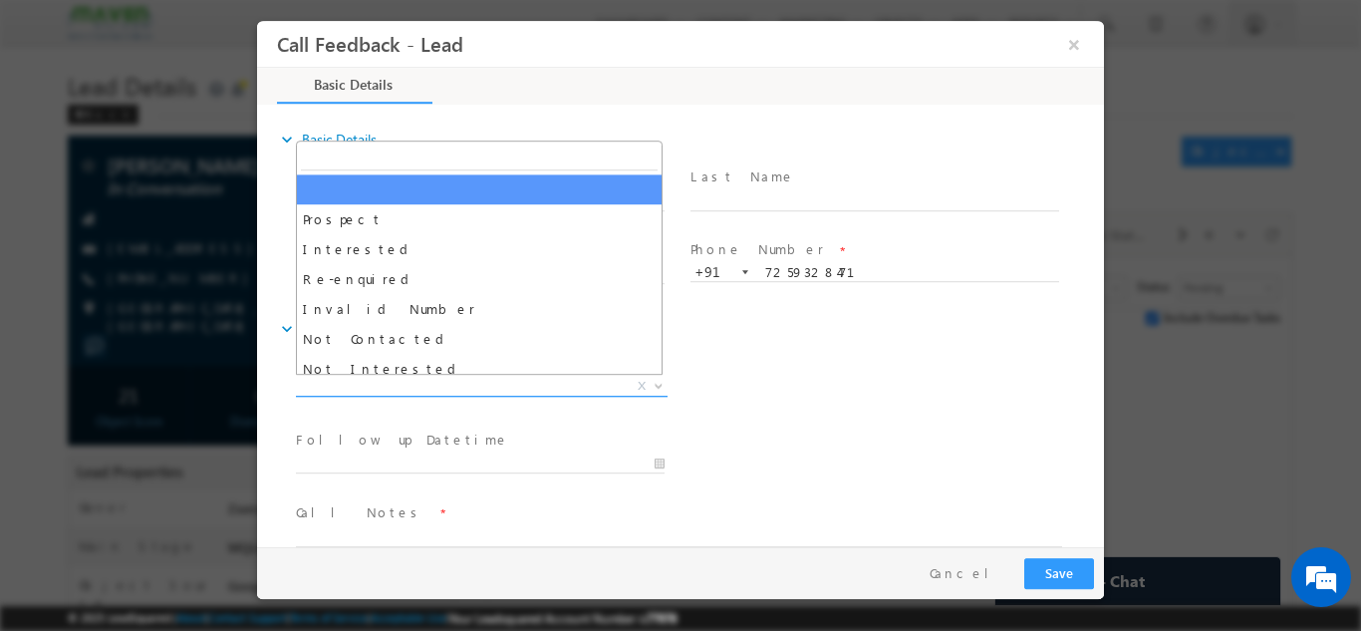
click at [408, 379] on span "X" at bounding box center [482, 386] width 372 height 20
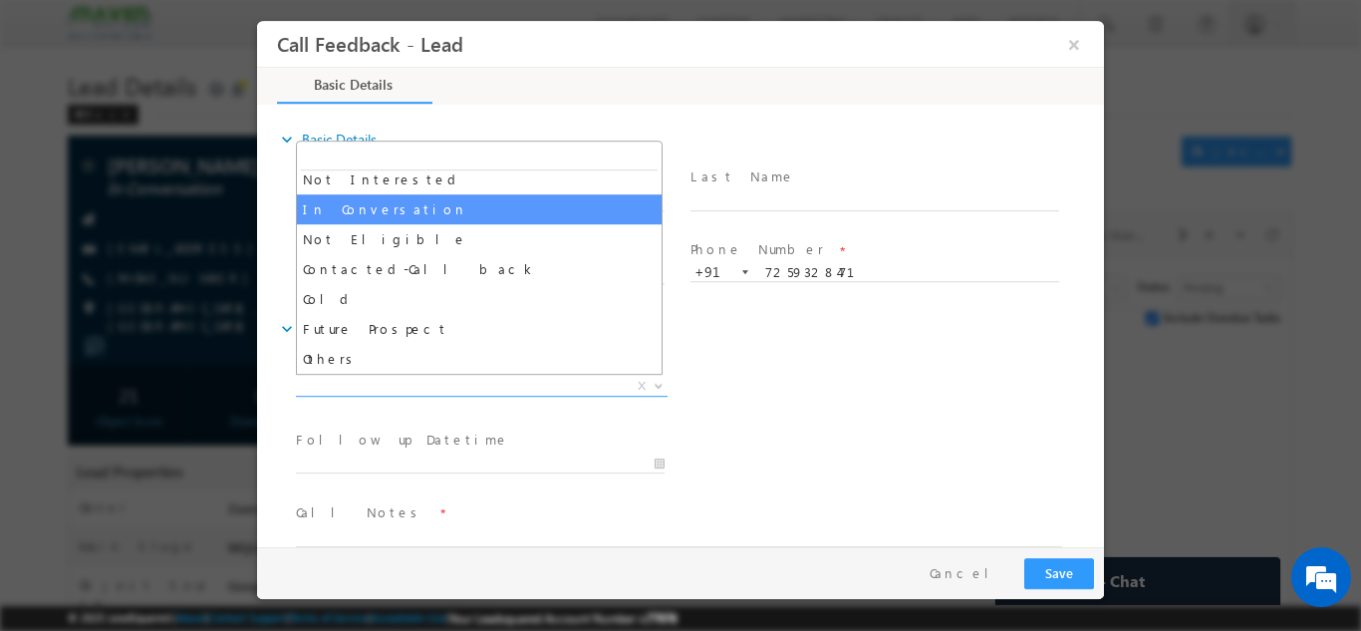
select select "In Conversation"
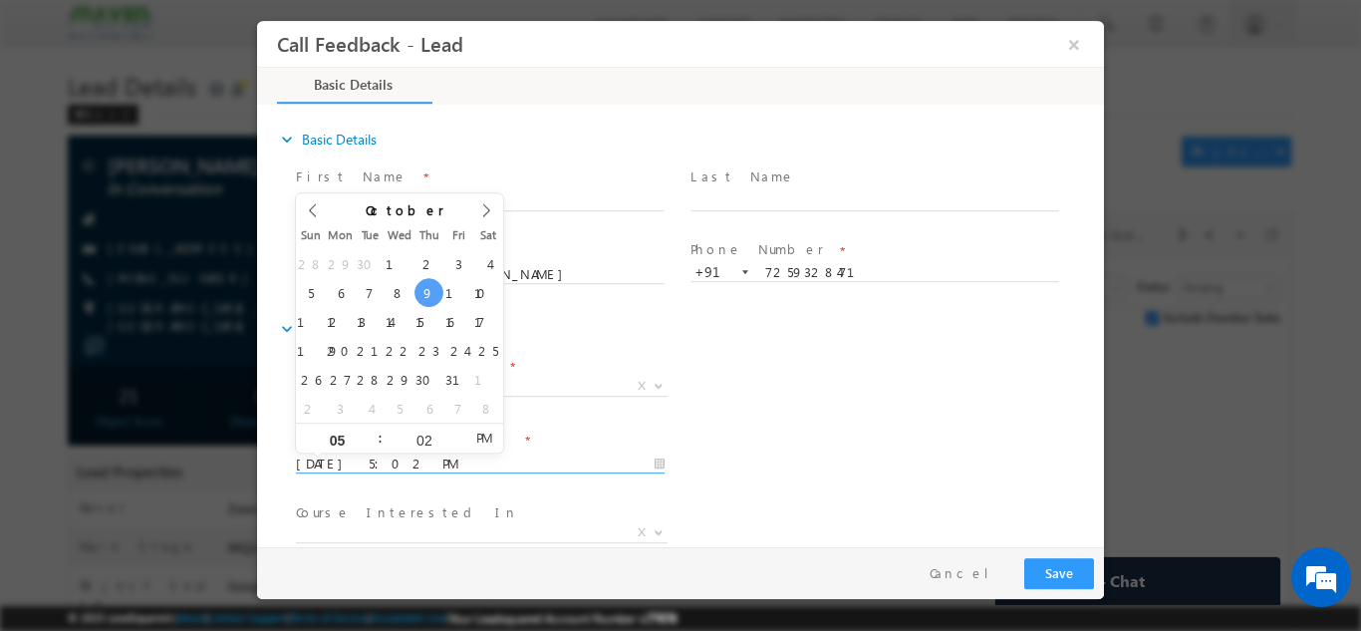
click at [405, 461] on input "[DATE] 5:02 PM" at bounding box center [480, 463] width 369 height 20
type input "[DATE] 5:02 PM"
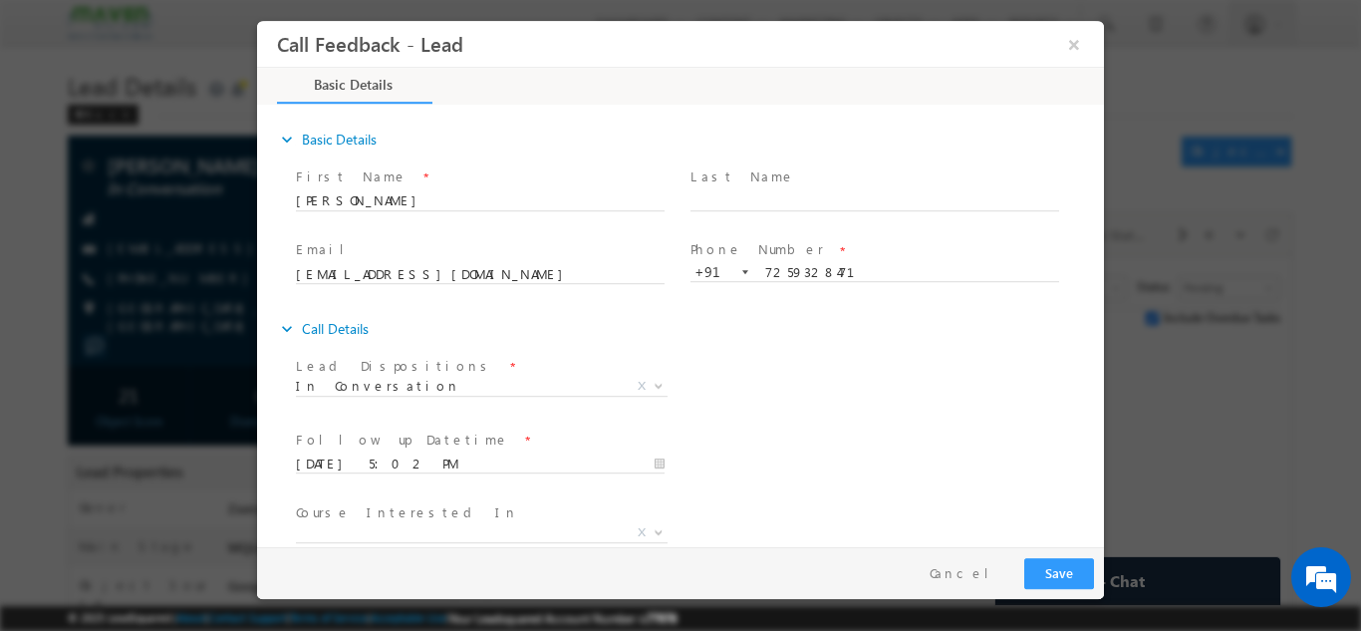
click at [807, 398] on div "Lead Dispositions * Prospect Interested Re-enquired Invalid Number Not Contacte…" at bounding box center [698, 388] width 812 height 74
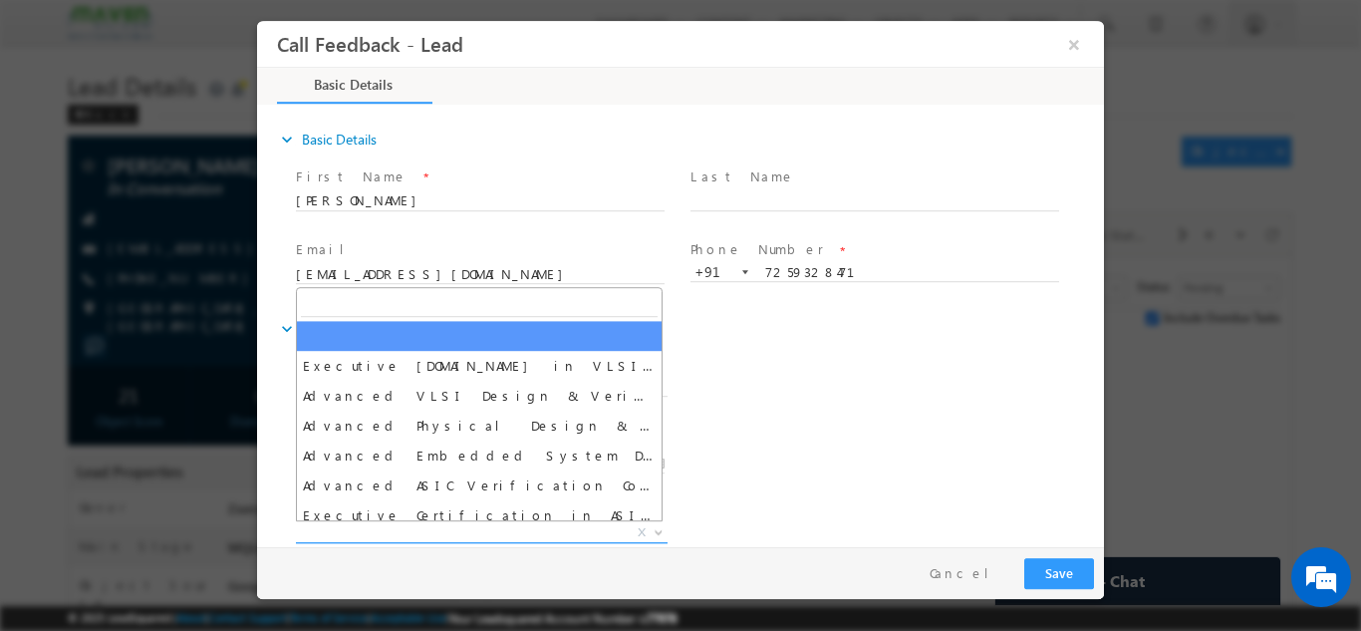
click at [330, 529] on span "X" at bounding box center [482, 532] width 372 height 20
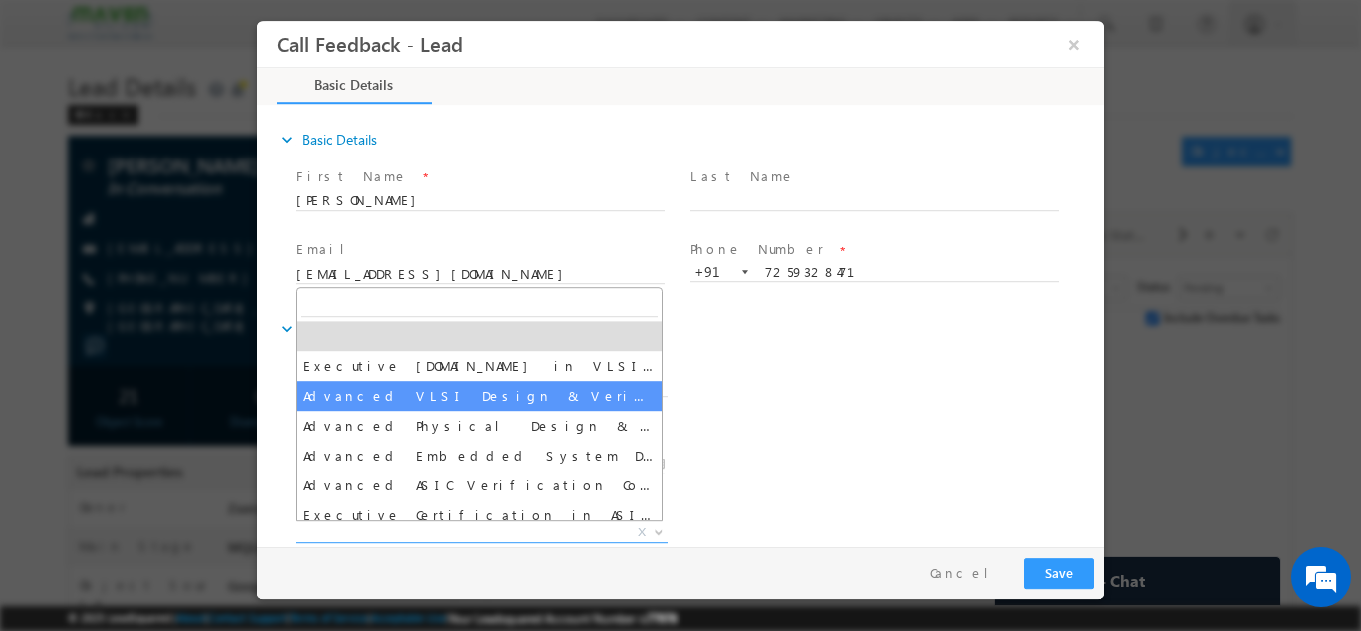
click at [1050, 384] on div "Lead Dispositions * Prospect Interested Re-enquired Invalid Number Not Contacte…" at bounding box center [698, 388] width 812 height 74
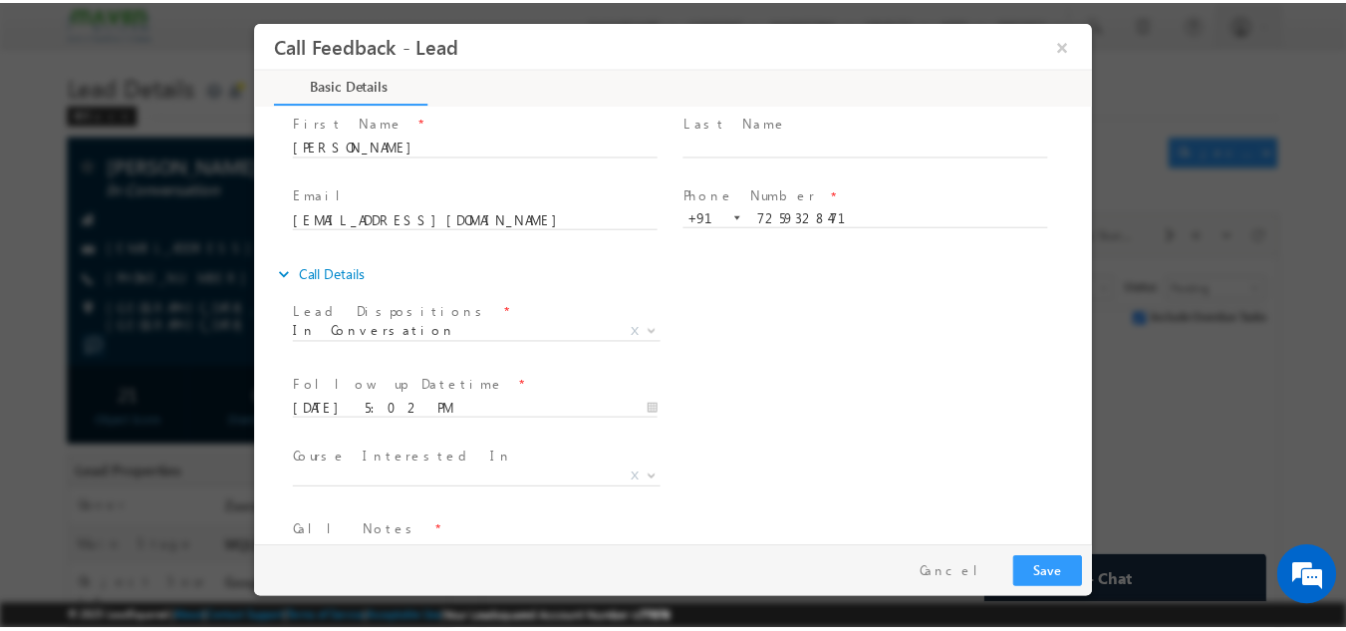
scroll to position [106, 0]
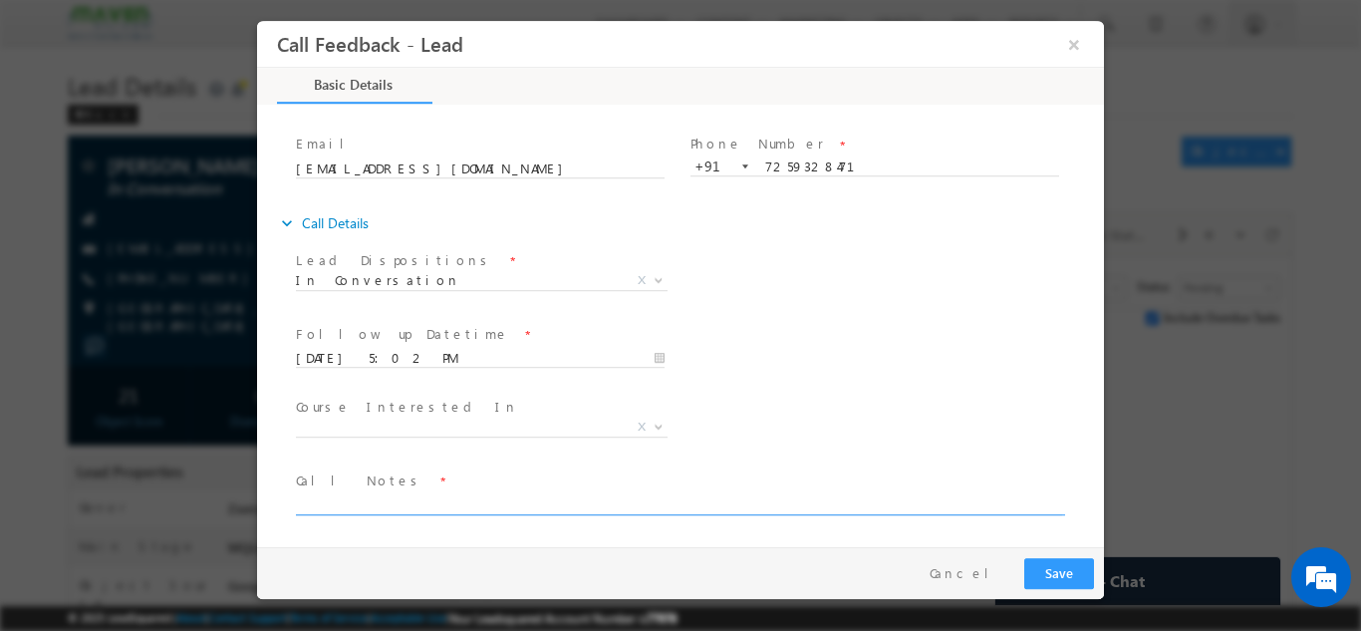
click at [368, 510] on textarea at bounding box center [679, 502] width 766 height 23
type textarea "Called him multiple times but no response"
click at [1064, 575] on button "Save" at bounding box center [1059, 572] width 70 height 31
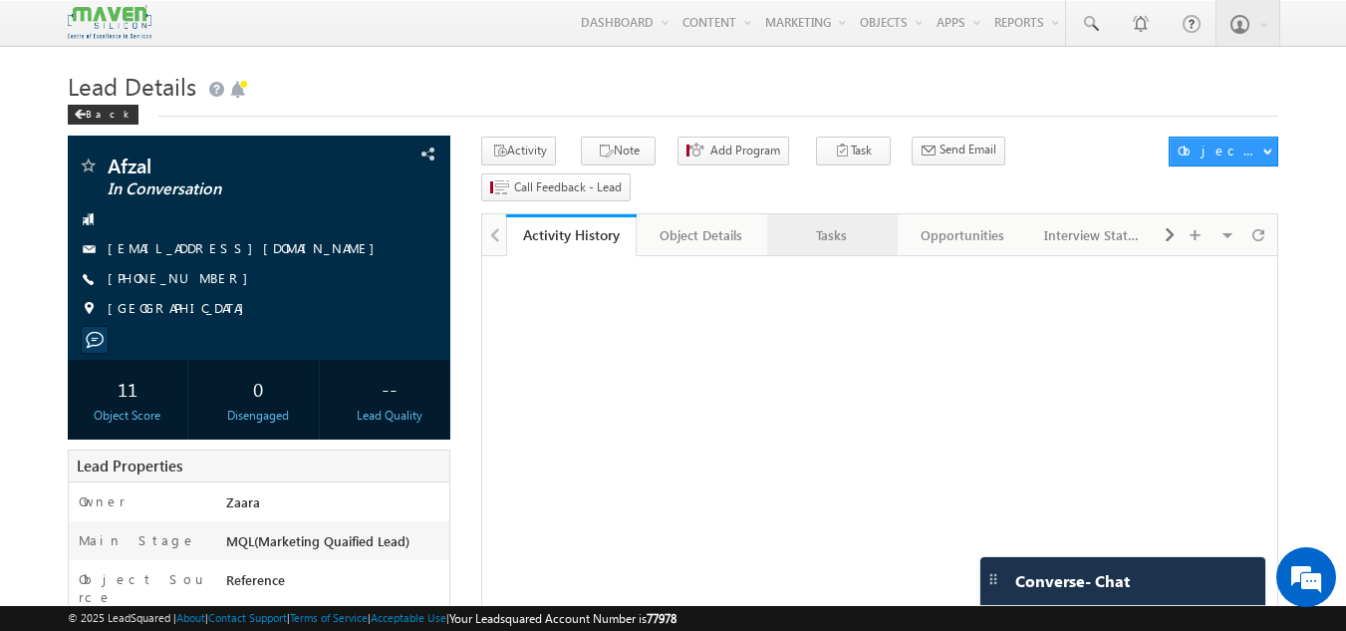
click at [810, 223] on div "Tasks" at bounding box center [831, 235] width 97 height 24
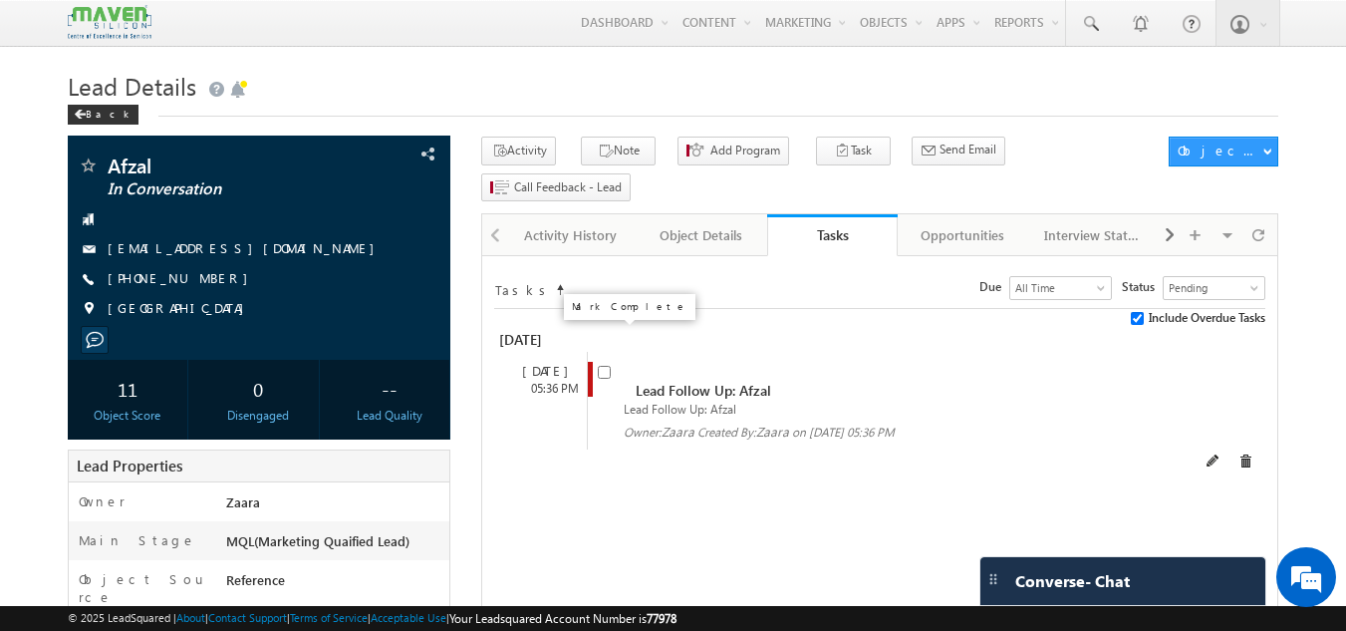
click at [604, 366] on input "checkbox" at bounding box center [604, 372] width 13 height 13
checkbox input "false"
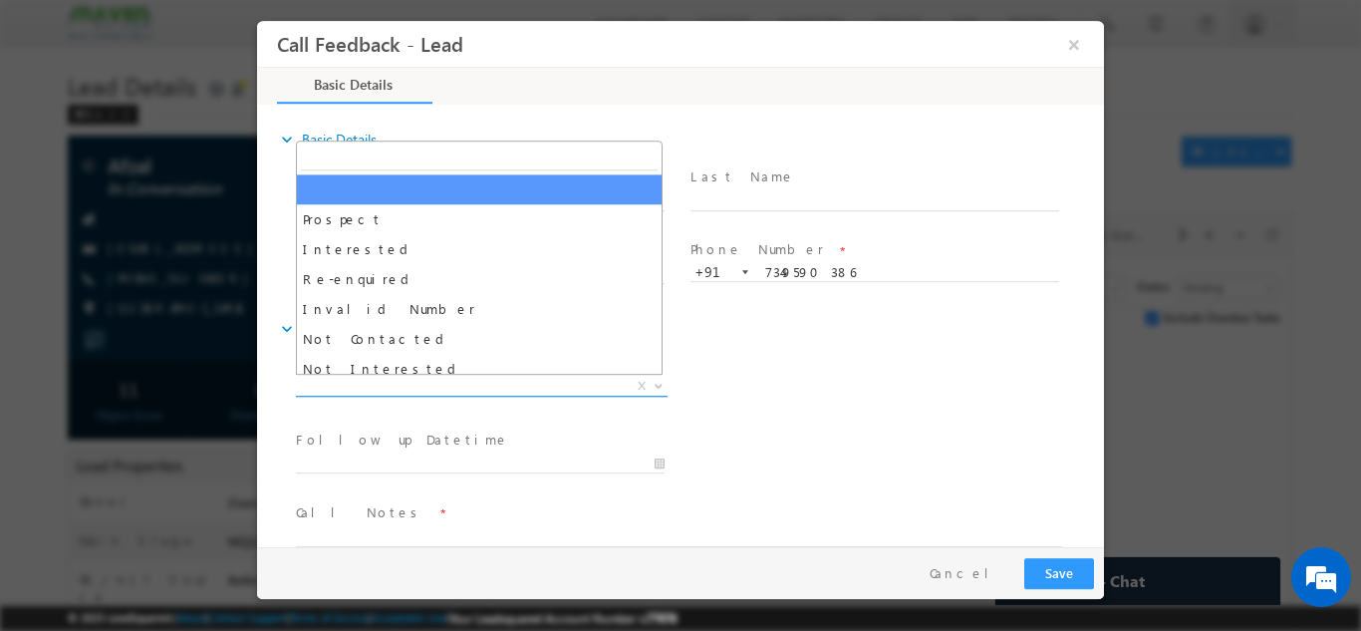
click at [356, 383] on span "X" at bounding box center [482, 386] width 372 height 20
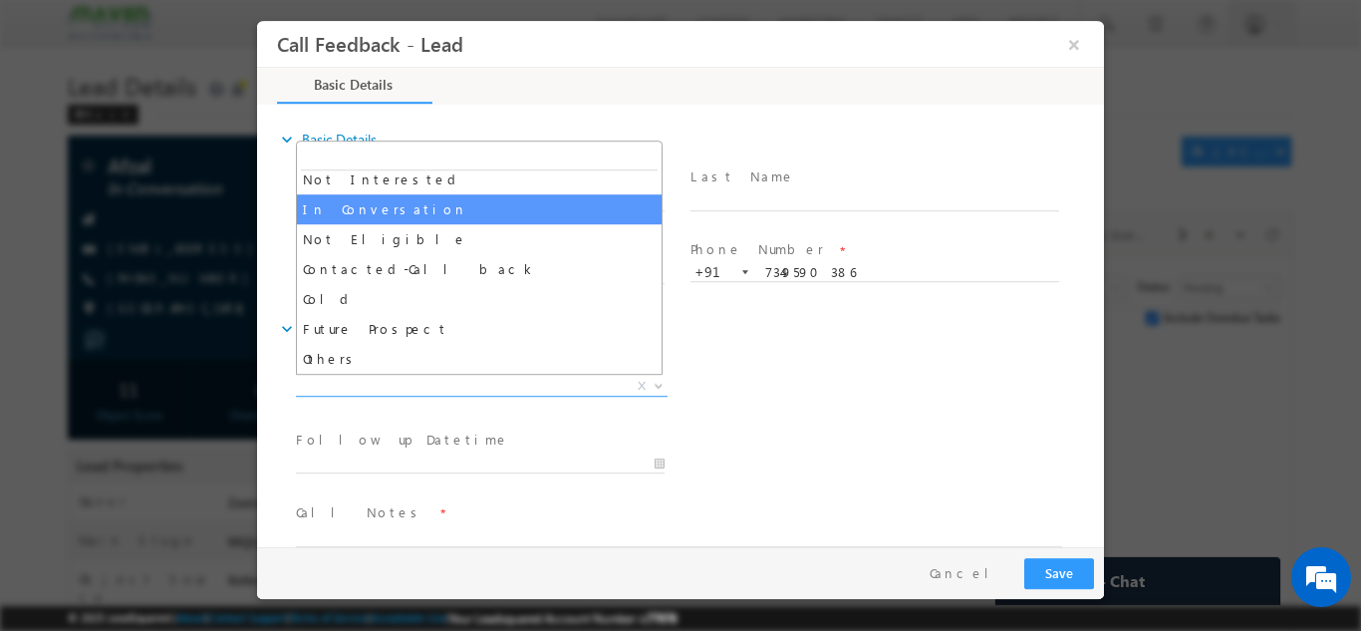
select select "In Conversation"
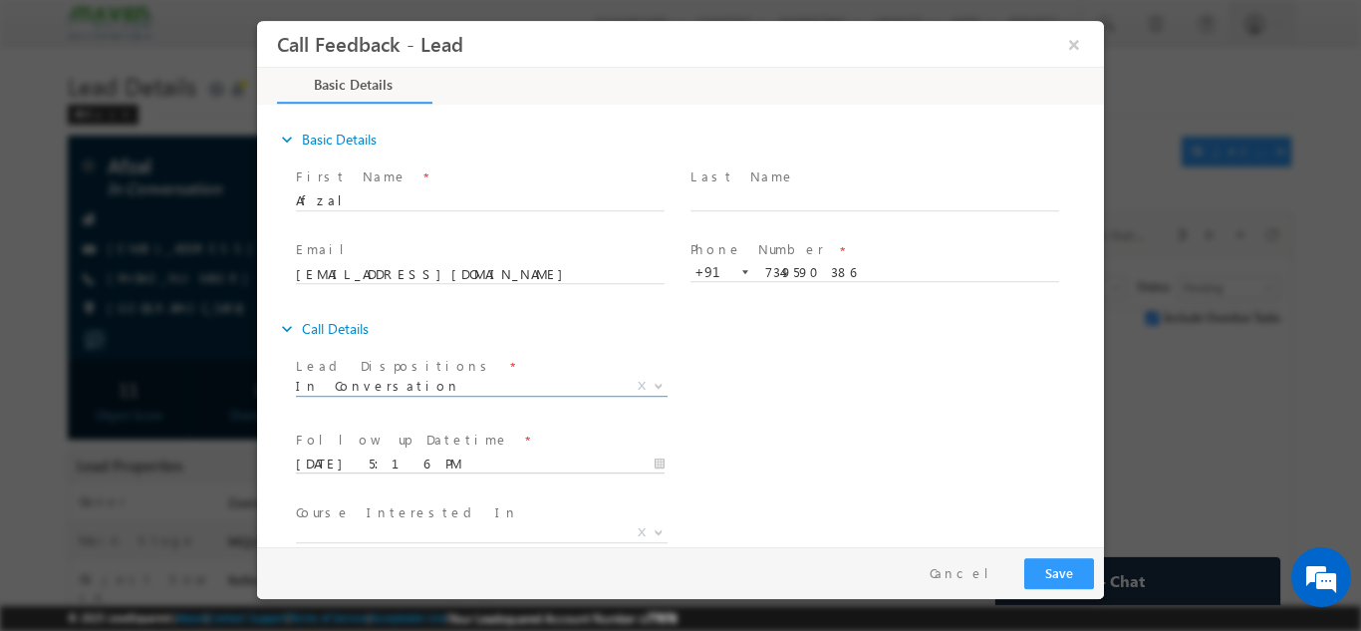
drag, startPoint x: 375, startPoint y: 457, endPoint x: 373, endPoint y: 439, distance: 18.0
click at [375, 458] on input "09/10/2025 5:16 PM" at bounding box center [480, 463] width 369 height 20
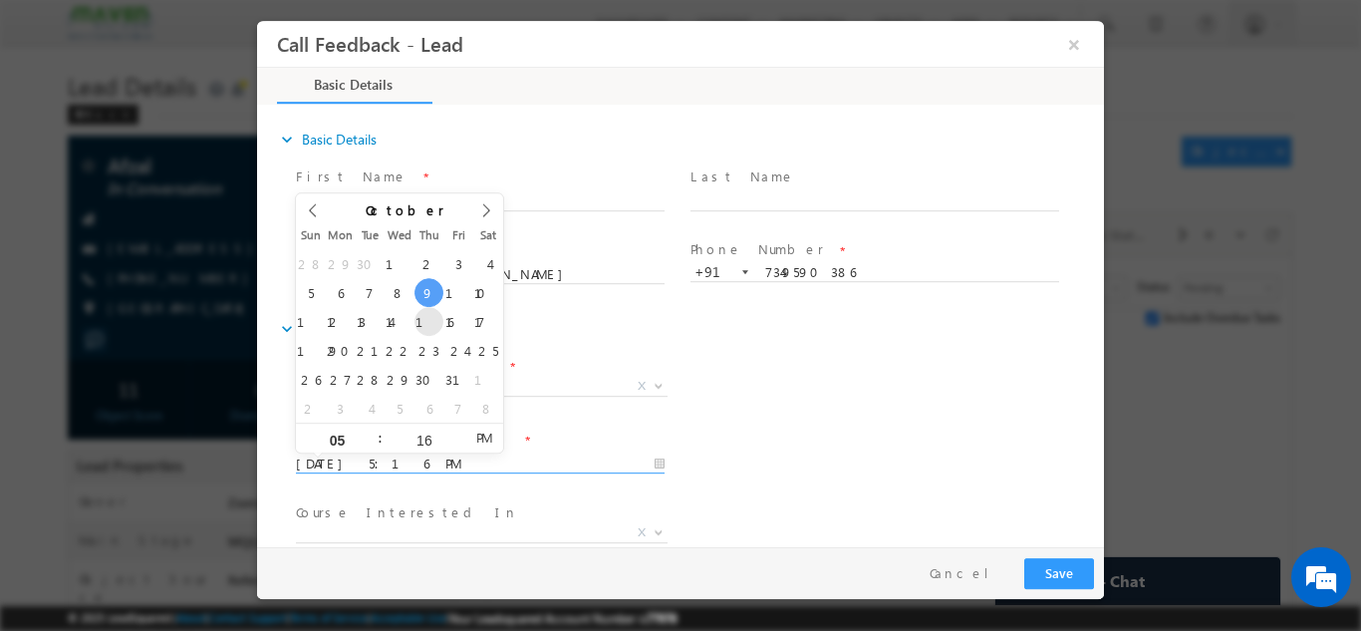
type input "16/10/2025 5:16 PM"
click at [739, 355] on div "Lead Dispositions * Prospect Interested Re-enquired Invalid Number Not Contacte…" at bounding box center [698, 388] width 812 height 74
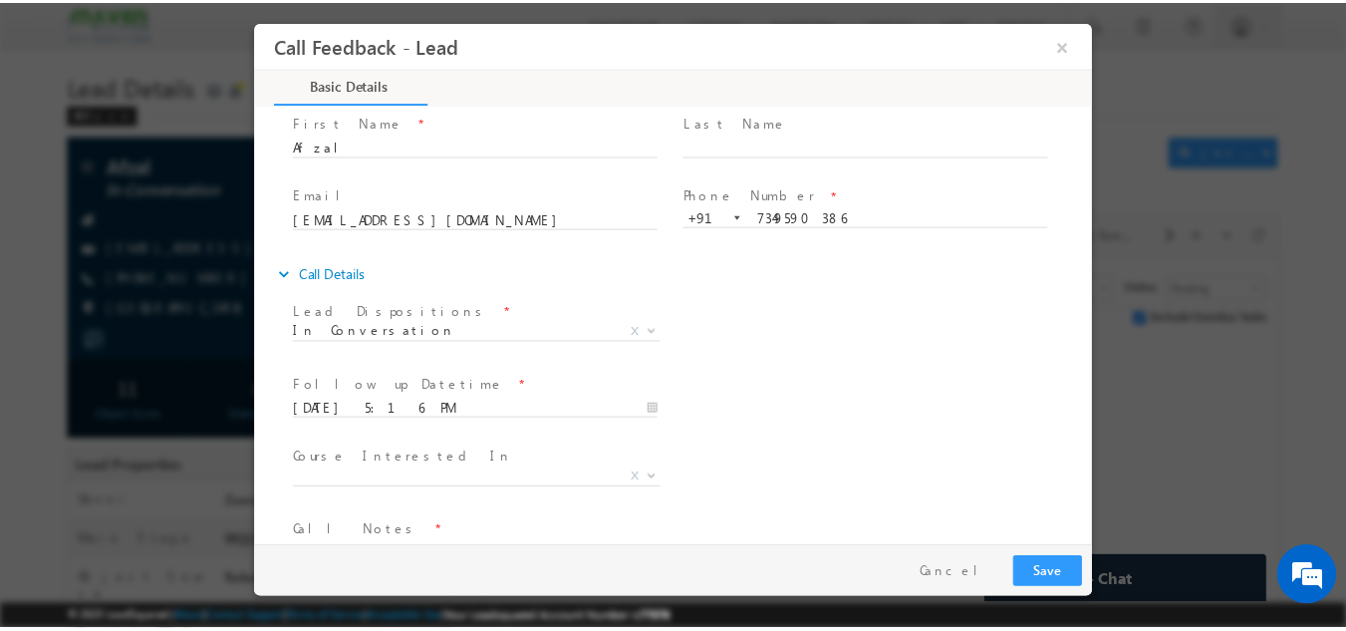
scroll to position [106, 0]
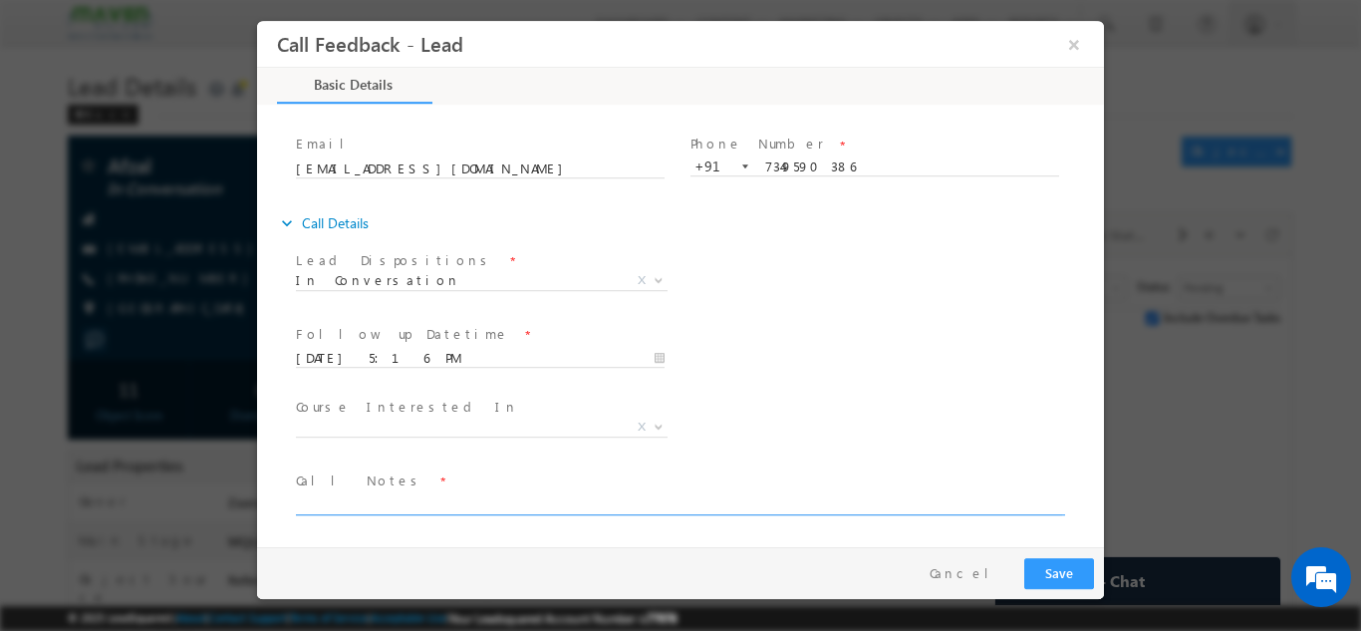
click at [338, 507] on textarea at bounding box center [679, 502] width 766 height 23
type textarea "NPU"
click at [1056, 580] on button "Save" at bounding box center [1059, 572] width 70 height 31
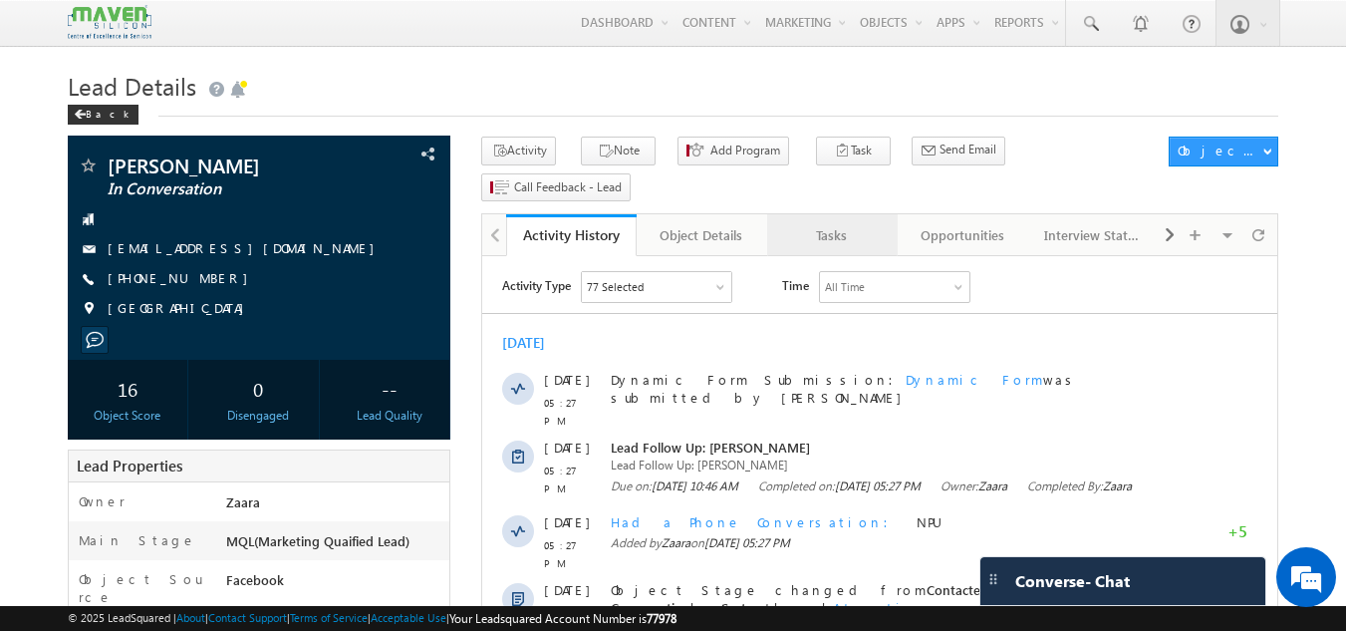
click at [834, 223] on div "Tasks" at bounding box center [831, 235] width 97 height 24
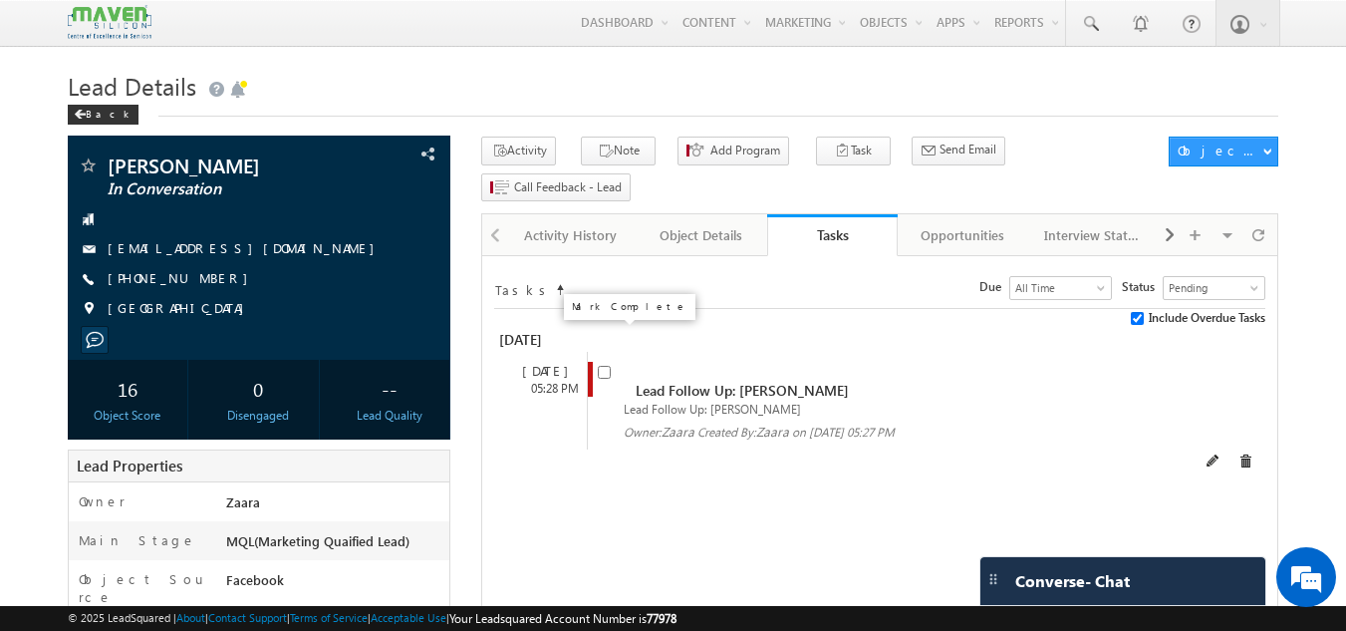
click at [607, 366] on input "checkbox" at bounding box center [604, 372] width 13 height 13
checkbox input "false"
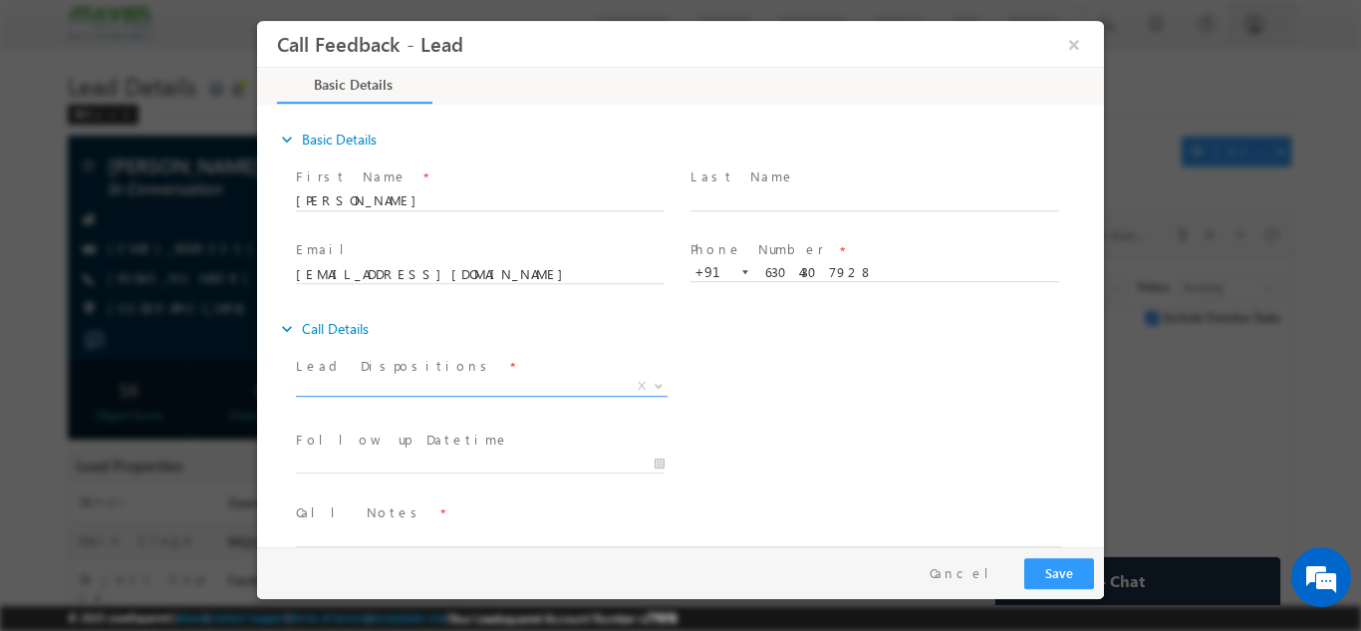
click at [366, 378] on span "X" at bounding box center [482, 386] width 372 height 20
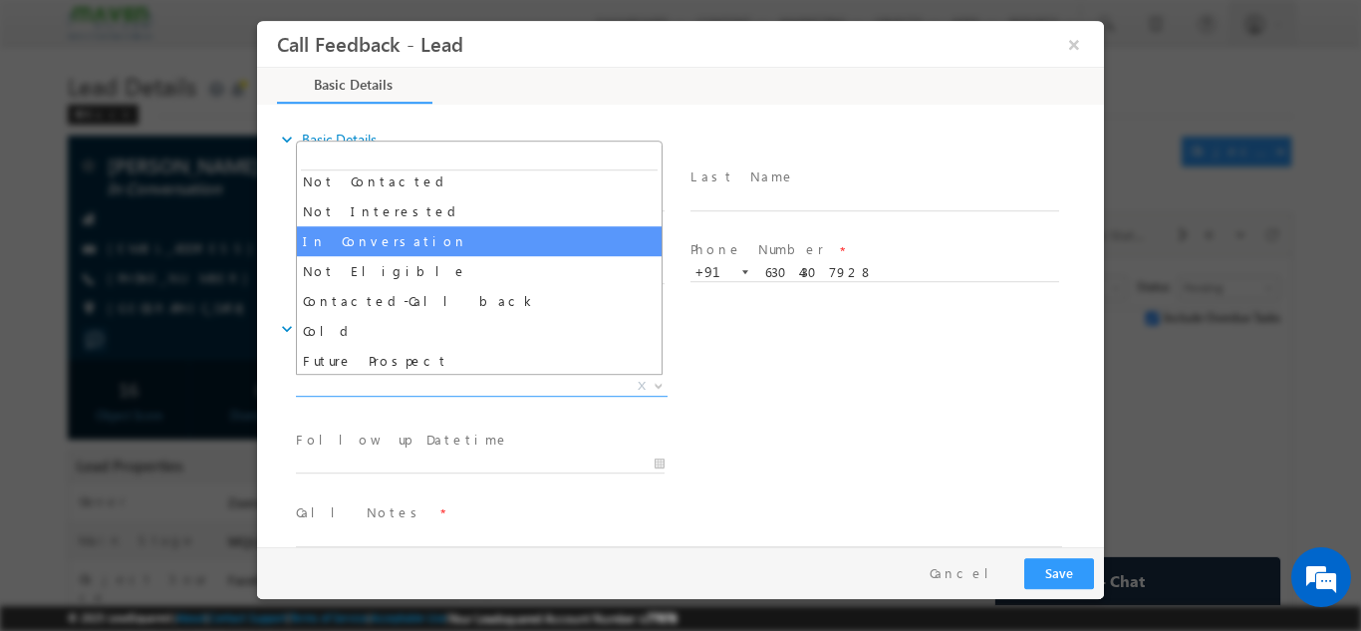
scroll to position [189, 0]
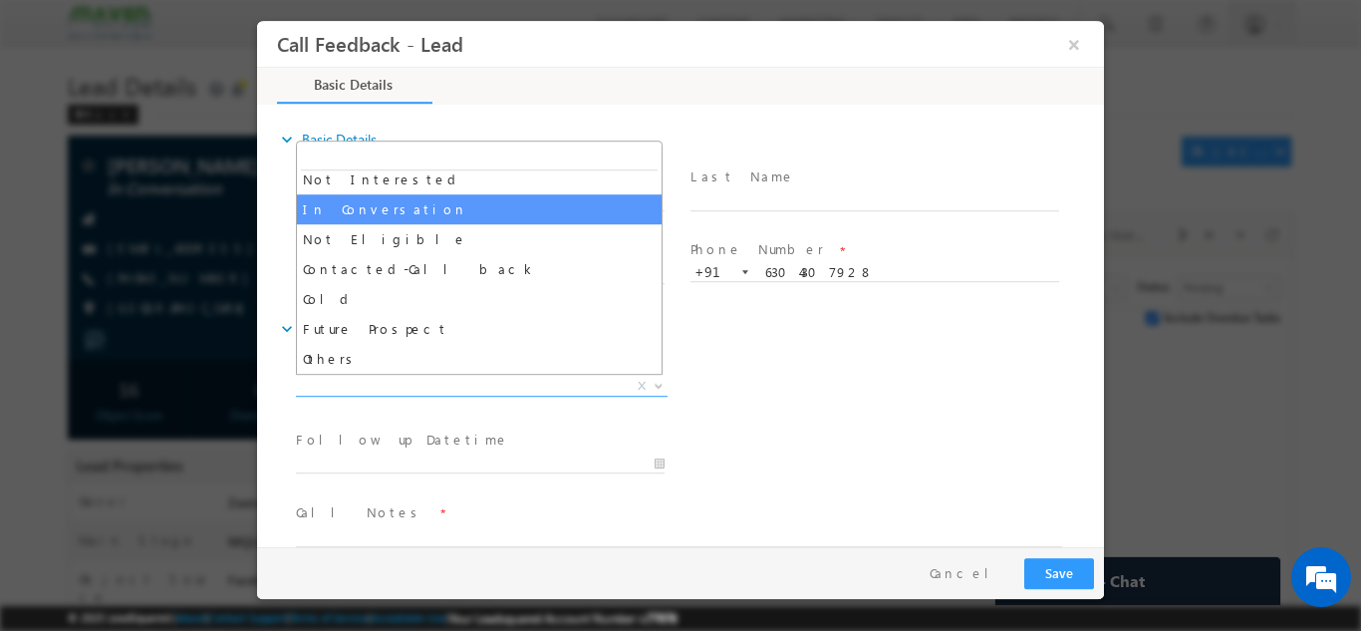
select select "In Conversation"
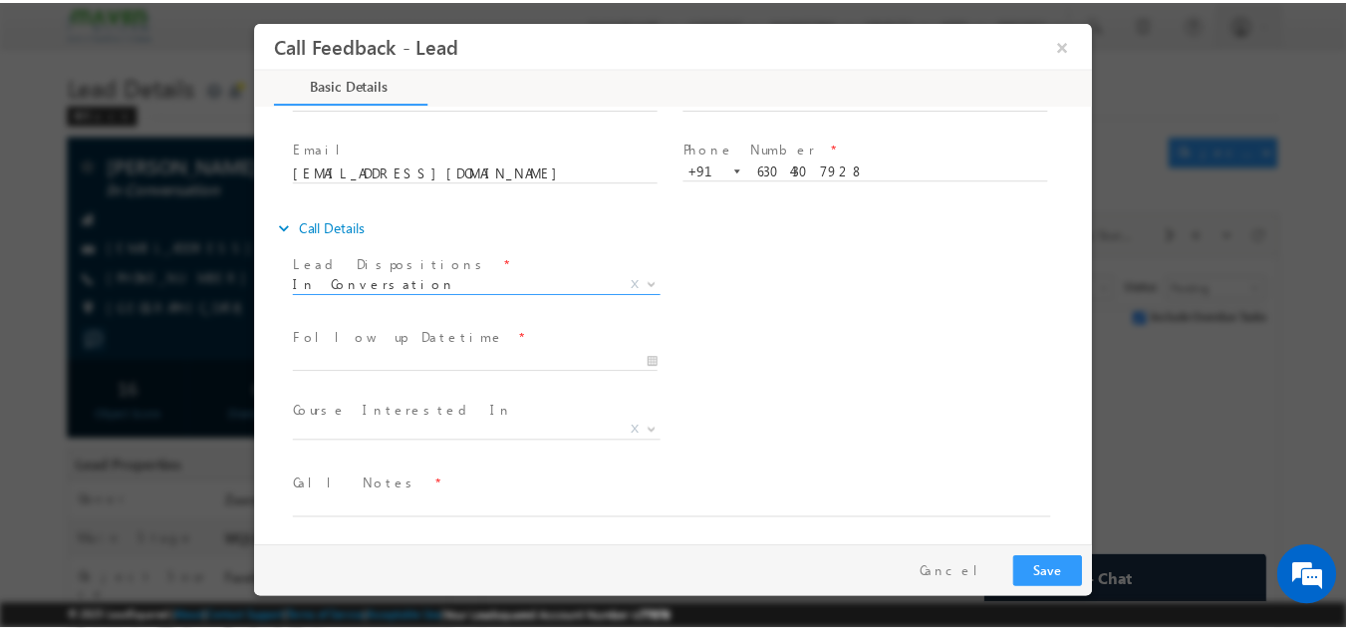
scroll to position [106, 0]
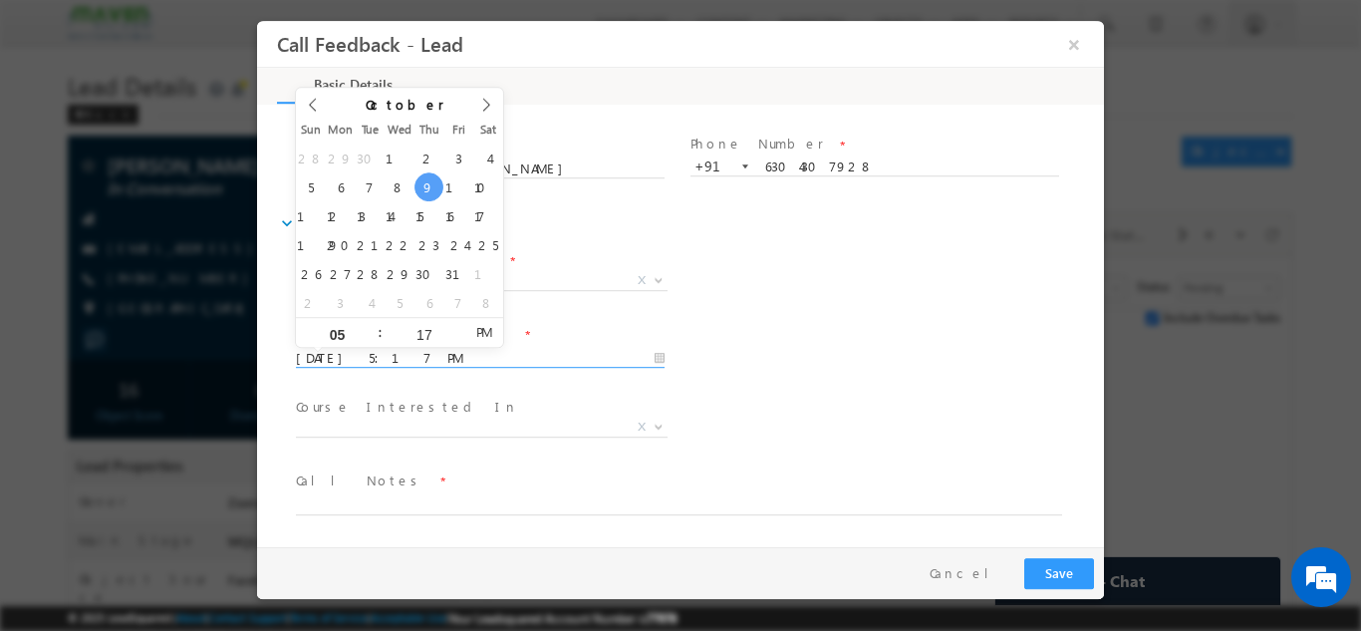
click at [362, 362] on input "09/10/2025 5:17 PM" at bounding box center [480, 358] width 369 height 20
type input "17/10/2025 5:17 PM"
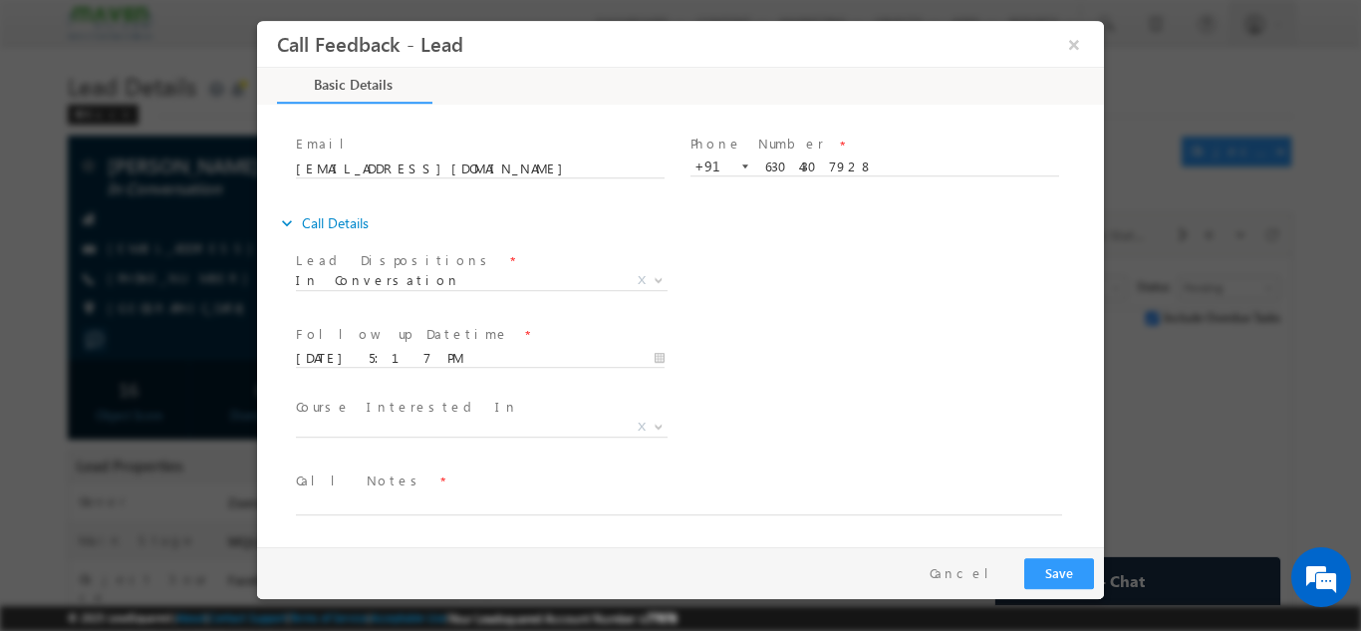
click at [714, 296] on div "Lead Dispositions * Prospect Interested Re-enquired Invalid Number Not Contacte…" at bounding box center [698, 282] width 812 height 74
click at [408, 502] on textarea at bounding box center [679, 502] width 766 height 23
type textarea "NPU"
click at [1066, 585] on button "Save" at bounding box center [1059, 572] width 70 height 31
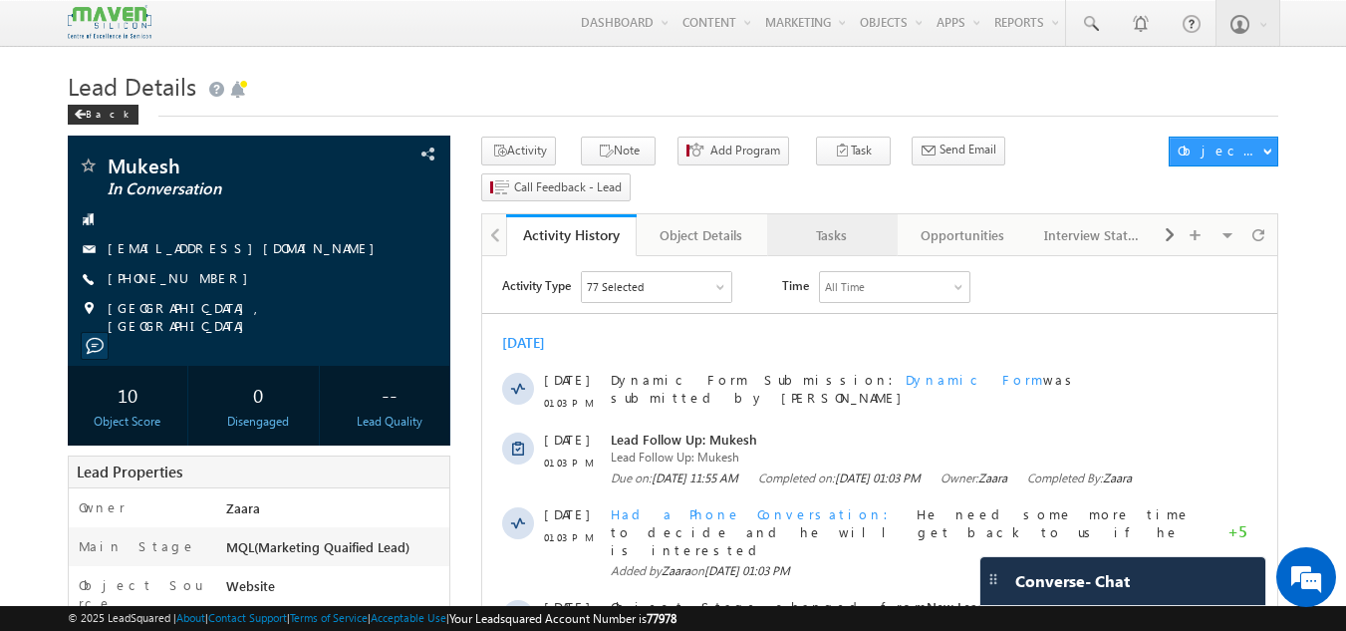
click at [850, 223] on div "Tasks" at bounding box center [831, 235] width 97 height 24
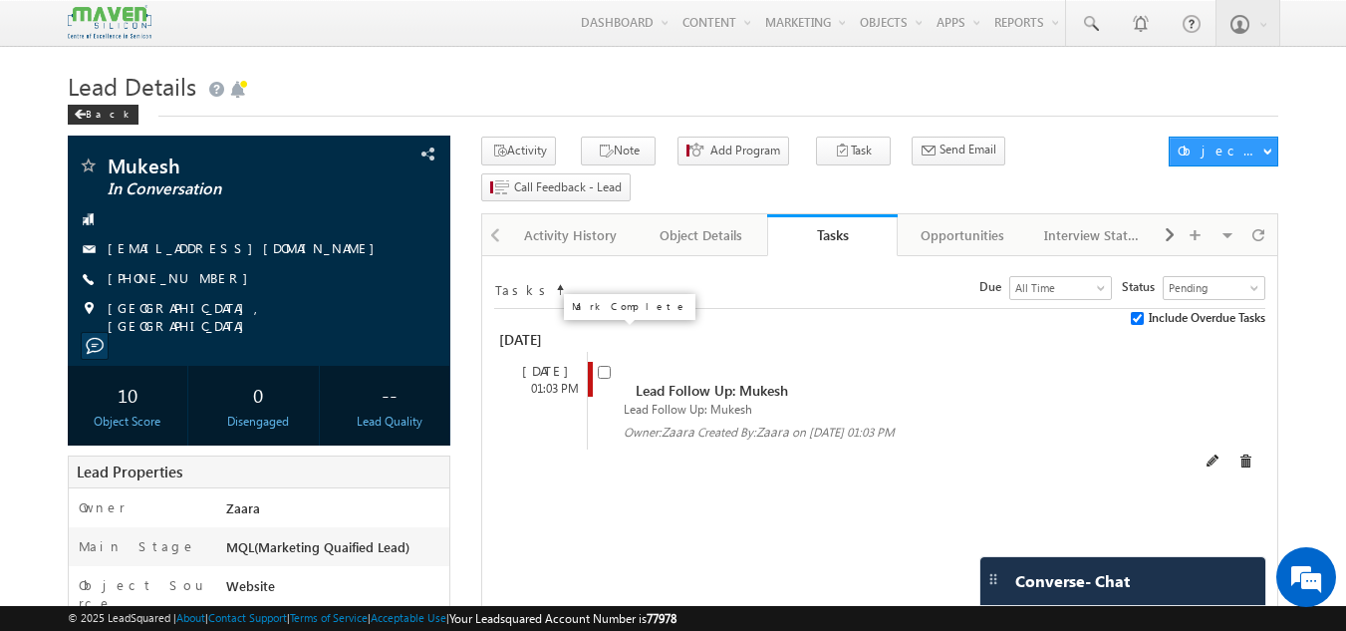
click at [608, 366] on input "checkbox" at bounding box center [604, 372] width 13 height 13
checkbox input "false"
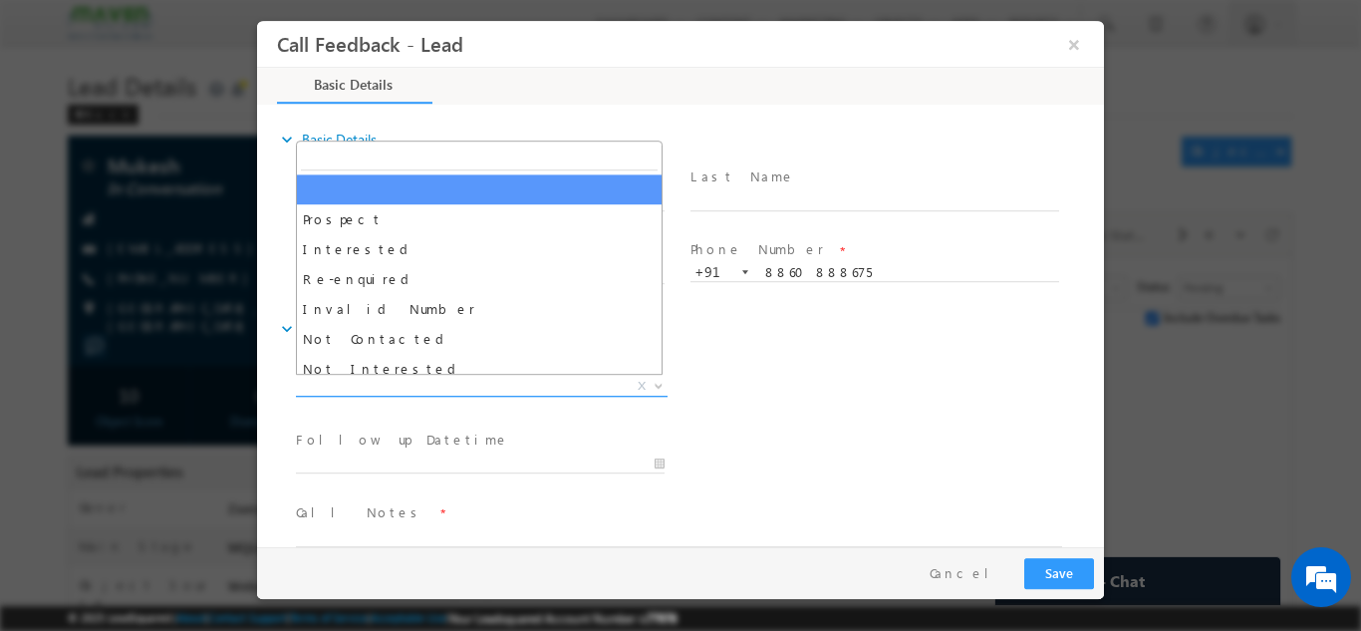
click at [418, 384] on span "X" at bounding box center [482, 386] width 372 height 20
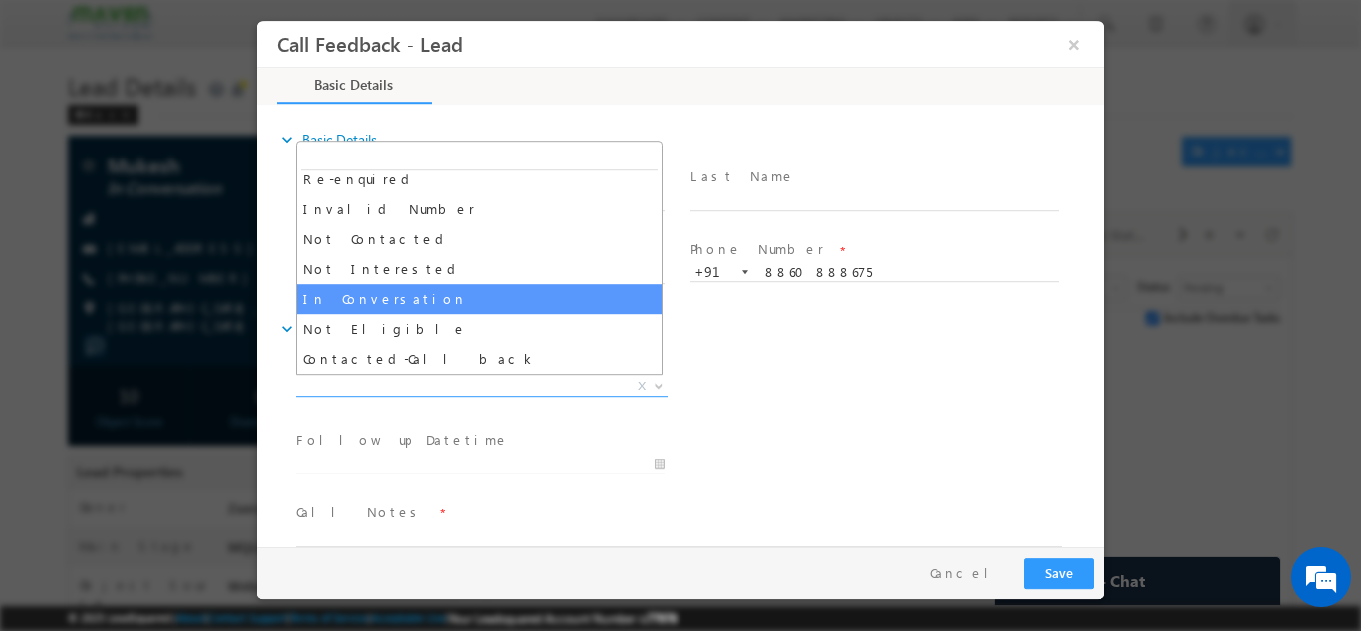
select select "In Conversation"
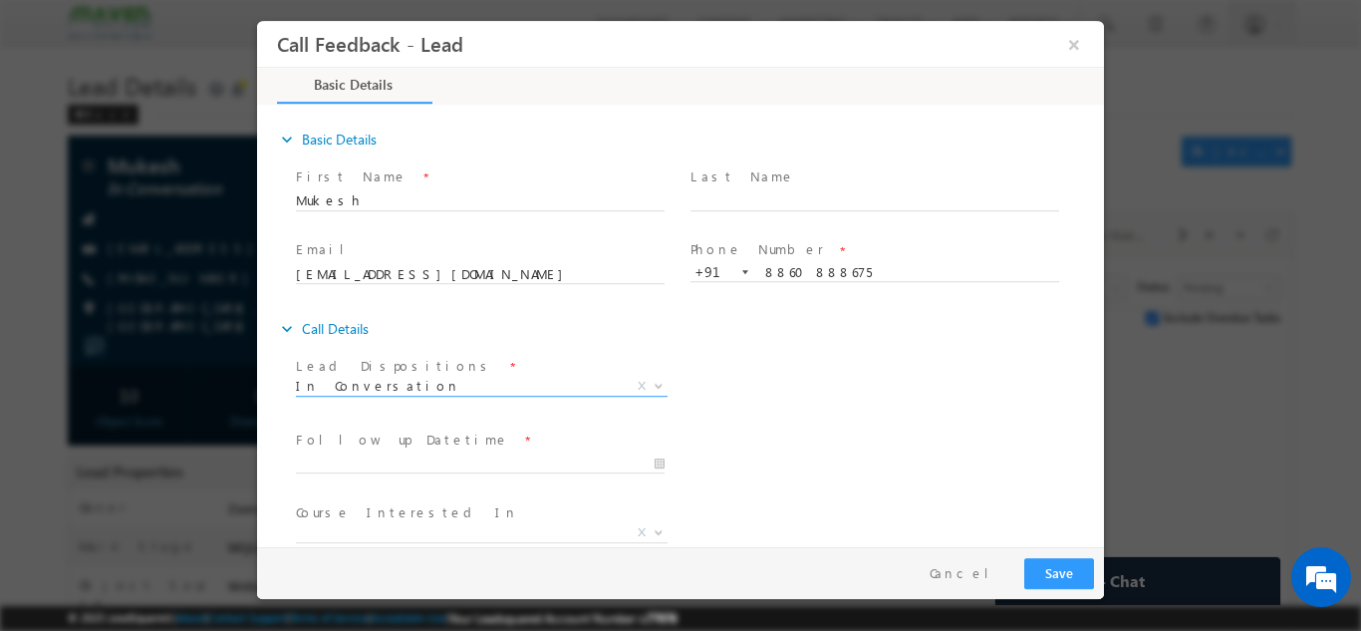
click at [383, 452] on span at bounding box center [489, 463] width 387 height 22
click at [383, 480] on span at bounding box center [480, 482] width 368 height 22
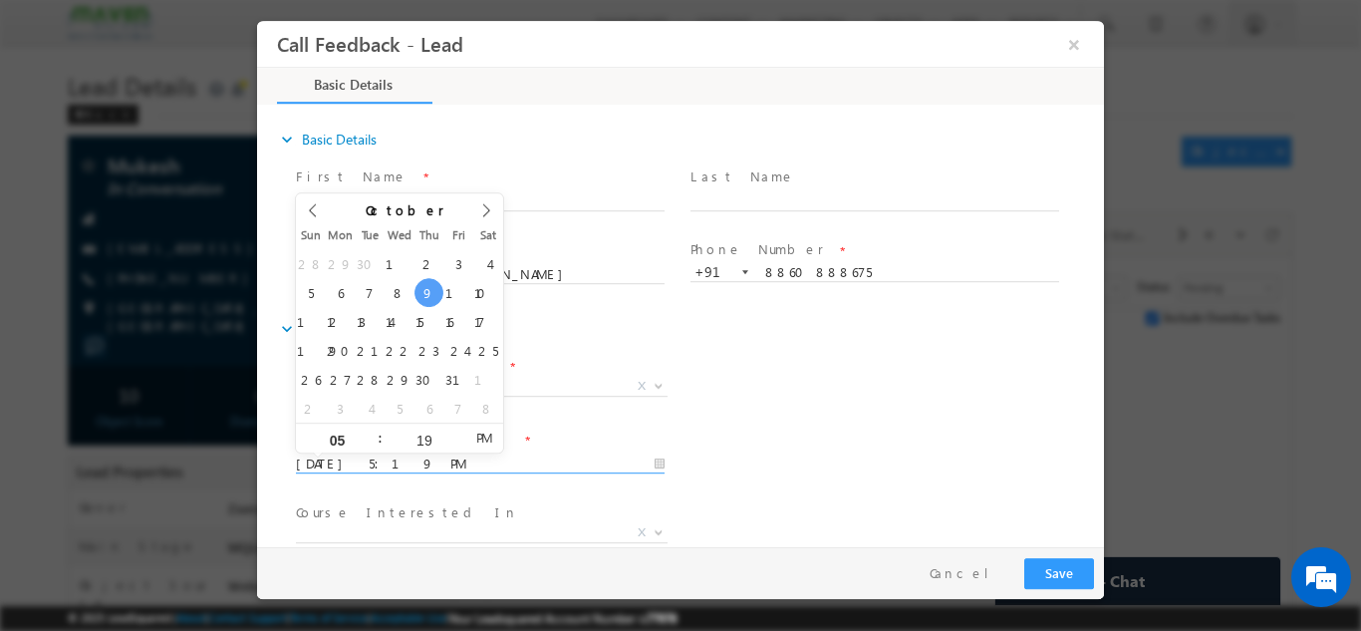
click at [386, 463] on input "09/10/2025 5:19 PM" at bounding box center [480, 463] width 369 height 20
type input "17/10/2025 5:19 PM"
click at [753, 419] on div "Lead Dispositions * Prospect Interested Re-enquired Invalid Number Not Contacte…" at bounding box center [698, 388] width 812 height 74
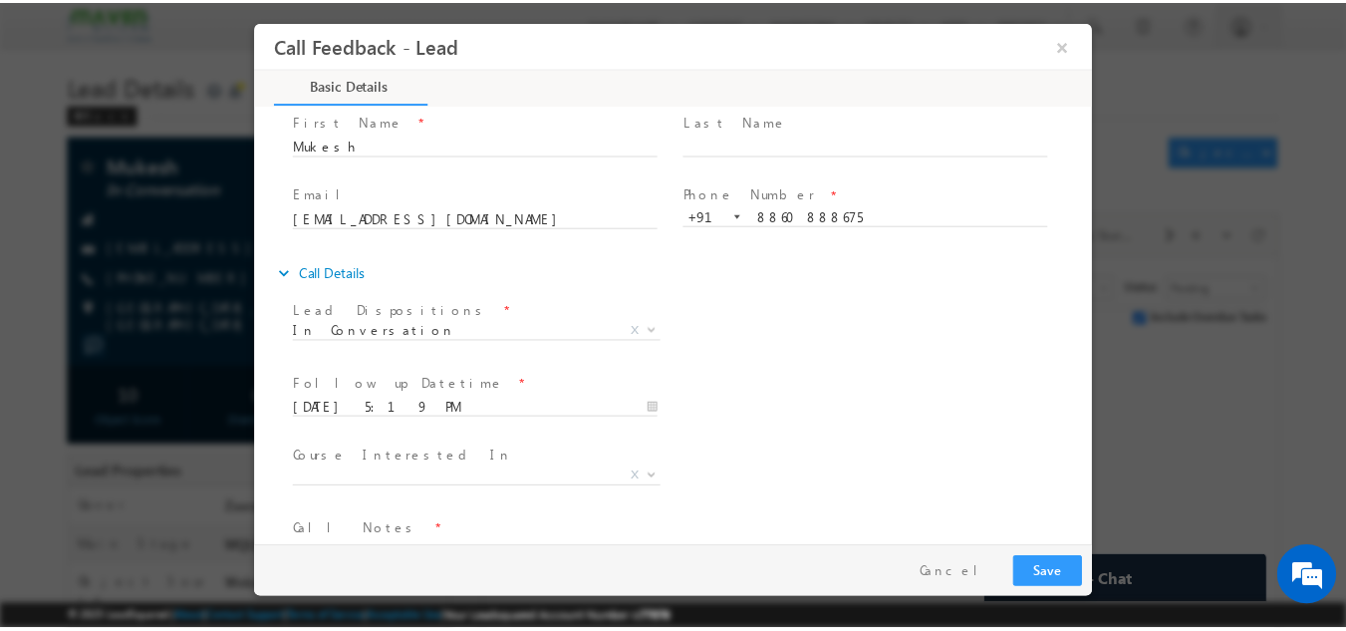
scroll to position [106, 0]
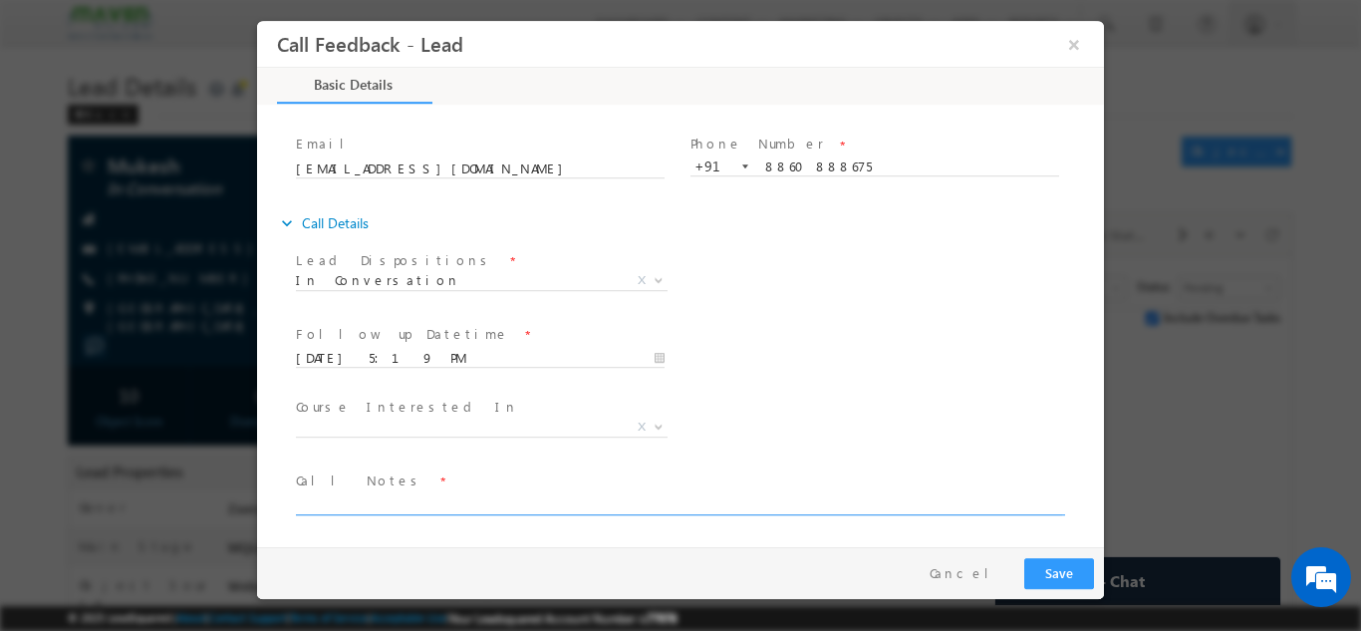
click at [380, 496] on textarea at bounding box center [679, 502] width 766 height 23
type textarea "NPU"
click at [1066, 574] on button "Save" at bounding box center [1059, 572] width 70 height 31
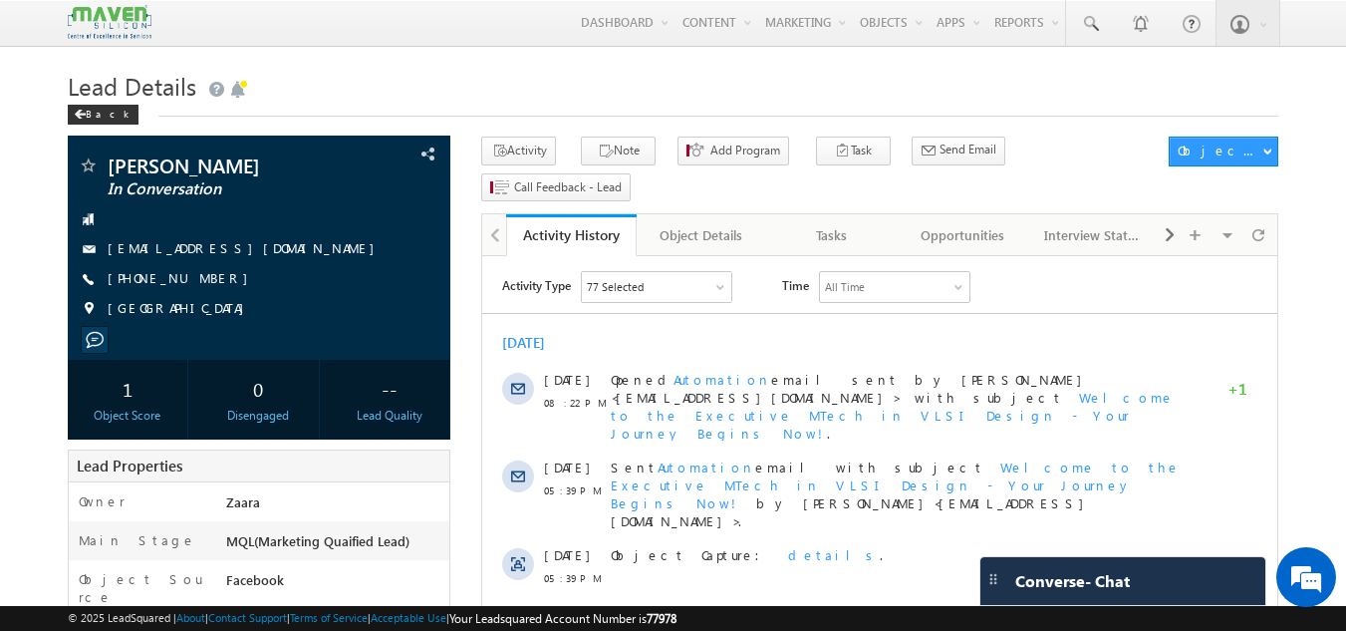
click at [515, 96] on h1 "Lead Details" at bounding box center [674, 84] width 1212 height 39
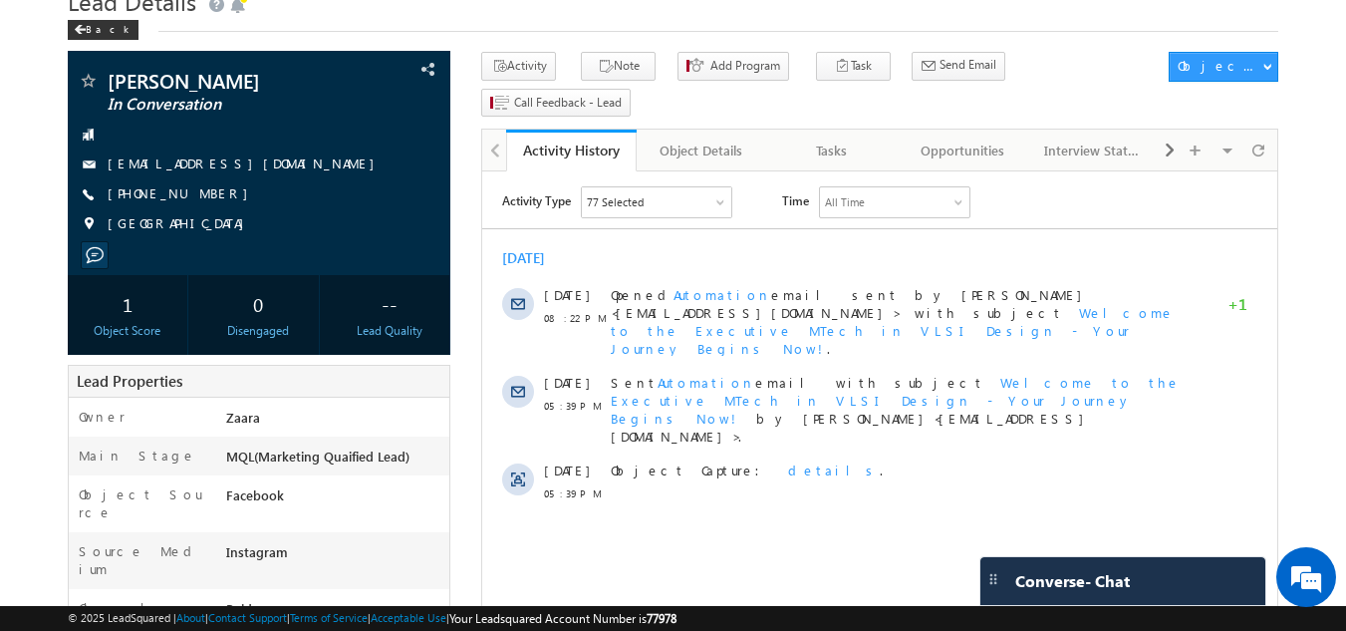
scroll to position [60, 0]
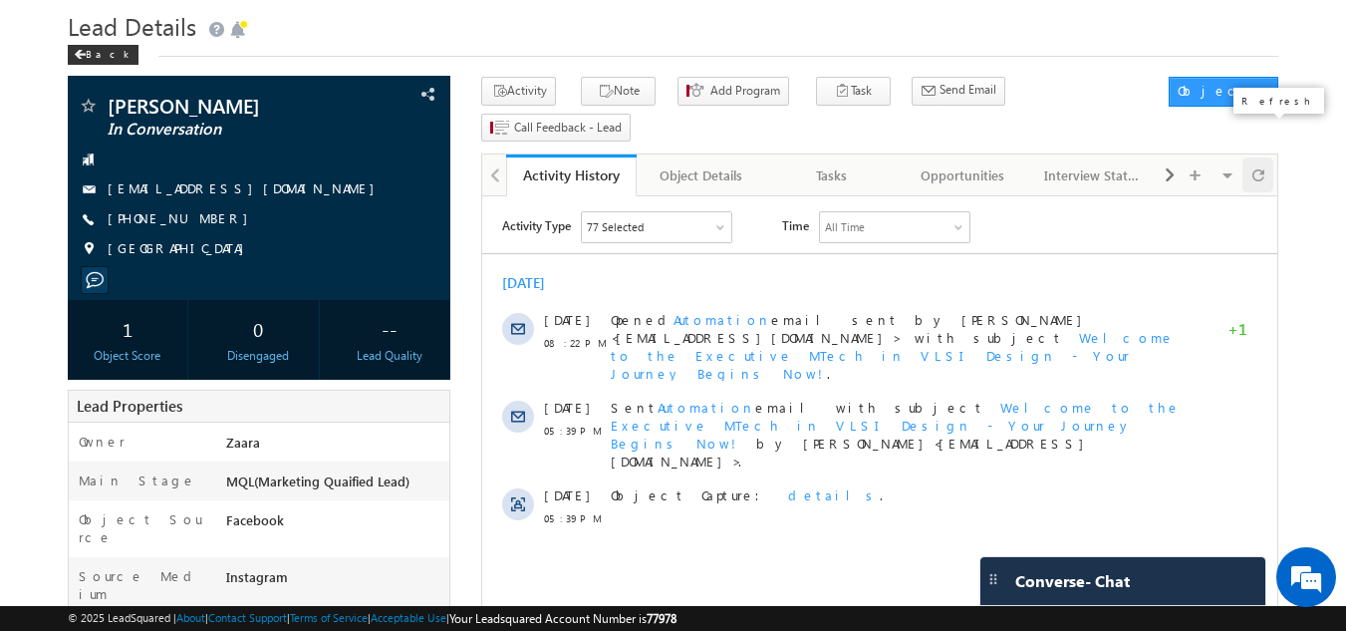
click at [1259, 157] on span at bounding box center [1258, 174] width 12 height 35
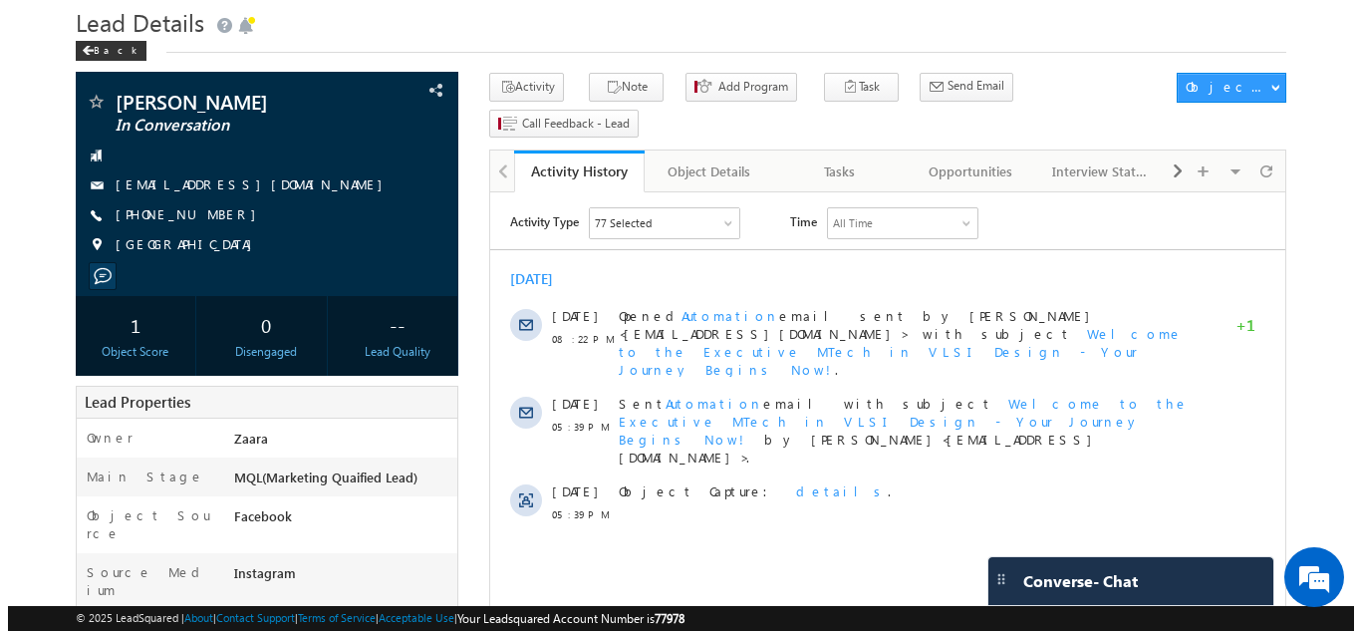
scroll to position [0, 0]
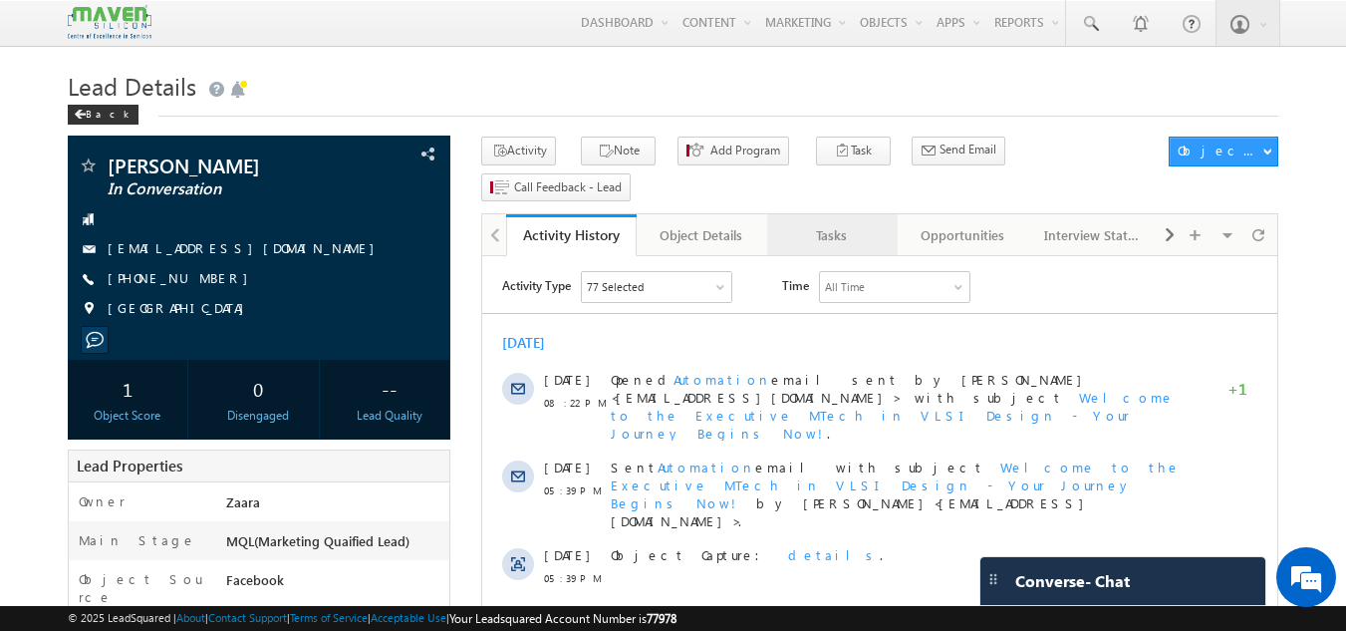
click at [834, 223] on div "Tasks" at bounding box center [831, 235] width 97 height 24
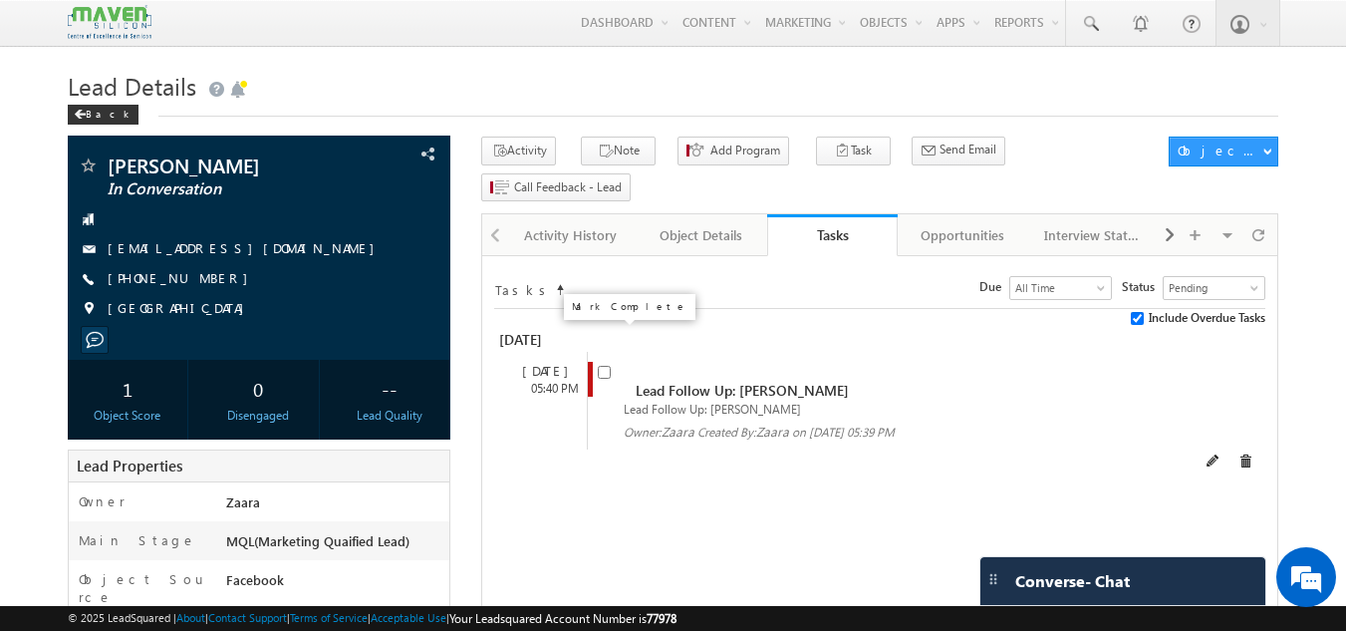
click at [601, 366] on input "checkbox" at bounding box center [604, 372] width 13 height 13
checkbox input "false"
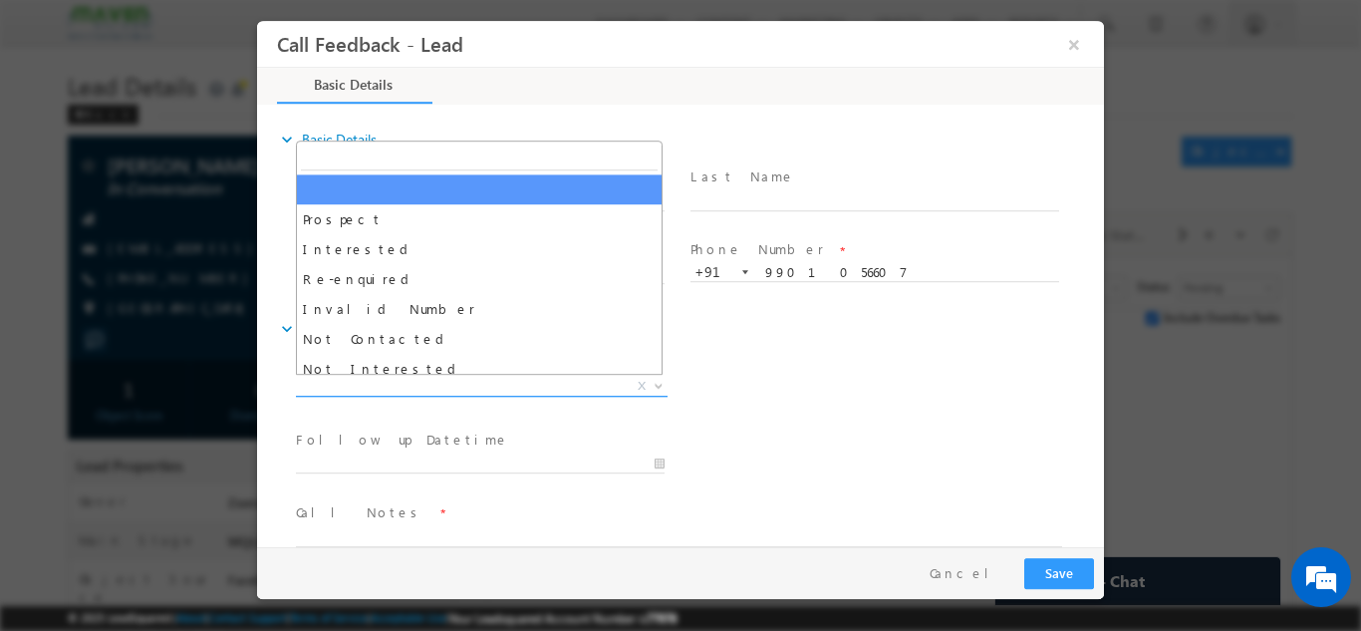
click at [377, 390] on span "X" at bounding box center [482, 386] width 372 height 20
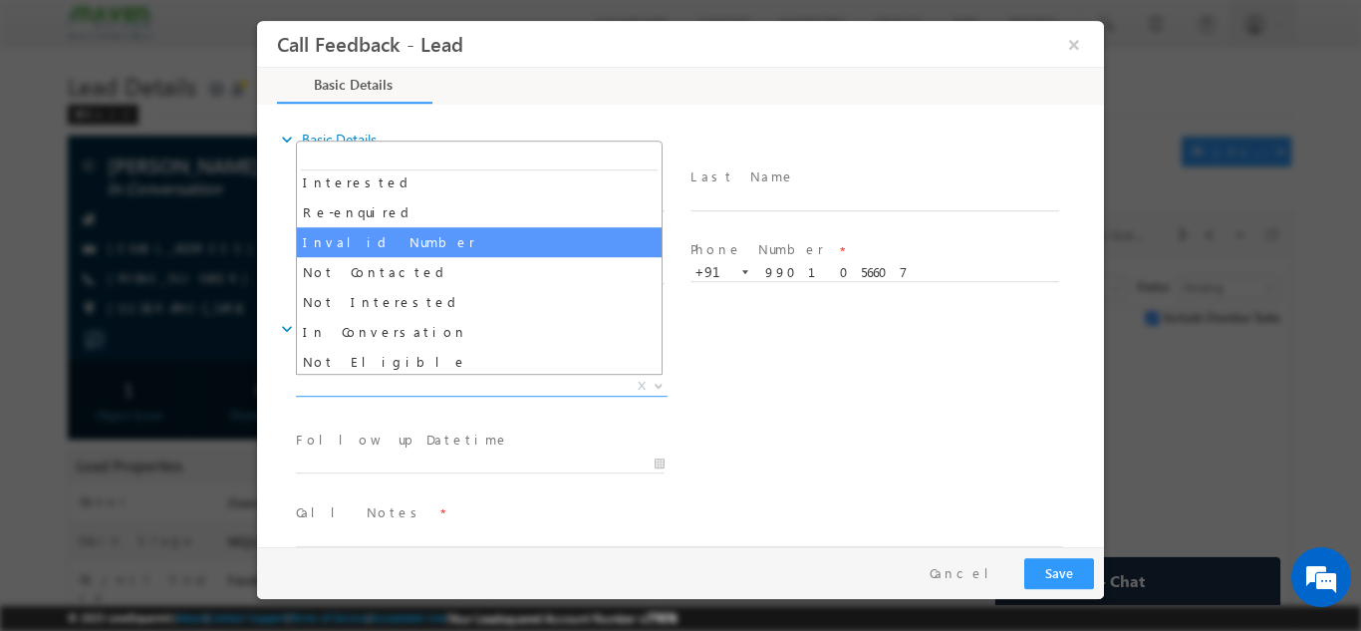
scroll to position [100, 0]
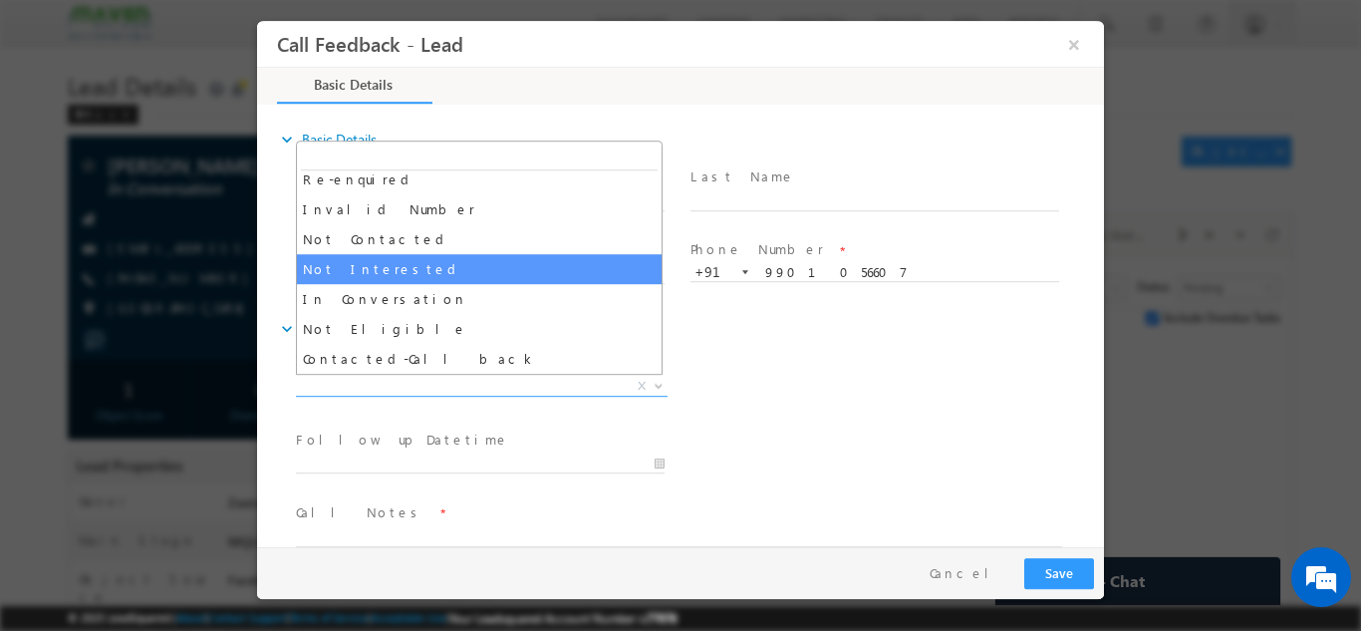
select select "Not Interested"
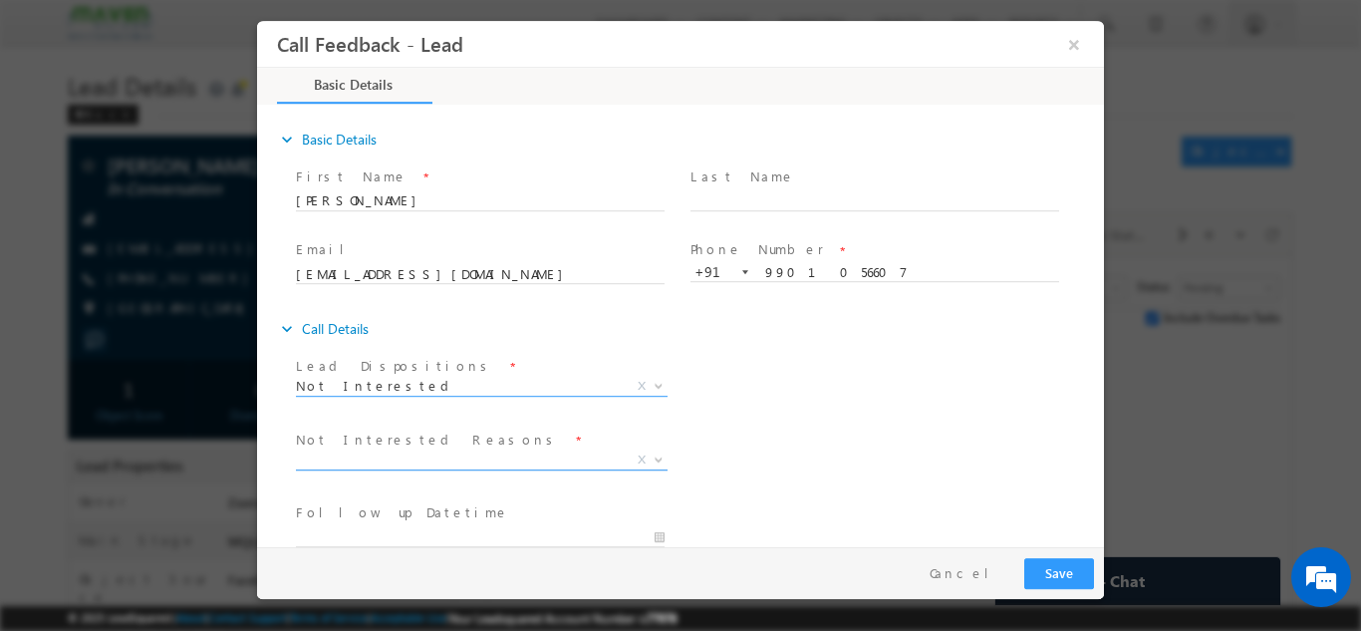
click at [408, 456] on span "X" at bounding box center [482, 459] width 372 height 20
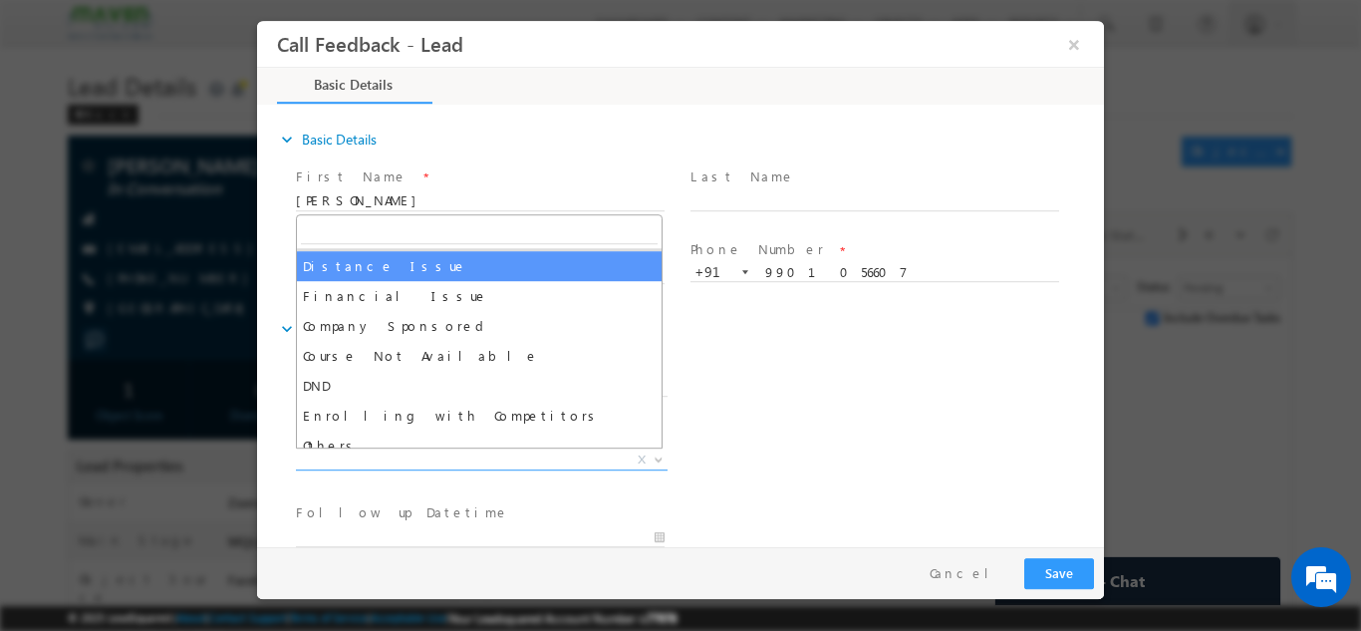
scroll to position [40, 0]
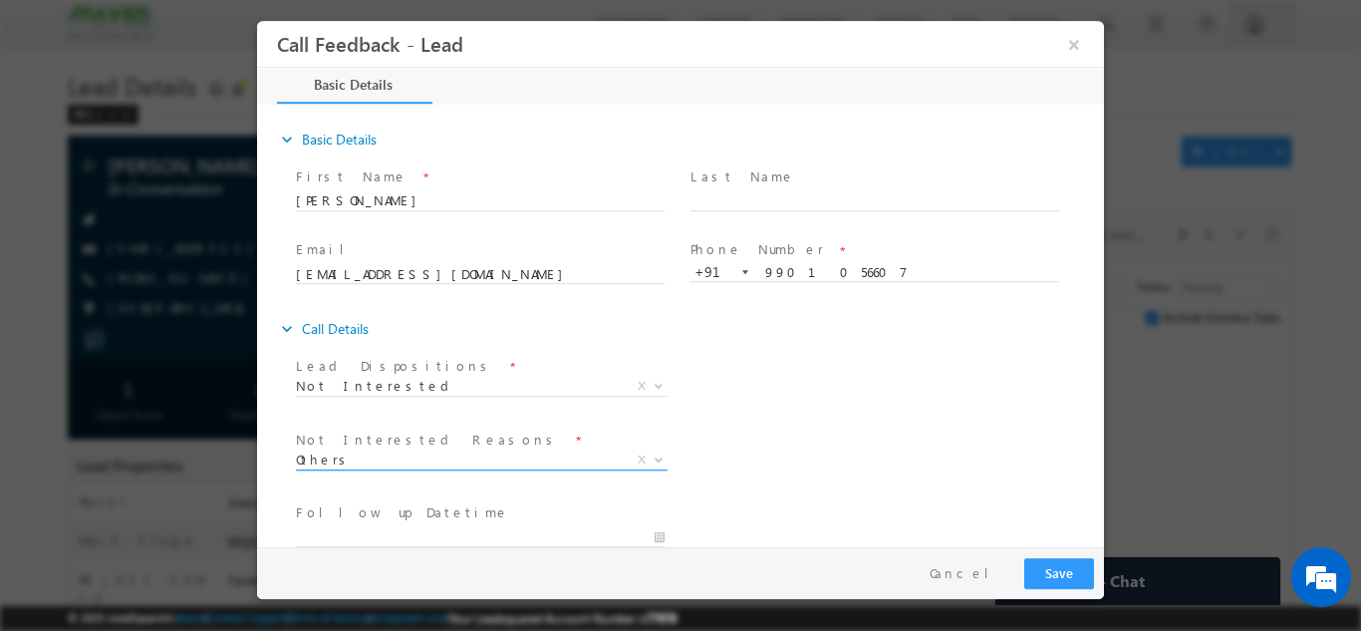
click at [345, 464] on span "Others" at bounding box center [458, 458] width 324 height 18
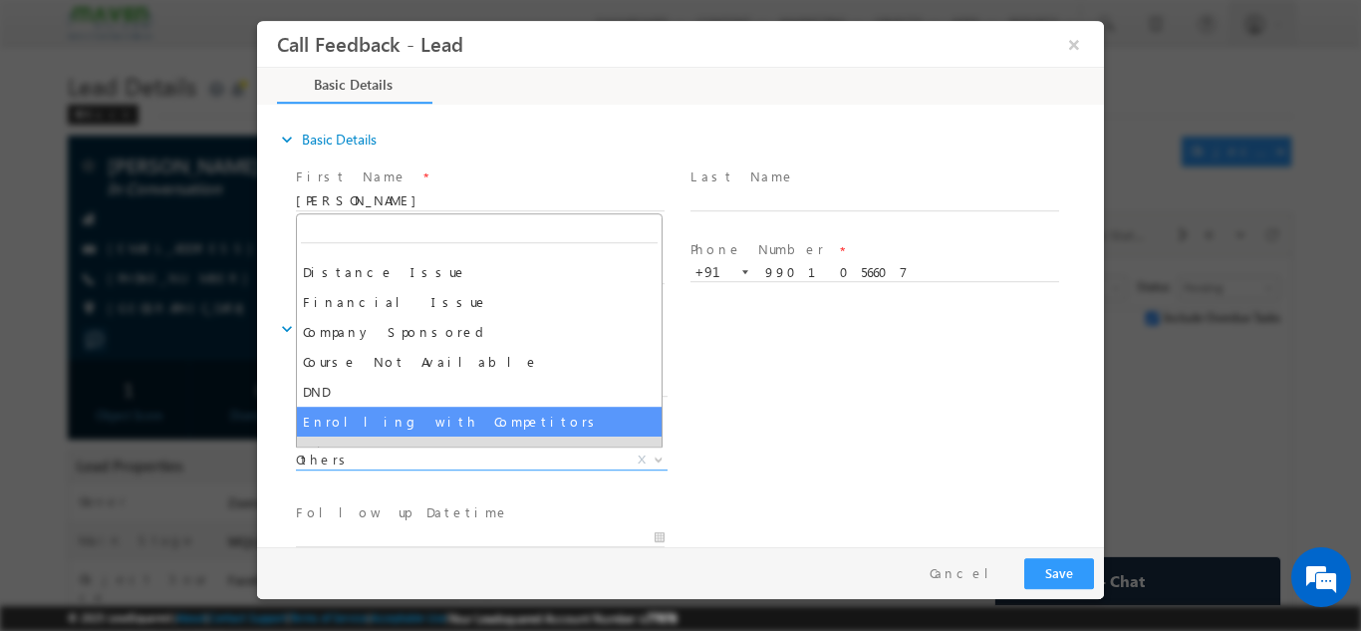
scroll to position [0, 0]
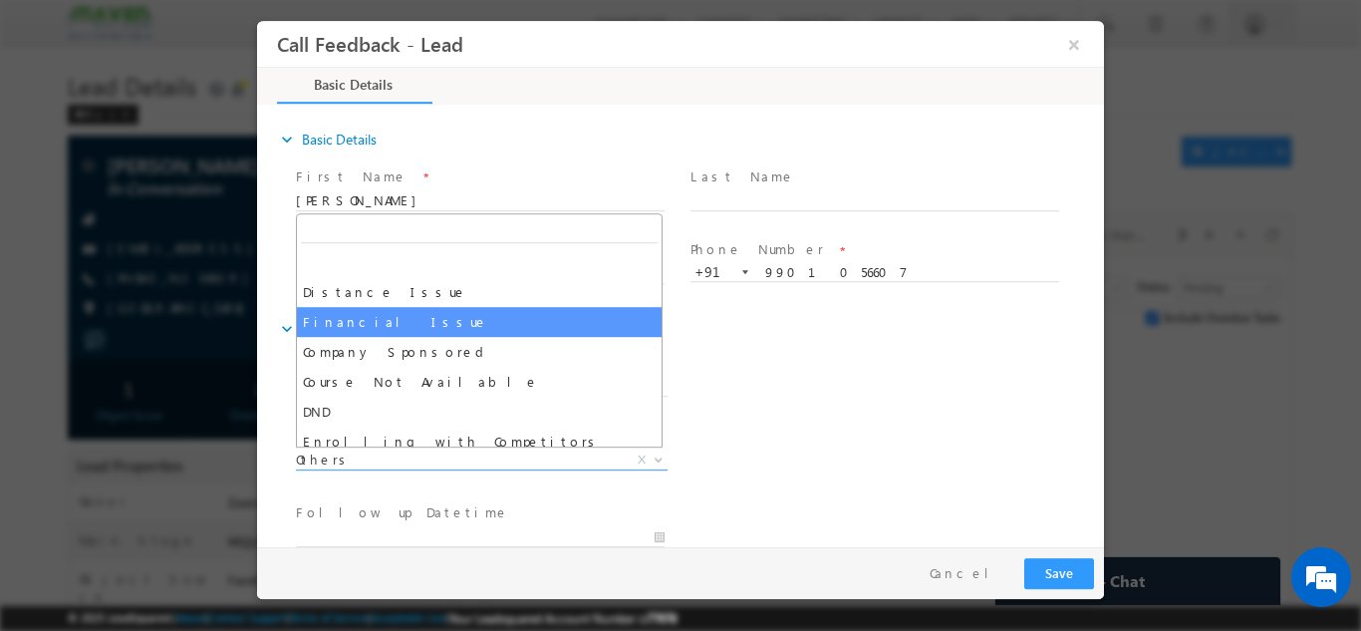
select select "Financial Issue"
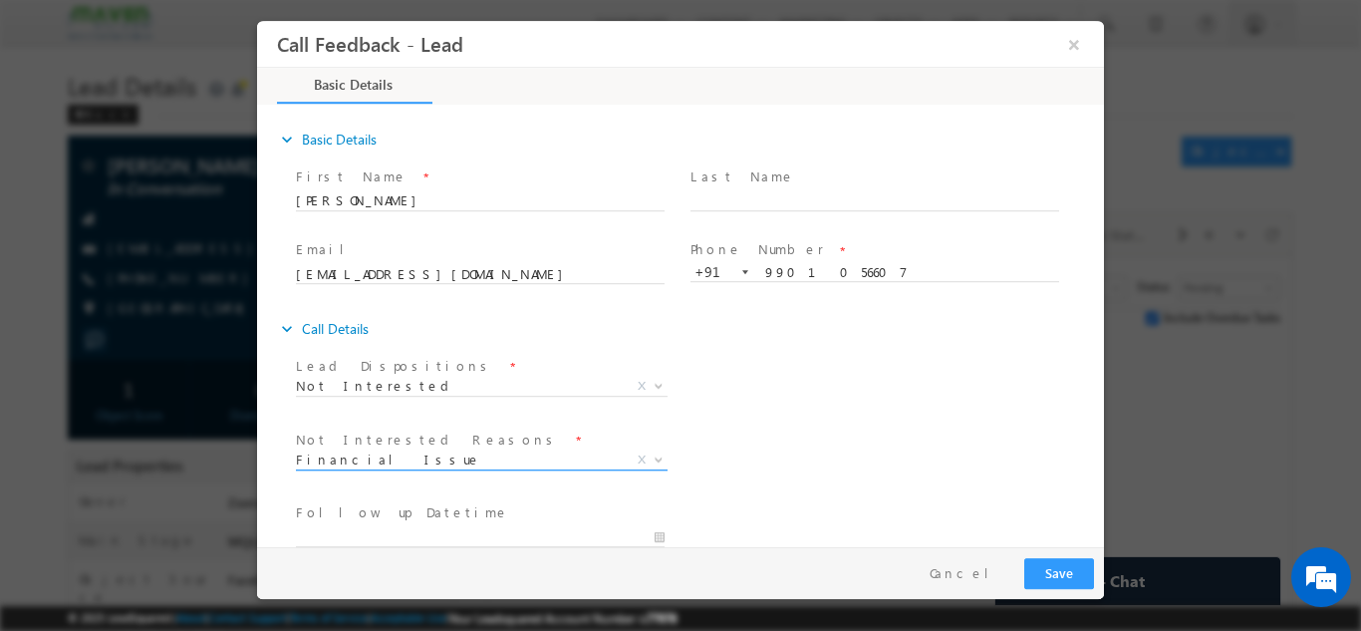
scroll to position [179, 0]
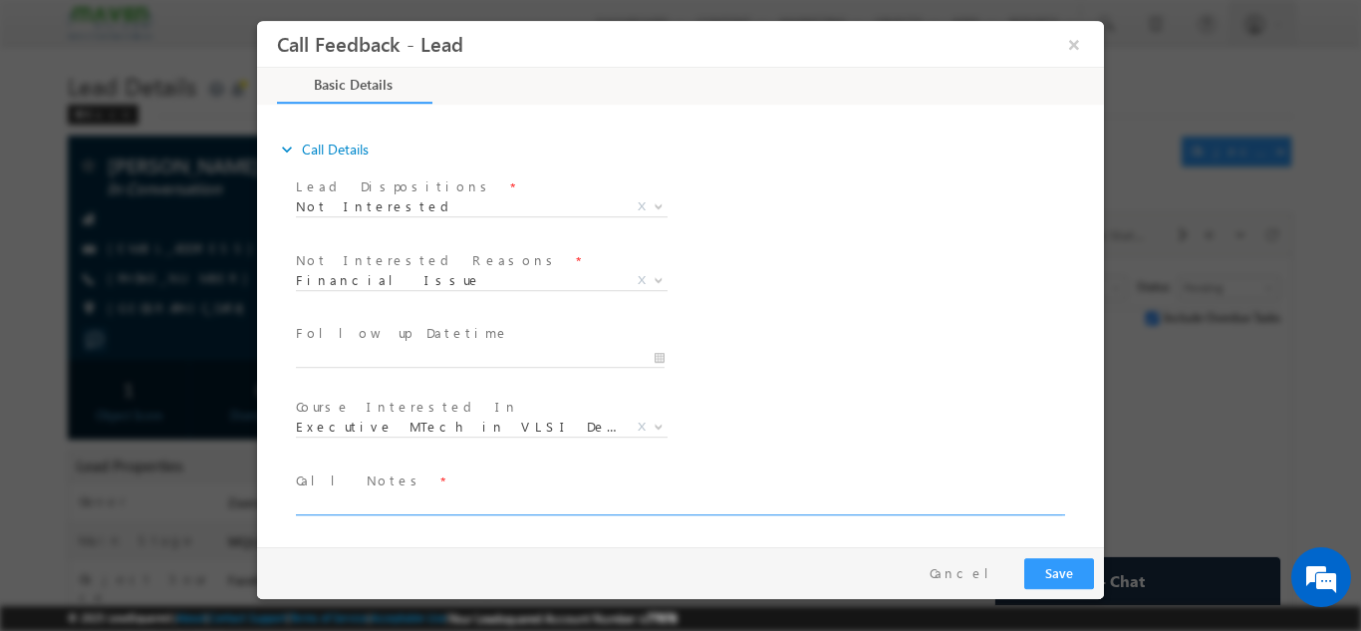
click at [360, 493] on textarea at bounding box center [679, 502] width 766 height 23
type textarea "at present she is jobless so she is not interested"
click at [1085, 570] on button "Save" at bounding box center [1059, 572] width 70 height 31
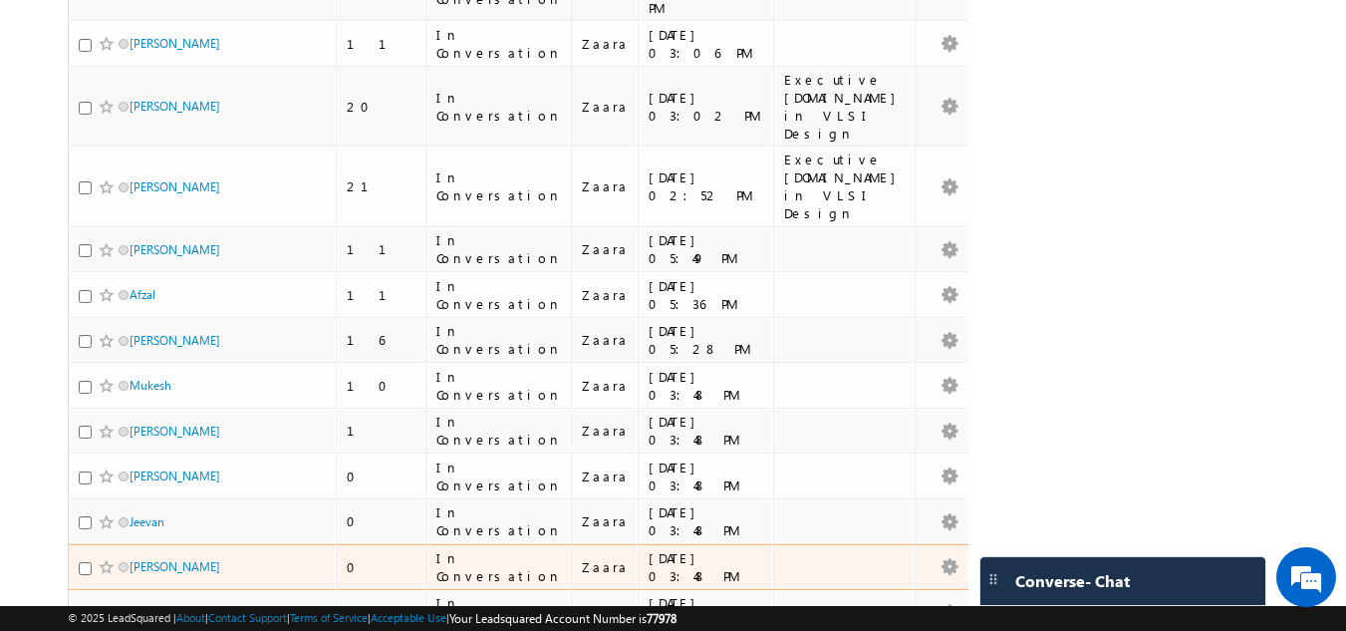
scroll to position [897, 0]
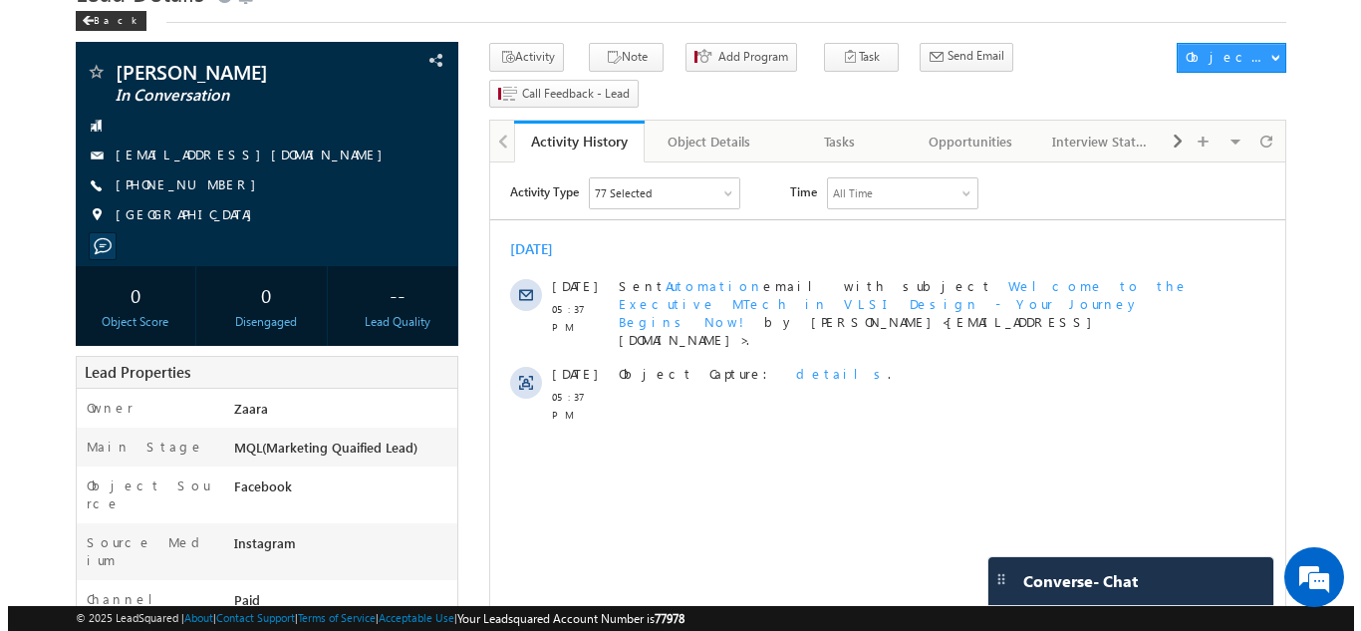
scroll to position [126, 0]
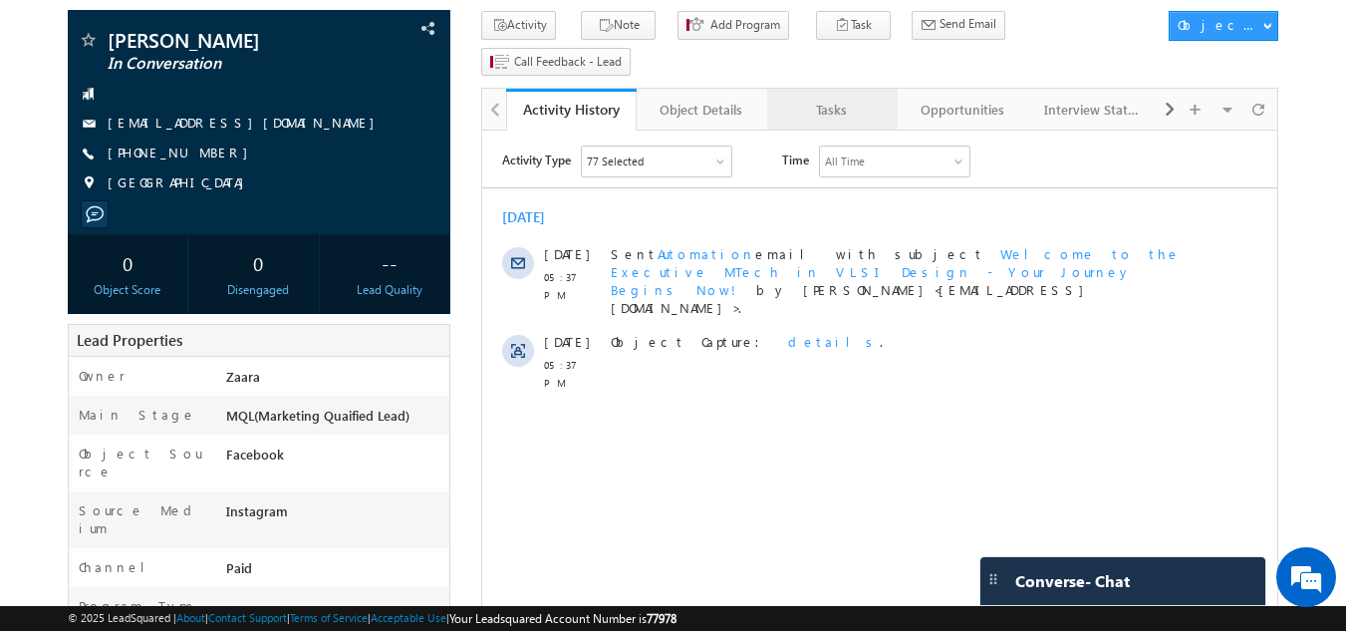
click at [831, 98] on div "Tasks" at bounding box center [831, 110] width 97 height 24
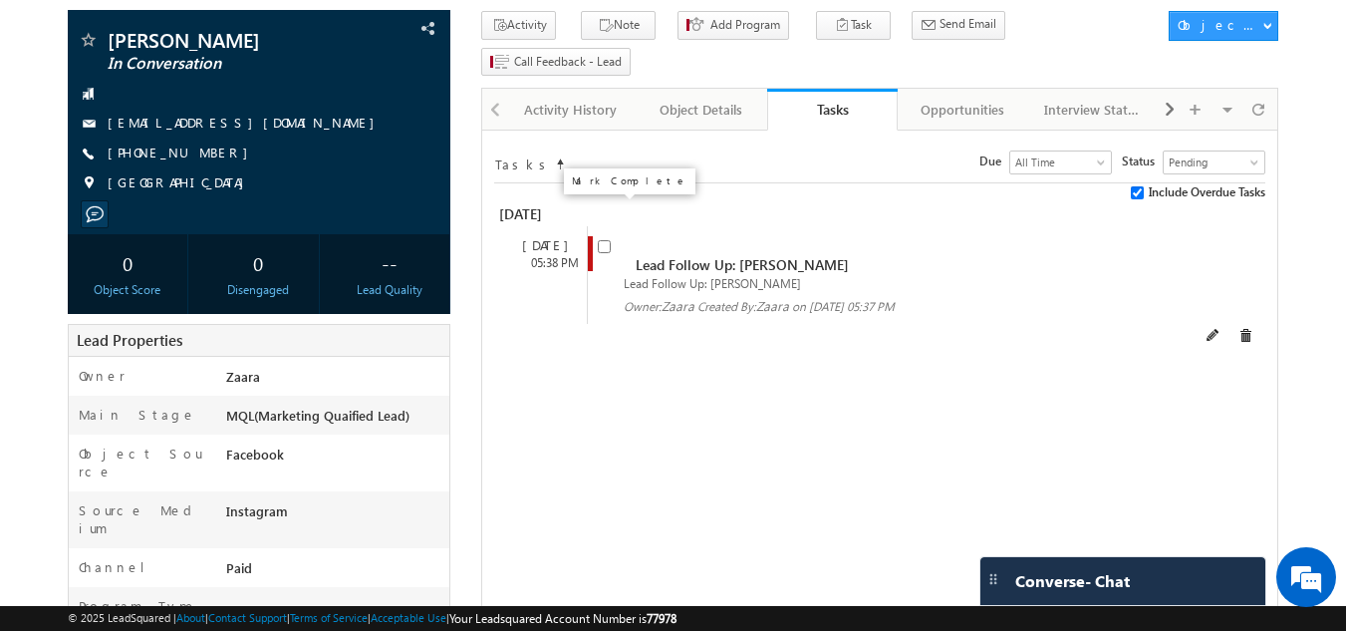
click at [601, 240] on input "checkbox" at bounding box center [604, 246] width 13 height 13
checkbox input "false"
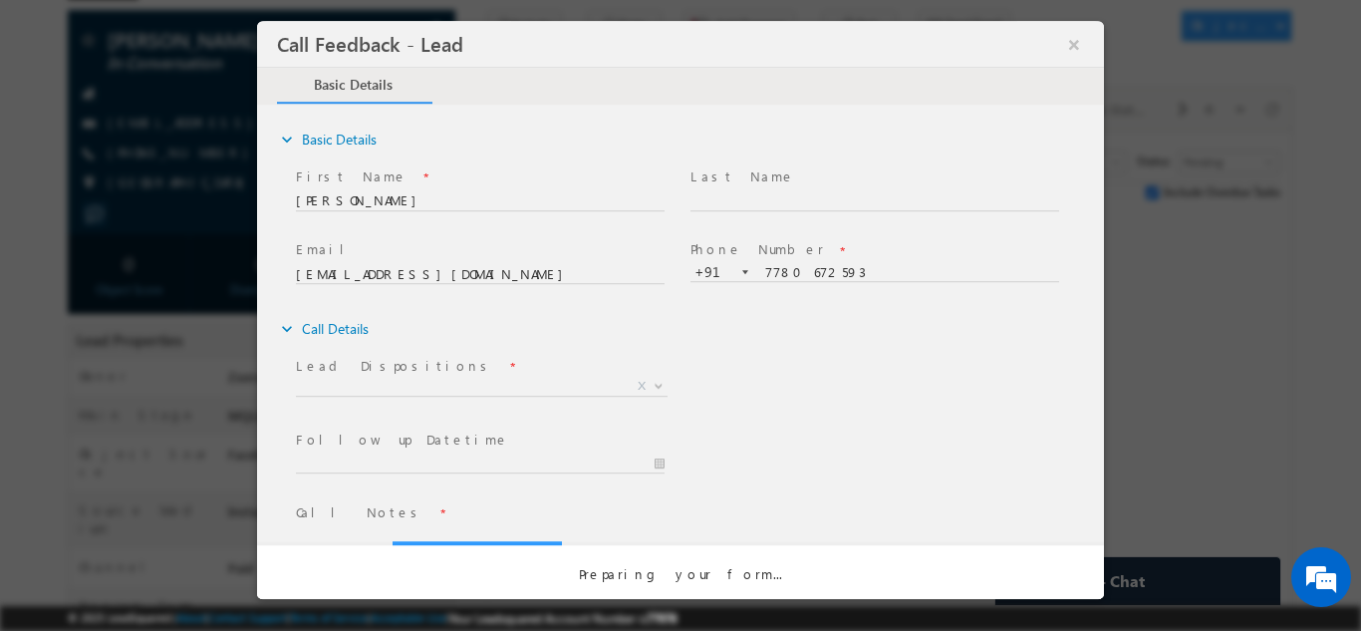
scroll to position [0, 0]
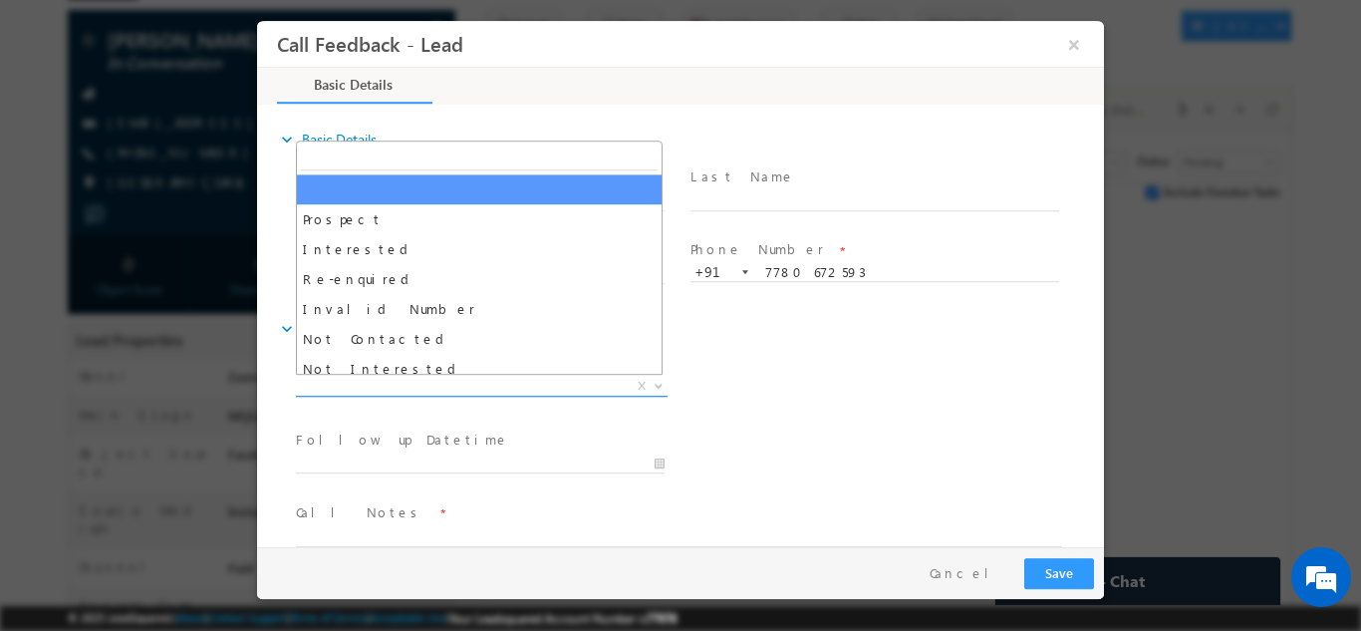
click at [397, 378] on span "X" at bounding box center [482, 386] width 372 height 20
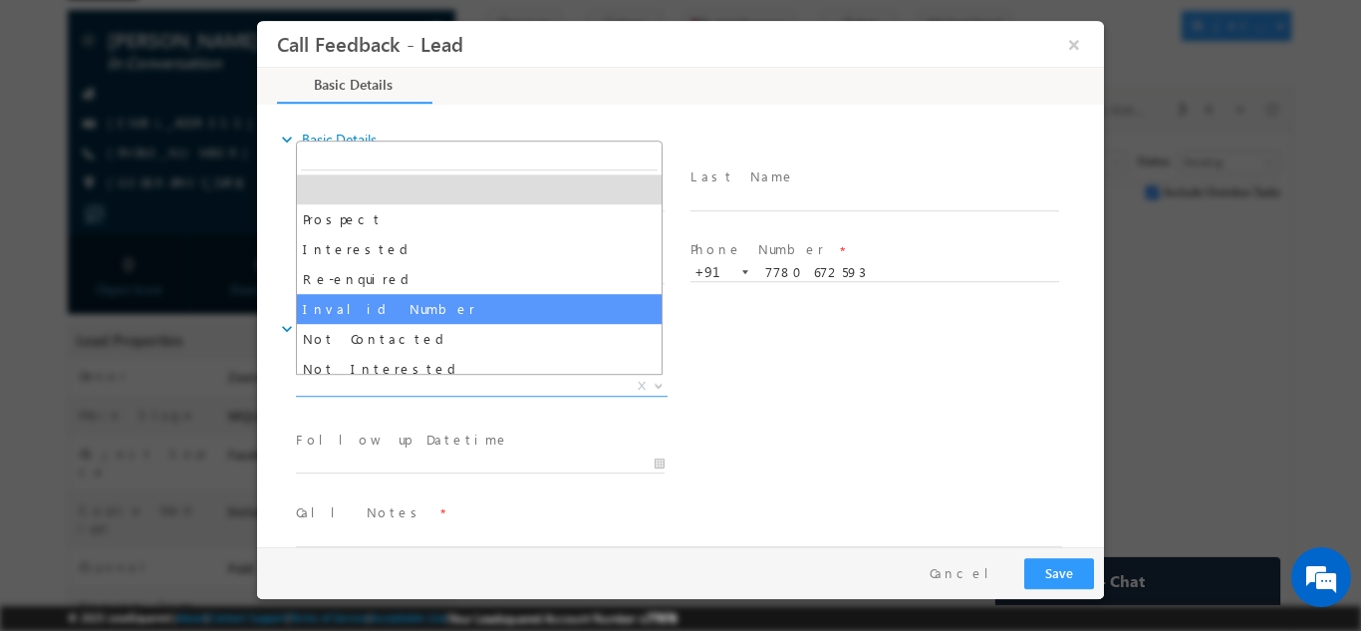
scroll to position [100, 0]
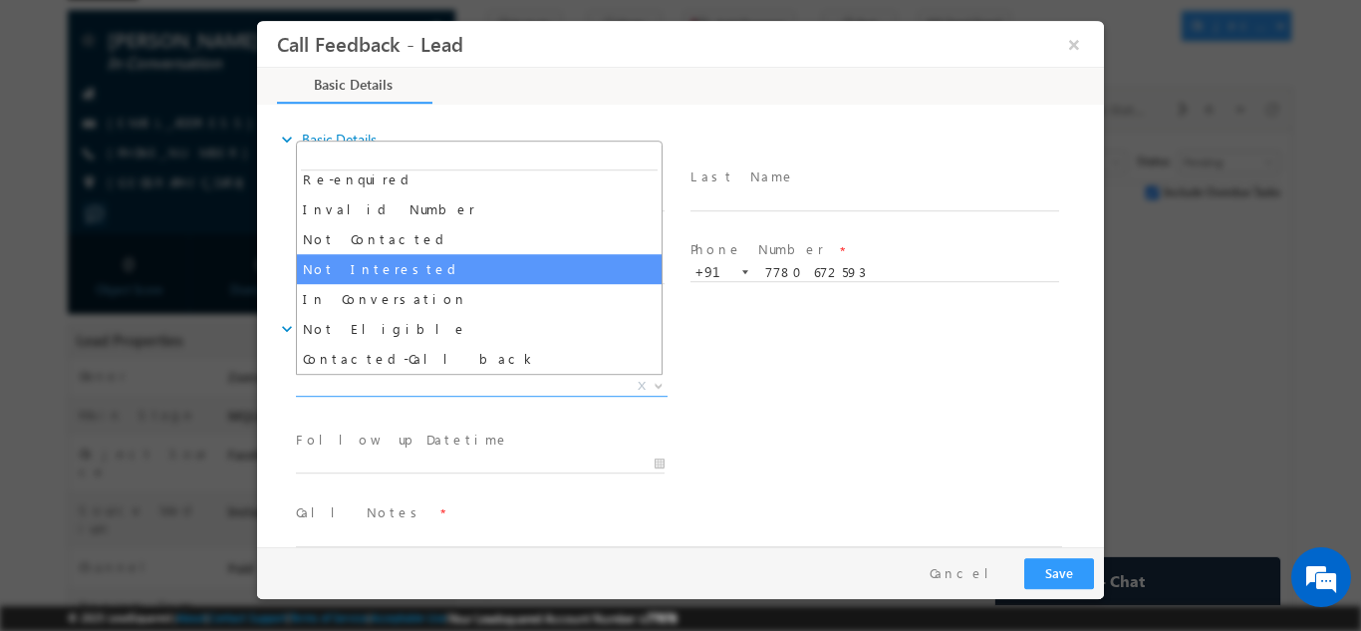
select select "Not Interested"
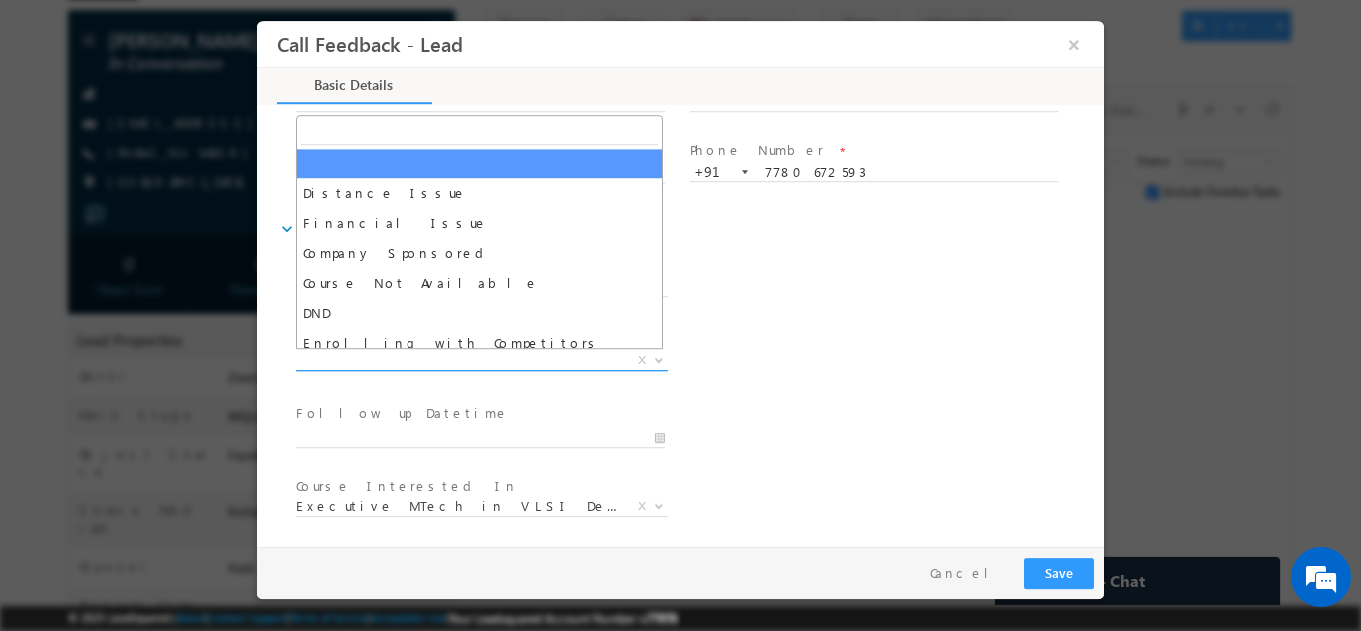
click at [410, 363] on span "X" at bounding box center [482, 360] width 372 height 20
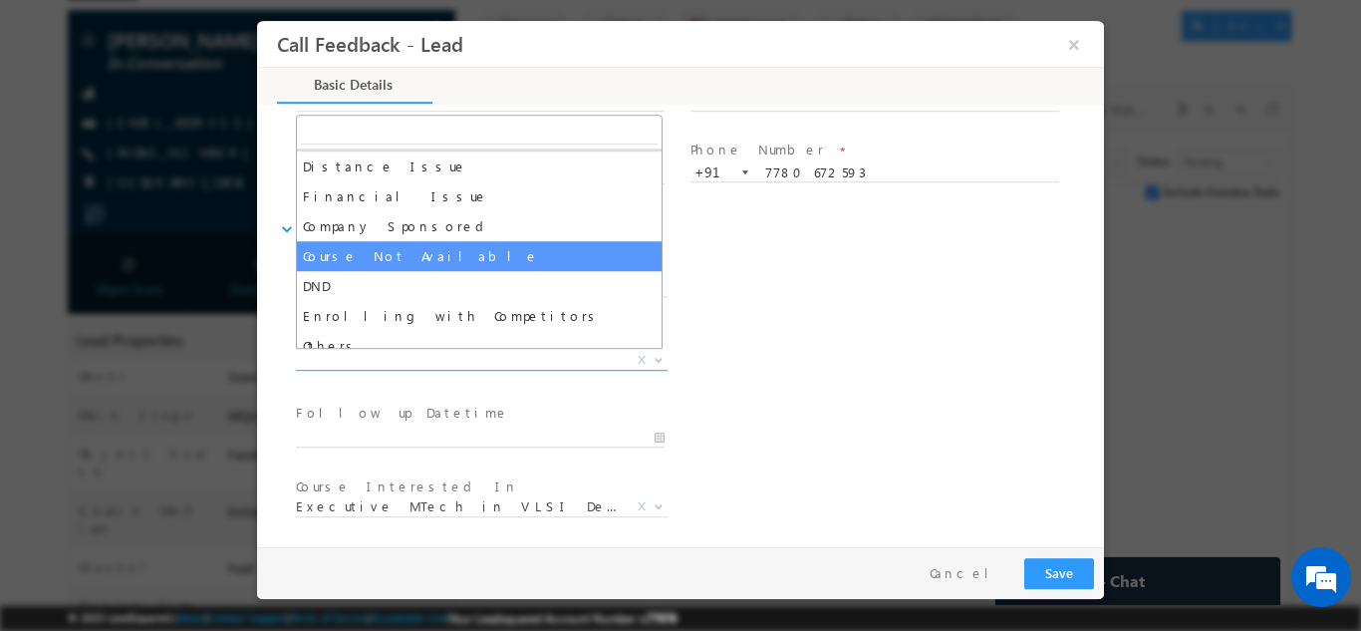
scroll to position [40, 0]
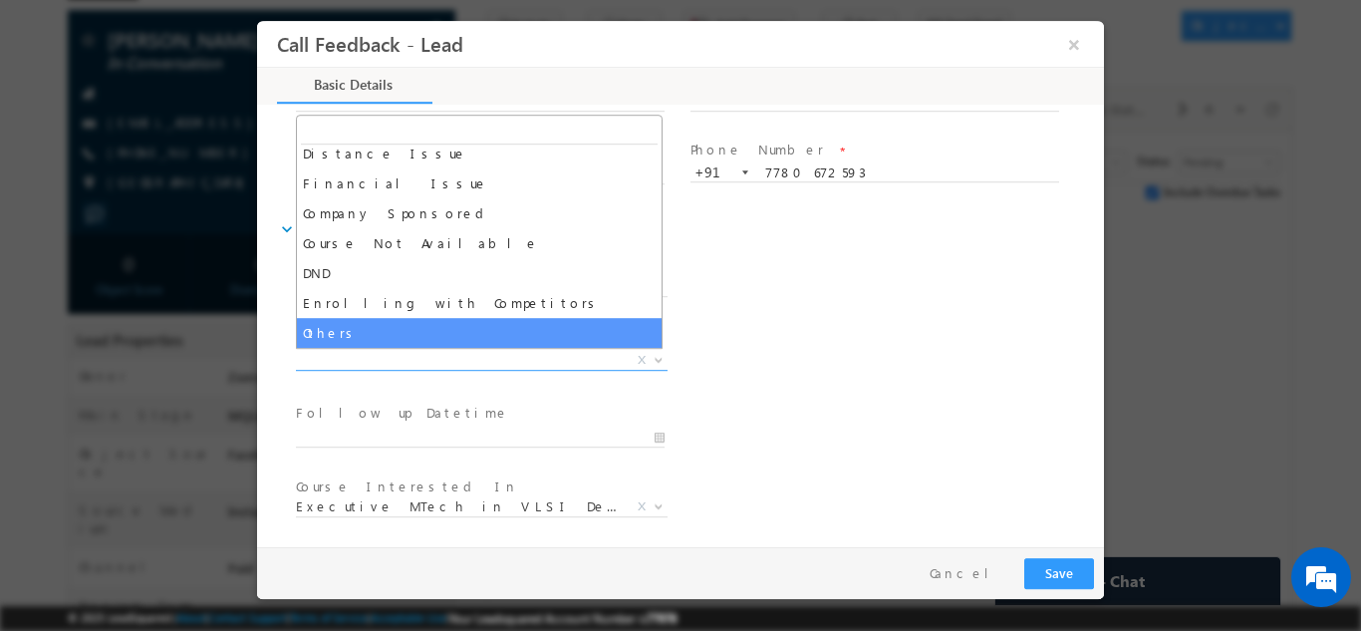
select select "Others"
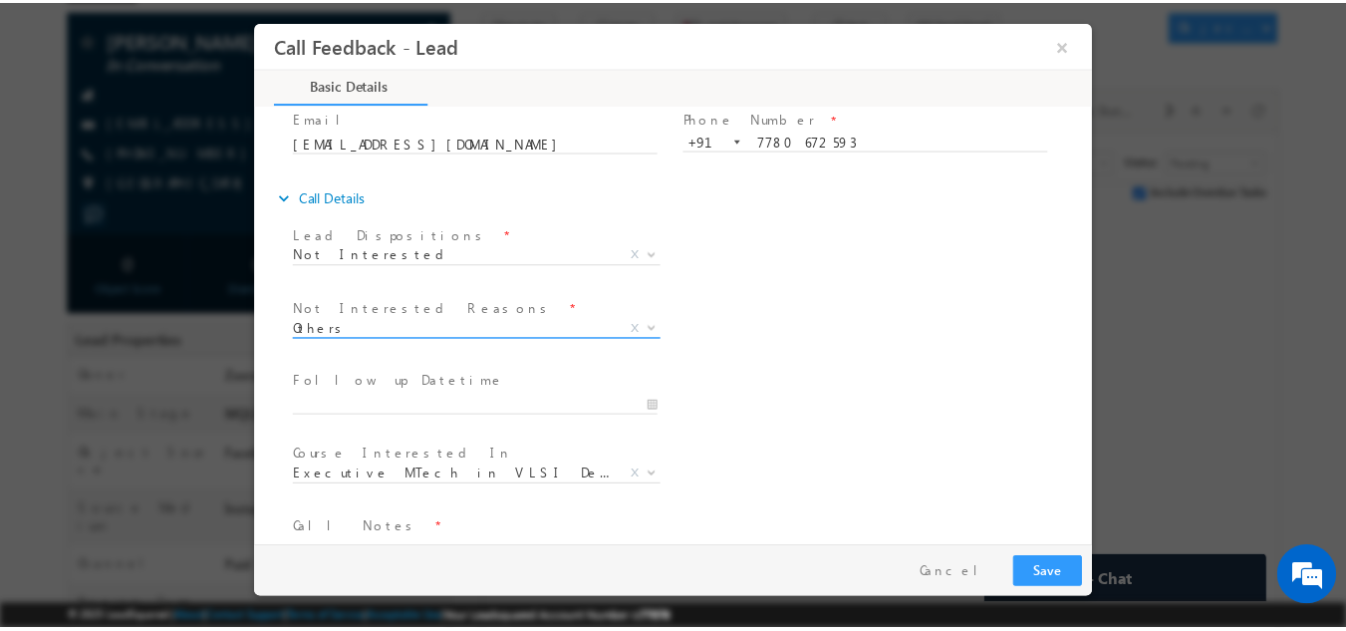
scroll to position [179, 0]
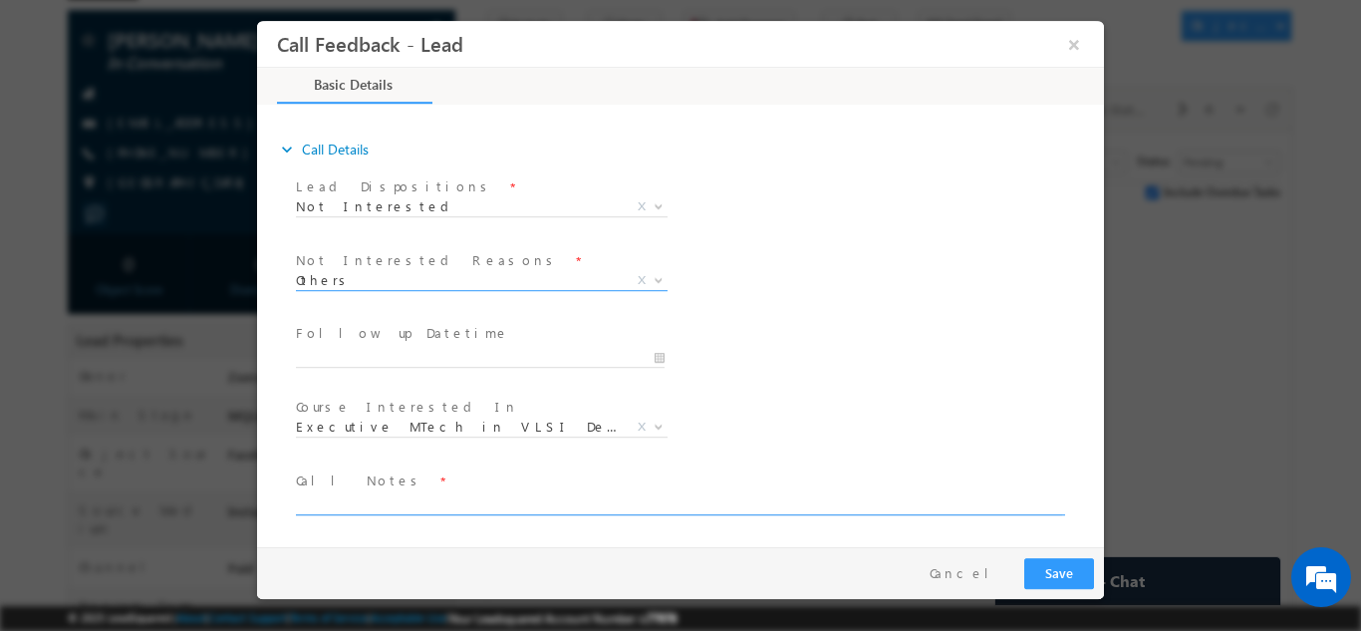
click at [394, 505] on textarea at bounding box center [679, 502] width 766 height 23
click at [390, 506] on textarea "No" at bounding box center [679, 502] width 766 height 23
type textarea "Not looking for any program"
click at [1043, 576] on button "Save" at bounding box center [1059, 572] width 70 height 31
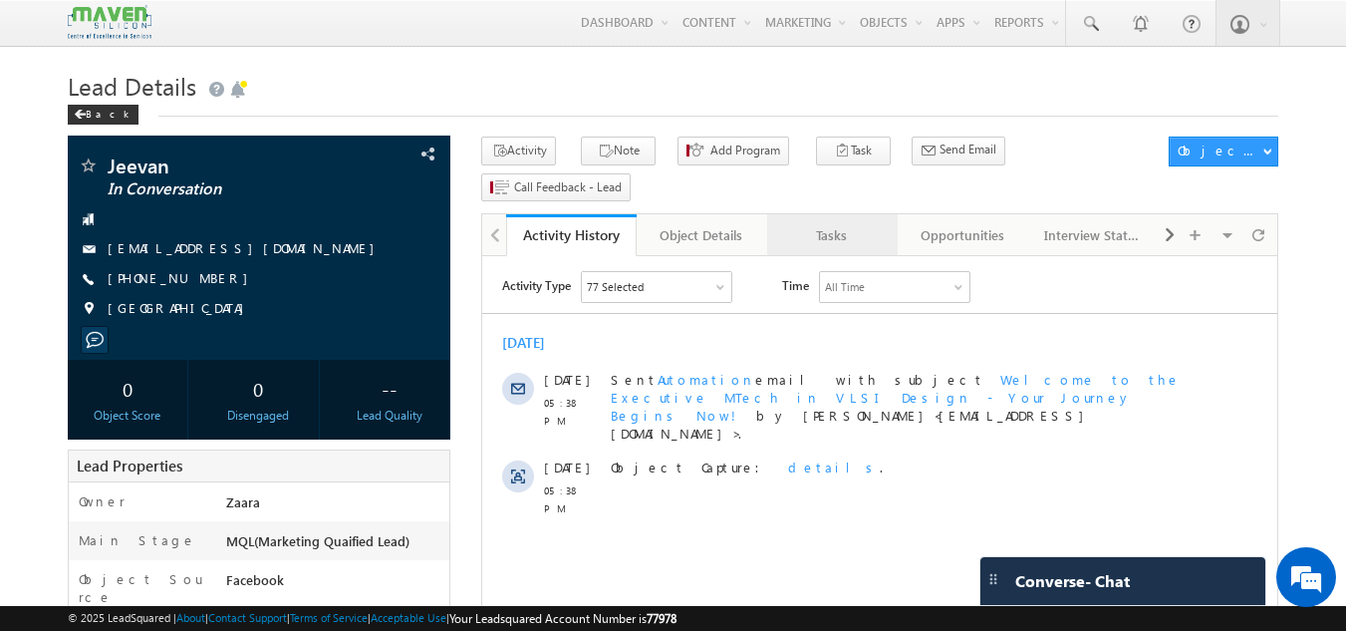
click at [853, 223] on div "Tasks" at bounding box center [831, 235] width 97 height 24
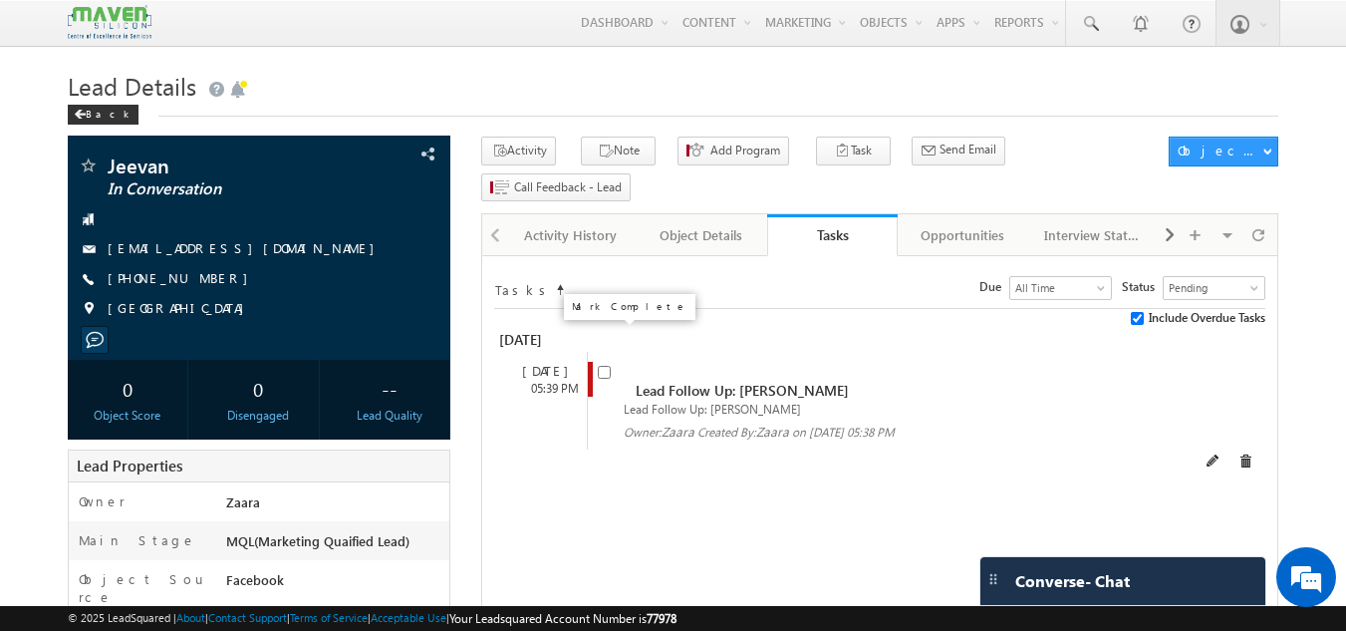
click at [605, 366] on input "checkbox" at bounding box center [604, 372] width 13 height 13
checkbox input "false"
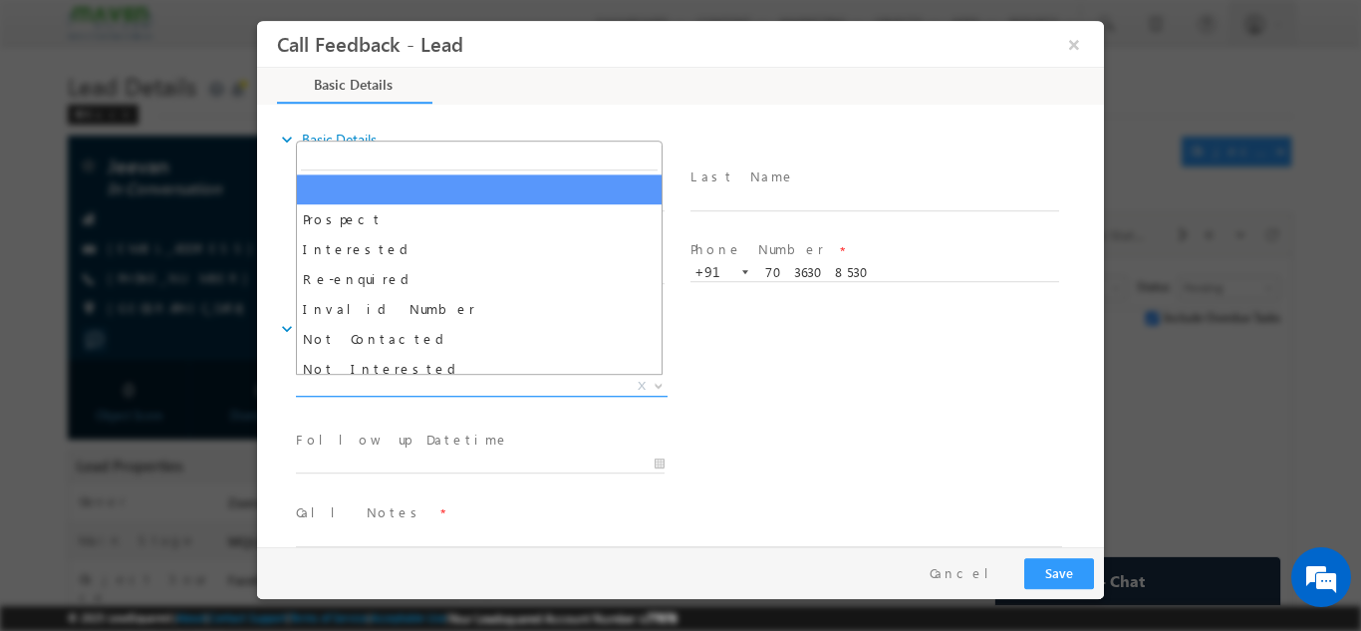
click at [473, 392] on span "X" at bounding box center [482, 386] width 372 height 20
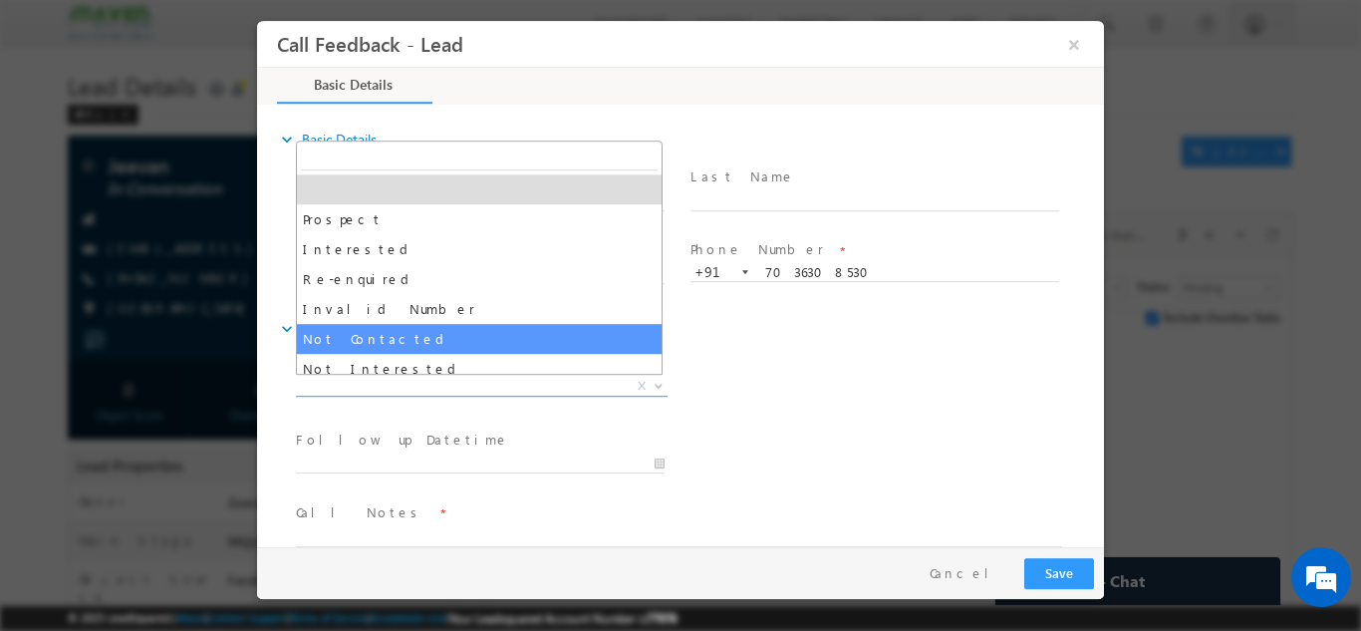
scroll to position [100, 0]
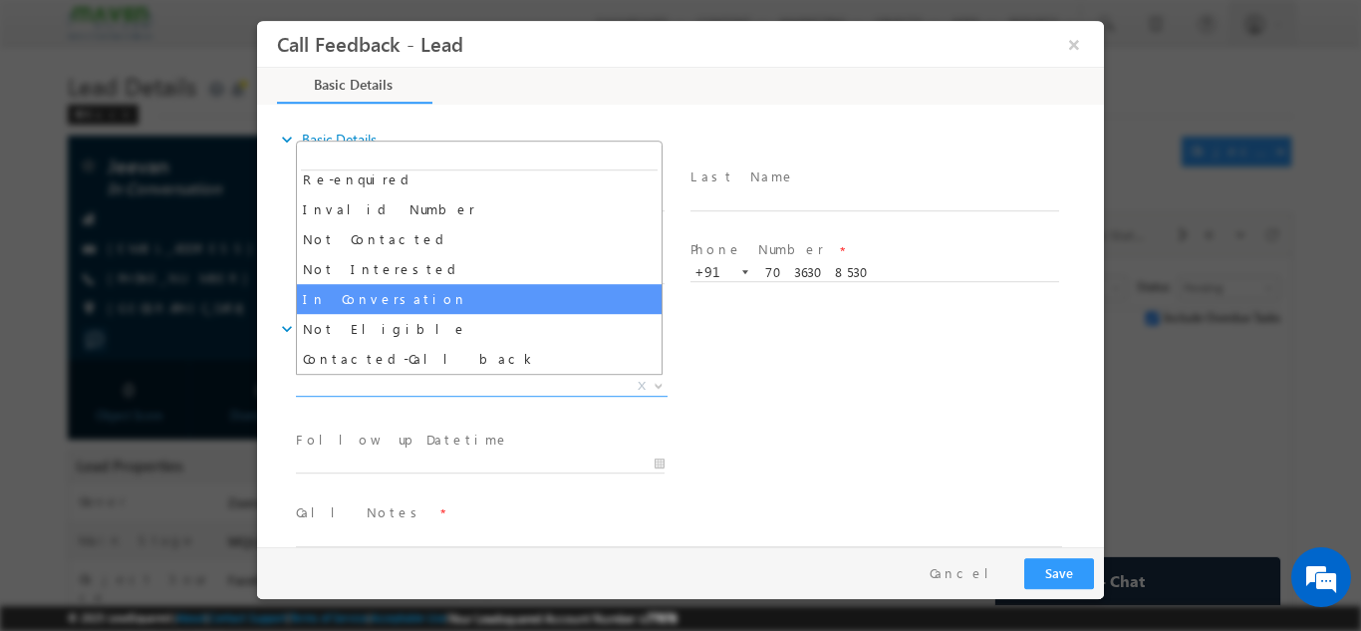
select select "In Conversation"
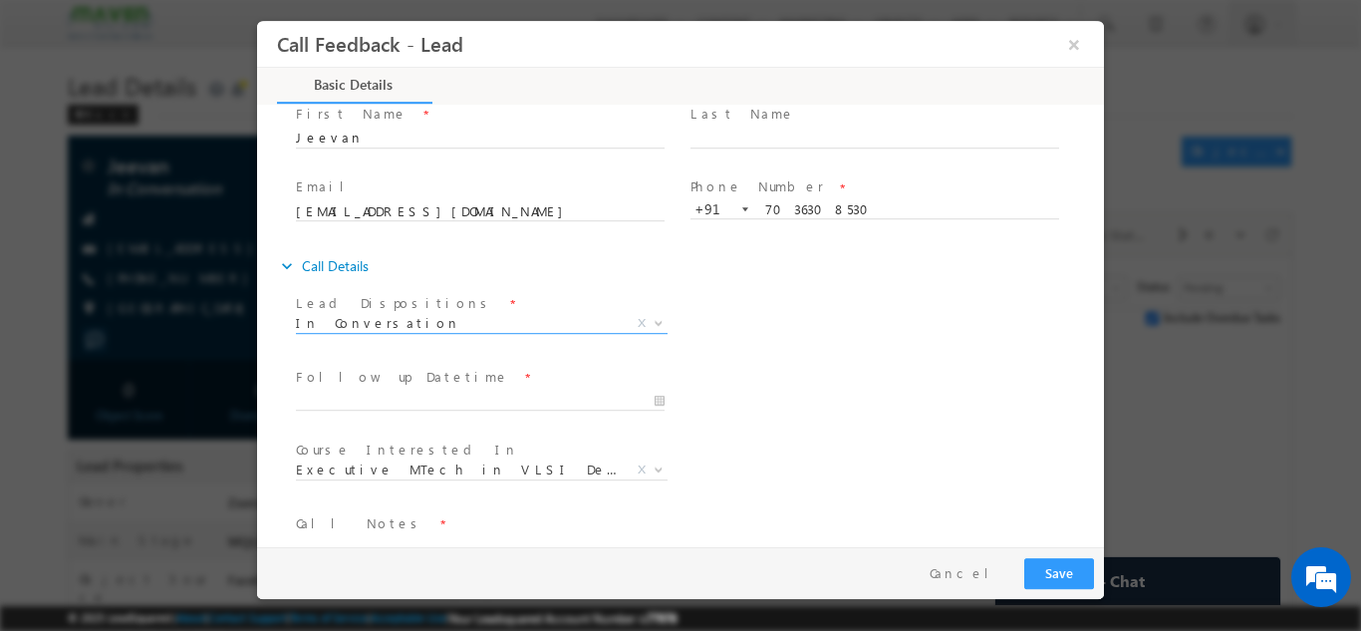
scroll to position [106, 0]
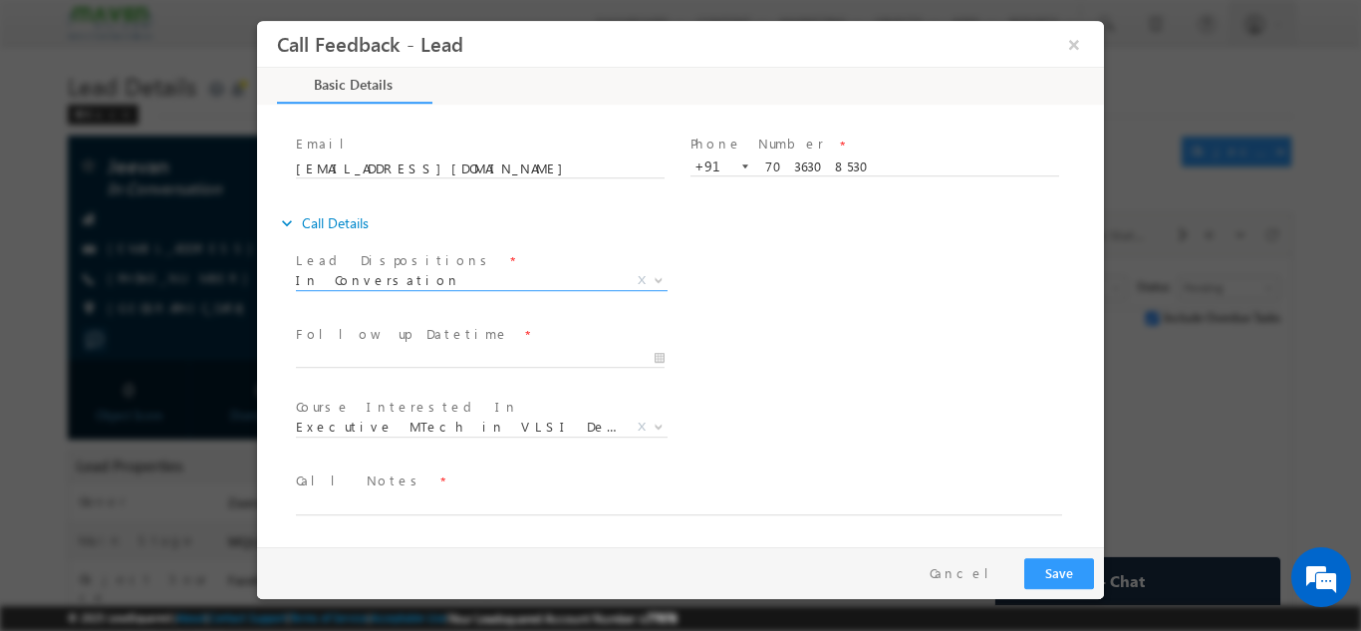
click at [363, 376] on span at bounding box center [480, 377] width 368 height 22
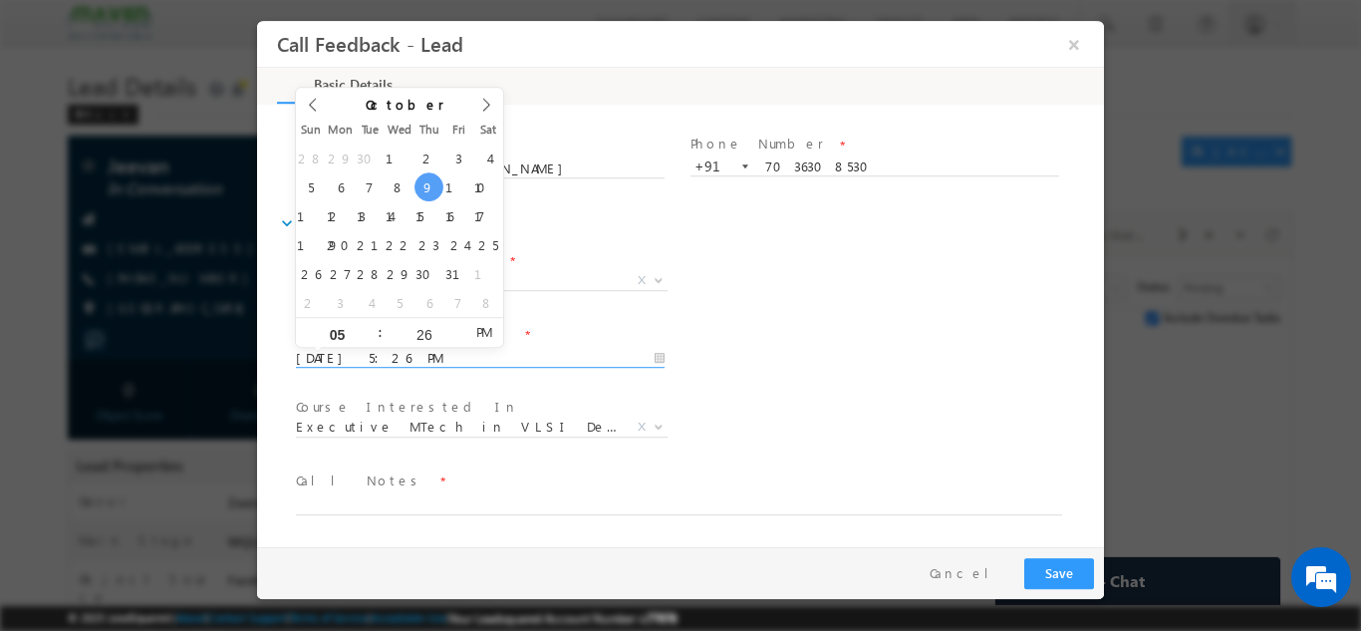
click at [371, 349] on input "09/10/2025 5:26 PM" at bounding box center [480, 358] width 369 height 20
type input "24/10/2025 5:26 PM"
click at [805, 292] on div "Lead Dispositions * Prospect Interested Re-enquired Invalid Number Not Contacte…" at bounding box center [698, 282] width 812 height 74
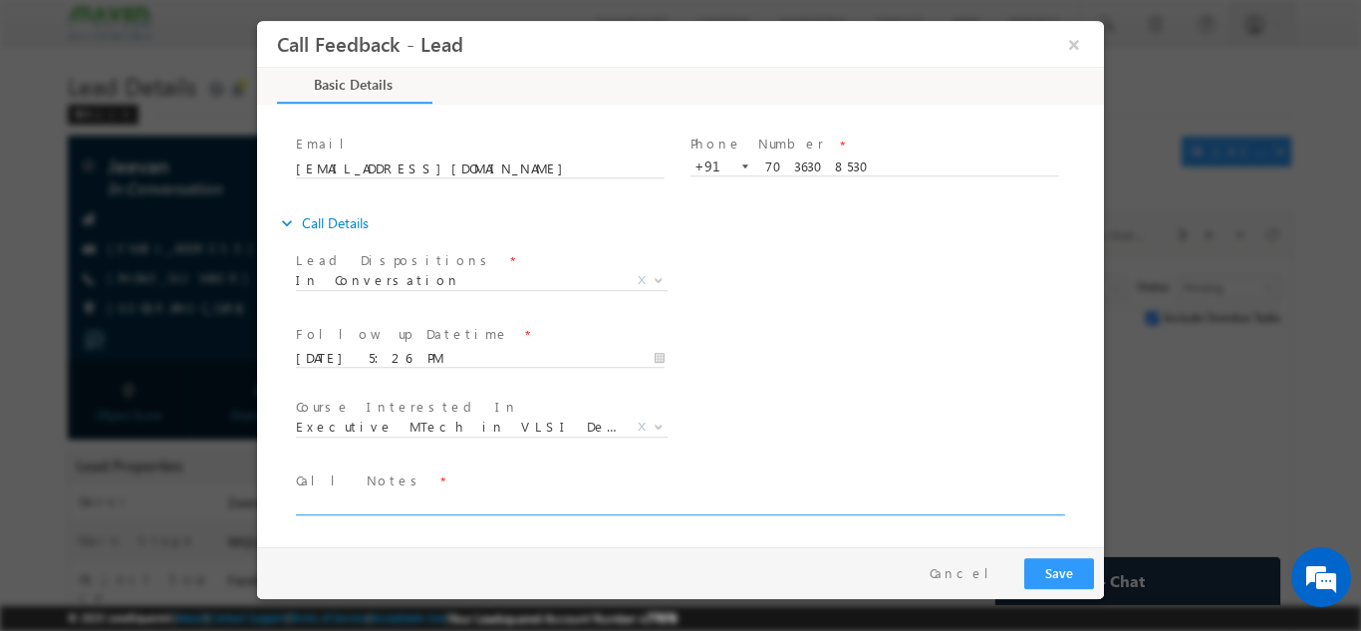
click at [323, 509] on textarea at bounding box center [679, 502] width 766 height 23
type textarea "Called him multiple times but no response"
click at [1069, 568] on button "Save" at bounding box center [1059, 572] width 70 height 31
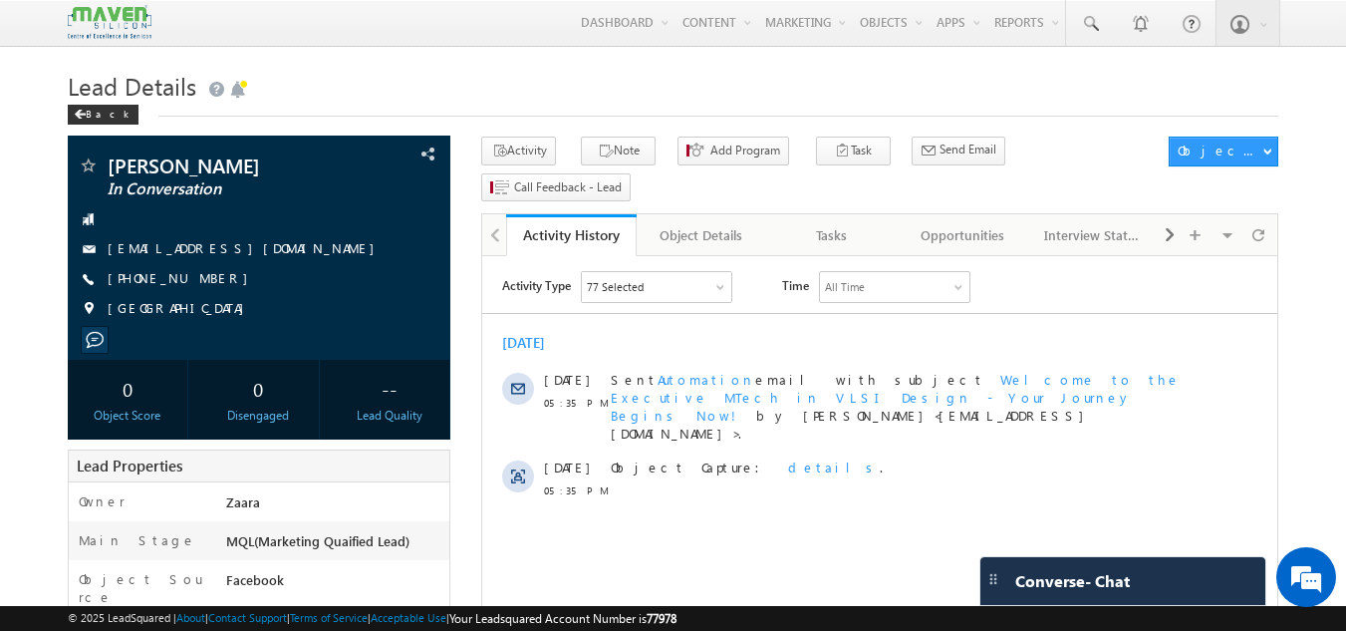
click at [374, 108] on div "Back" at bounding box center [674, 110] width 1212 height 13
click at [1262, 217] on span at bounding box center [1258, 234] width 12 height 35
click at [847, 223] on div "Tasks" at bounding box center [831, 235] width 97 height 24
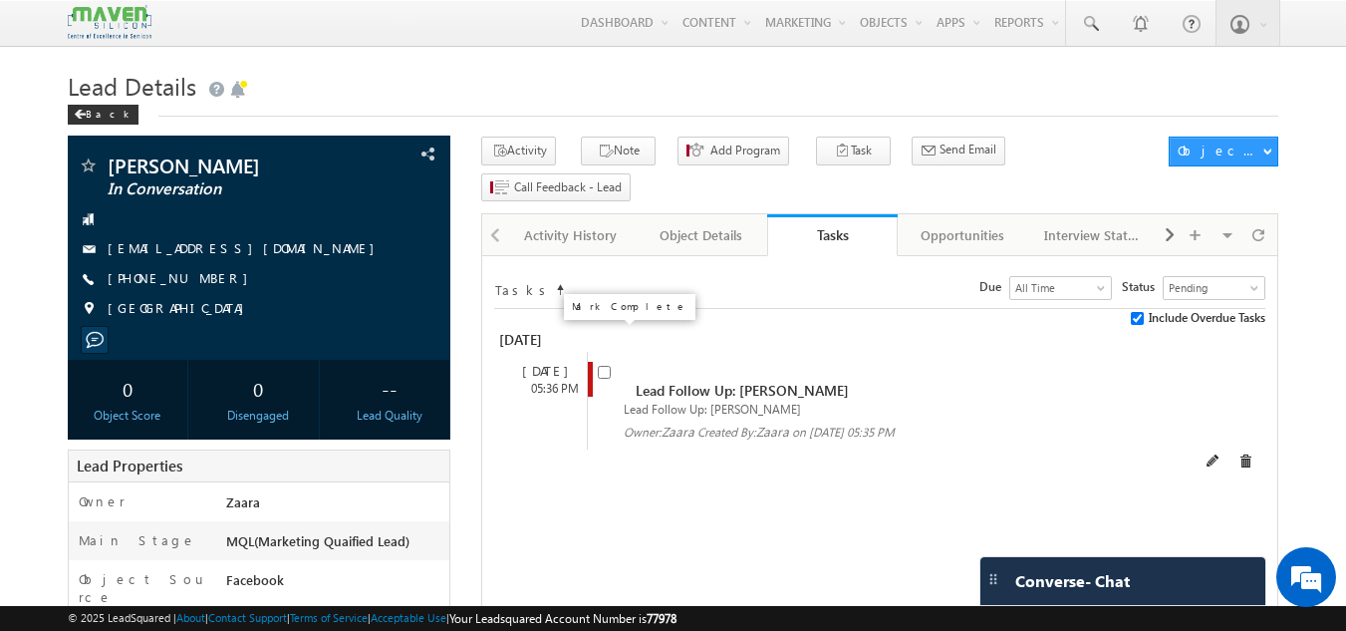
click at [606, 366] on input "checkbox" at bounding box center [604, 372] width 13 height 13
checkbox input "false"
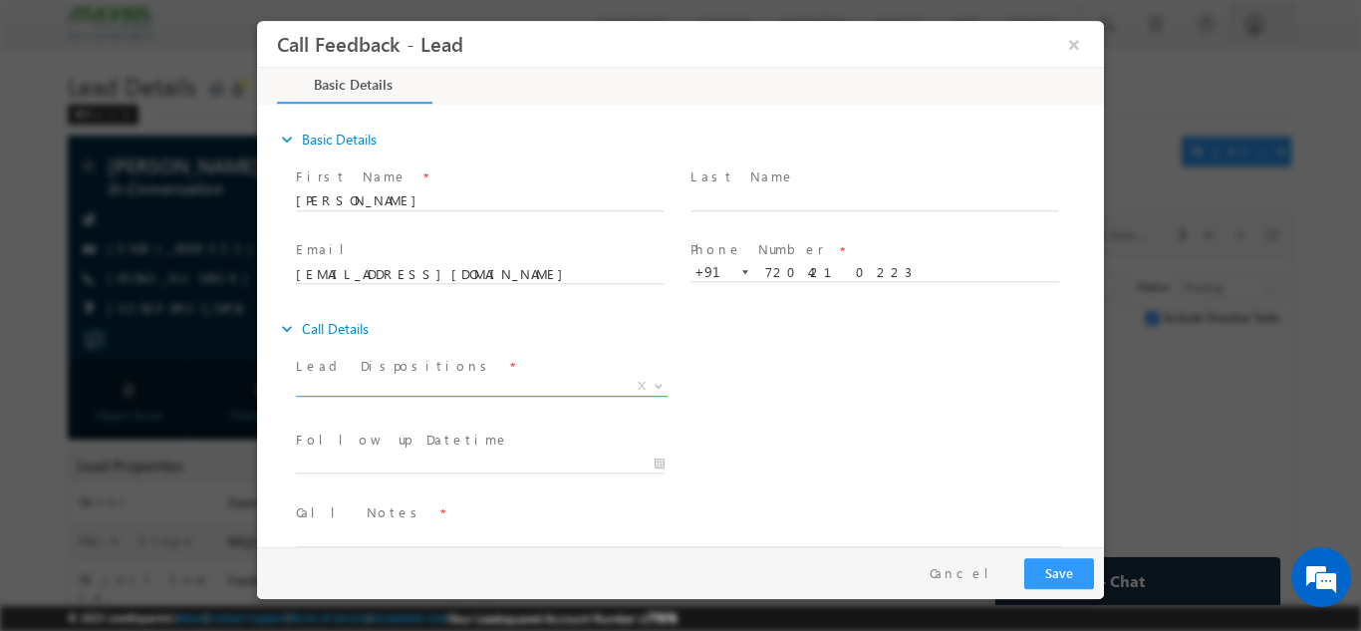
click at [366, 388] on span "X" at bounding box center [482, 386] width 372 height 20
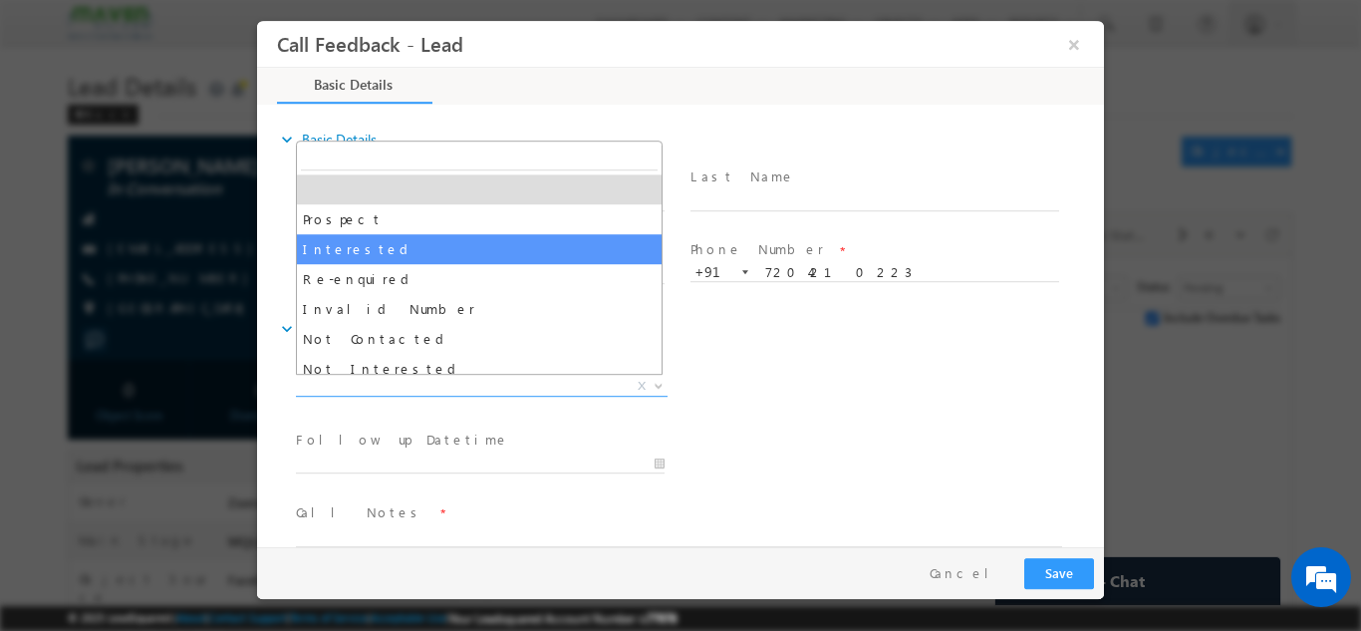
scroll to position [100, 0]
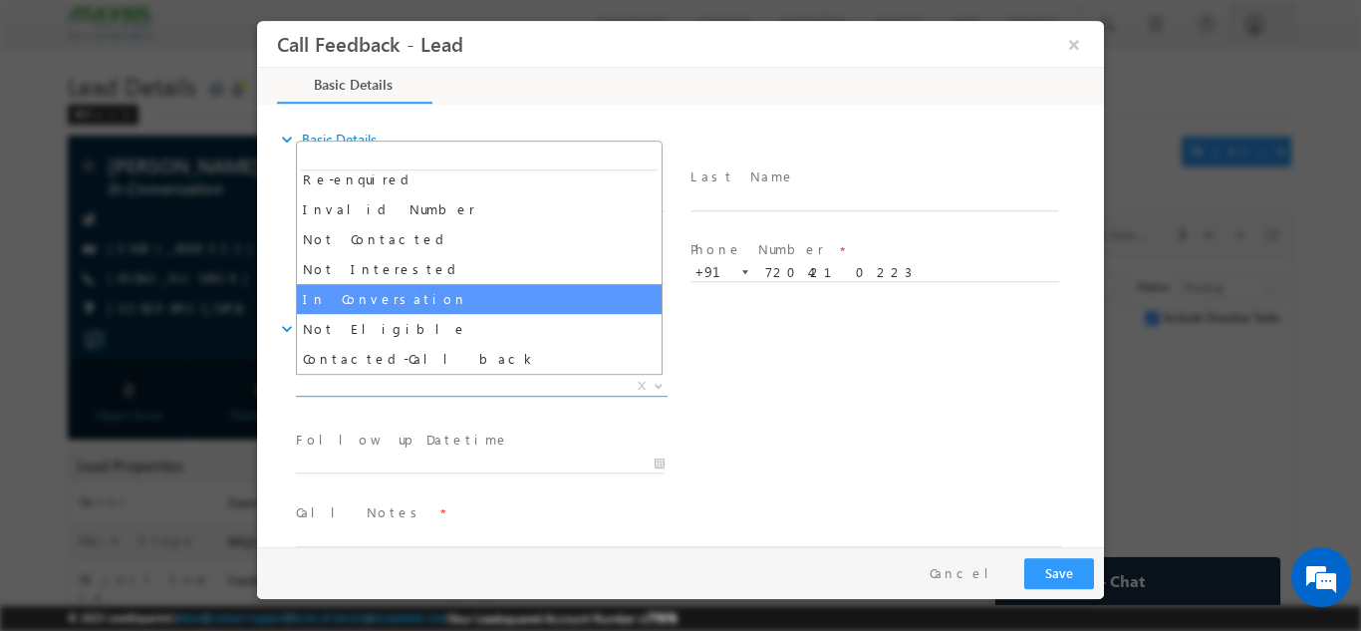
select select "In Conversation"
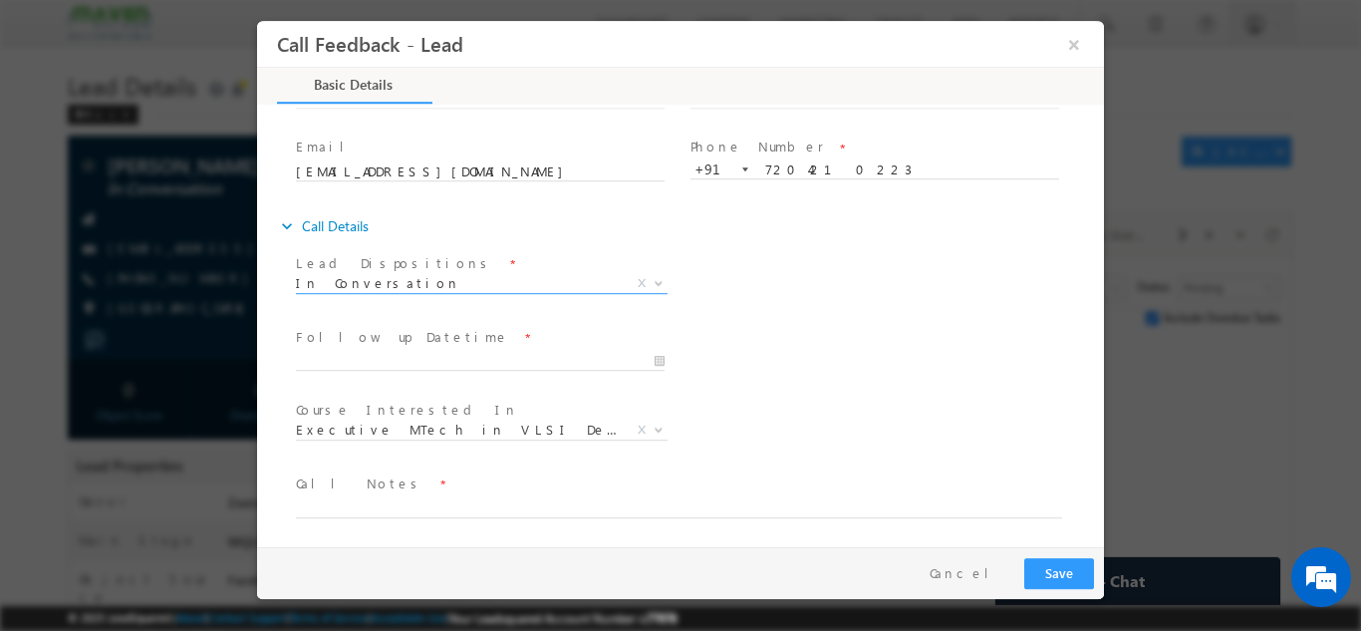
scroll to position [106, 0]
click at [319, 336] on label "Follow up Datetime" at bounding box center [402, 333] width 213 height 19
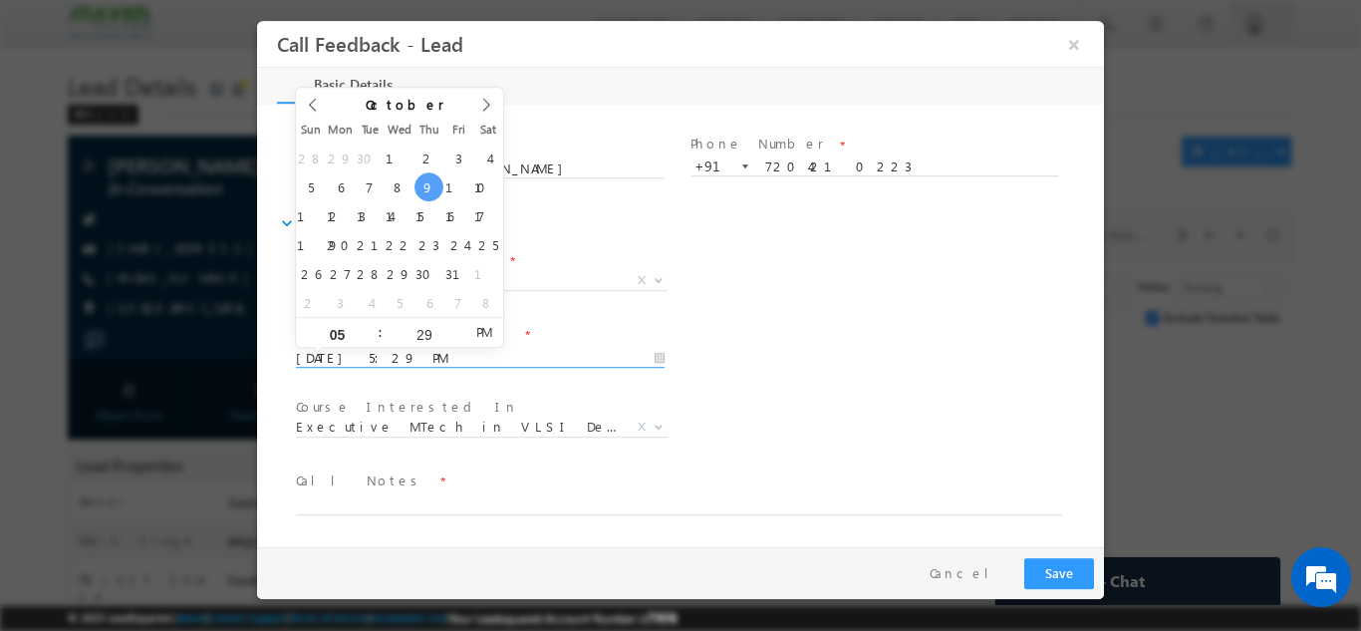
click at [313, 354] on input "09/10/2025 5:29 PM" at bounding box center [480, 358] width 369 height 20
type input "23/10/2025 5:29 PM"
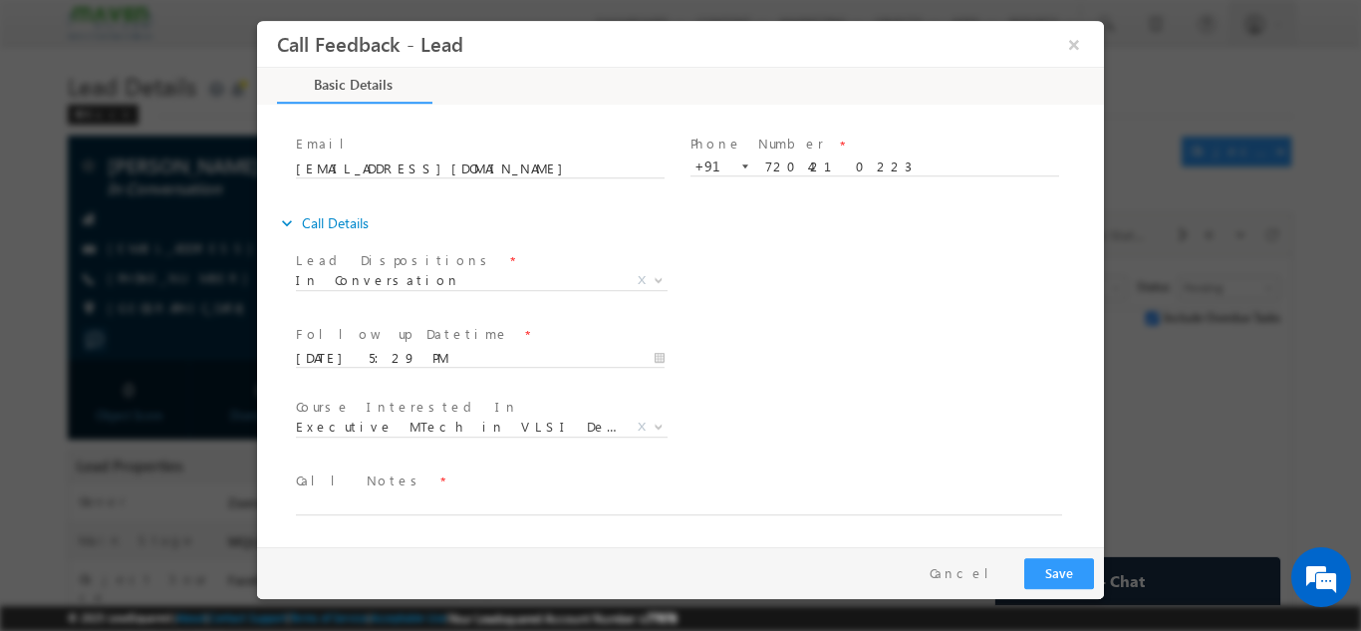
click at [797, 323] on div "Follow up Datetime * 23/10/2025 5:29 PM Program Type * Long Term Short Term X" at bounding box center [698, 356] width 812 height 74
click at [372, 488] on span "Call Notes *" at bounding box center [668, 480] width 744 height 22
click at [368, 504] on textarea at bounding box center [679, 502] width 766 height 23
type textarea "NPU"
click at [1072, 568] on button "Save" at bounding box center [1059, 572] width 70 height 31
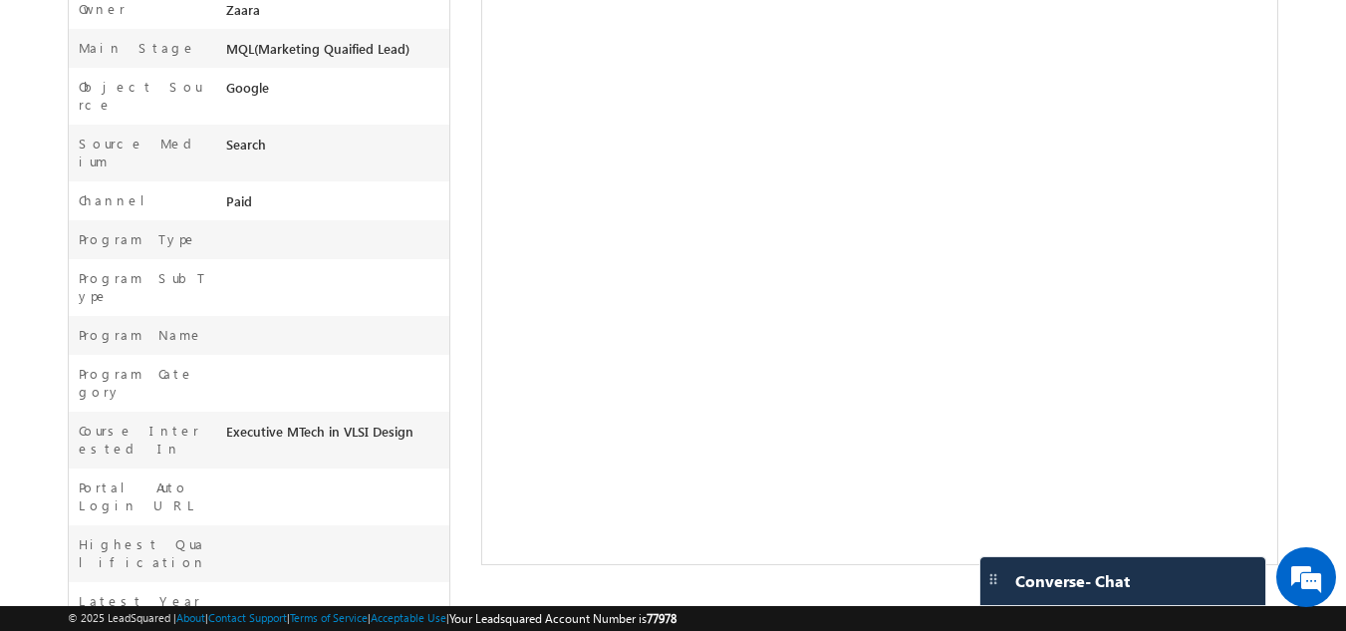
scroll to position [740, 0]
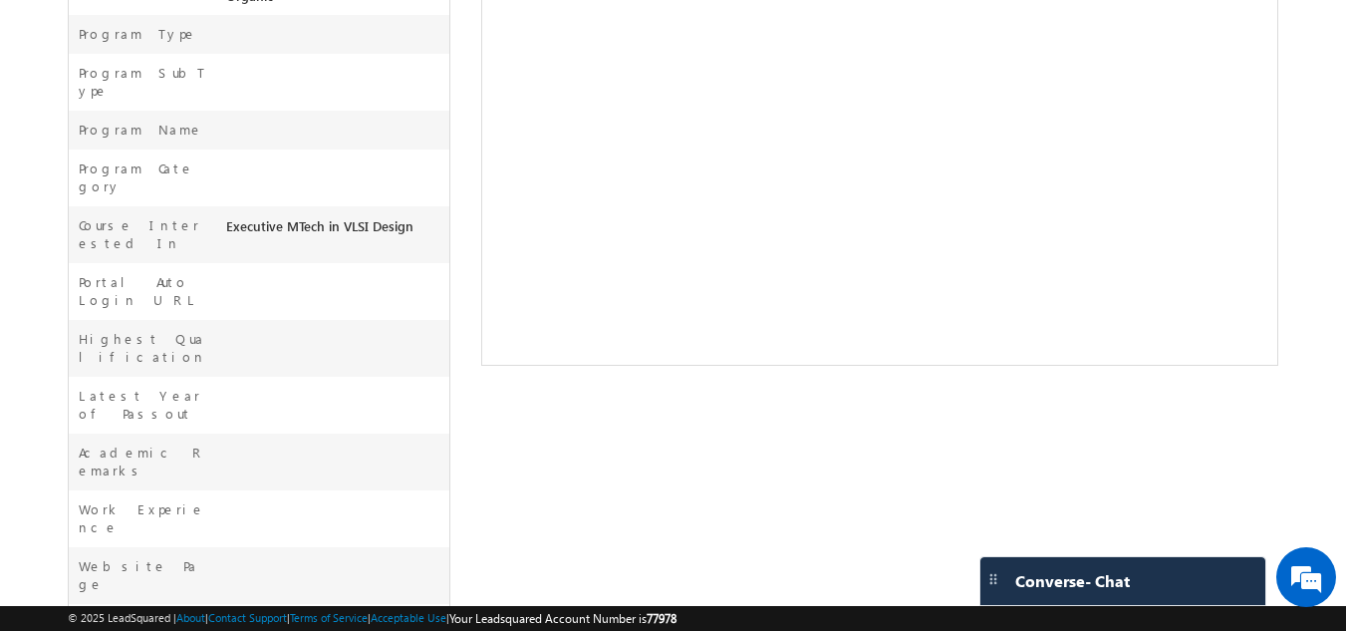
scroll to position [757, 0]
